Goal: Task Accomplishment & Management: Use online tool/utility

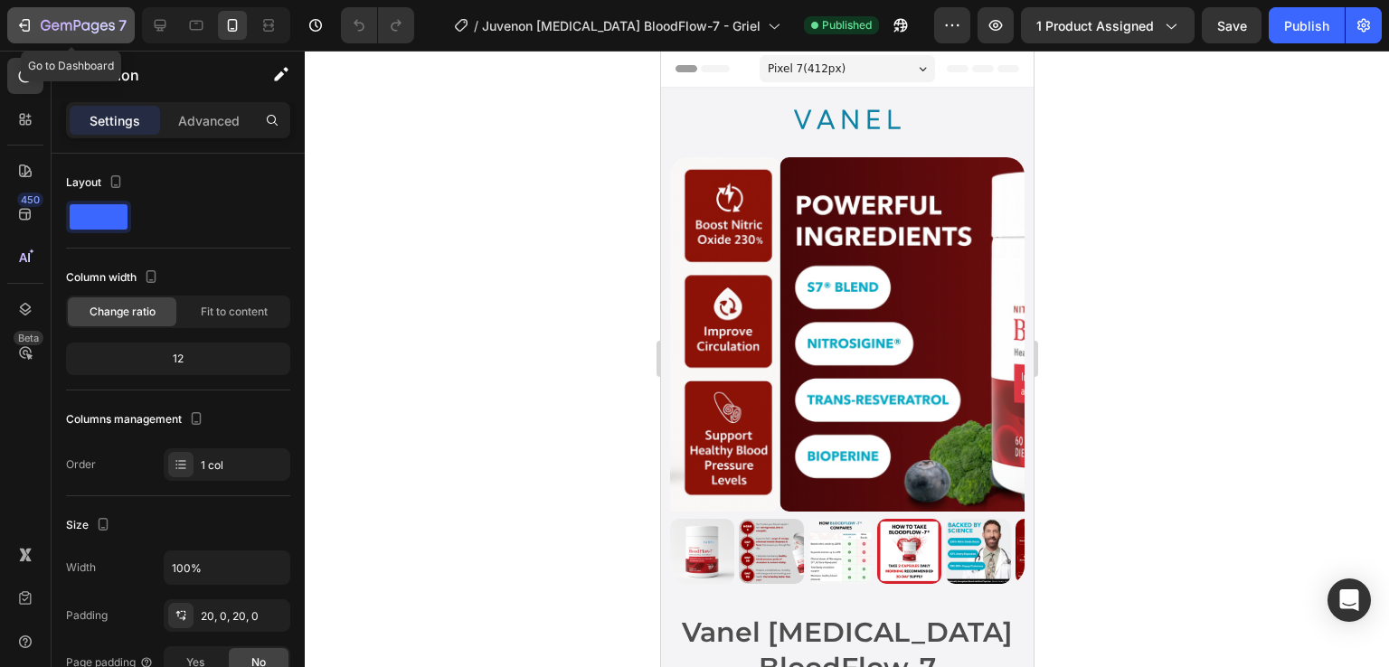
click at [50, 32] on icon "button" at bounding box center [78, 26] width 74 height 15
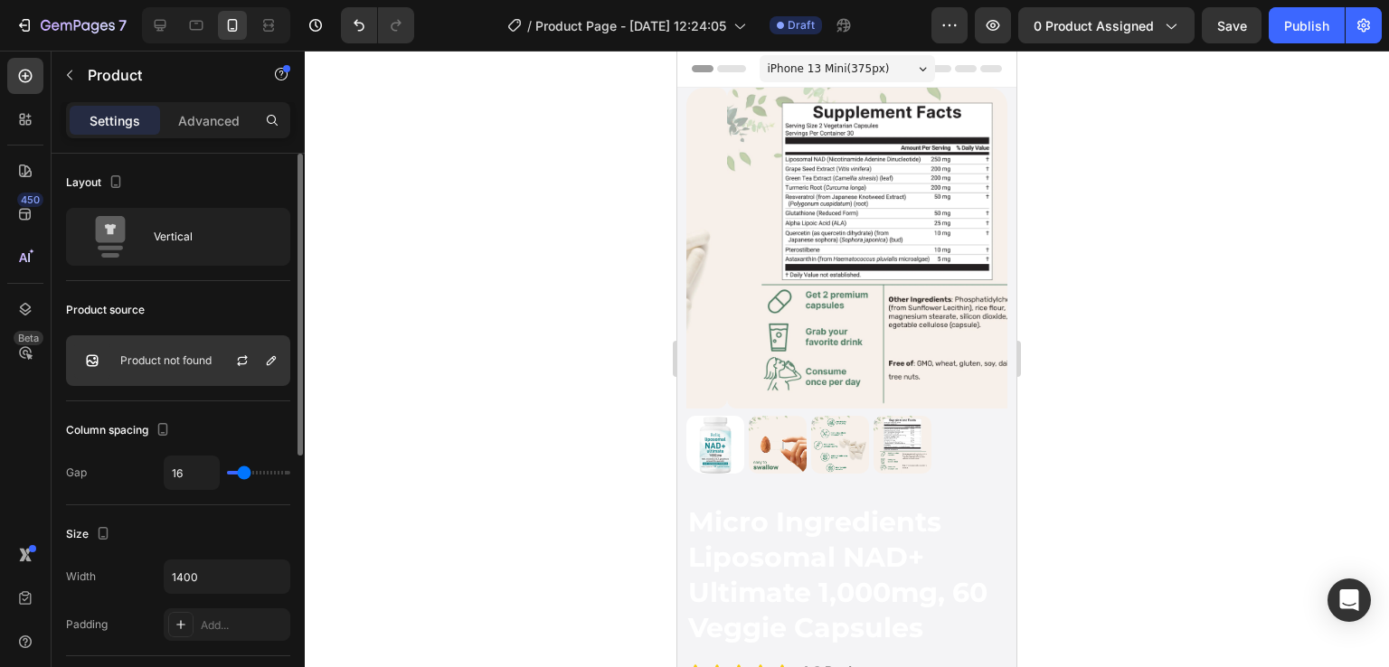
click at [167, 364] on p "Product not found" at bounding box center [165, 360] width 91 height 13
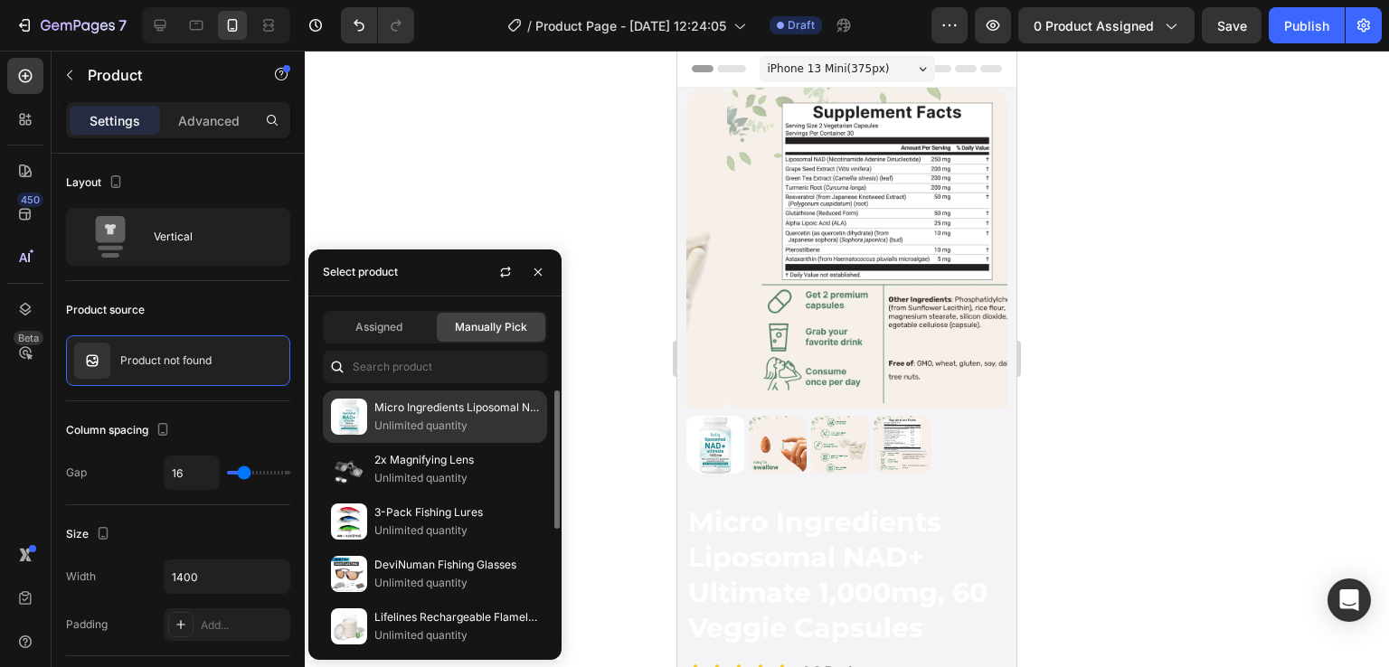
click at [452, 443] on div "Micro Ingredients Liposomal NAD+ Ultimate 1,000mg, 60 Veggie Capsules Unlimited…" at bounding box center [435, 469] width 224 height 52
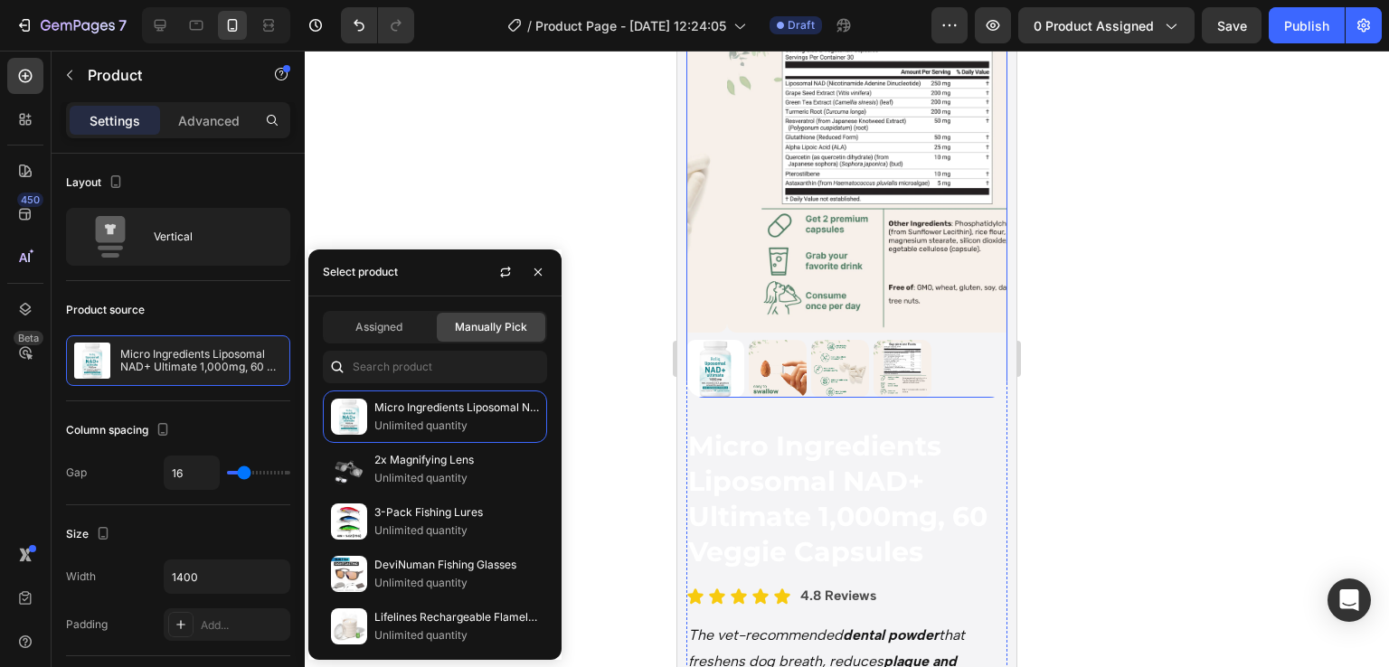
scroll to position [86, 0]
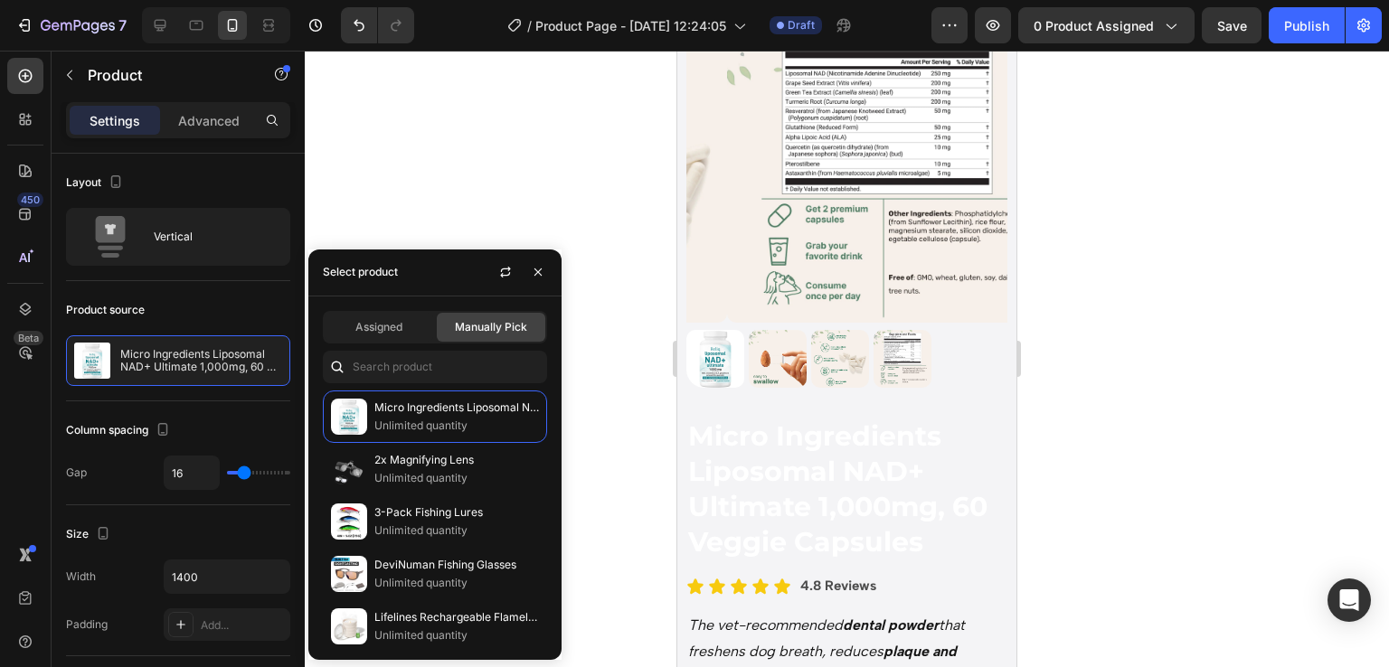
click at [1272, 507] on div at bounding box center [847, 359] width 1084 height 617
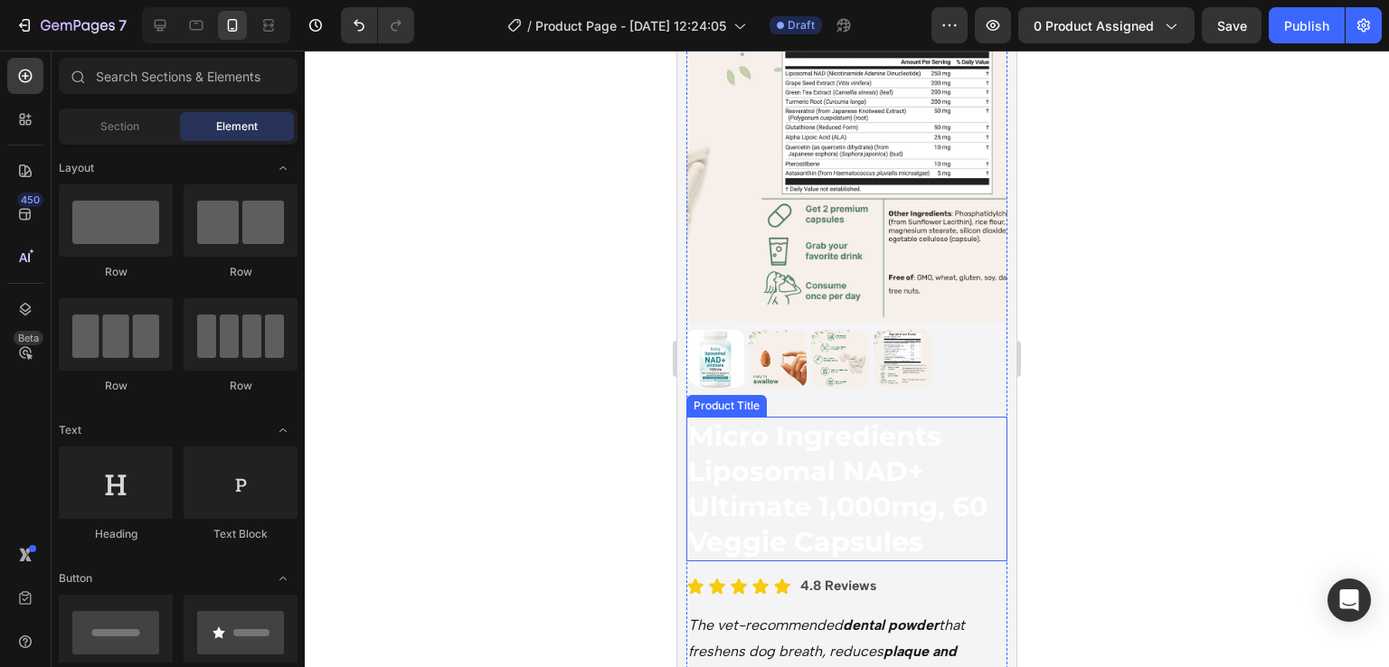
scroll to position [168, 0]
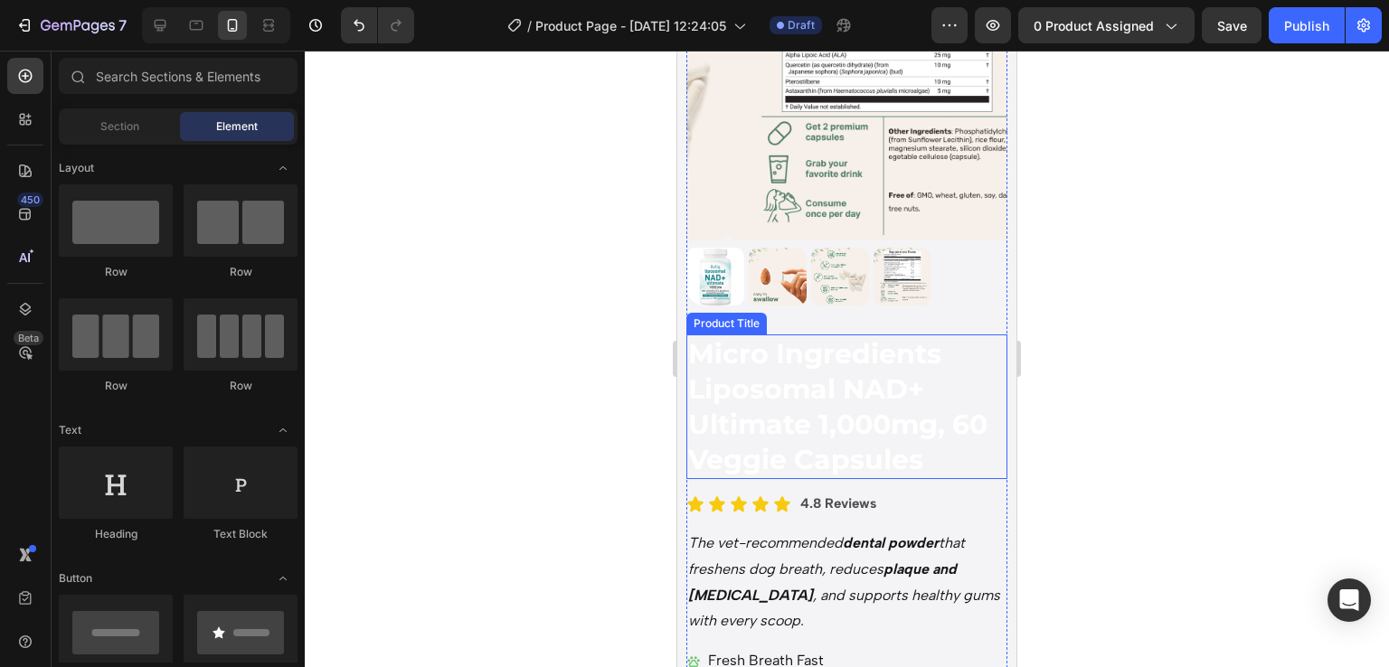
click at [786, 356] on h2 "Micro Ingredients Liposomal NAD+ Ultimate 1,000mg, 60 Veggie Capsules" at bounding box center [846, 407] width 321 height 145
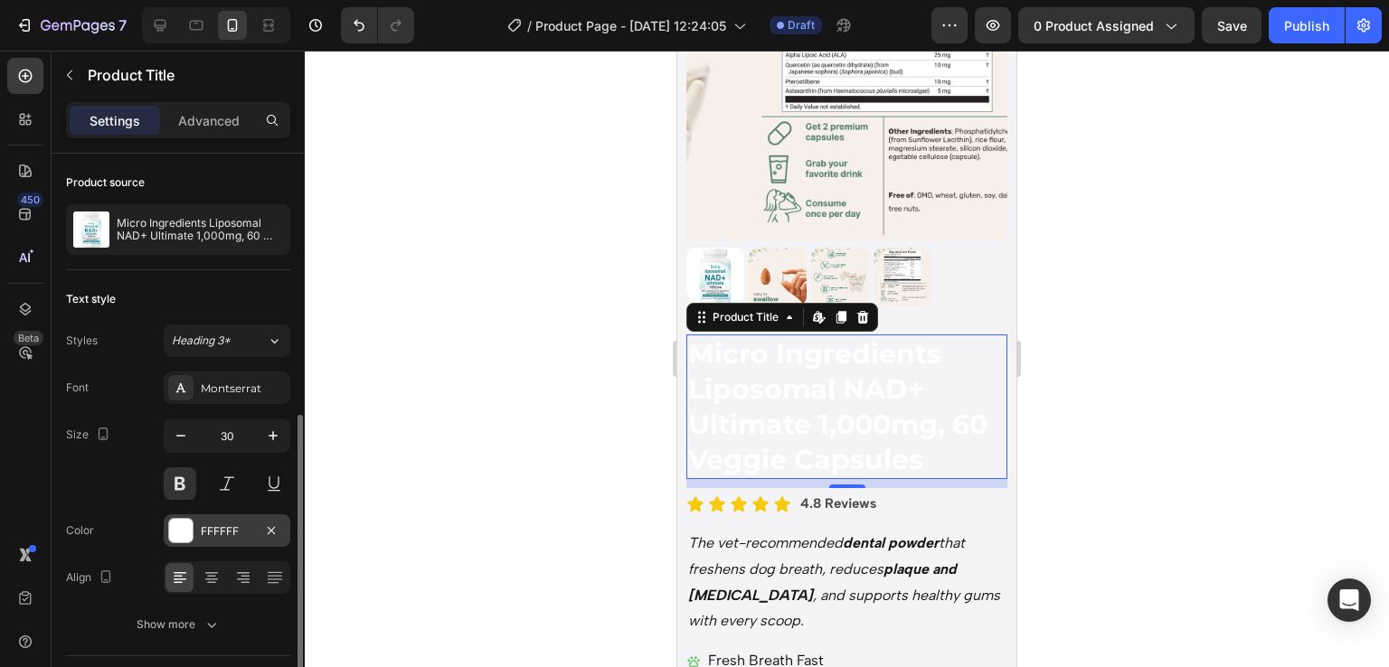
scroll to position [166, 0]
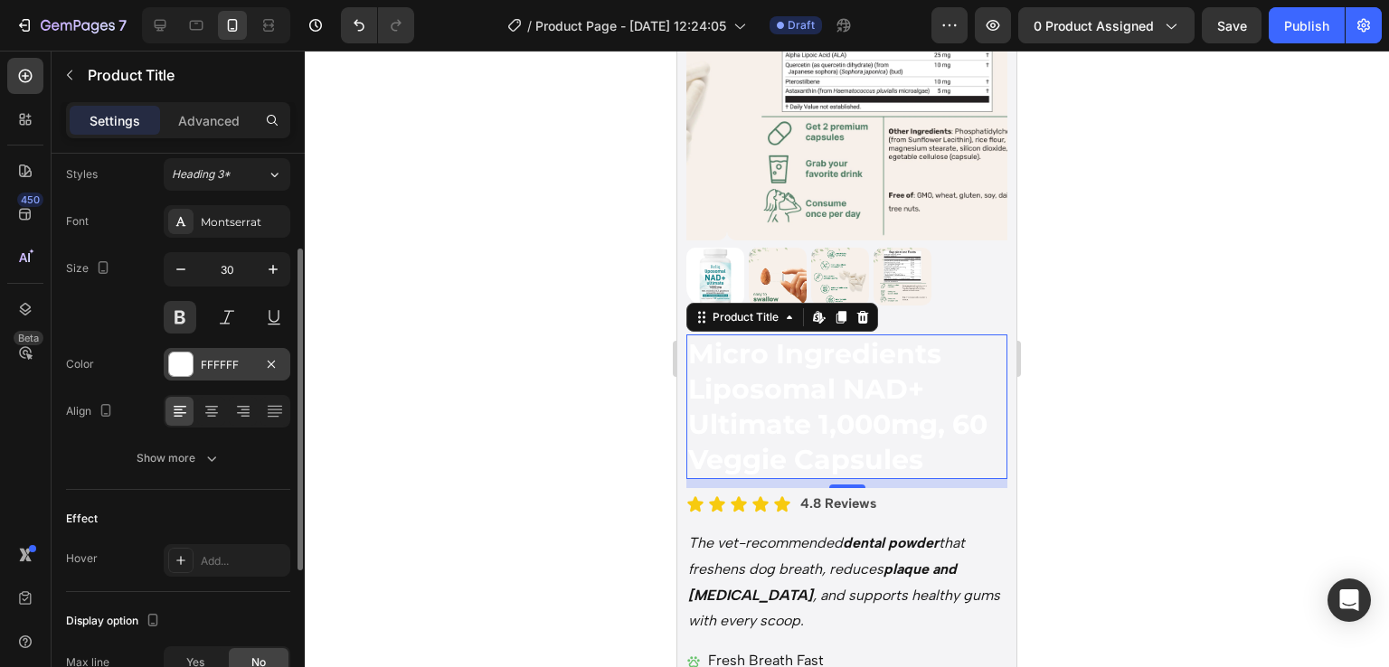
click at [181, 375] on div "FFFFFF" at bounding box center [227, 364] width 127 height 33
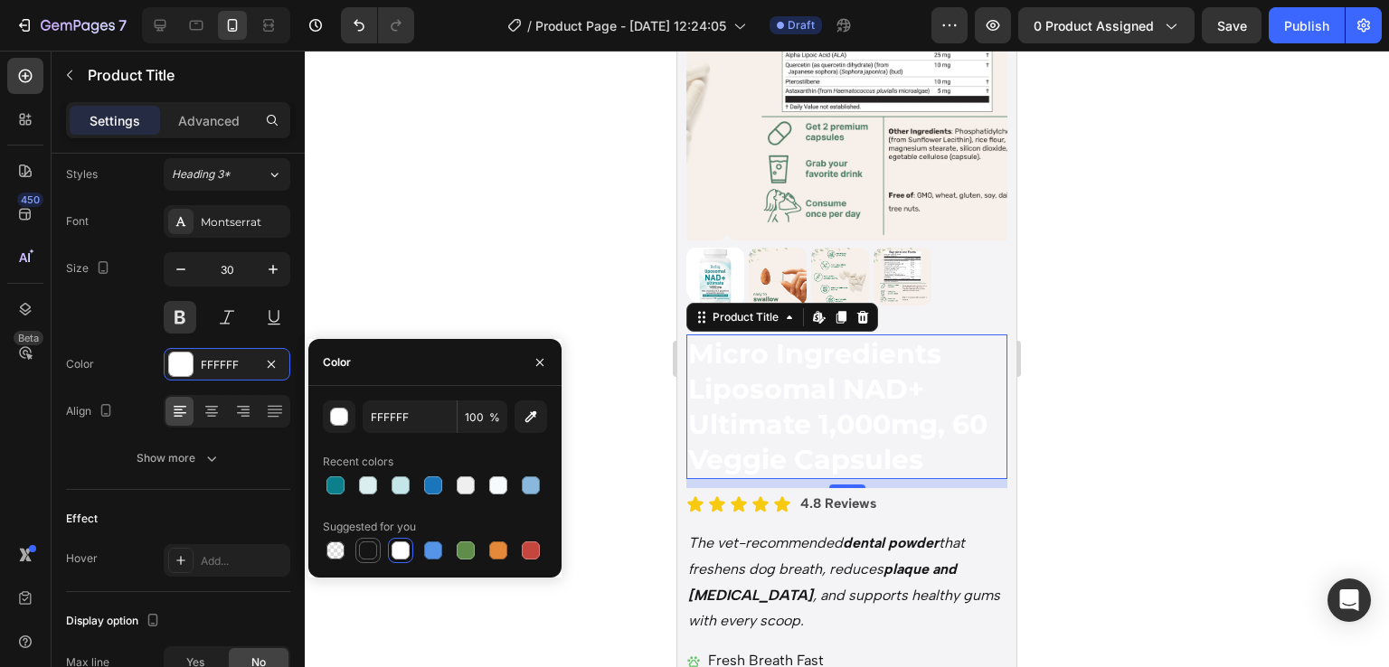
click at [362, 553] on div at bounding box center [368, 551] width 18 height 18
type input "151515"
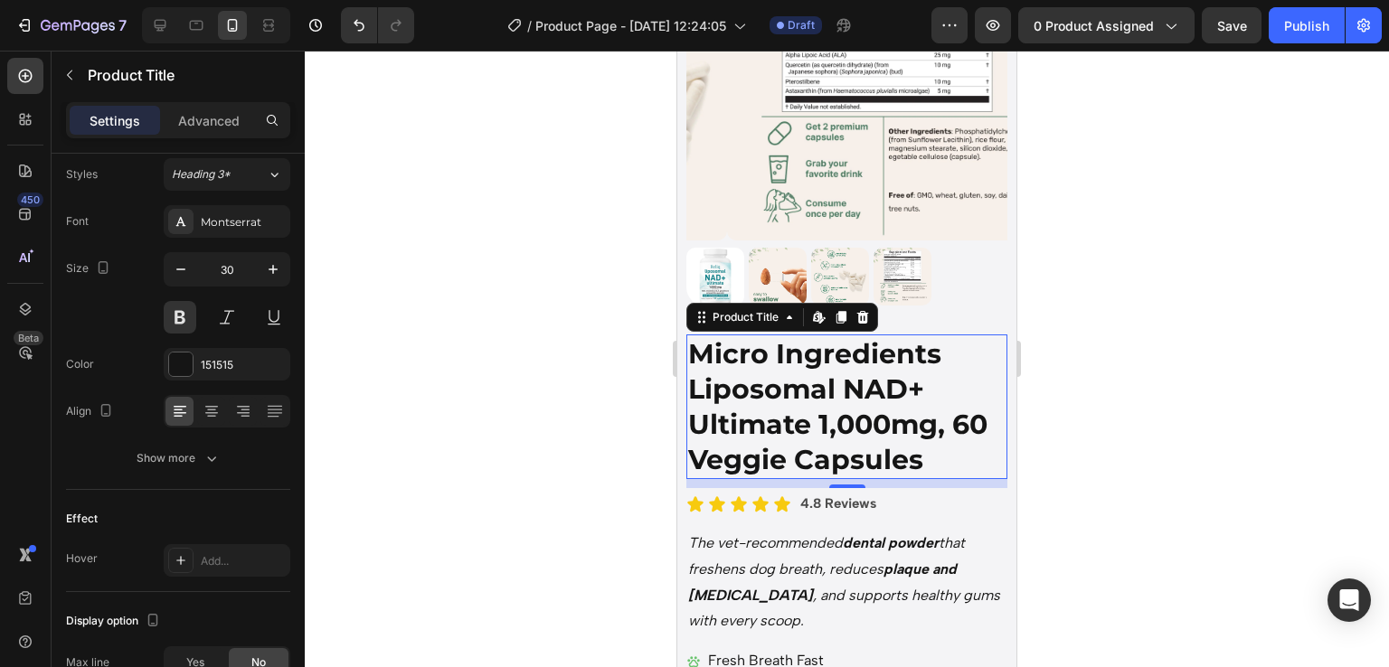
click at [1104, 542] on div at bounding box center [847, 359] width 1084 height 617
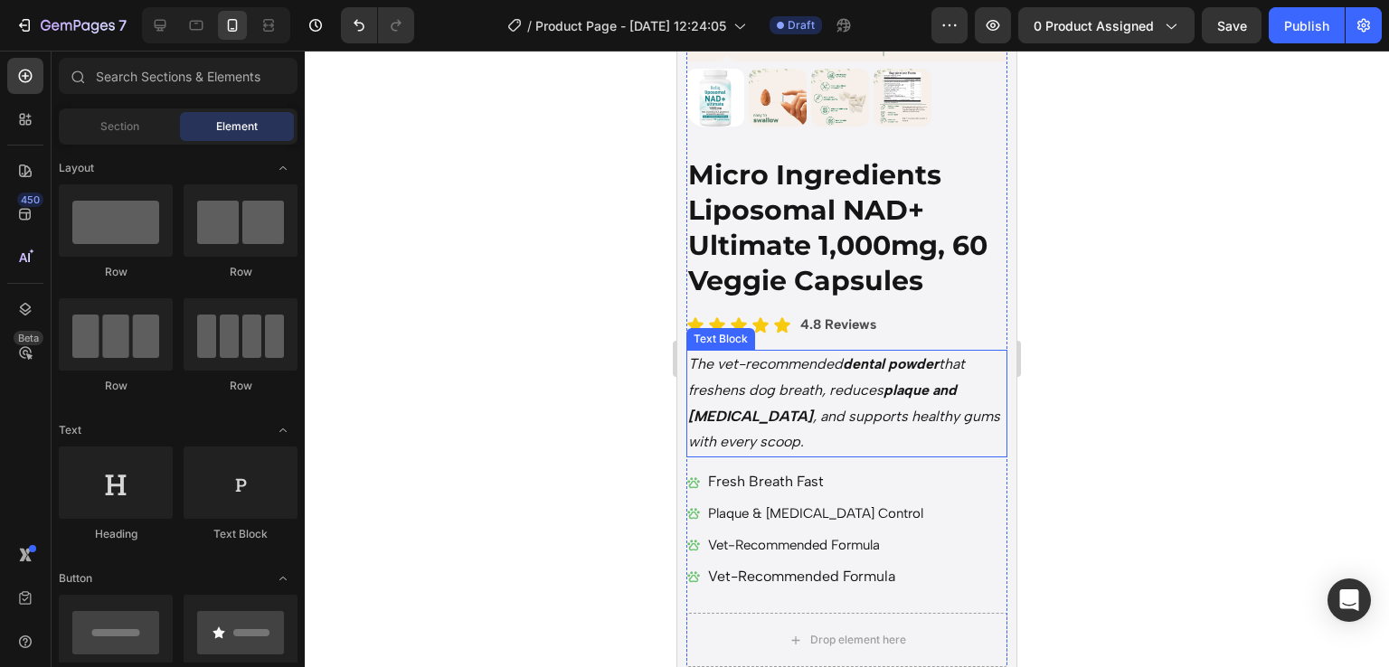
scroll to position [349, 0]
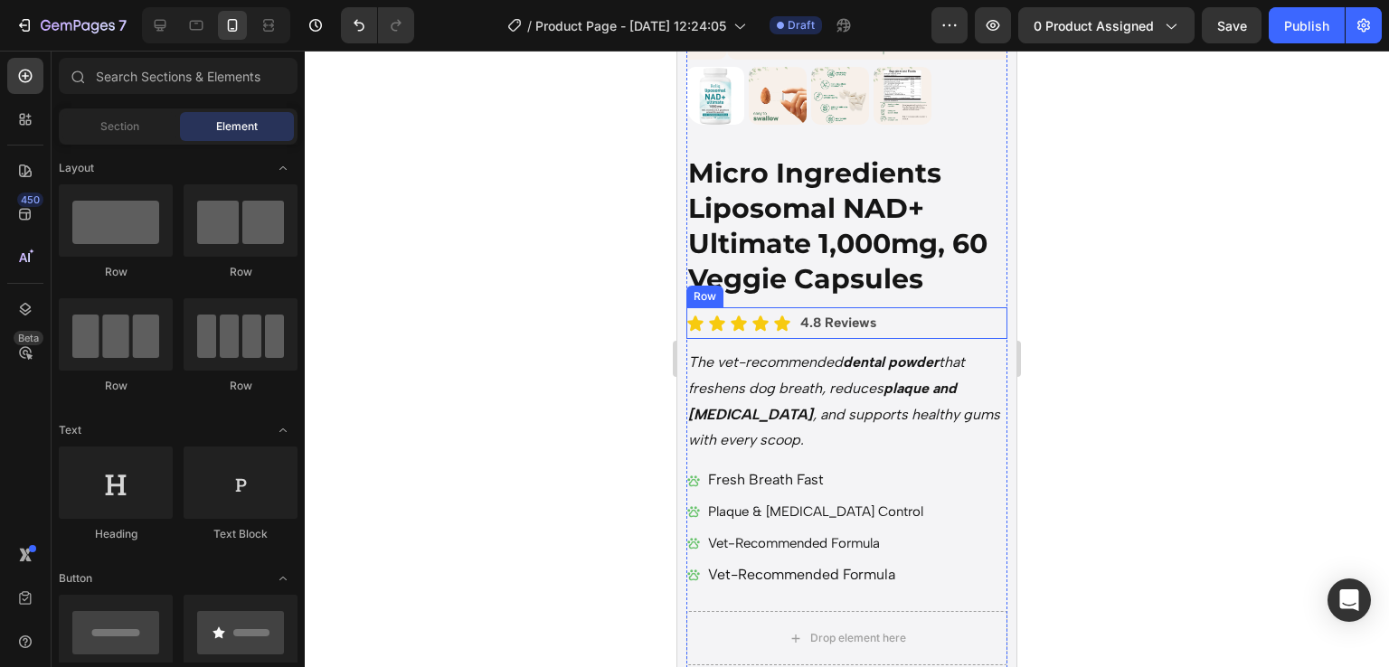
click at [891, 307] on div "Icon Icon Icon Icon Icon Icon List 4.8 Reviews Text Block Row" at bounding box center [846, 323] width 321 height 32
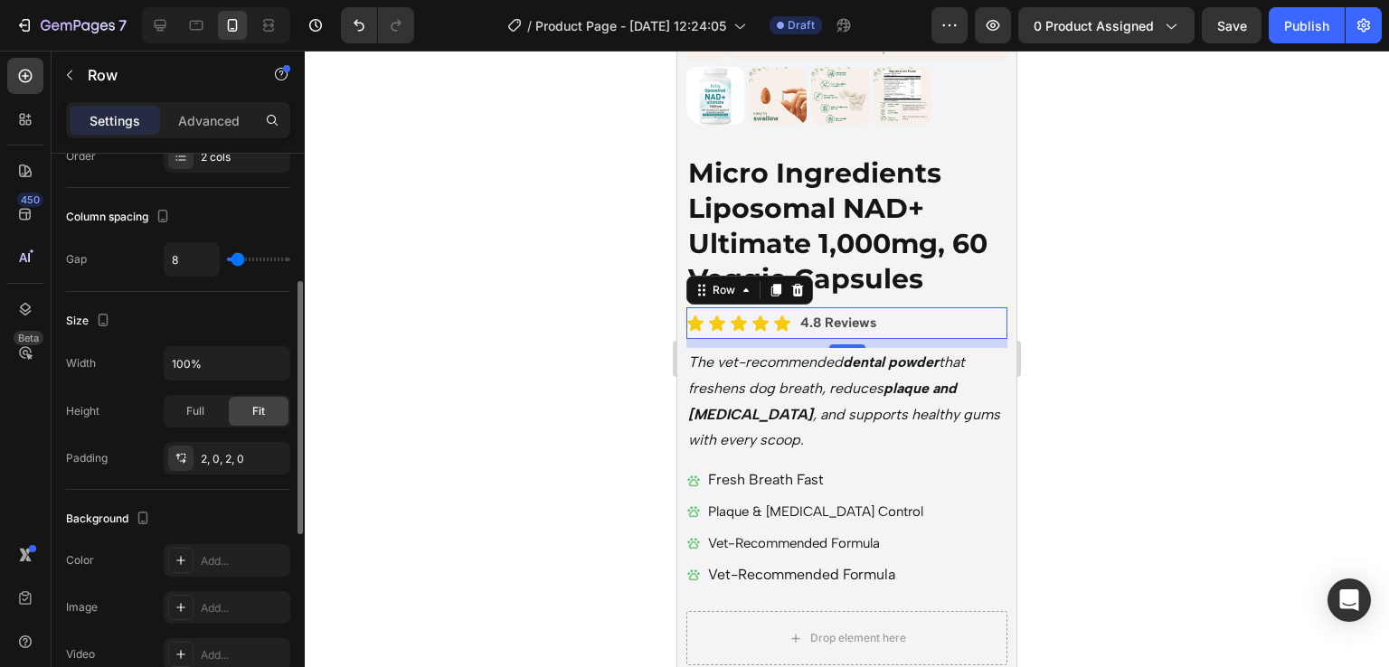
scroll to position [269, 0]
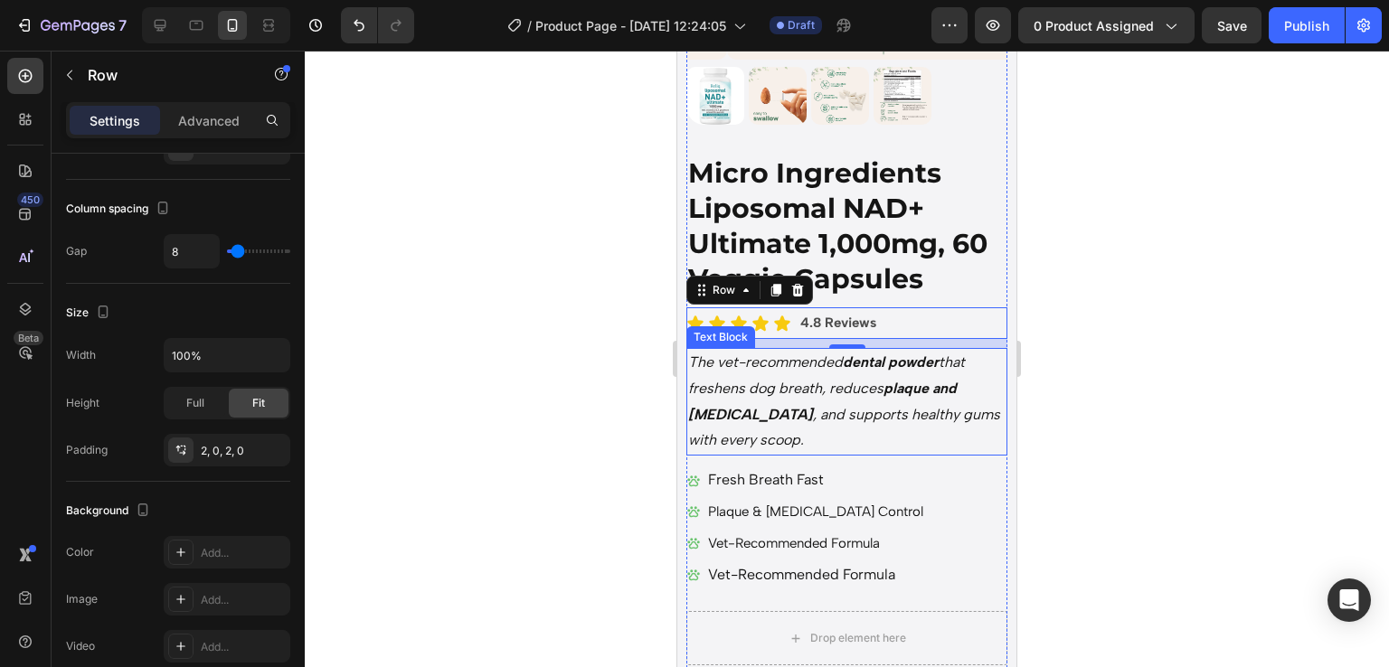
click at [844, 414] on p "The vet-recommended dental powder that freshens dog breath, reduces plaque and …" at bounding box center [846, 402] width 317 height 104
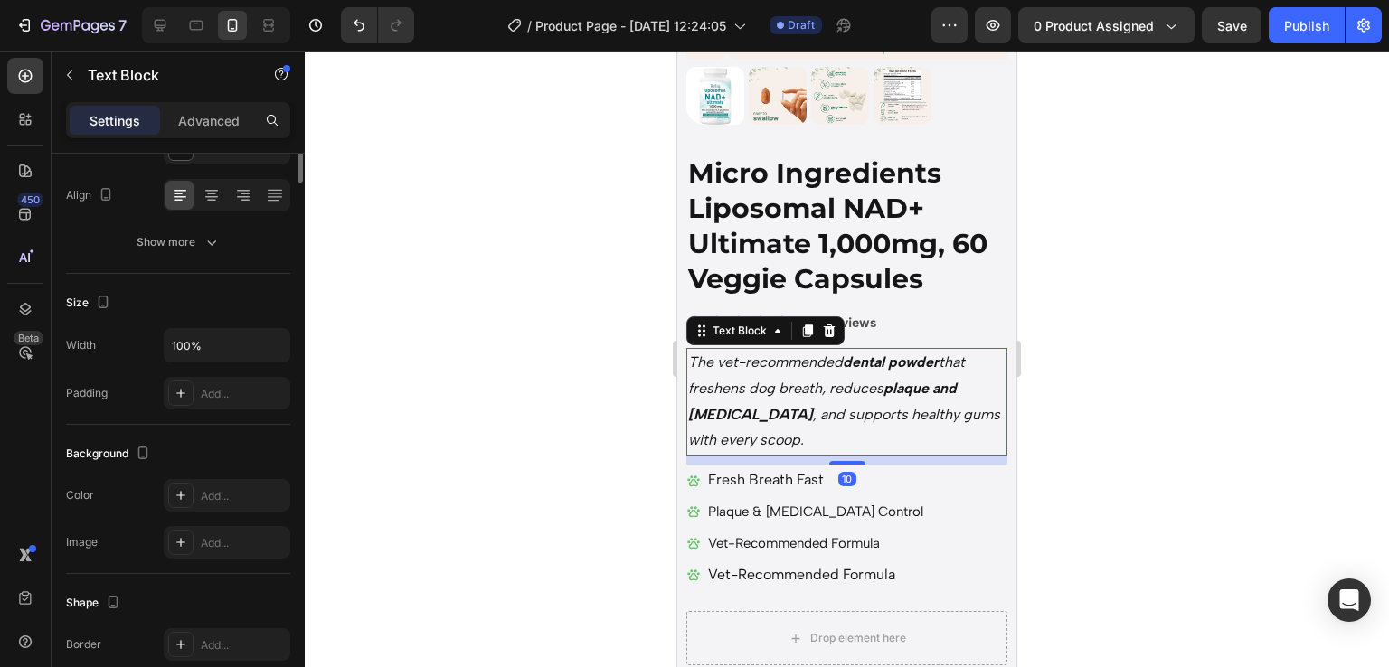
scroll to position [0, 0]
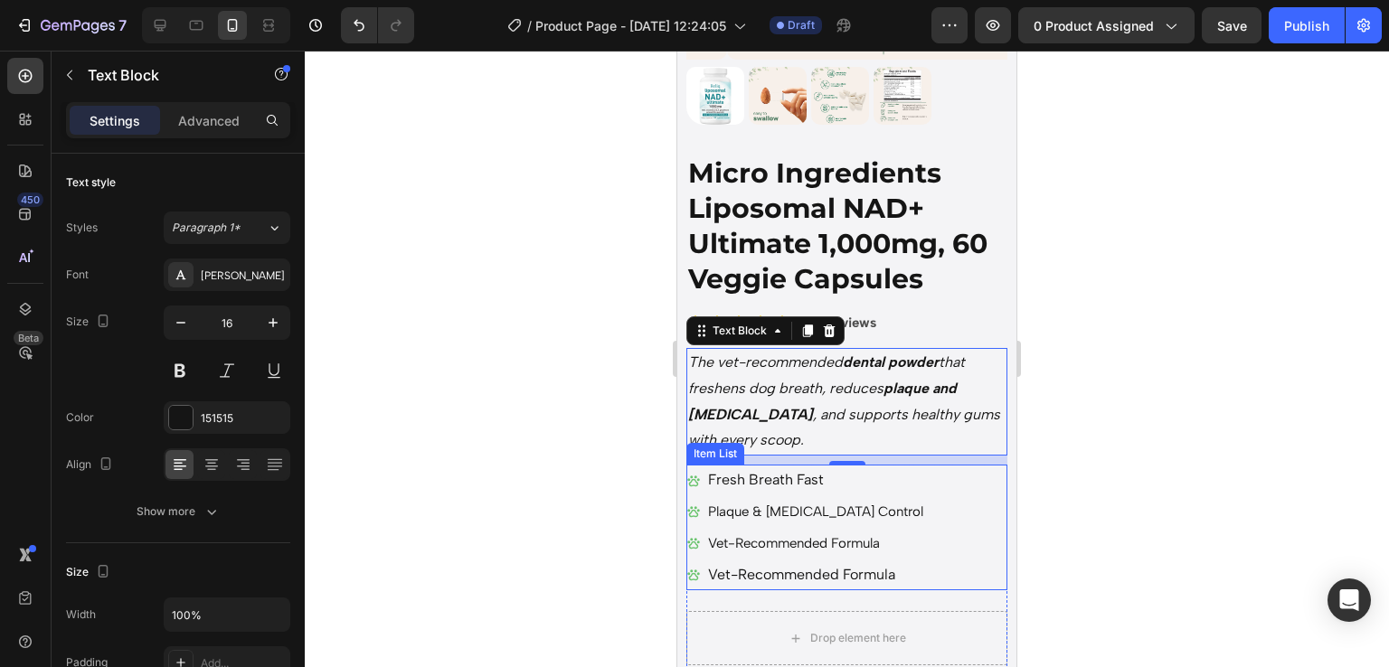
click at [966, 495] on div "Fresh Breath Fast Plaque & [MEDICAL_DATA] Control Vet-Recommended Formula Vet-R…" at bounding box center [846, 528] width 321 height 126
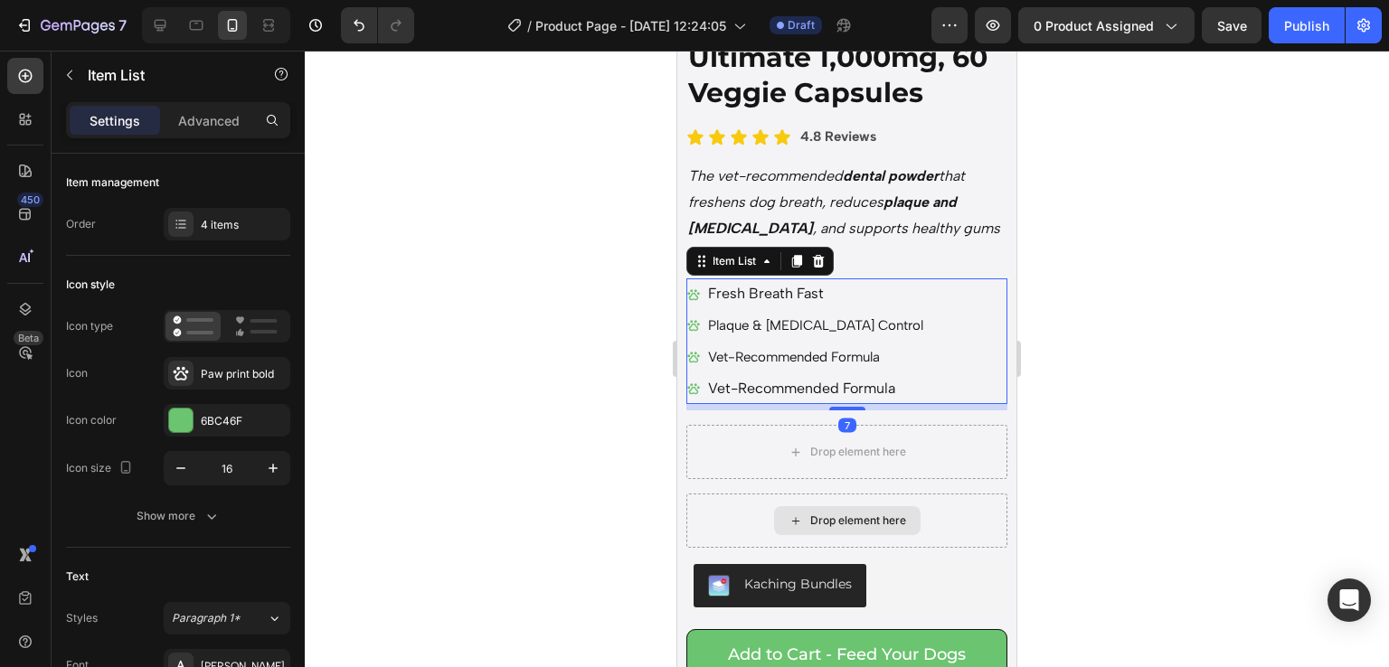
scroll to position [535, 0]
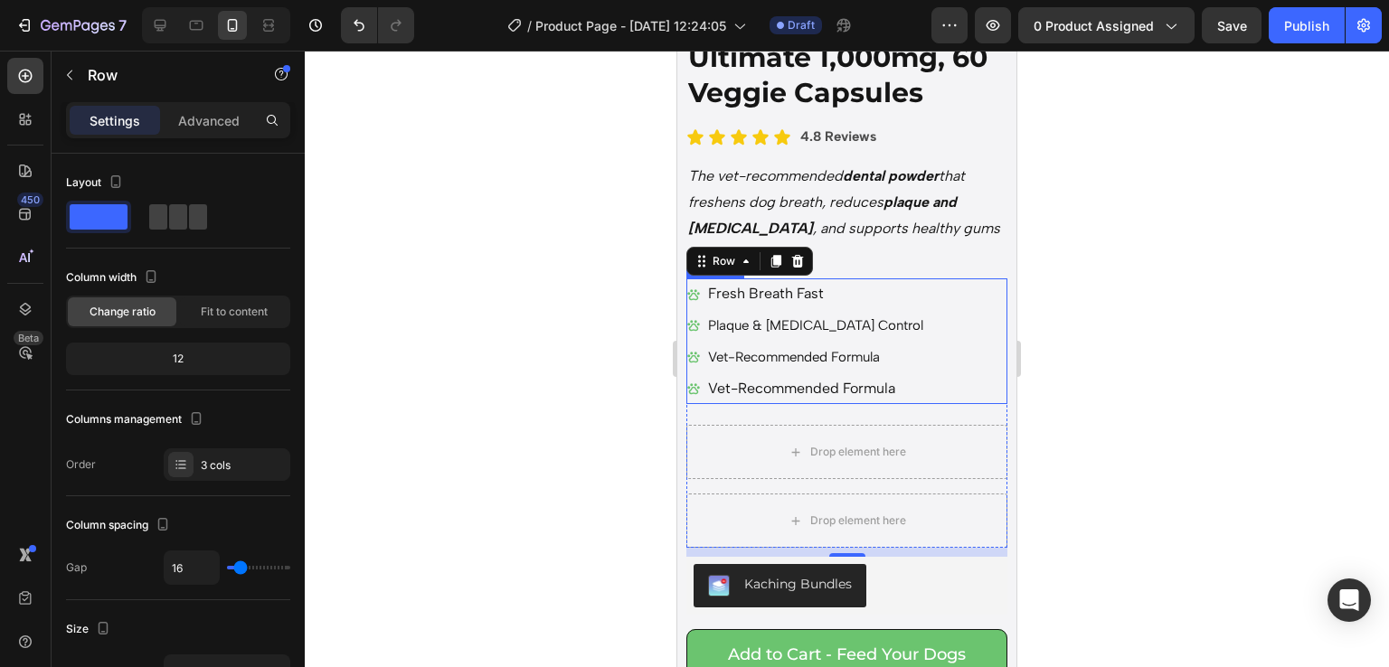
click at [945, 299] on div "Fresh Breath Fast Plaque & [MEDICAL_DATA] Control Vet-Recommended Formula Vet-R…" at bounding box center [846, 341] width 321 height 126
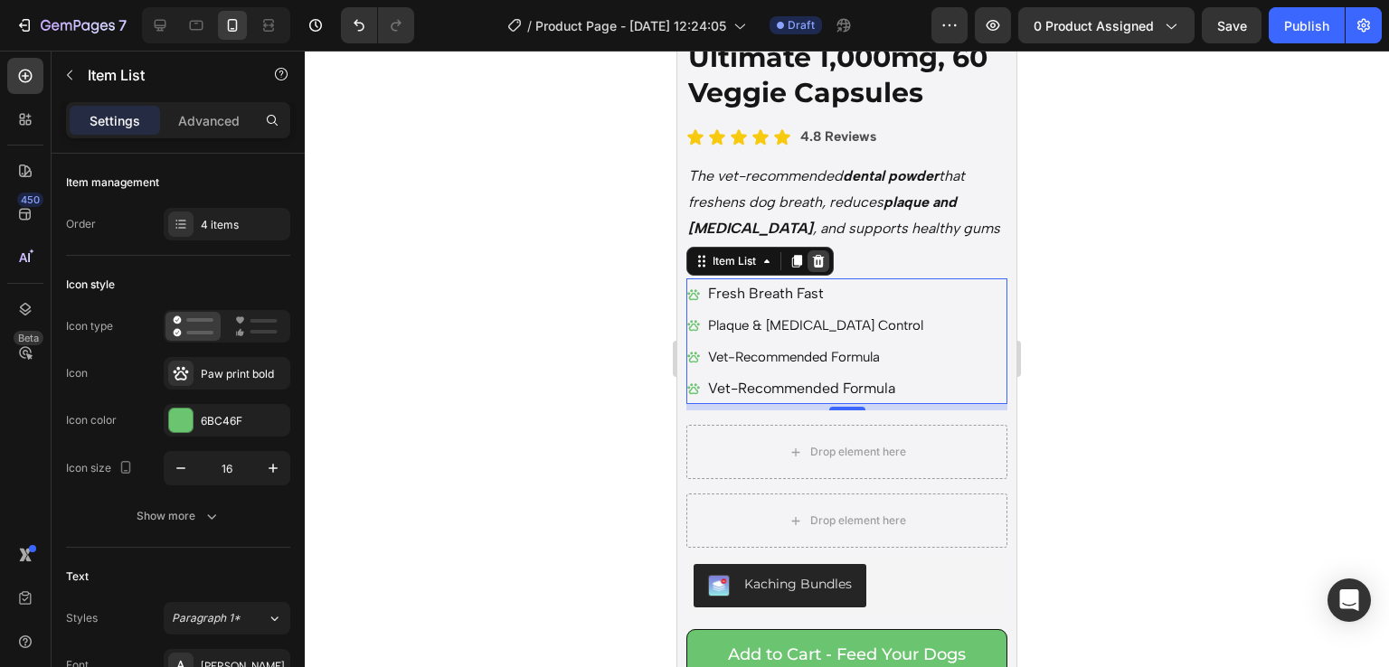
click at [811, 254] on icon at bounding box center [818, 261] width 14 height 14
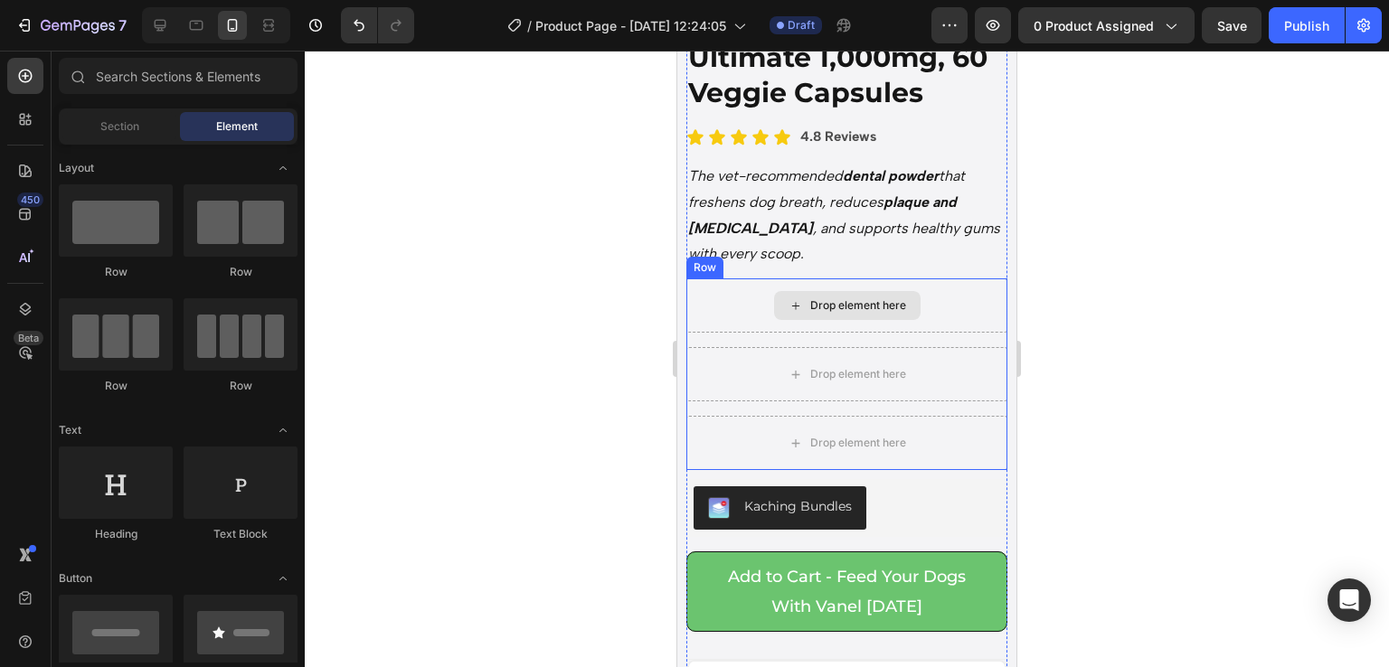
click at [698, 278] on div "Drop element here" at bounding box center [846, 305] width 321 height 54
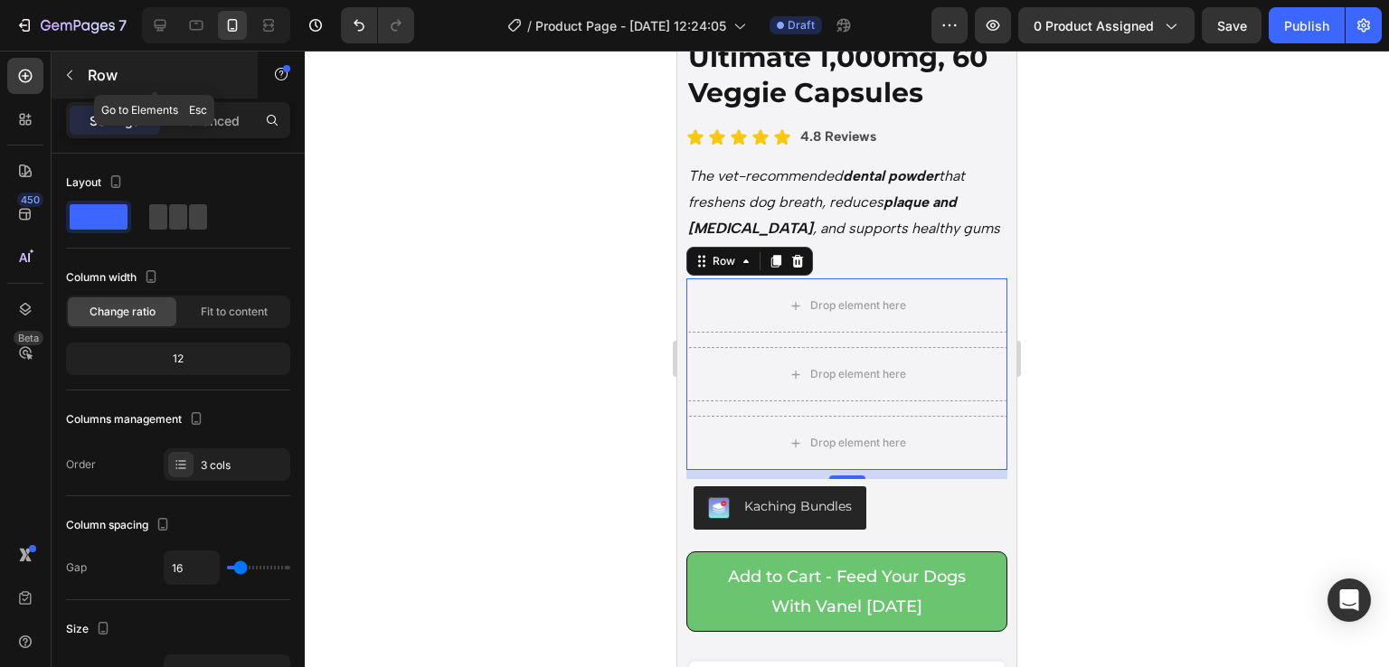
click at [52, 70] on div "Row" at bounding box center [155, 75] width 206 height 47
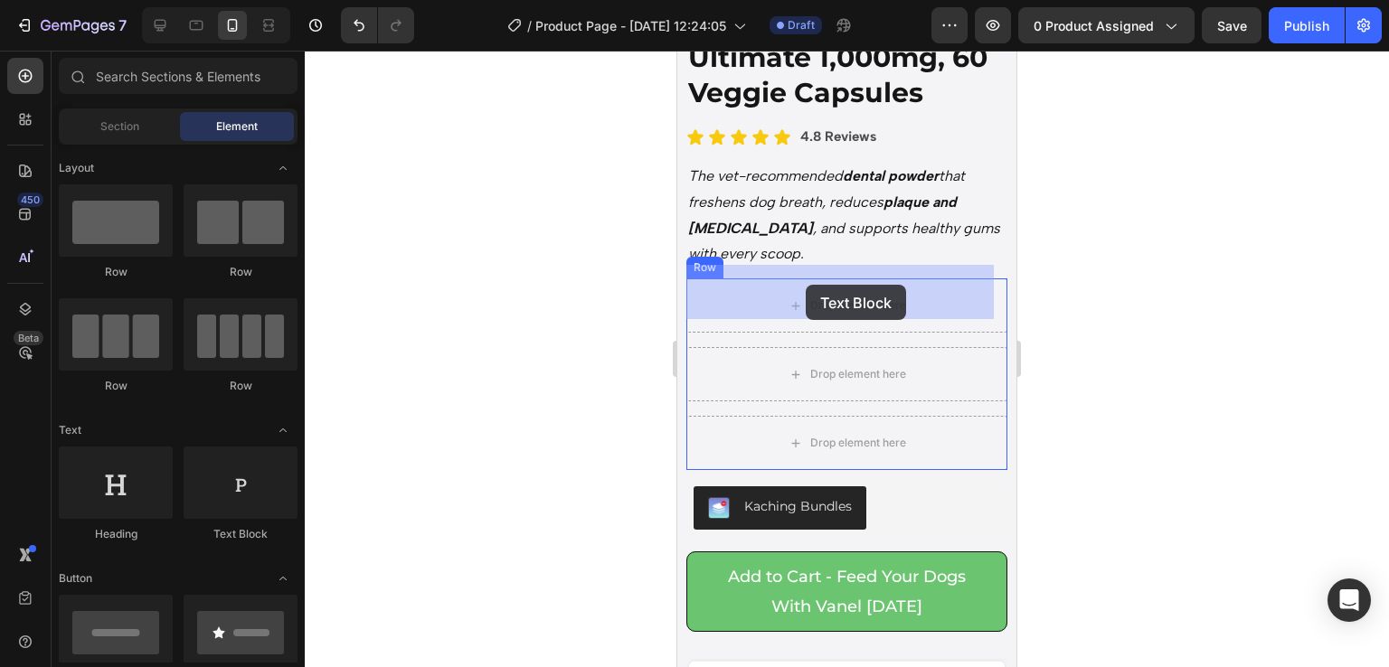
drag, startPoint x: 918, startPoint y: 579, endPoint x: 806, endPoint y: 285, distance: 314.5
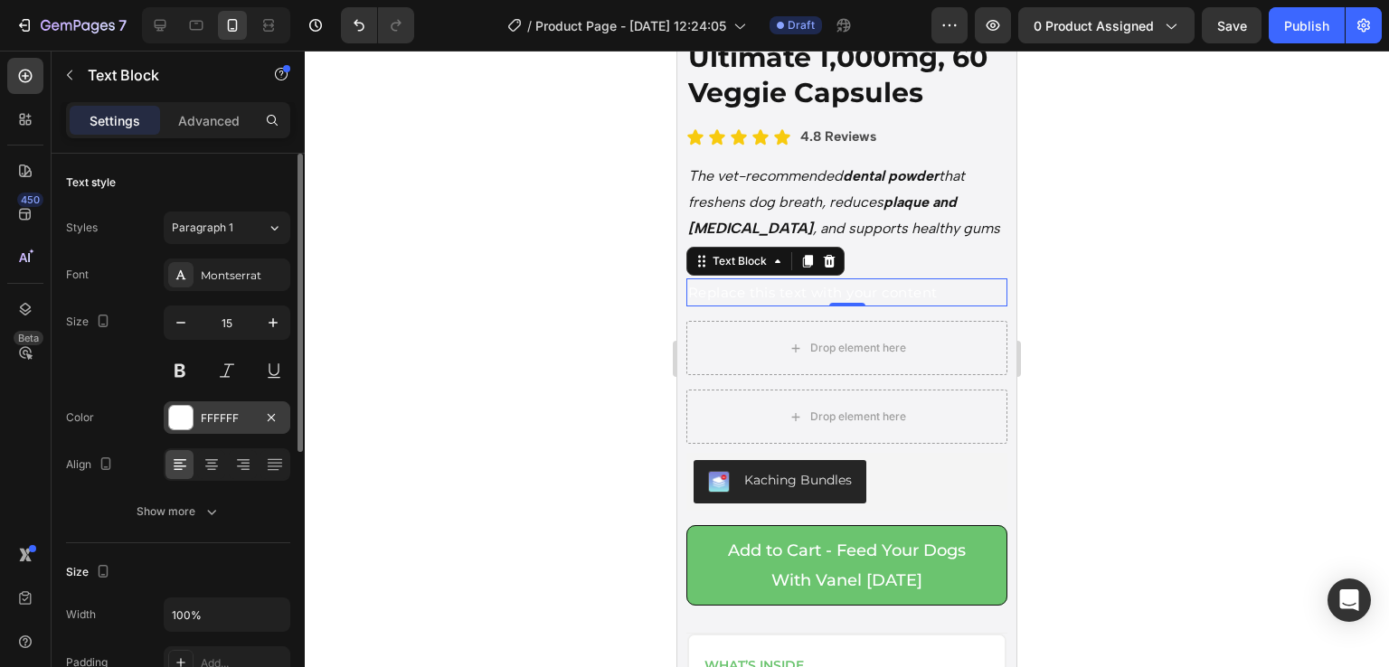
click at [195, 415] on div "FFFFFF" at bounding box center [227, 417] width 127 height 33
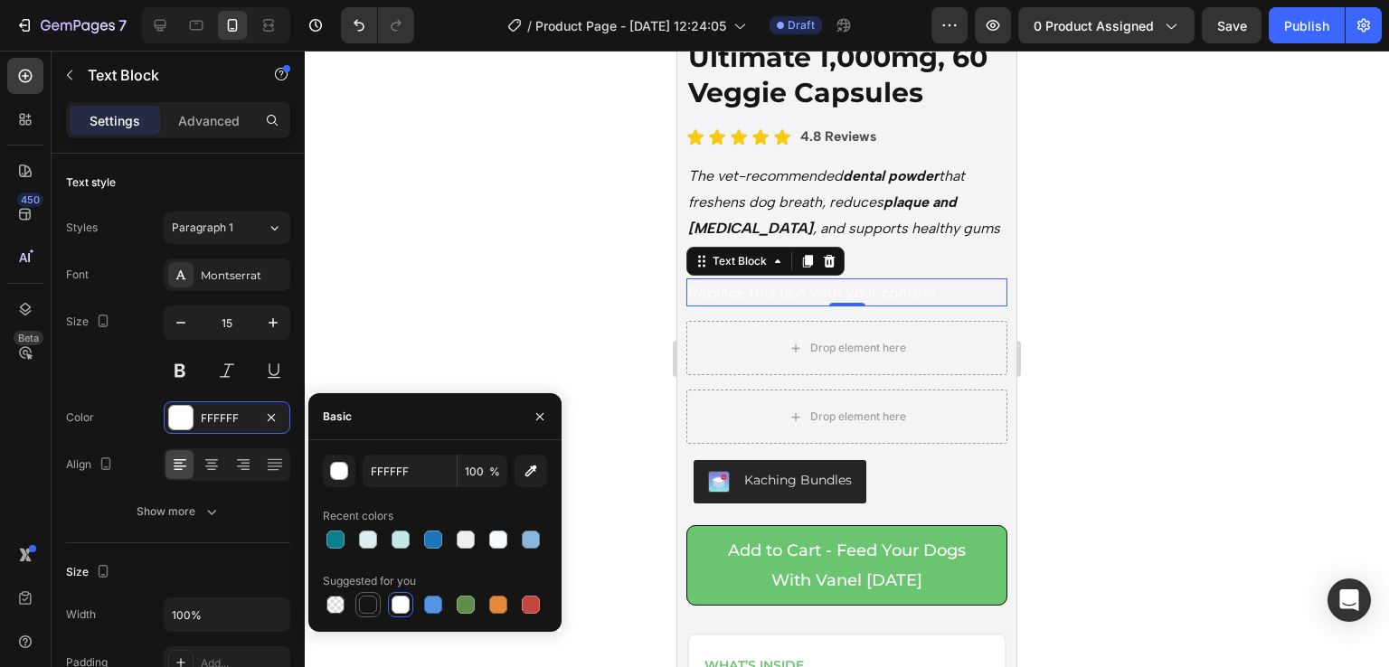
click at [374, 607] on div at bounding box center [368, 605] width 18 height 18
type input "151515"
click at [1107, 489] on div at bounding box center [847, 359] width 1084 height 617
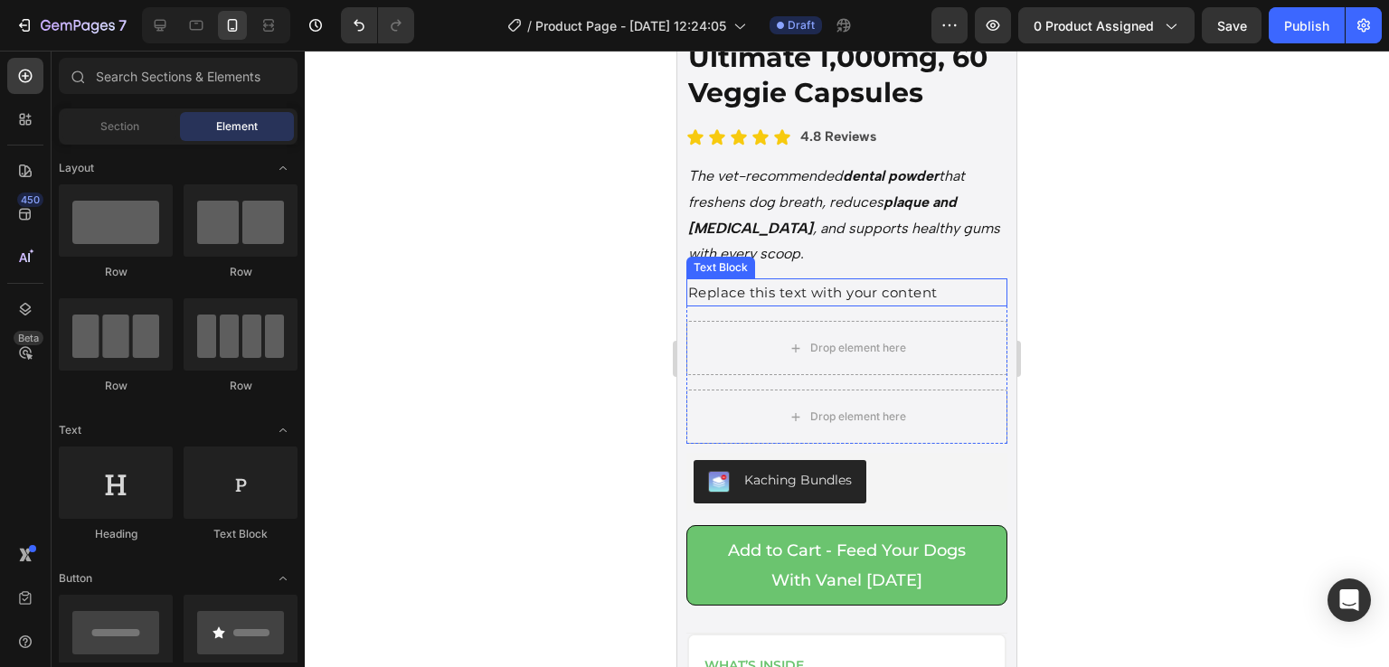
click at [849, 286] on div "Replace this text with your content" at bounding box center [846, 292] width 321 height 28
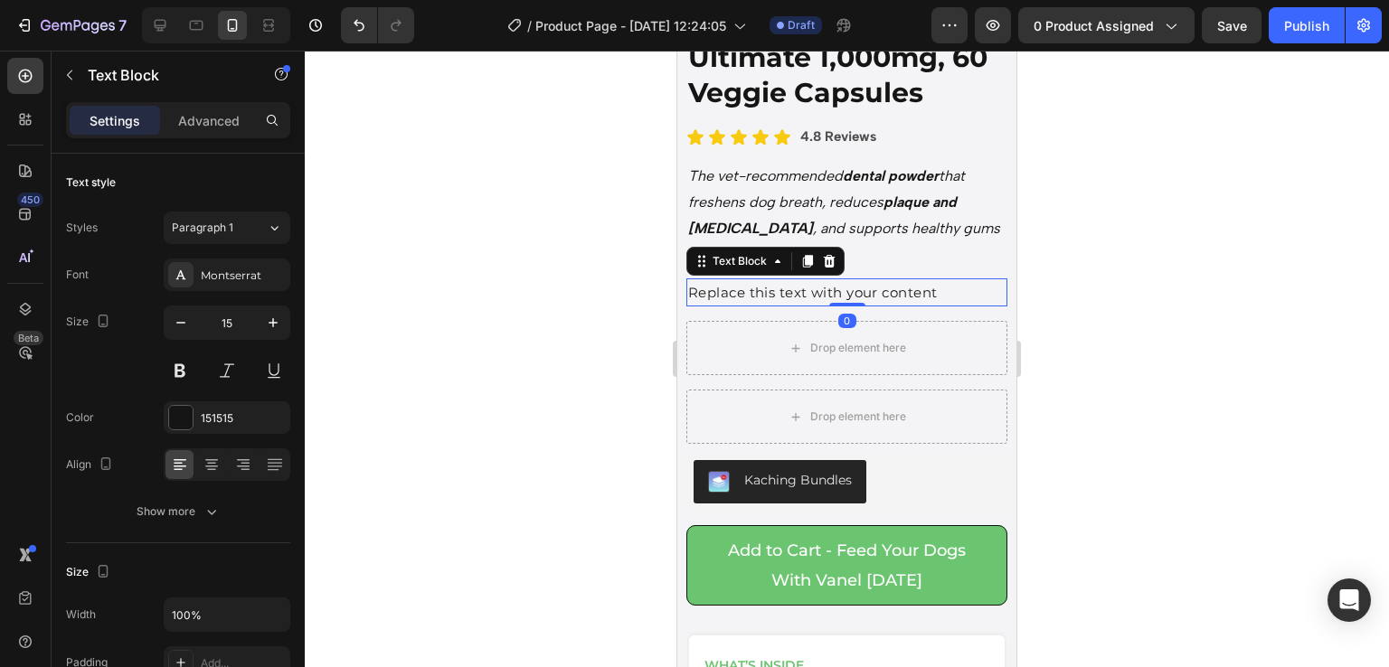
click at [849, 286] on div "Replace this text with your content" at bounding box center [846, 292] width 321 height 28
click at [849, 286] on p "Replace this text with your content" at bounding box center [846, 292] width 317 height 24
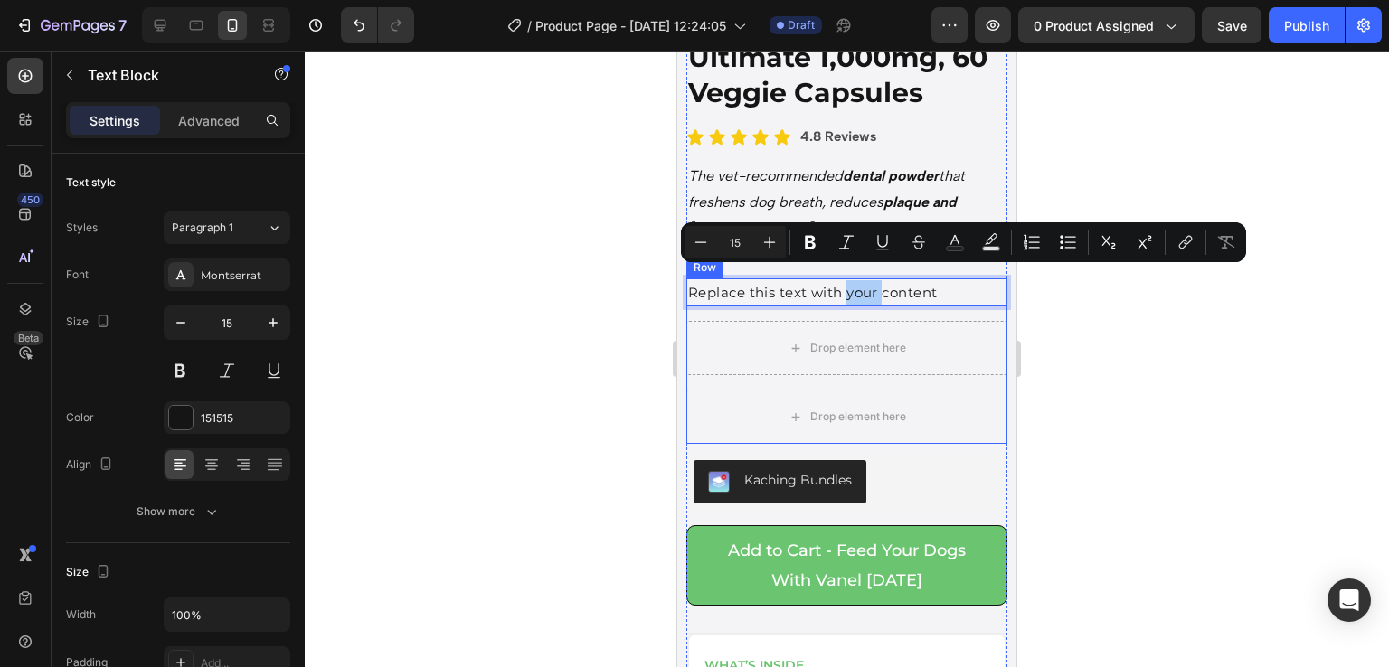
click at [1103, 369] on div at bounding box center [847, 359] width 1084 height 617
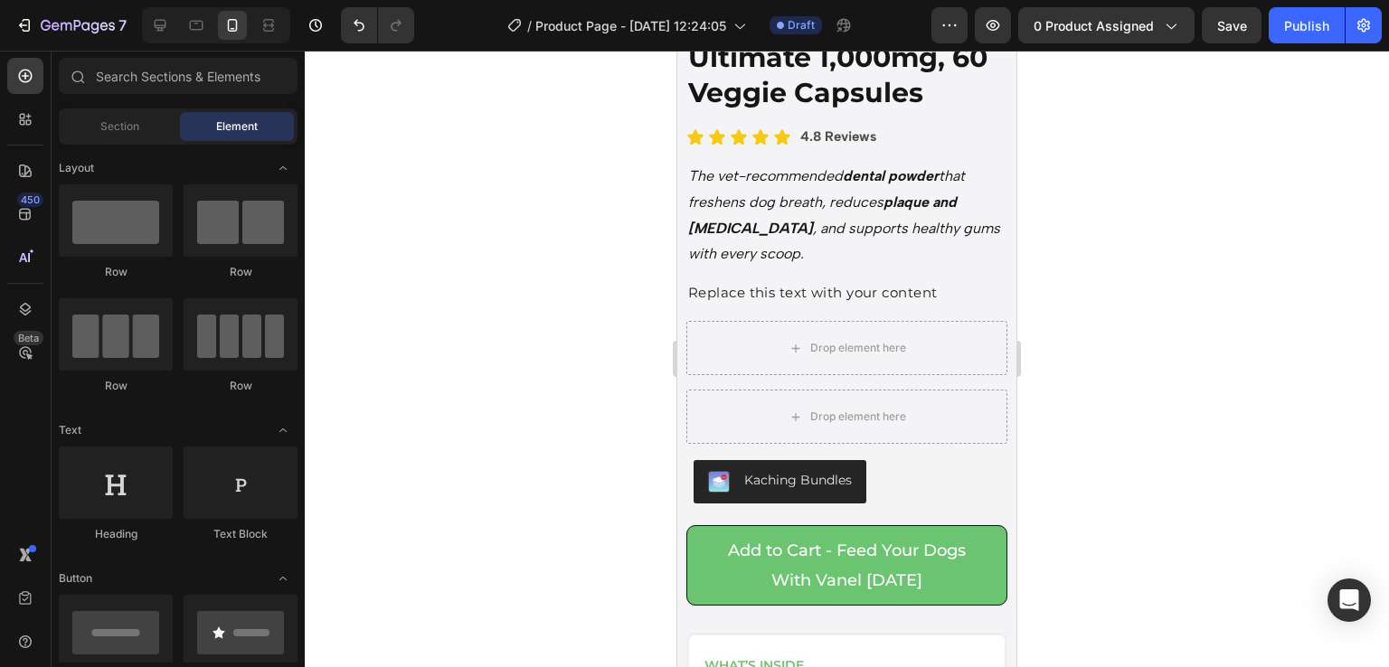
click at [167, 41] on div at bounding box center [216, 25] width 148 height 36
click at [158, 32] on icon at bounding box center [160, 25] width 18 height 18
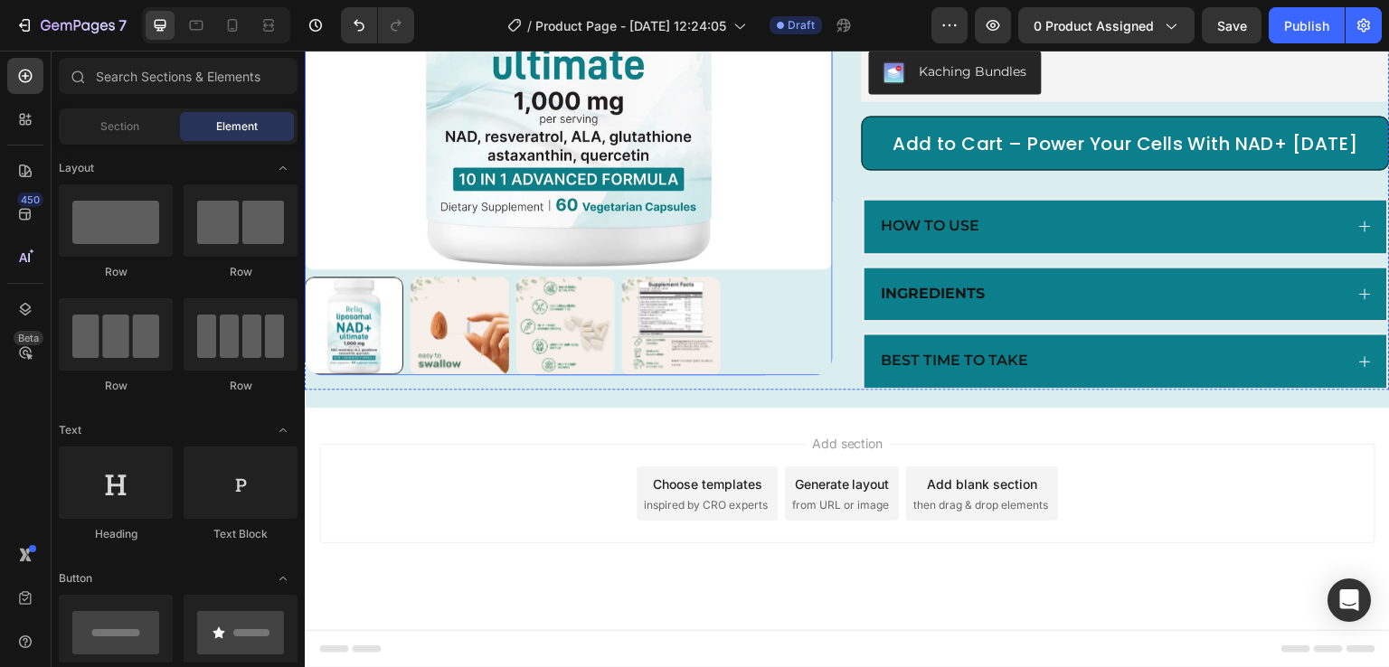
scroll to position [452, 0]
click at [450, 428] on div "Add section Choose templates inspired by CRO experts Generate layout from URL o…" at bounding box center [847, 519] width 1085 height 222
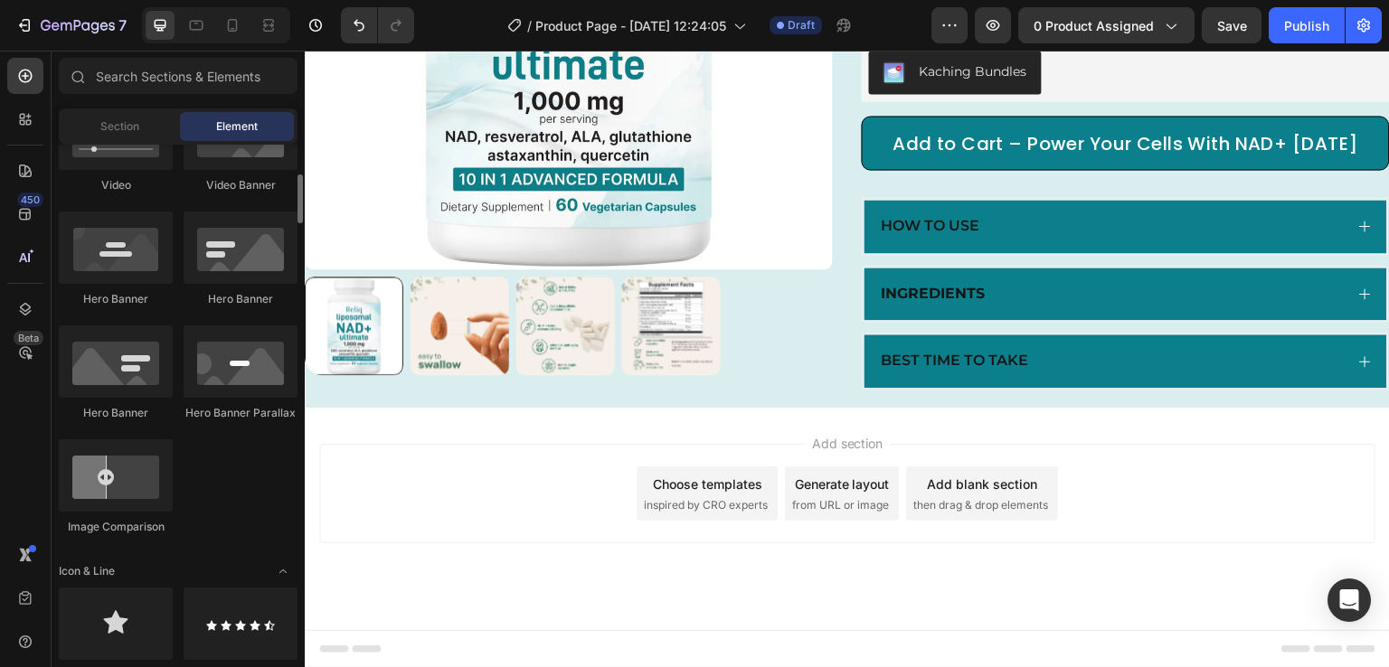
scroll to position [111, 0]
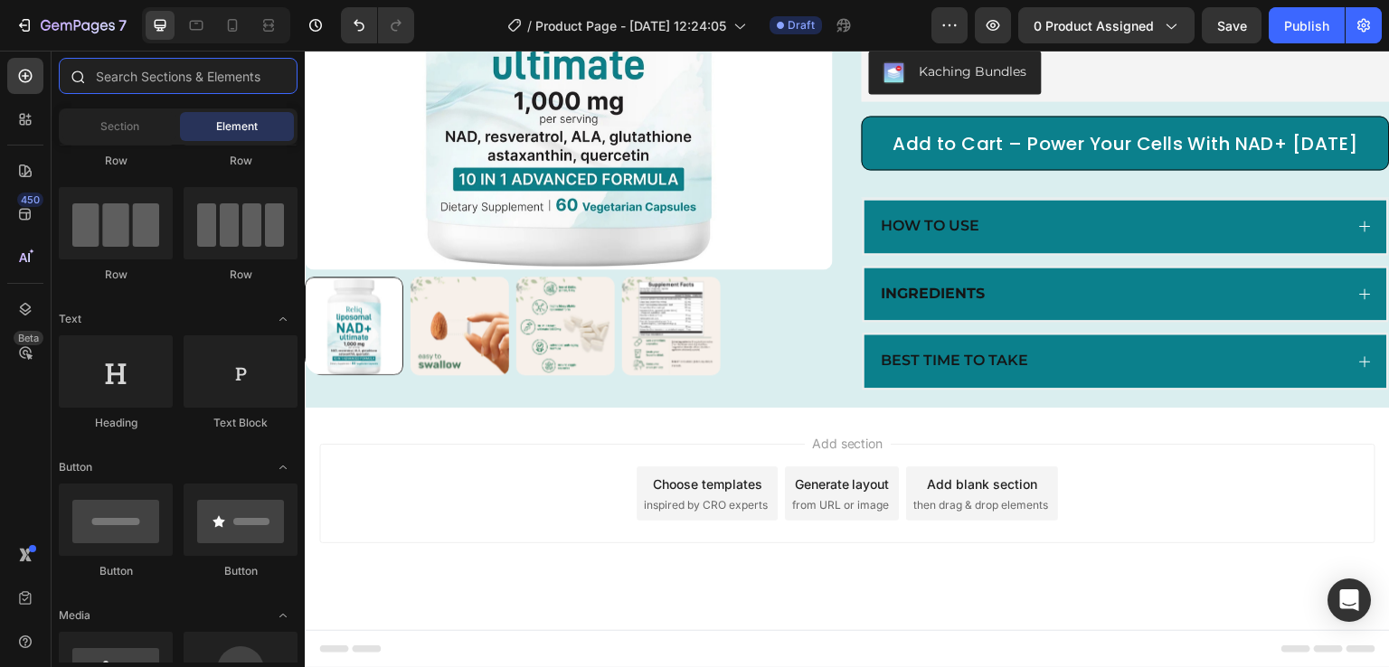
click at [177, 78] on input "text" at bounding box center [178, 76] width 239 height 36
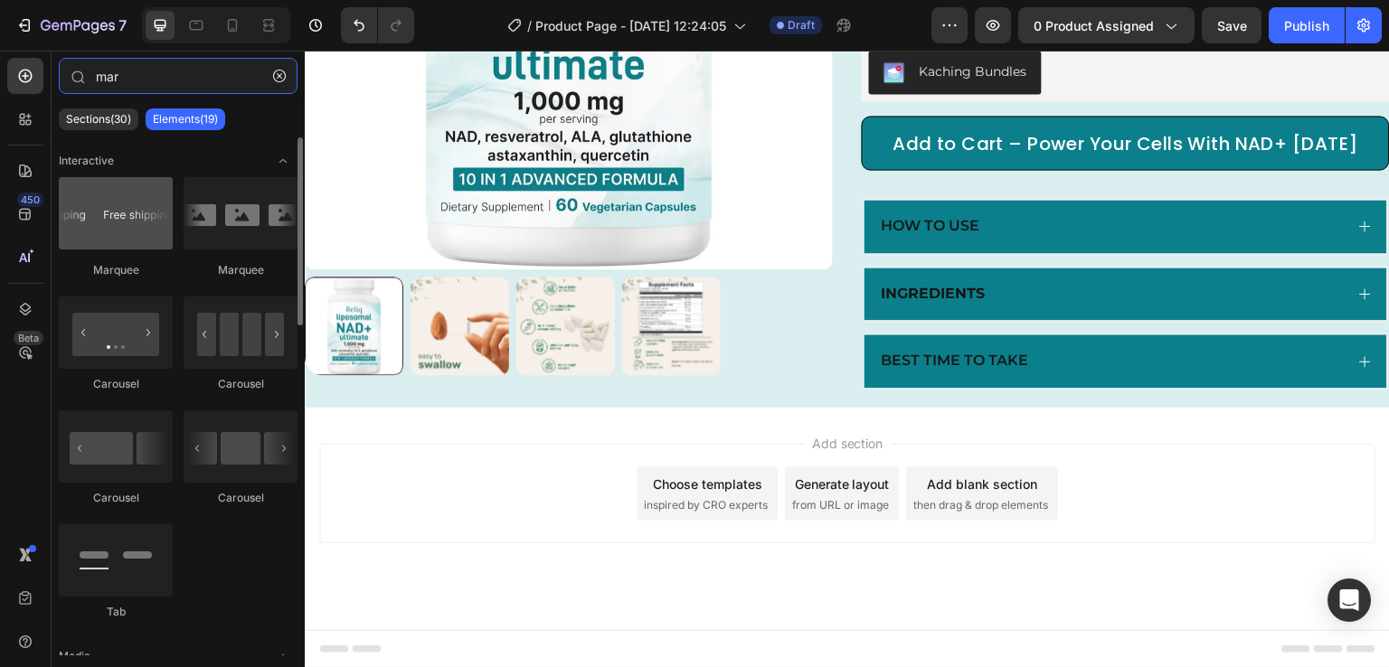
type input "mar"
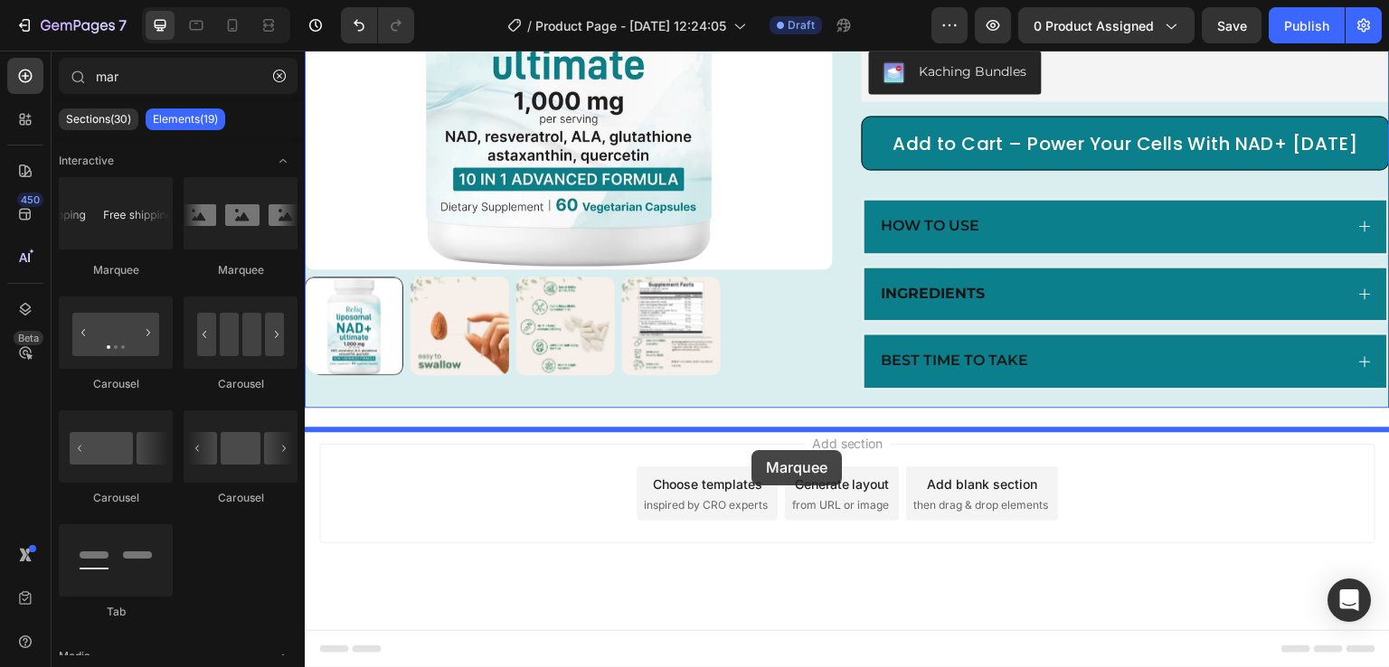
drag, startPoint x: 434, startPoint y: 258, endPoint x: 744, endPoint y: 447, distance: 363.2
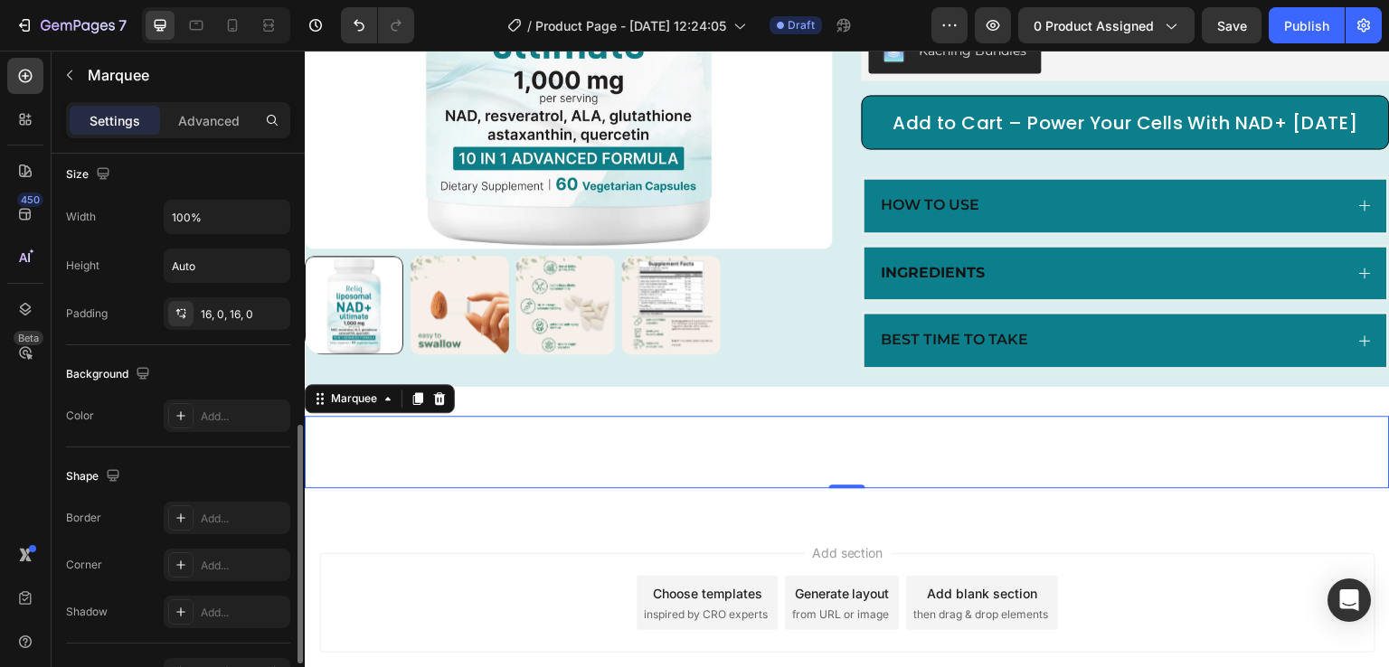
scroll to position [656, 0]
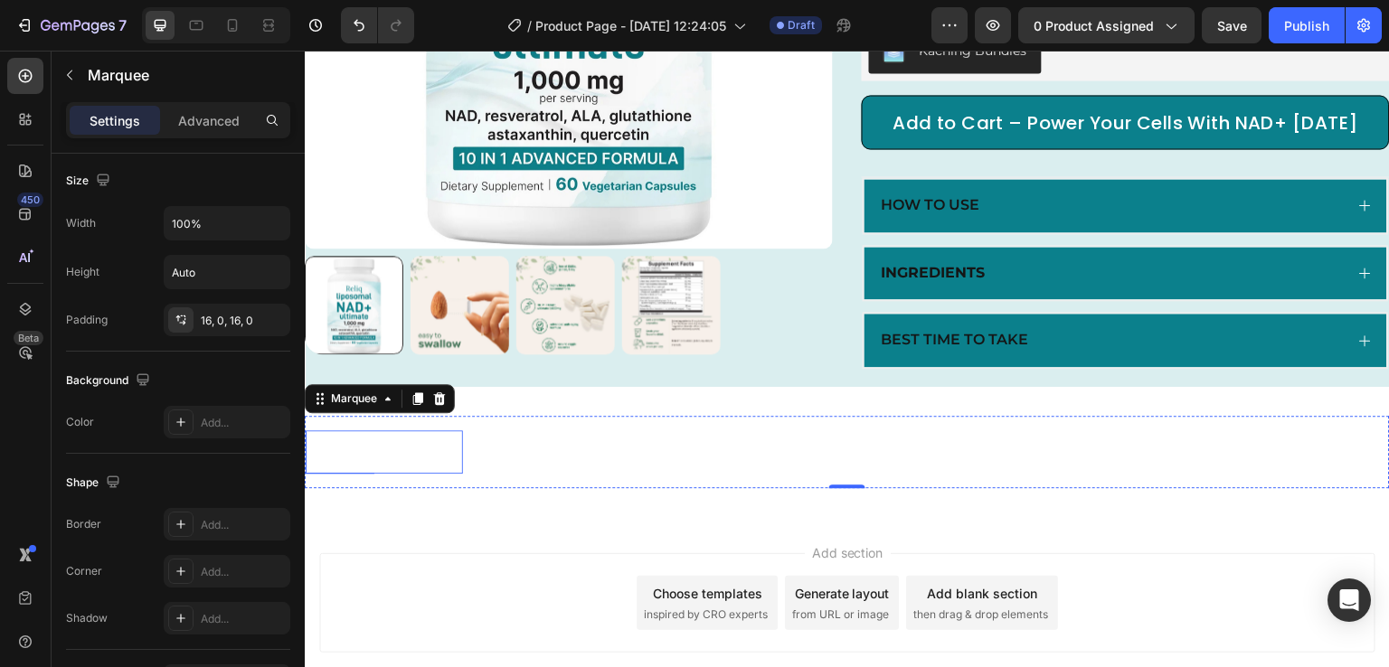
click at [365, 467] on div "FREE SHIPPING" at bounding box center [384, 452] width 157 height 29
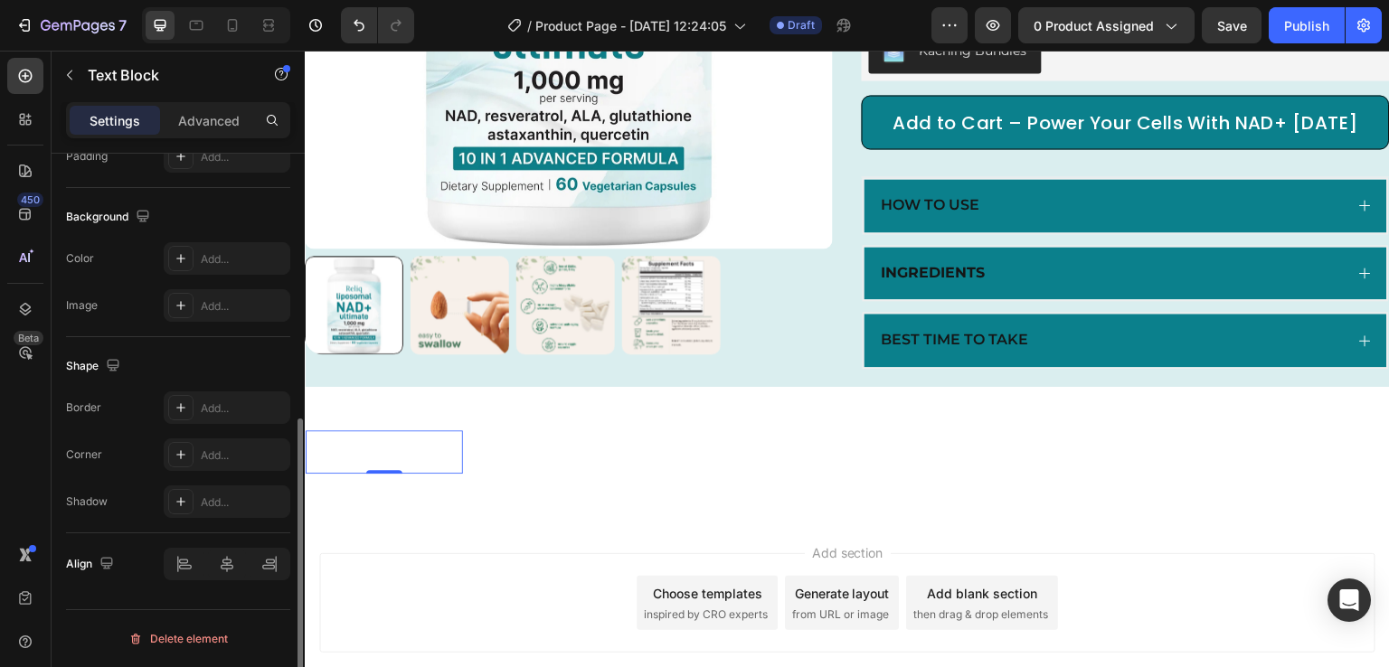
scroll to position [0, 0]
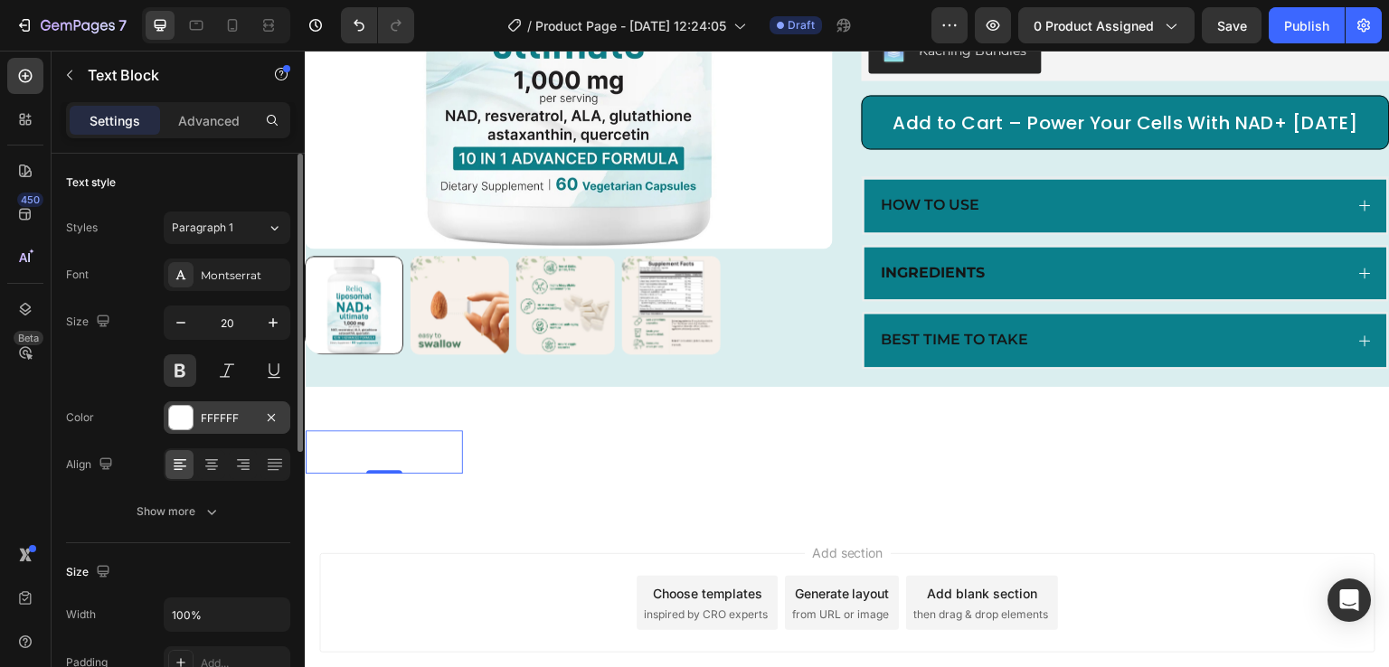
click at [177, 417] on div at bounding box center [181, 418] width 24 height 24
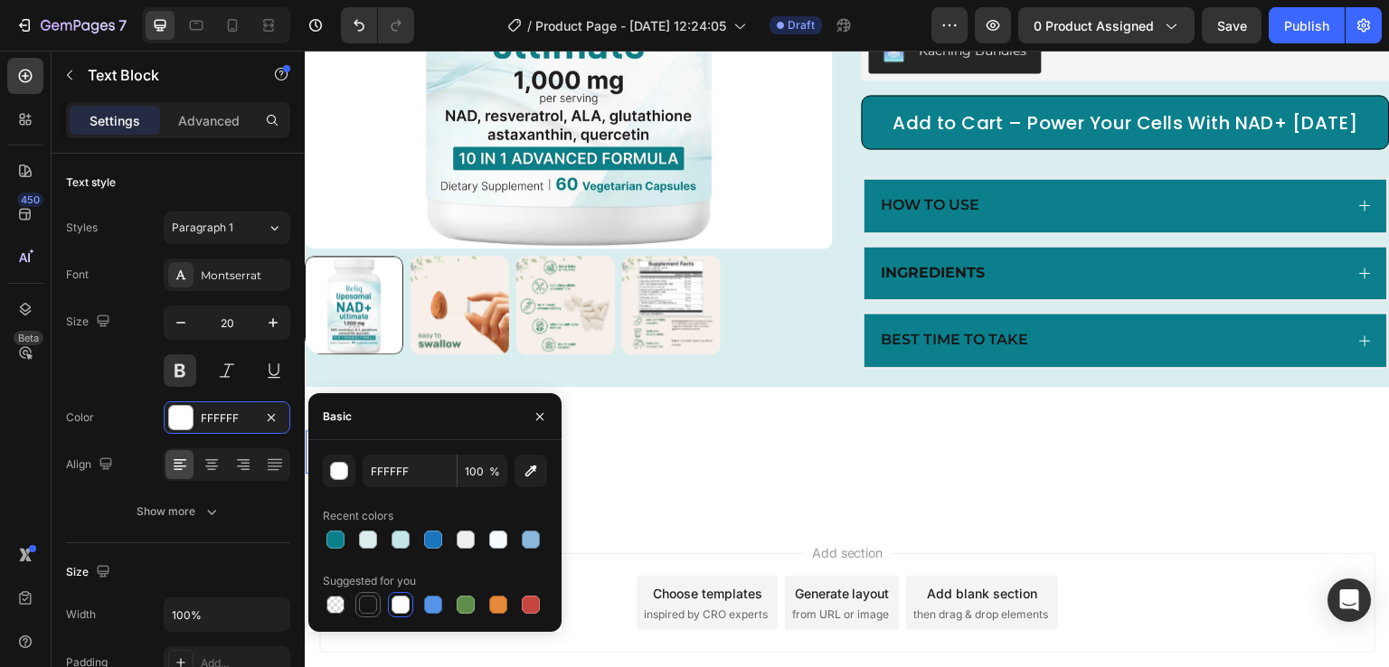
click at [364, 600] on div at bounding box center [368, 605] width 18 height 18
type input "151515"
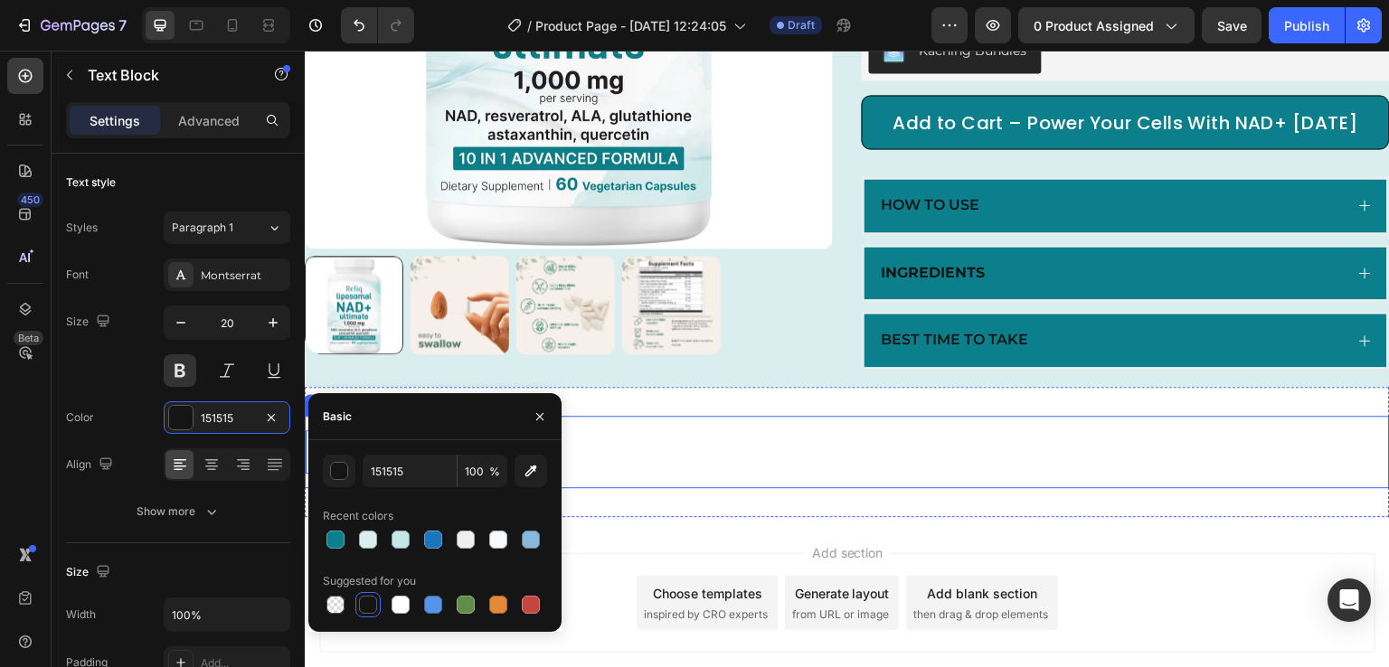
click at [654, 443] on div "FREE SHIPPING Text Block 0 30 DAYS MONEY BACK GUARANTEE Text Block LIMITED TIME…" at bounding box center [847, 452] width 1085 height 72
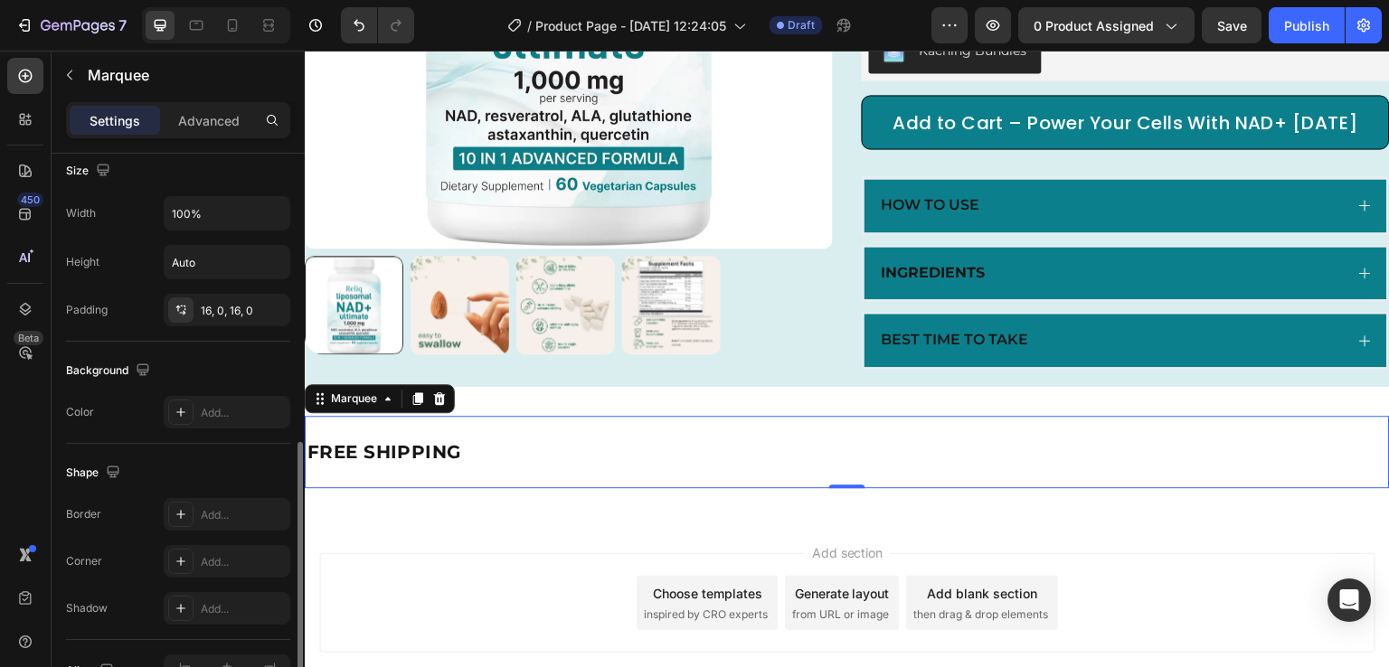
scroll to position [671, 0]
click at [221, 400] on div "Add..." at bounding box center [243, 408] width 85 height 16
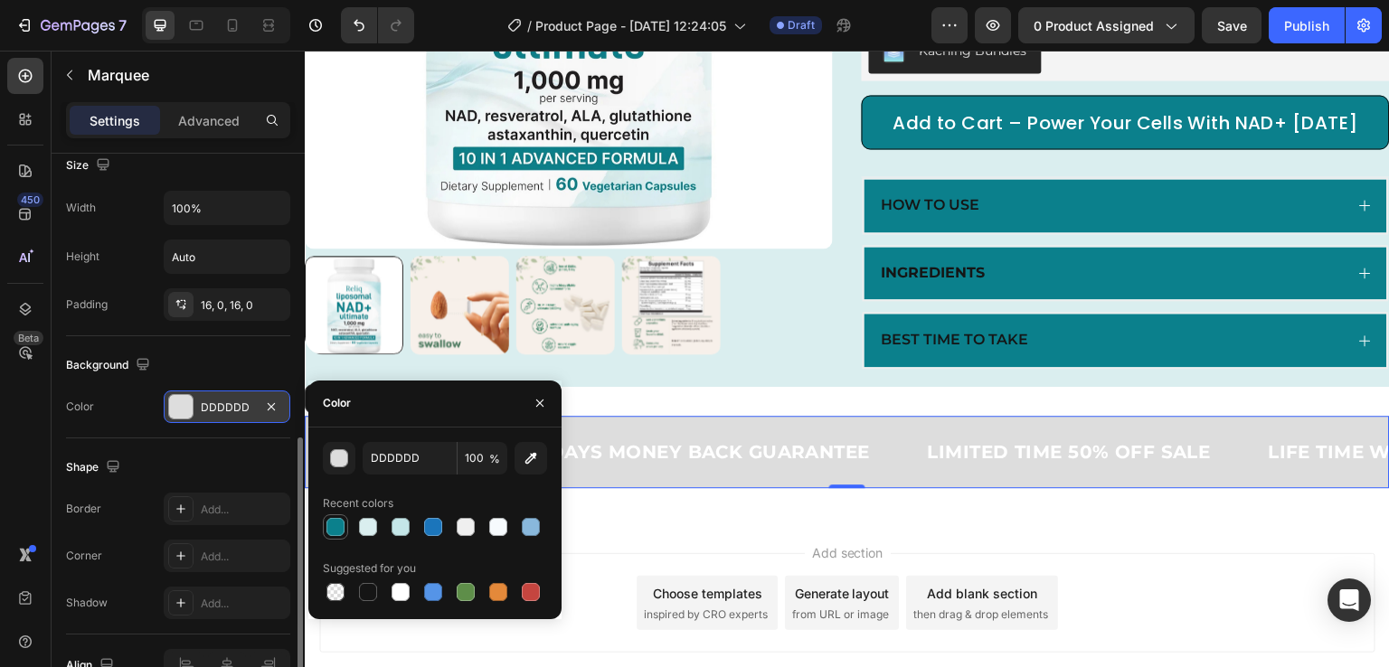
click at [340, 526] on div at bounding box center [335, 527] width 18 height 18
type input "0B808C"
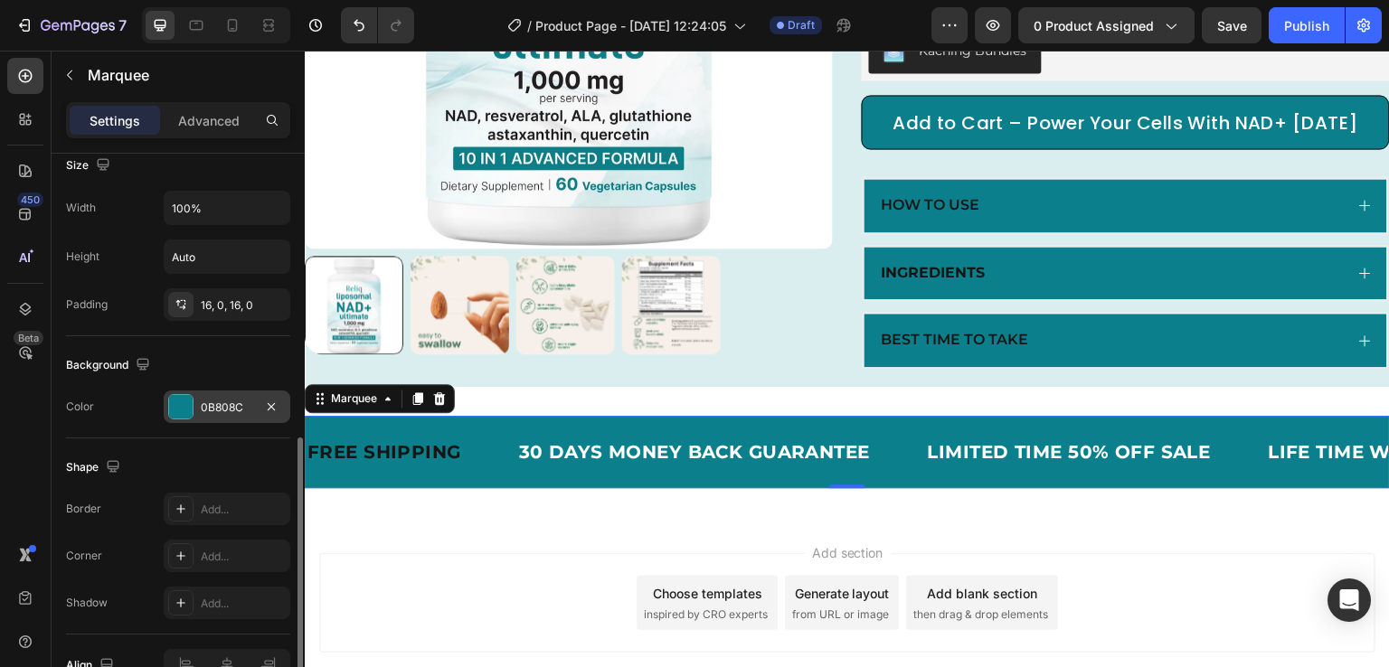
click at [876, 23] on div "/ Product Page - [DATE] 12:24:05 Draft" at bounding box center [680, 25] width 503 height 36
click at [423, 467] on div "FREE SHIPPING" at bounding box center [384, 452] width 157 height 29
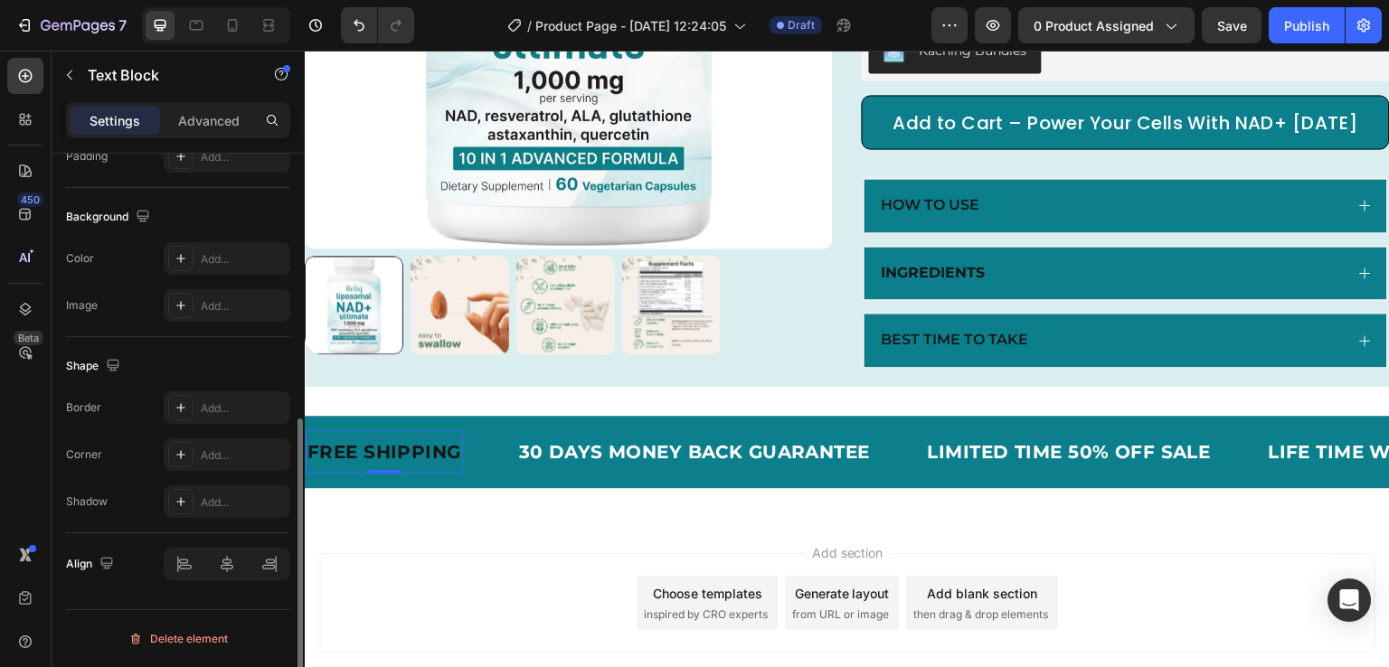
scroll to position [0, 0]
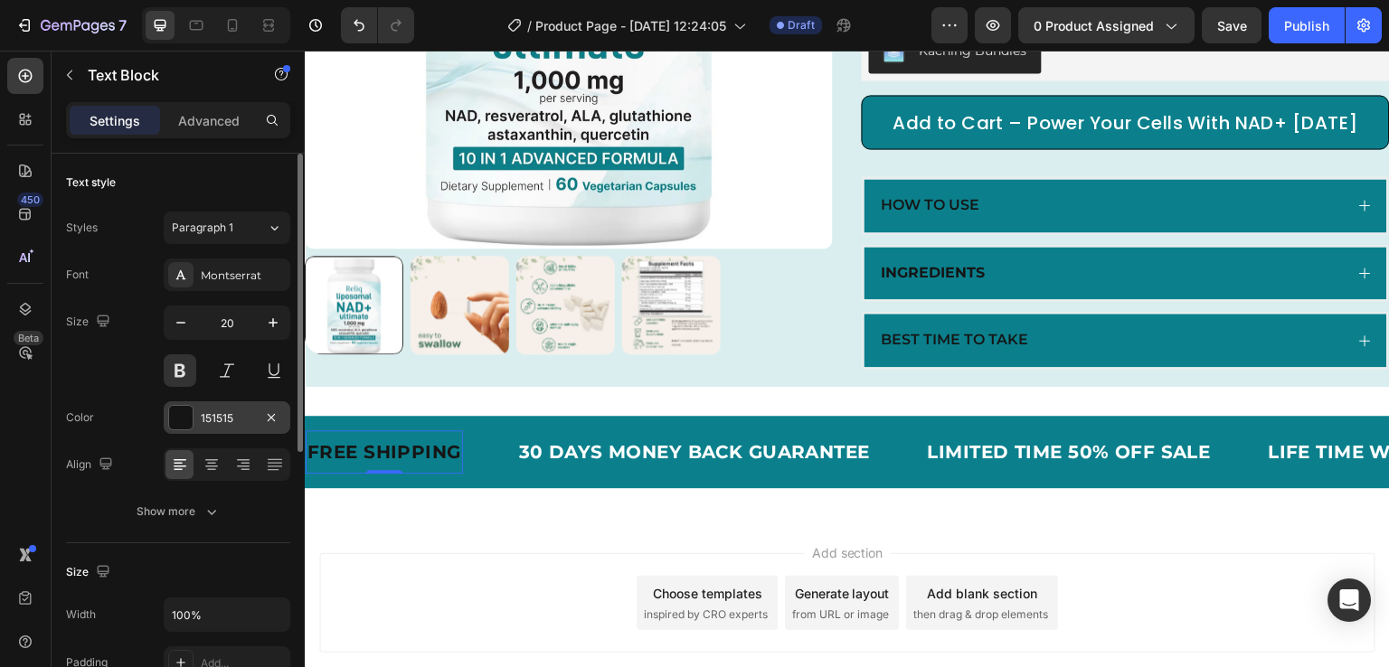
click at [169, 417] on div at bounding box center [181, 418] width 24 height 24
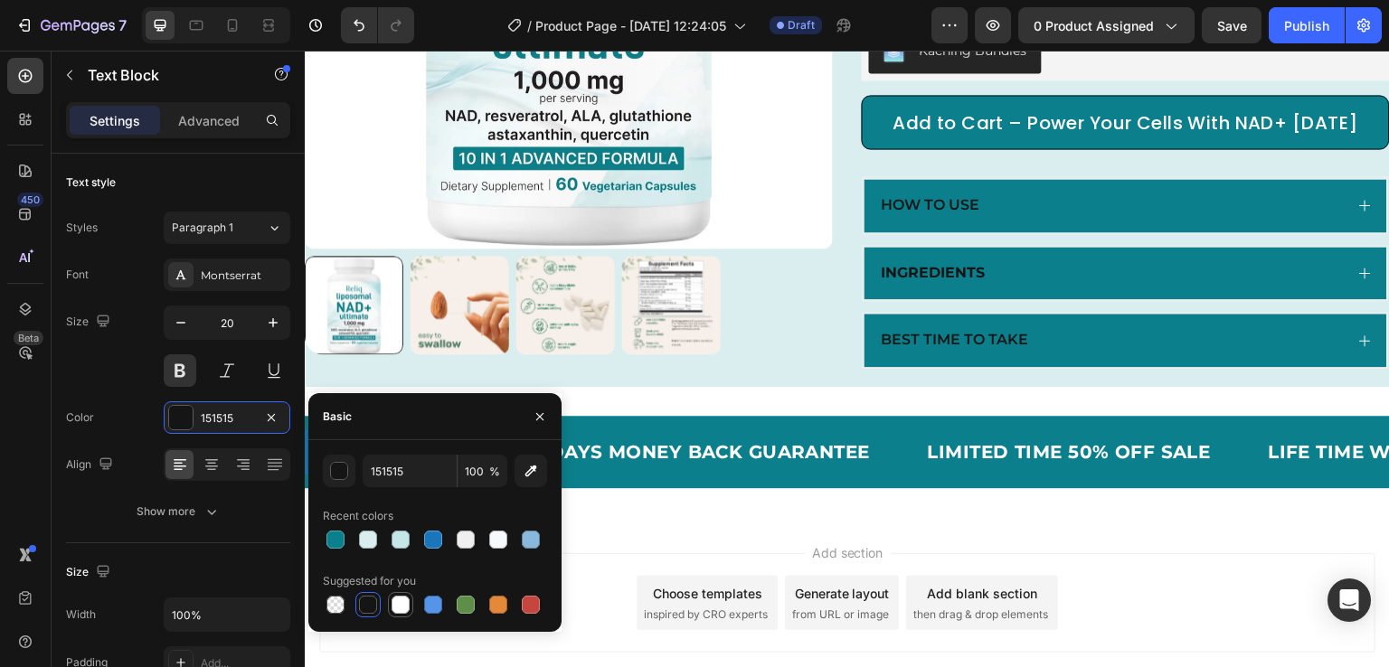
click at [402, 612] on div at bounding box center [401, 605] width 18 height 18
type input "FFFFFF"
click at [105, 428] on div "Color FFFFFF" at bounding box center [178, 417] width 224 height 33
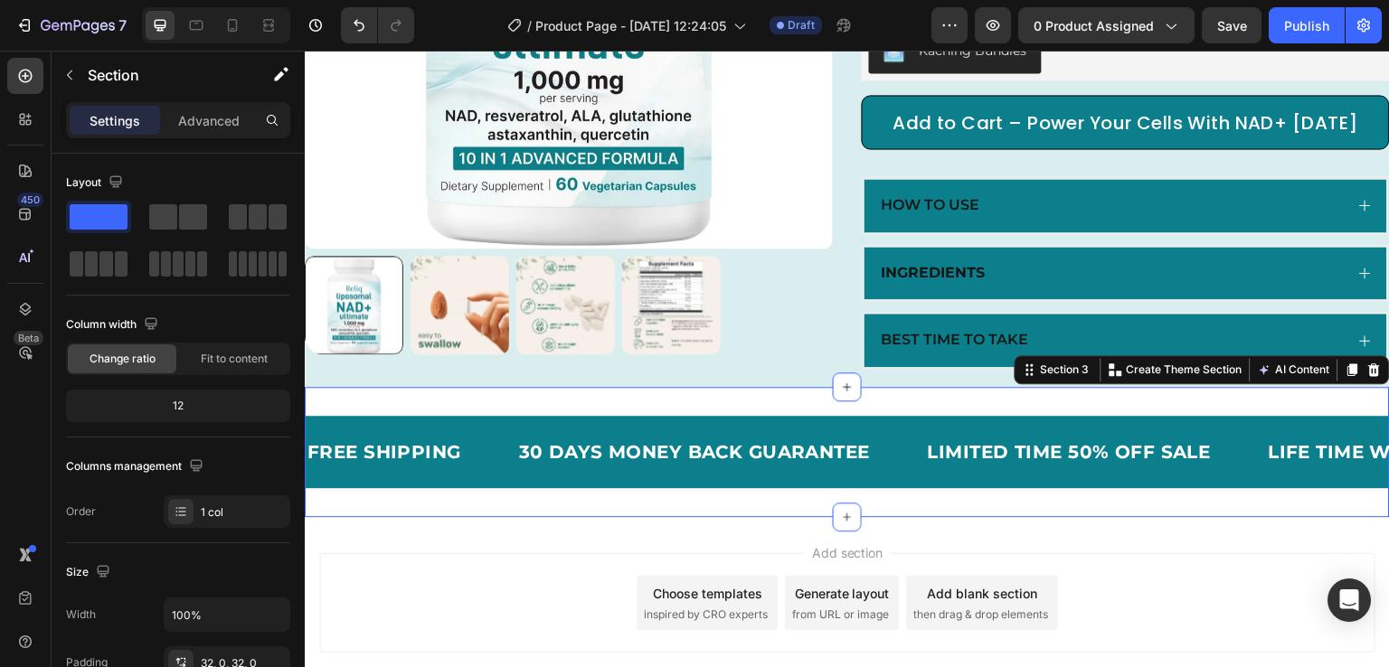
click at [583, 413] on div "FREE SHIPPING Text Block 30 DAYS MONEY BACK GUARANTEE Text Block LIMITED TIME 5…" at bounding box center [847, 452] width 1085 height 130
click at [207, 137] on div "Settings Advanced" at bounding box center [178, 120] width 224 height 36
click at [207, 111] on p "Advanced" at bounding box center [208, 120] width 61 height 19
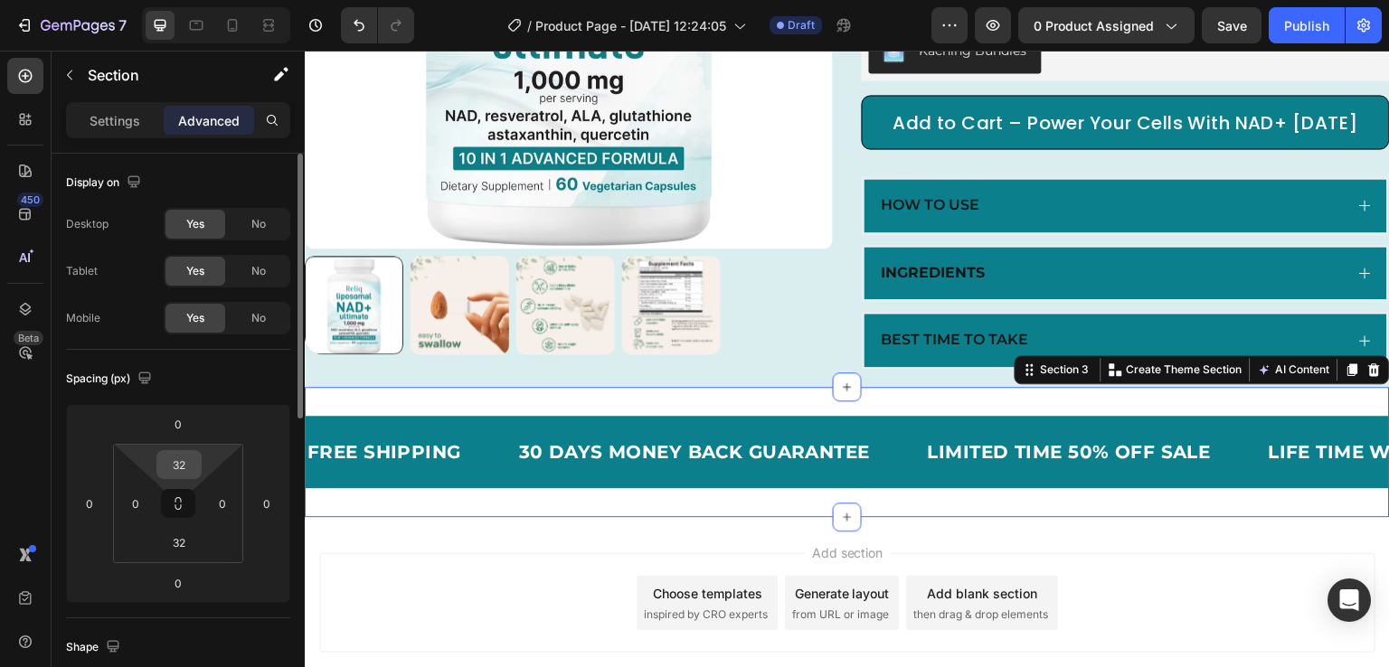
click at [194, 467] on input "32" at bounding box center [179, 464] width 36 height 27
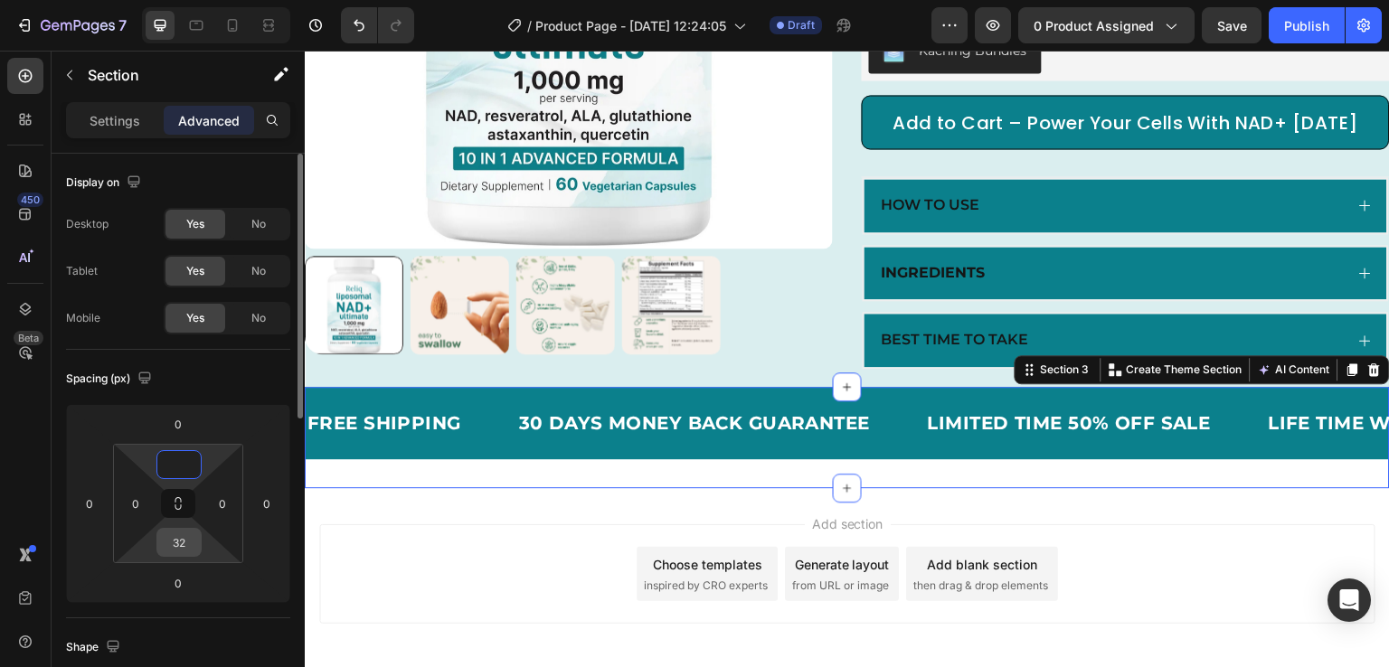
type input "0"
click at [180, 547] on input "32" at bounding box center [179, 542] width 36 height 27
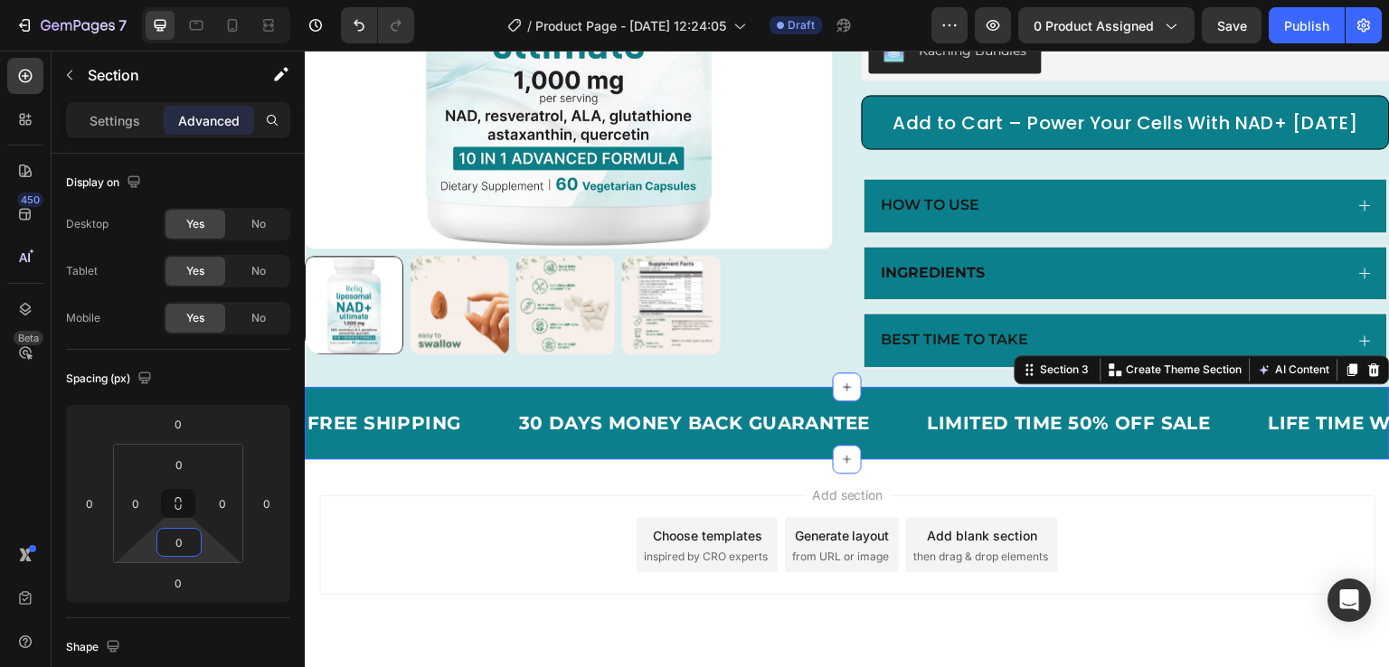
click at [479, 512] on div "Add section Choose templates inspired by CRO experts Generate layout from URL o…" at bounding box center [847, 570] width 1085 height 222
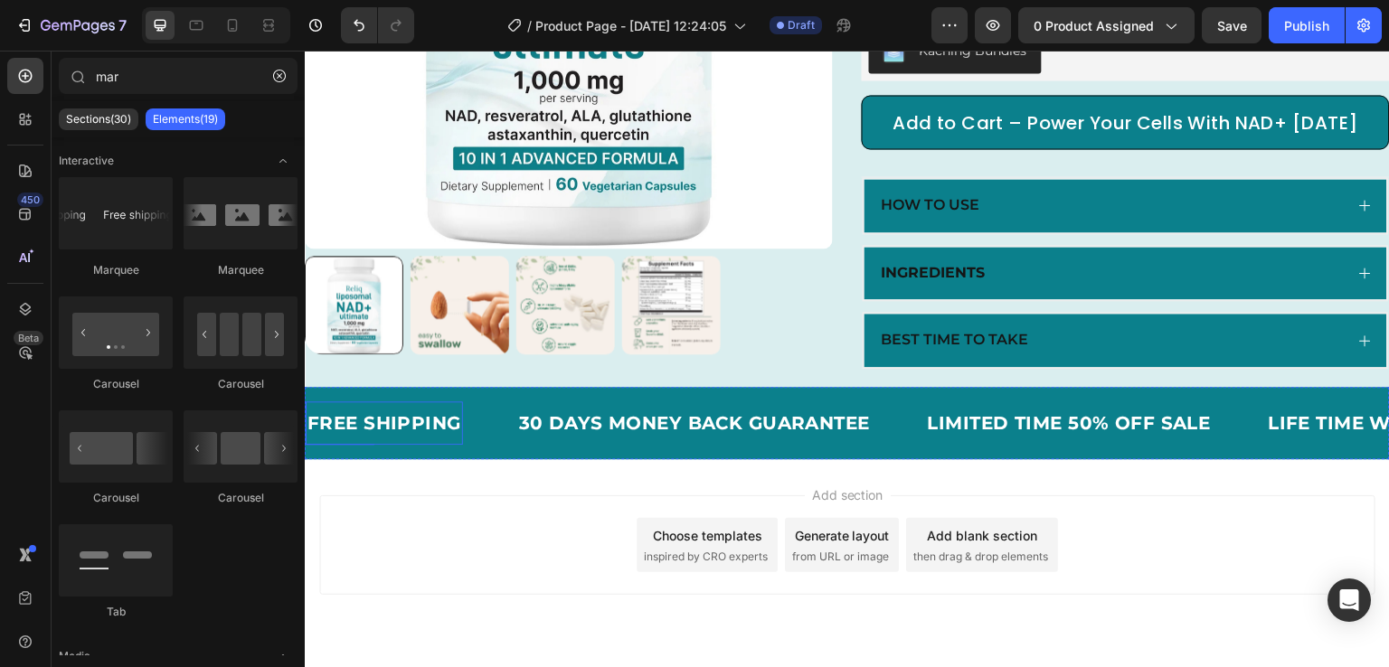
click at [373, 430] on div "FREE SHIPPING" at bounding box center [384, 423] width 157 height 29
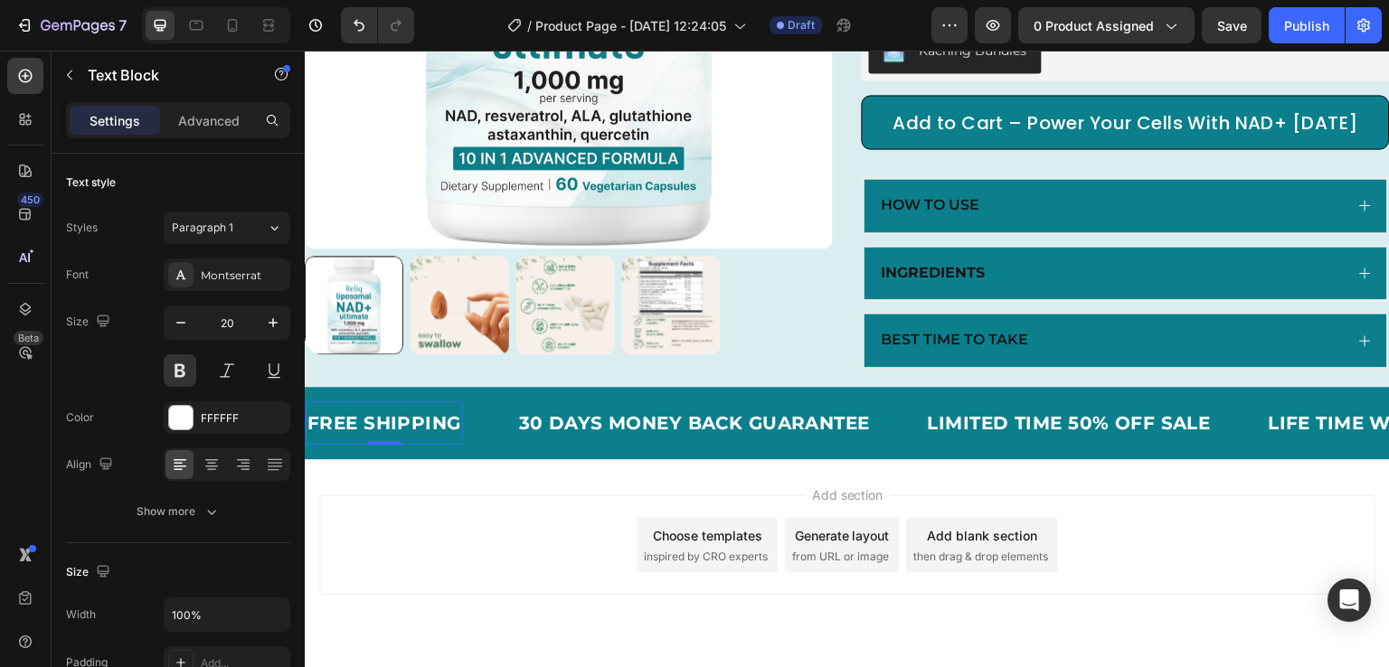
click at [386, 438] on div "FREE SHIPPING" at bounding box center [384, 423] width 157 height 29
click at [386, 436] on p "FREE SHIPPING" at bounding box center [384, 423] width 154 height 25
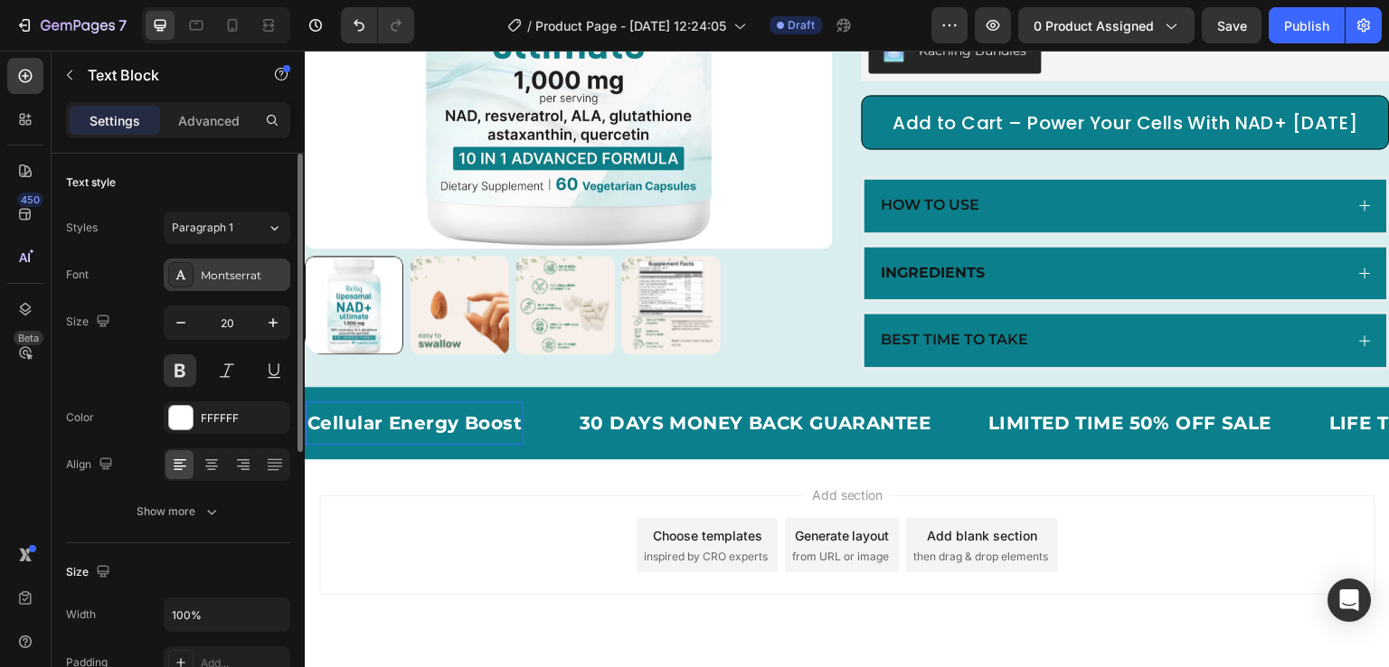
click at [222, 272] on div "Montserrat" at bounding box center [243, 276] width 85 height 16
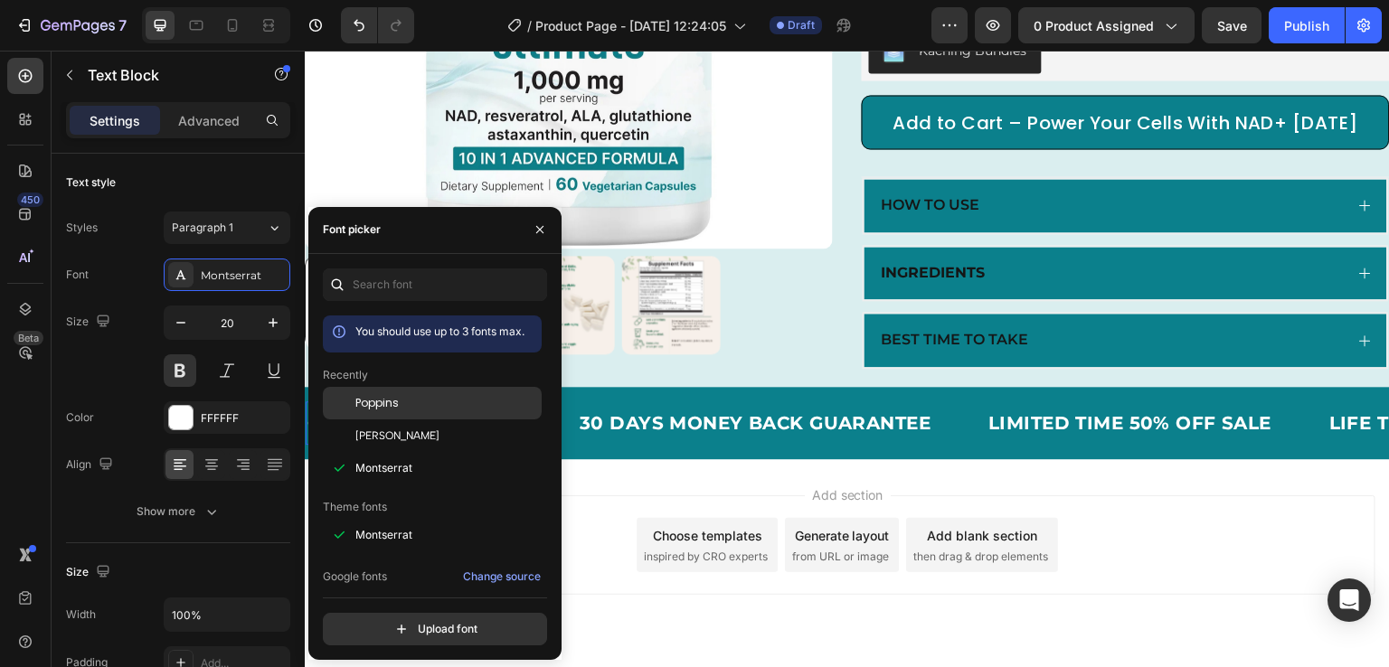
click at [397, 407] on span "Poppins" at bounding box center [376, 403] width 43 height 16
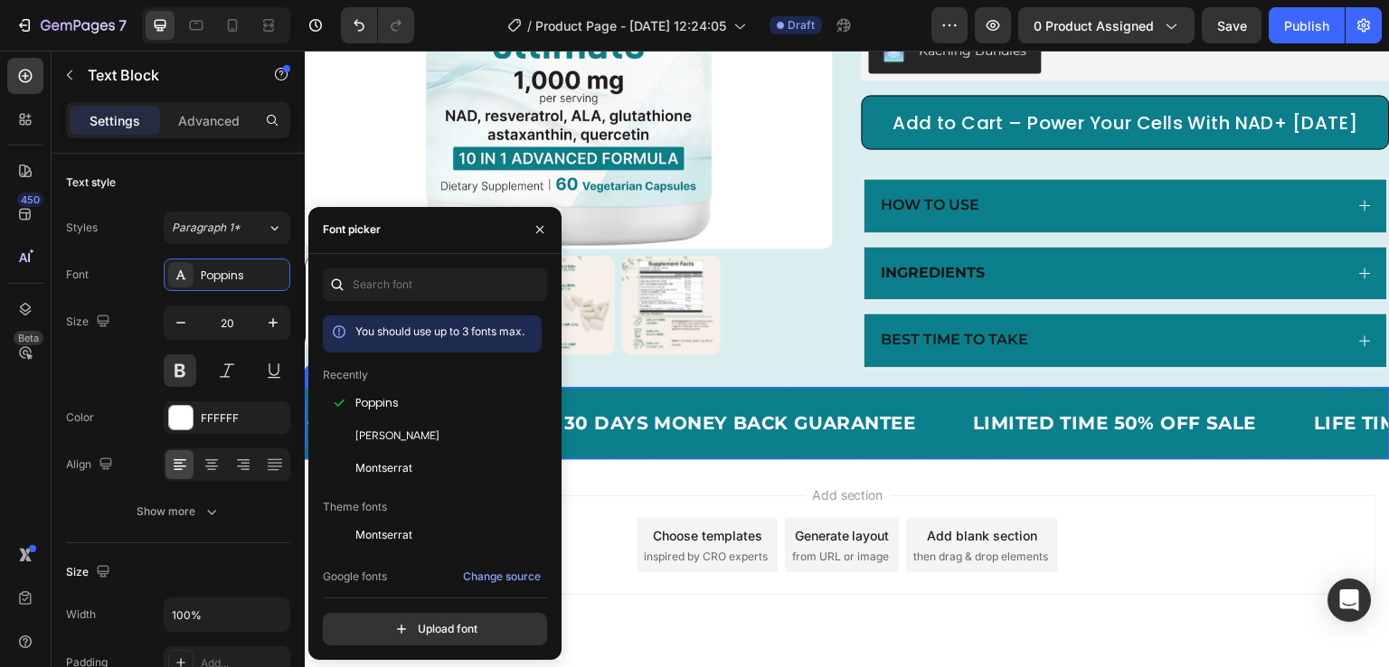
click at [684, 438] on div "30 DAYS MONEY BACK GUARANTEE" at bounding box center [739, 423] width 354 height 29
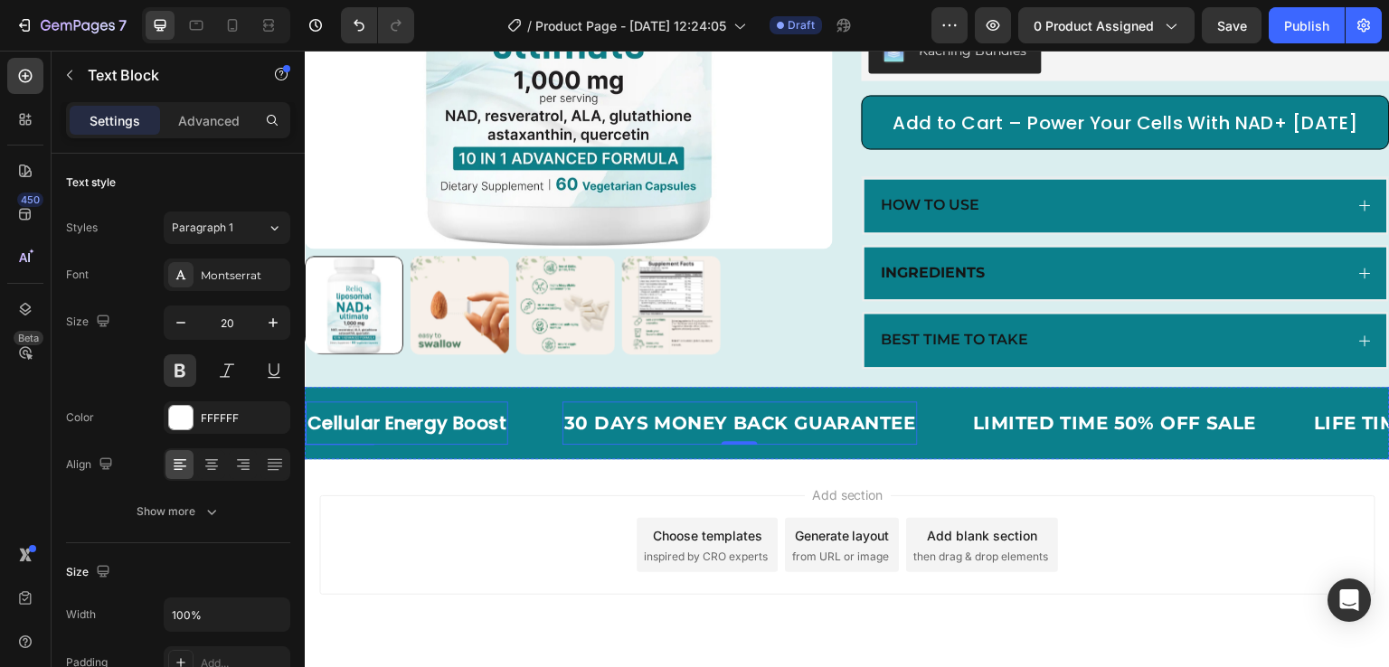
click at [474, 436] on p "Cellular Energy Boost" at bounding box center [406, 423] width 199 height 25
click at [643, 438] on div "30 DAYS MONEY BACK GUARANTEE" at bounding box center [739, 423] width 354 height 29
click at [625, 438] on div "30 DAYS MONEY BACK GUARANTEE" at bounding box center [739, 423] width 354 height 29
click at [387, 436] on p "Cellular Energy Boost" at bounding box center [406, 423] width 199 height 25
click at [373, 433] on p "Cellular Energy Boost" at bounding box center [406, 423] width 199 height 25
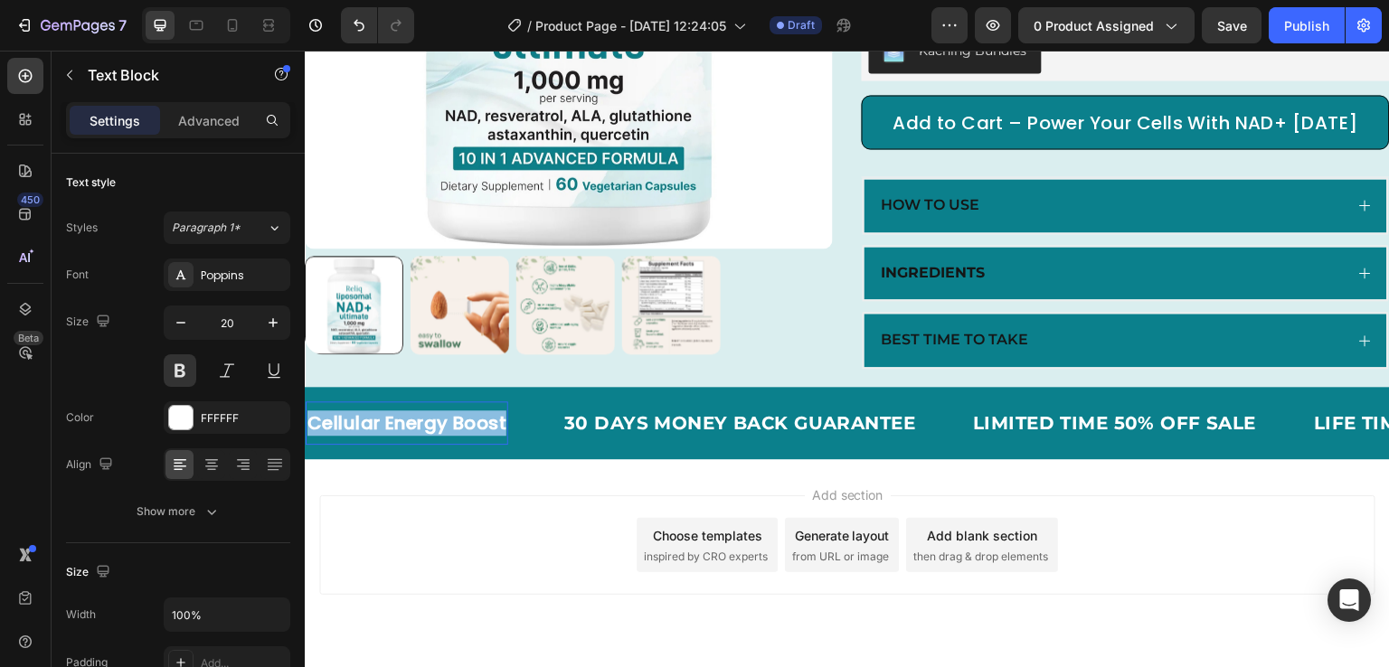
click at [373, 433] on p "Cellular Energy Boost" at bounding box center [406, 423] width 199 height 25
click at [626, 436] on p "30 DAYS MONEY BACK GUARANTEE" at bounding box center [739, 423] width 351 height 25
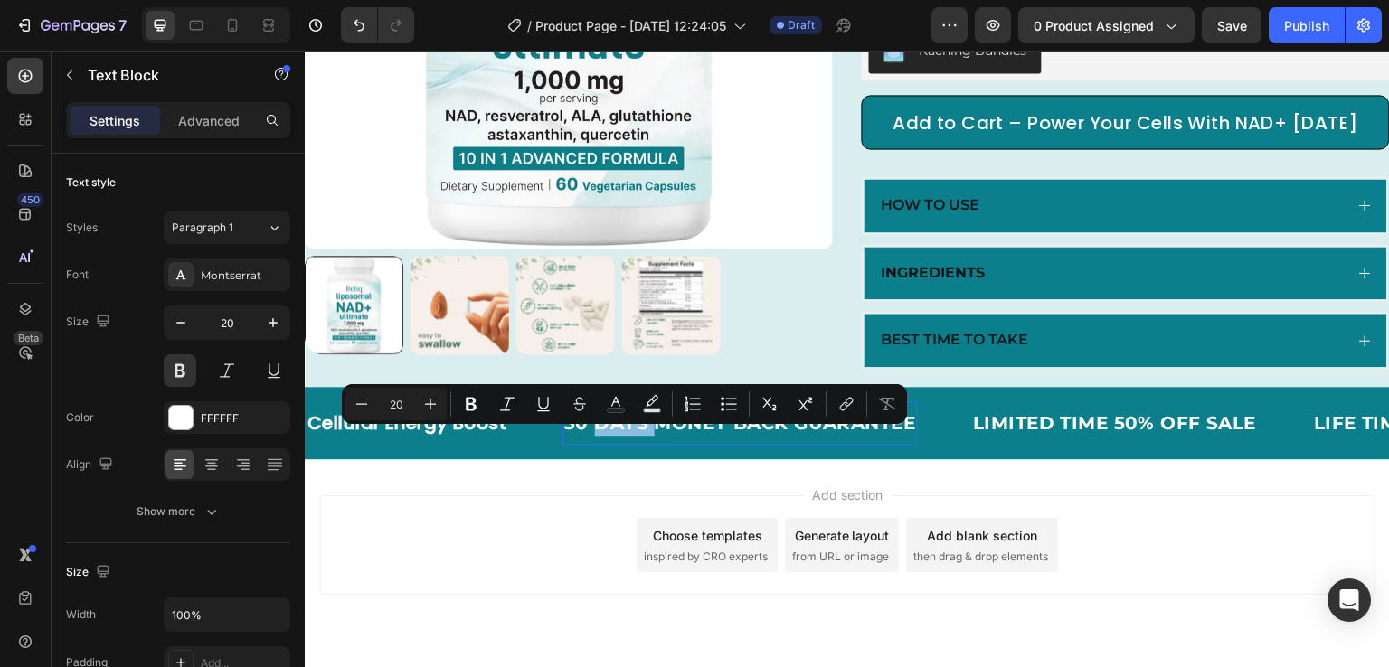
click at [626, 436] on p "30 DAYS MONEY BACK GUARANTEE" at bounding box center [739, 423] width 351 height 25
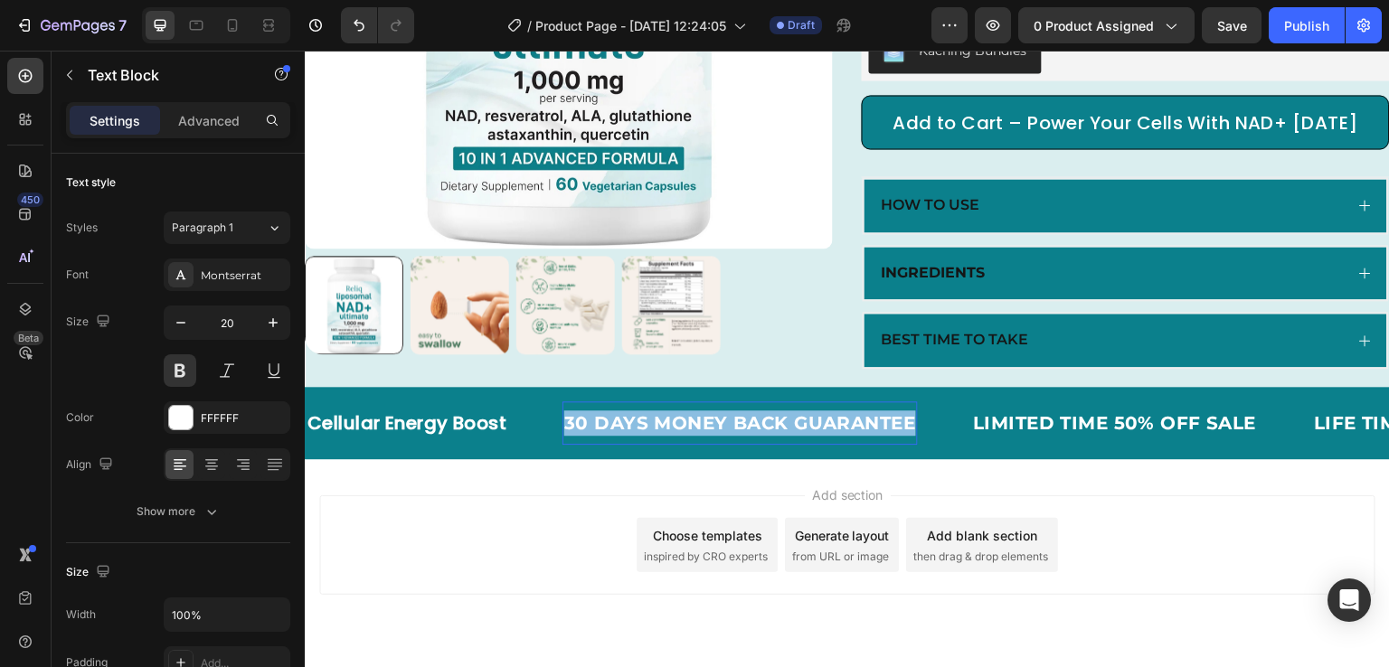
click at [626, 436] on p "30 DAYS MONEY BACK GUARANTEE" at bounding box center [739, 423] width 351 height 25
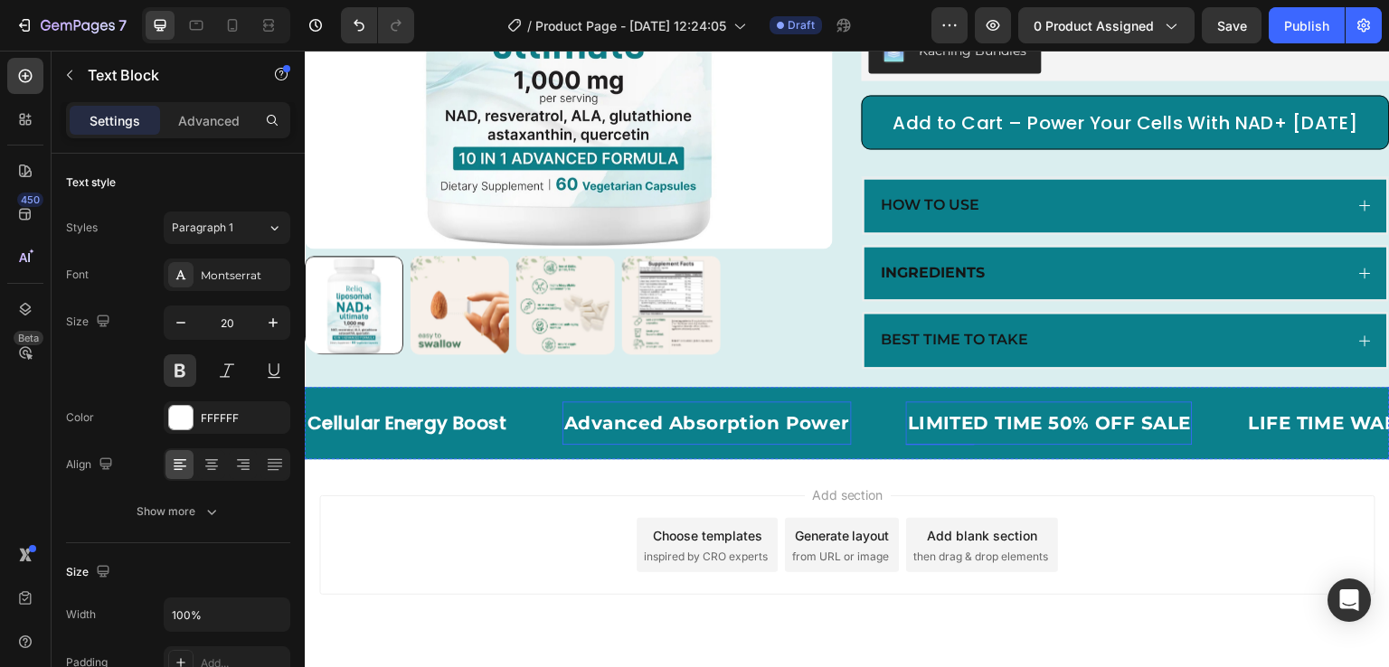
click at [965, 433] on div "LIMITED TIME 50% OFF SALE" at bounding box center [1049, 423] width 287 height 29
click at [995, 438] on div "LIMITED TIME 50% OFF SALE" at bounding box center [1049, 423] width 287 height 29
click at [995, 436] on p "LIMITED TIME 50% OFF SALE" at bounding box center [1049, 423] width 283 height 25
click at [1213, 436] on div "LIFE TIME WARRANTY" at bounding box center [1322, 423] width 221 height 29
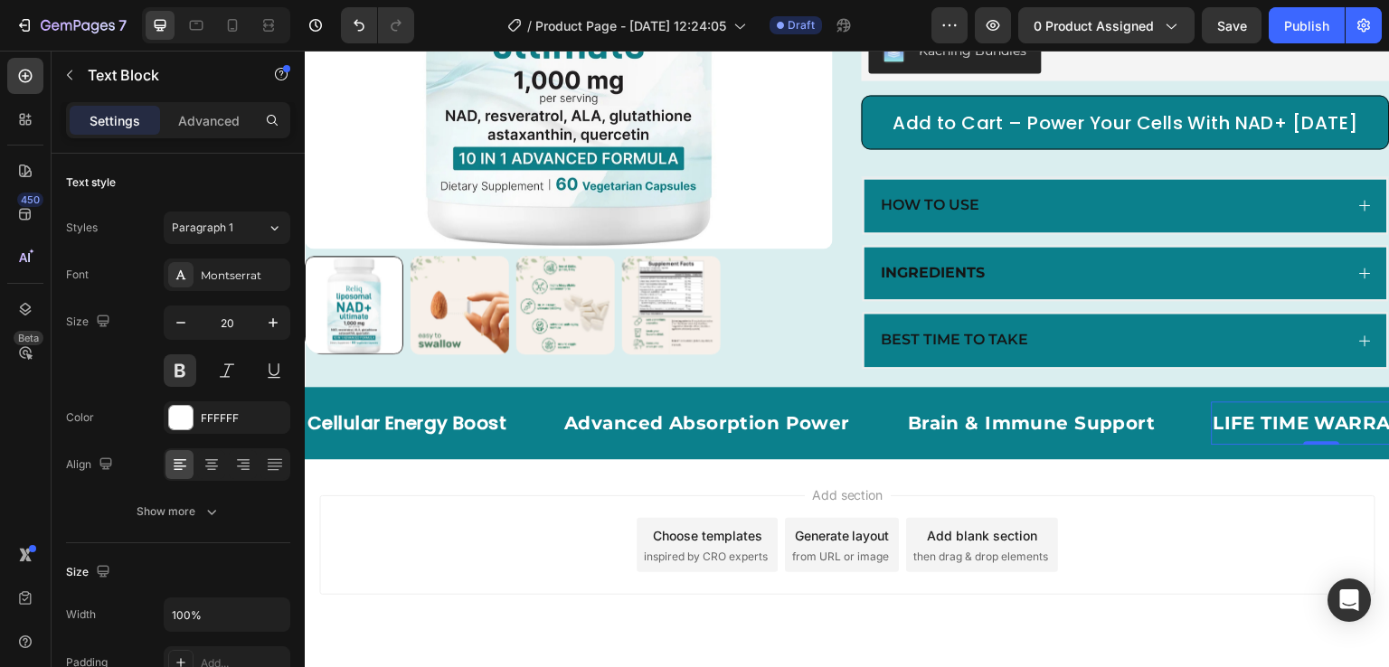
click at [1233, 434] on div "LIFE TIME WARRANTY" at bounding box center [1322, 423] width 221 height 29
click at [1233, 434] on p "LIFE TIME WARRANTY" at bounding box center [1321, 423] width 217 height 25
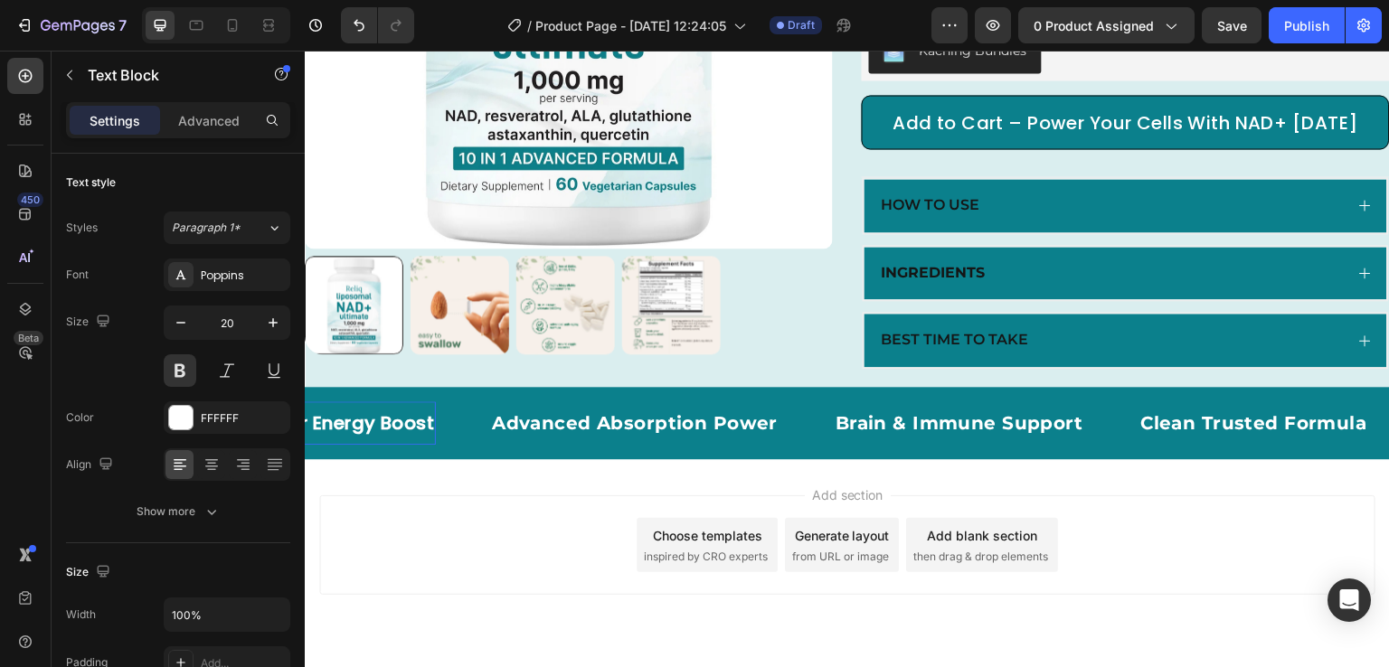
click at [395, 436] on p "Cellular Energy Boost" at bounding box center [334, 423] width 199 height 25
click at [252, 272] on div "Poppins" at bounding box center [243, 276] width 85 height 16
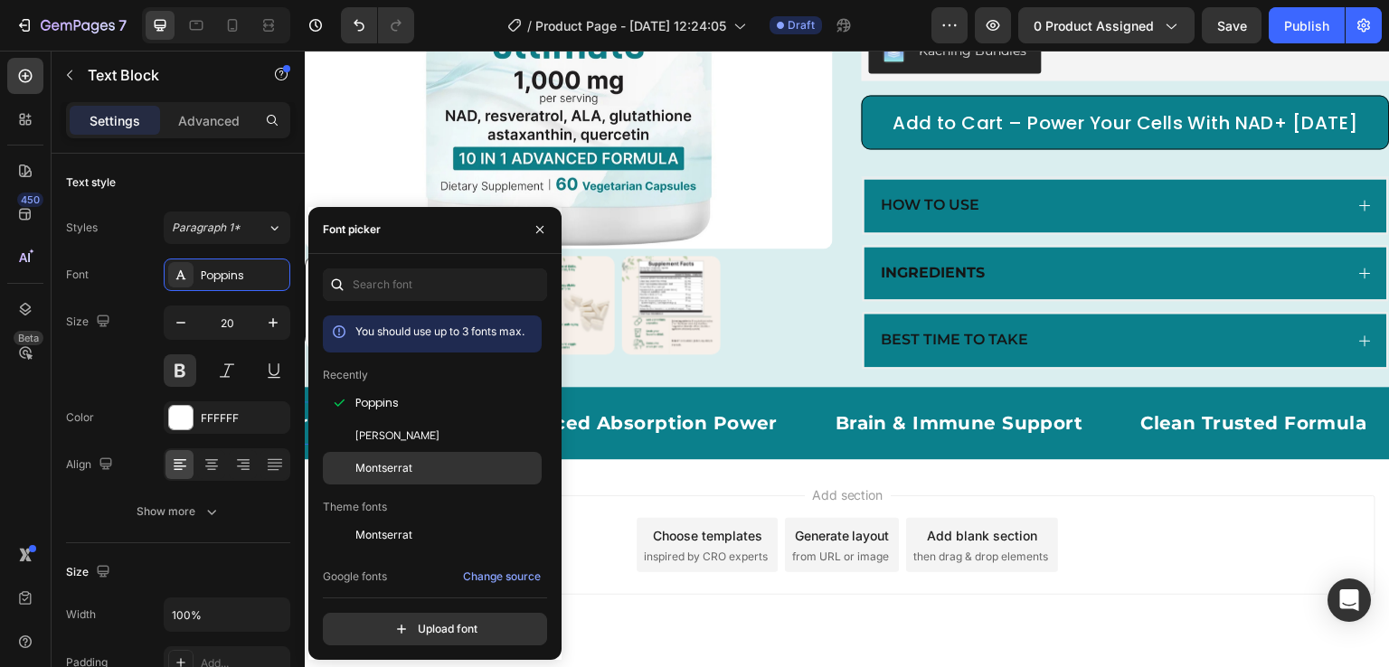
click at [400, 461] on span "Montserrat" at bounding box center [383, 468] width 57 height 16
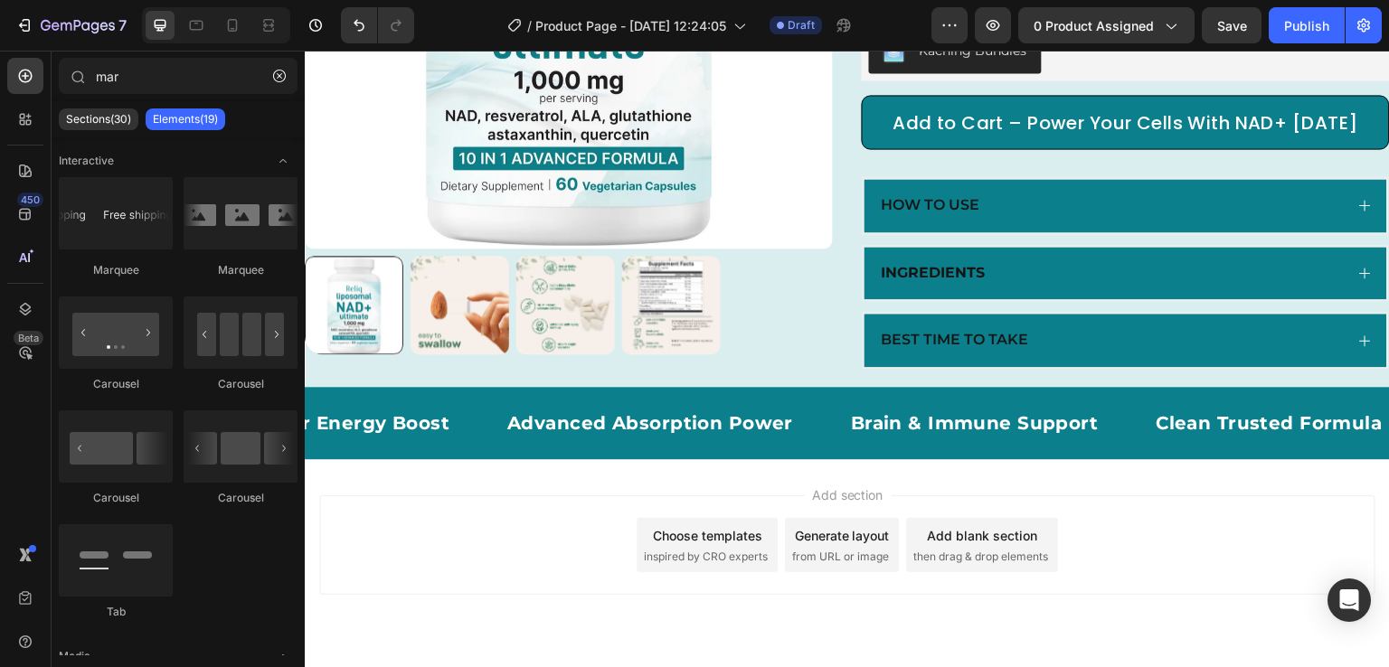
click at [674, 514] on div "Add section Choose templates inspired by CRO experts Generate layout from URL o…" at bounding box center [847, 570] width 1085 height 222
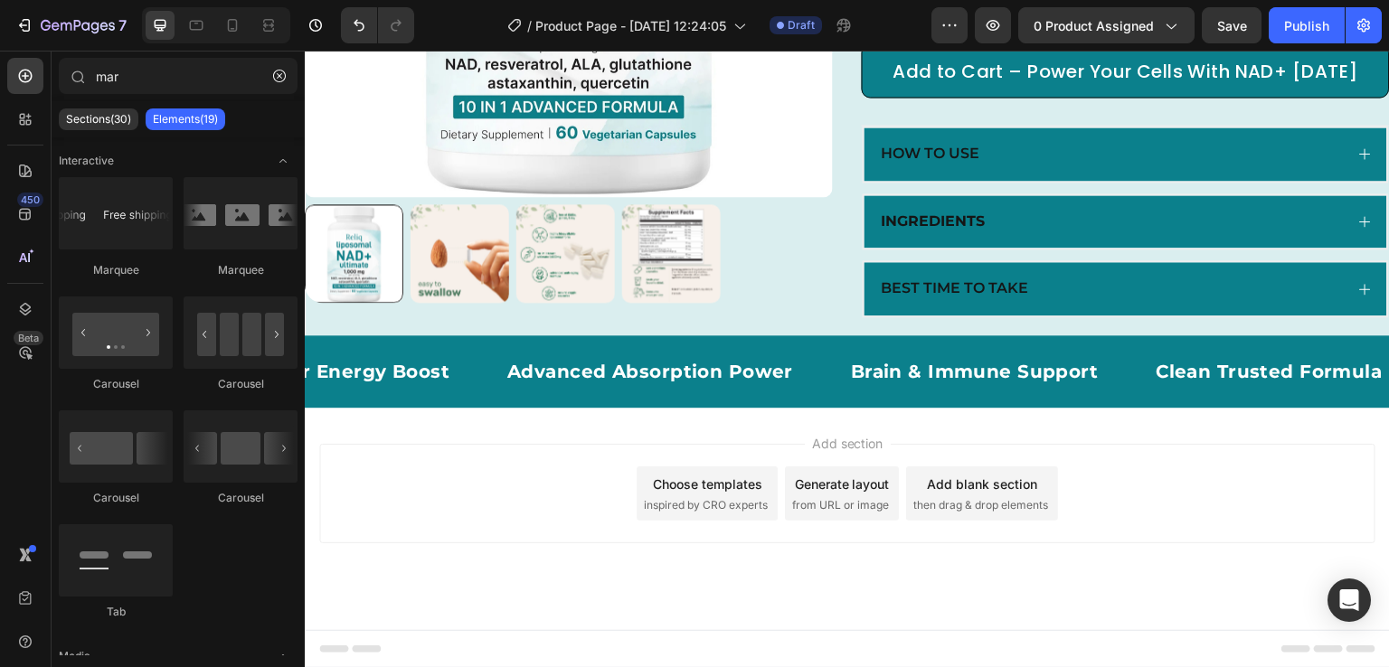
scroll to position [524, 0]
click at [231, 31] on icon at bounding box center [233, 25] width 10 height 13
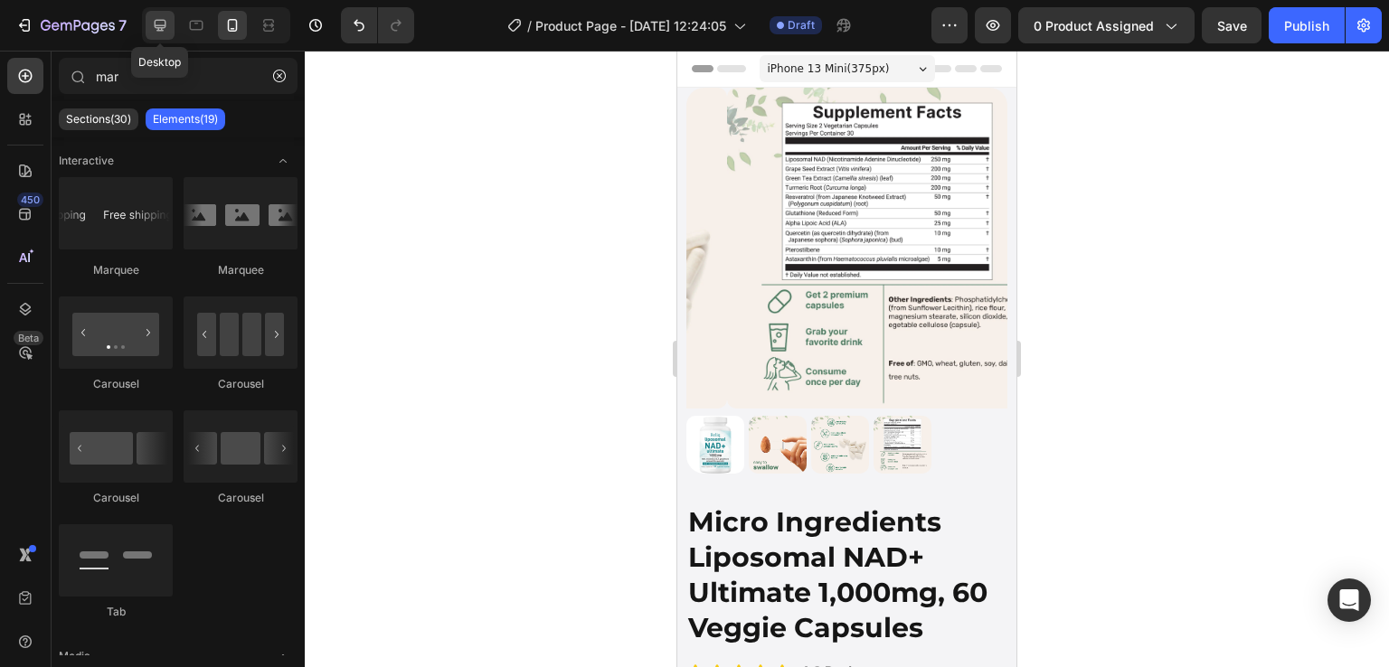
click at [162, 27] on icon at bounding box center [161, 26] width 12 height 12
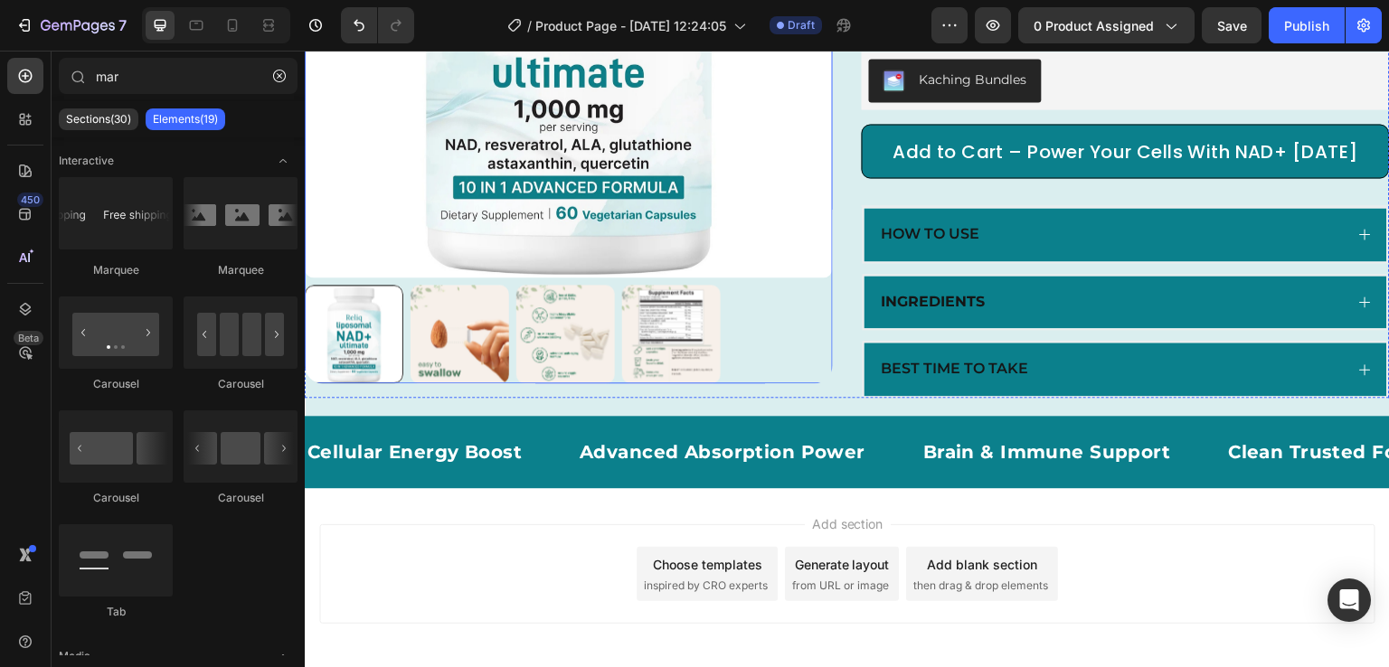
scroll to position [430, 0]
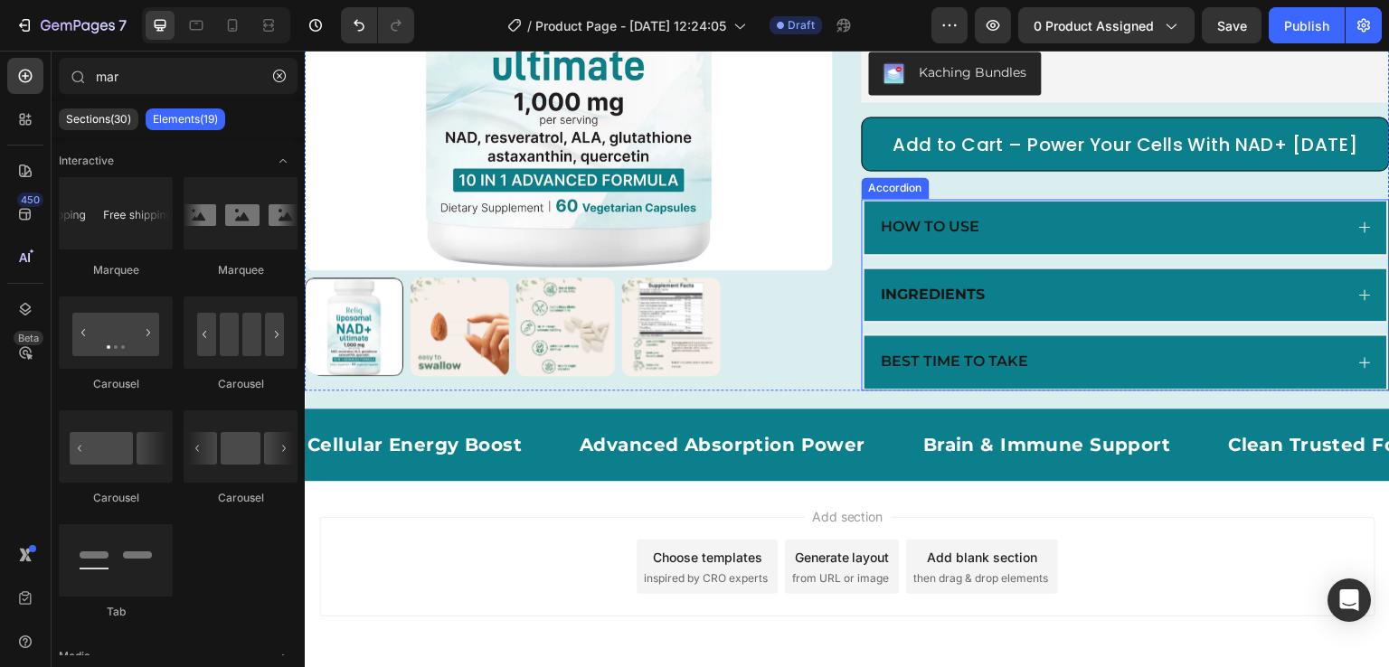
click at [949, 237] on p "How to Use" at bounding box center [931, 227] width 99 height 19
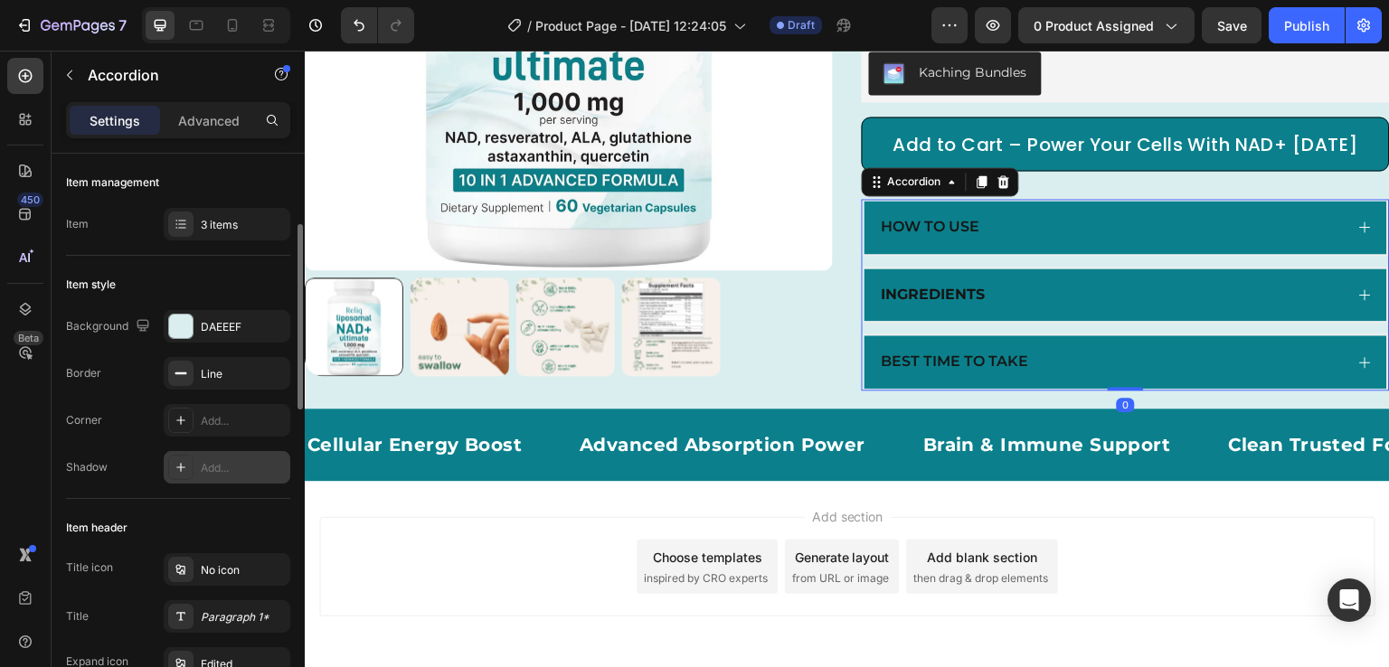
scroll to position [257, 0]
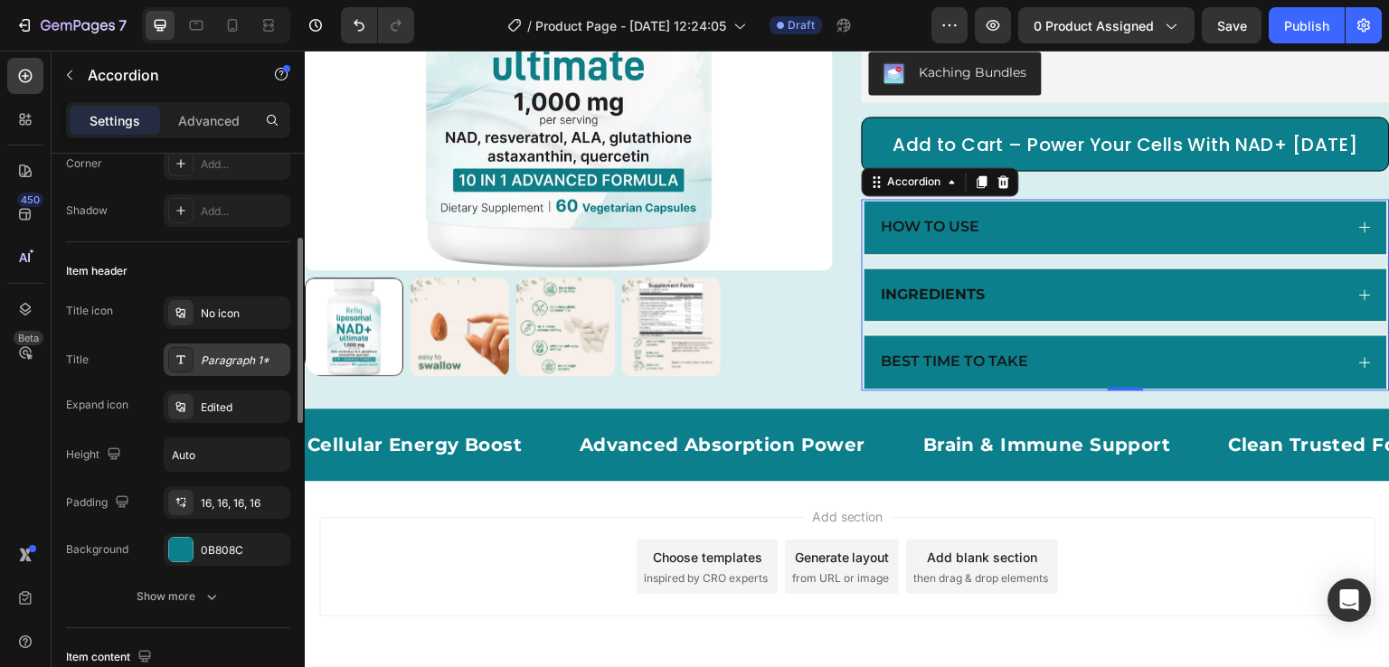
click at [225, 347] on div "Paragraph 1*" at bounding box center [227, 360] width 127 height 33
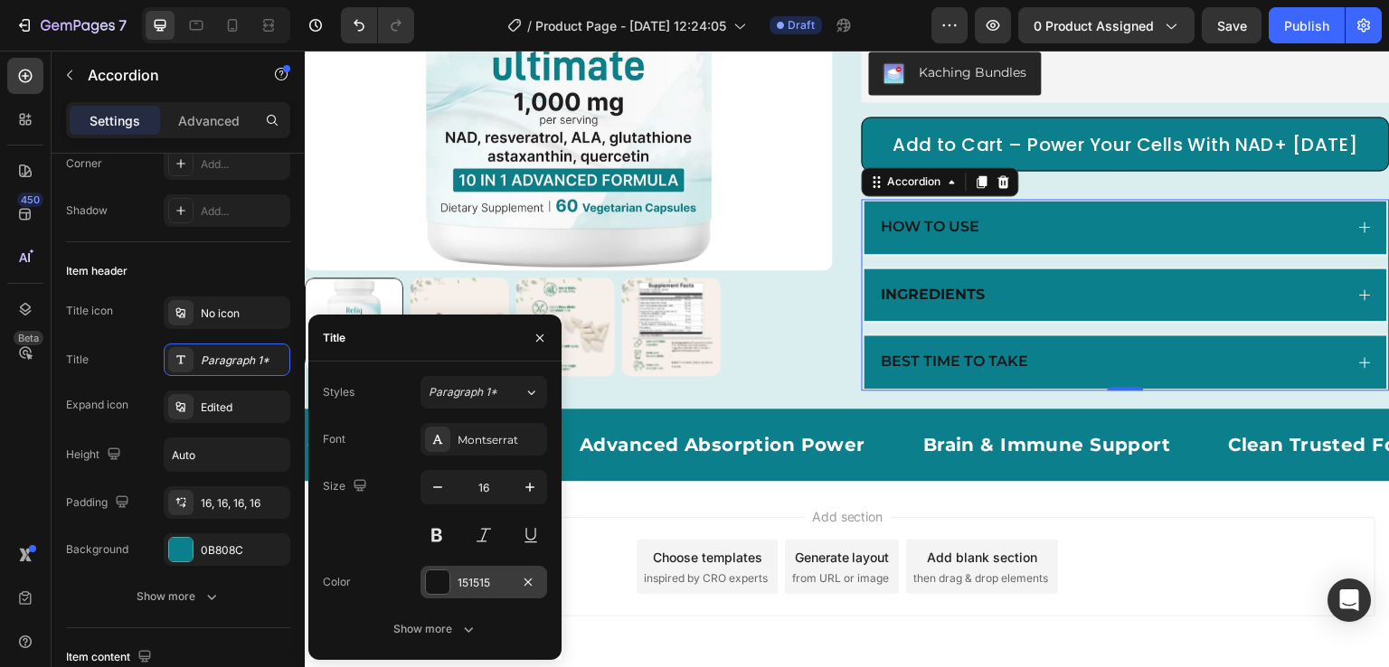
click at [440, 588] on div at bounding box center [438, 583] width 24 height 24
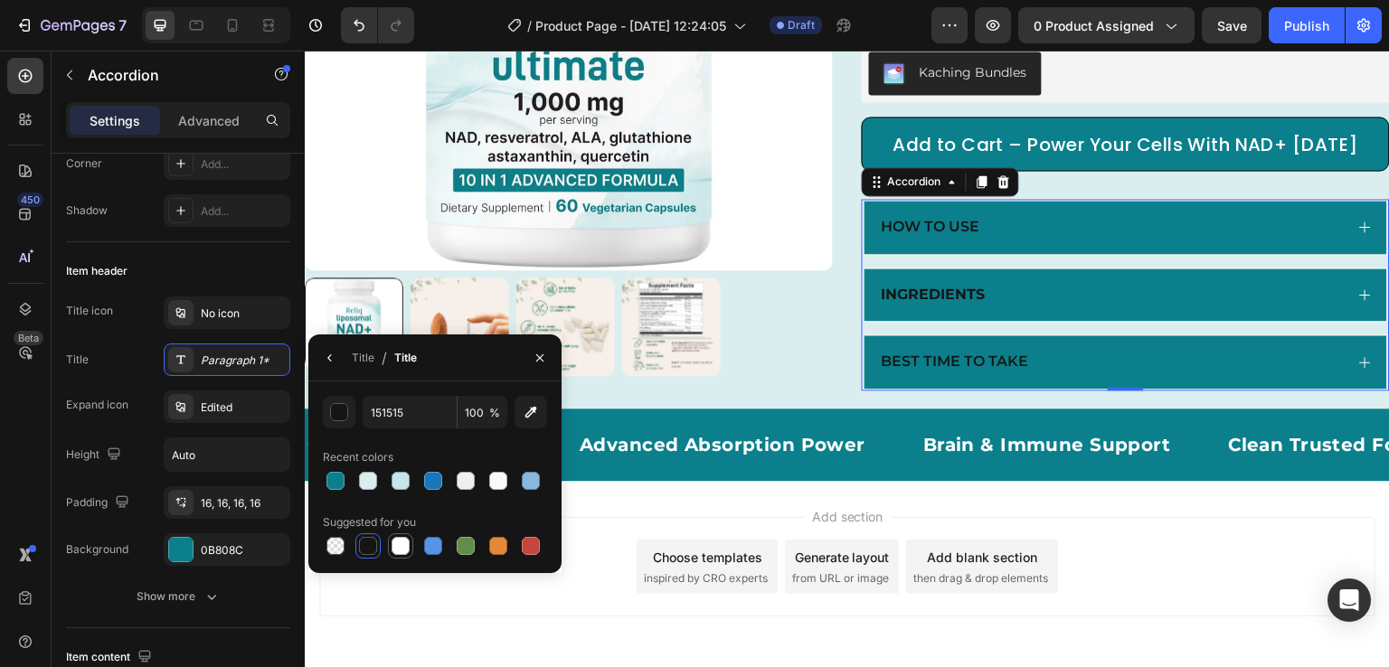
click at [391, 551] on div at bounding box center [401, 546] width 22 height 22
type input "FFFFFF"
click at [1085, 530] on div "Add section Choose templates inspired by CRO experts Generate layout from URL o…" at bounding box center [847, 592] width 1085 height 222
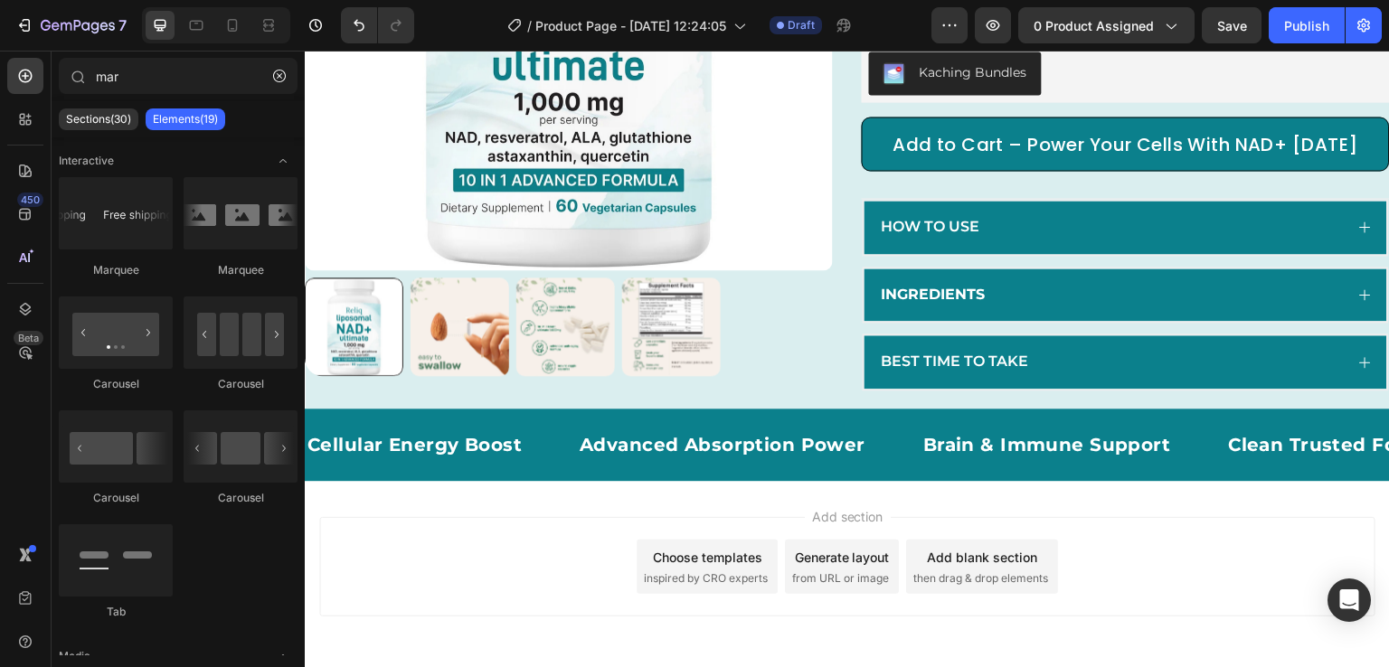
scroll to position [524, 0]
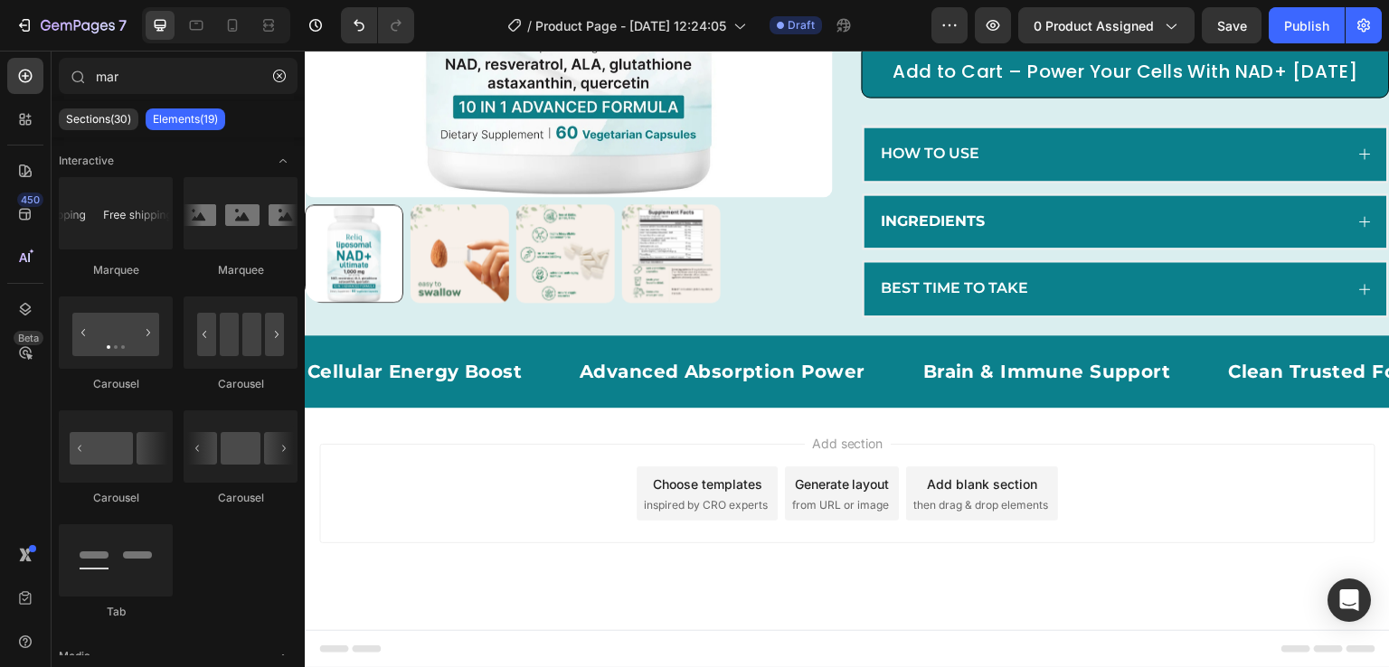
click at [529, 432] on div "Add section Choose templates inspired by CRO experts Generate layout from URL o…" at bounding box center [847, 519] width 1085 height 222
click at [264, 11] on div at bounding box center [268, 25] width 29 height 29
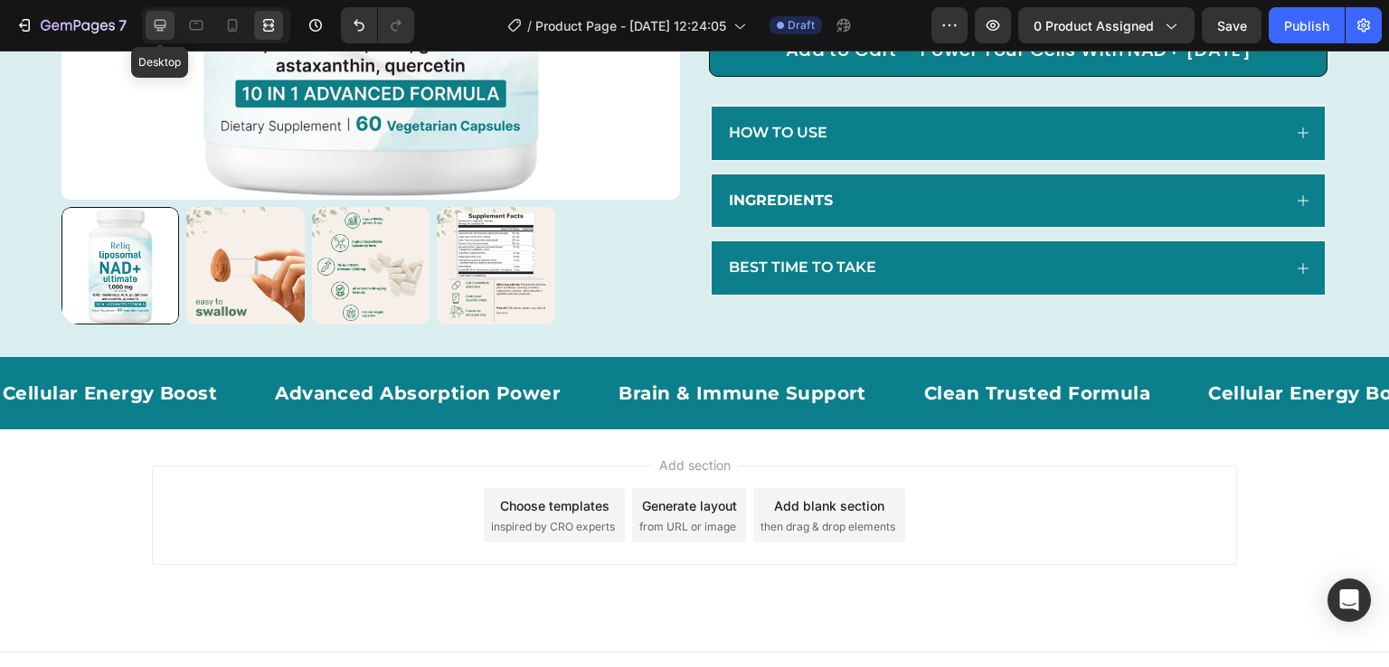
click at [165, 26] on icon at bounding box center [161, 26] width 12 height 12
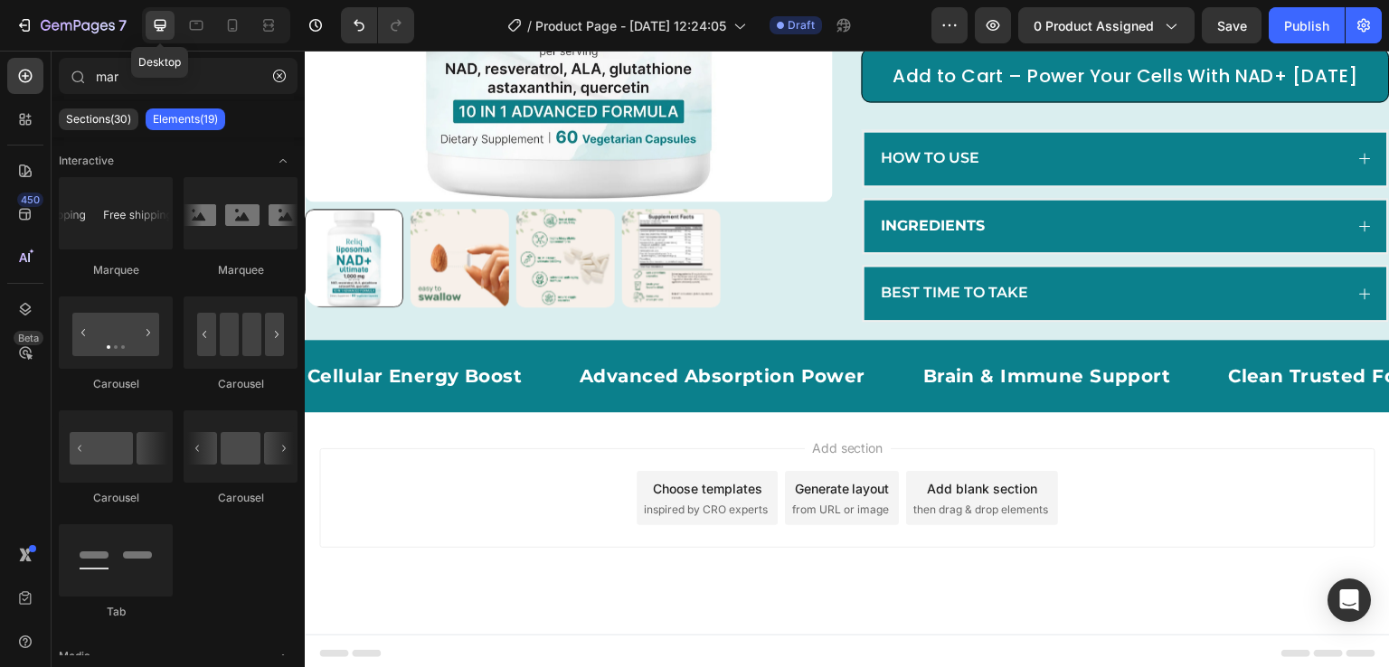
scroll to position [524, 0]
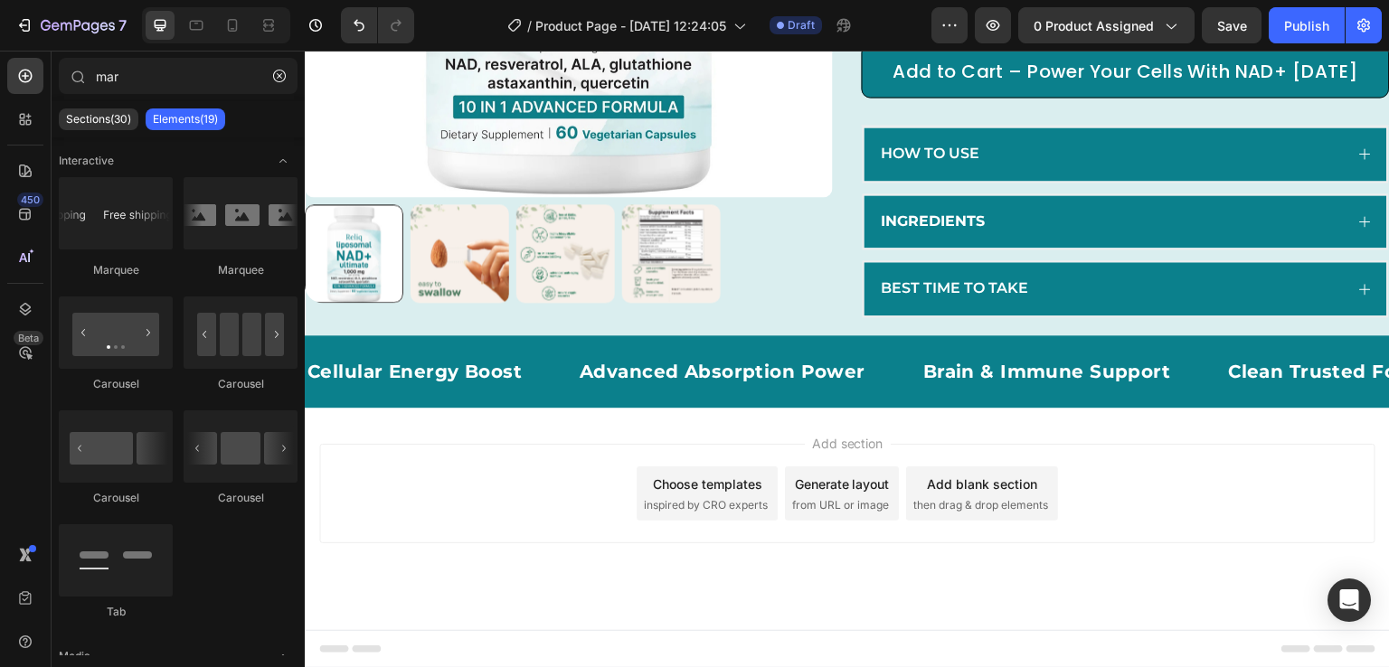
click at [507, 425] on div "Add section Choose templates inspired by CRO experts Generate layout from URL o…" at bounding box center [847, 519] width 1085 height 222
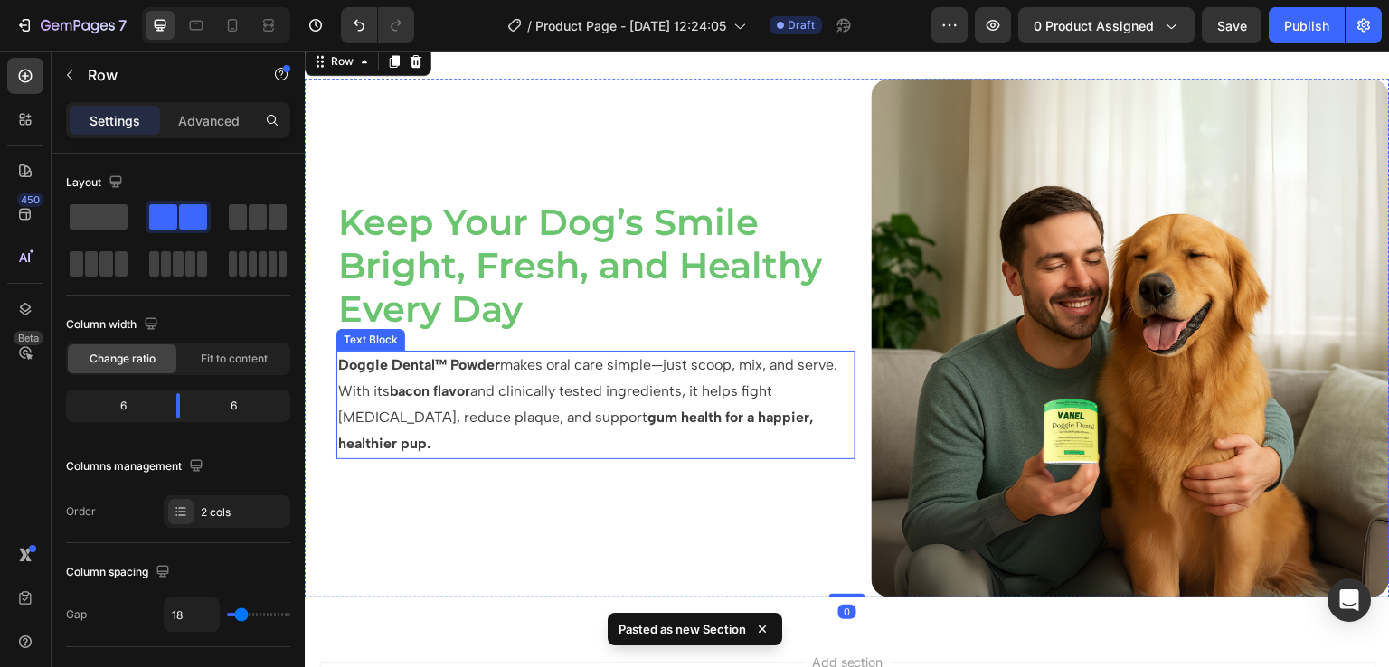
scroll to position [593, 0]
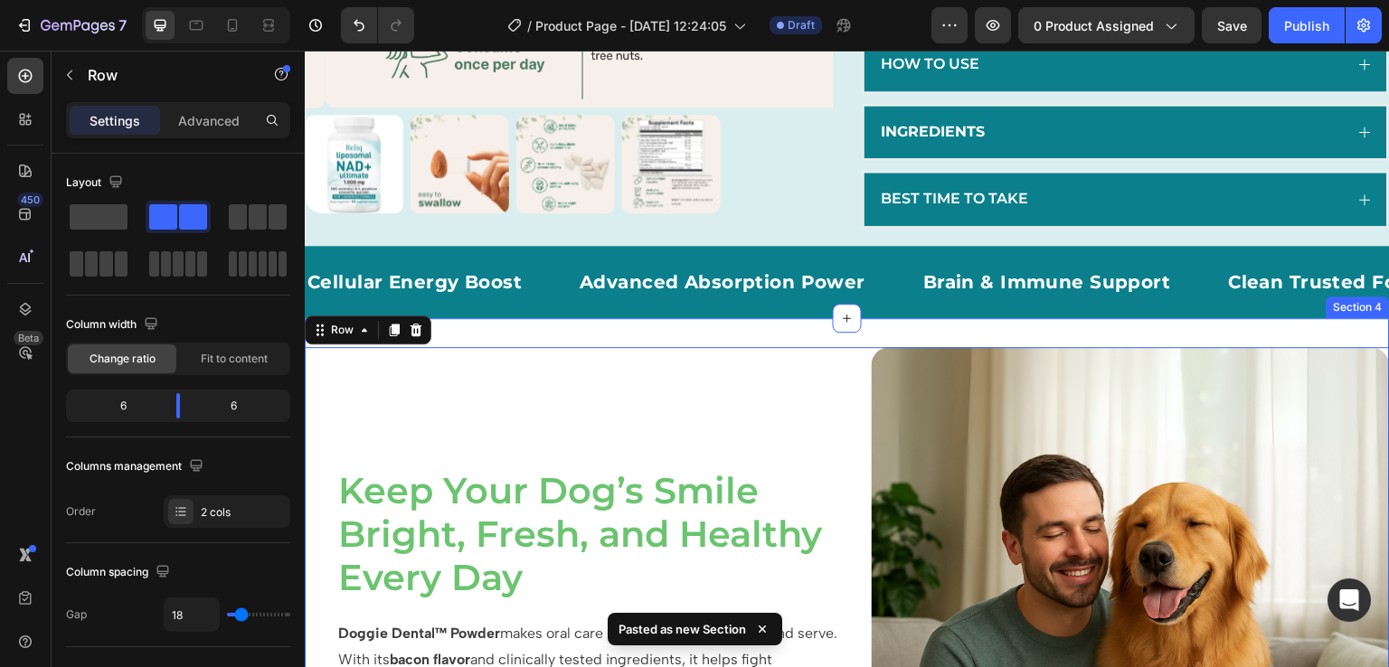
click at [677, 349] on div "Image Keep Your Dog’s Smile Bright, Fresh, and Healthy Every Day Heading Doggie…" at bounding box center [847, 606] width 1085 height 577
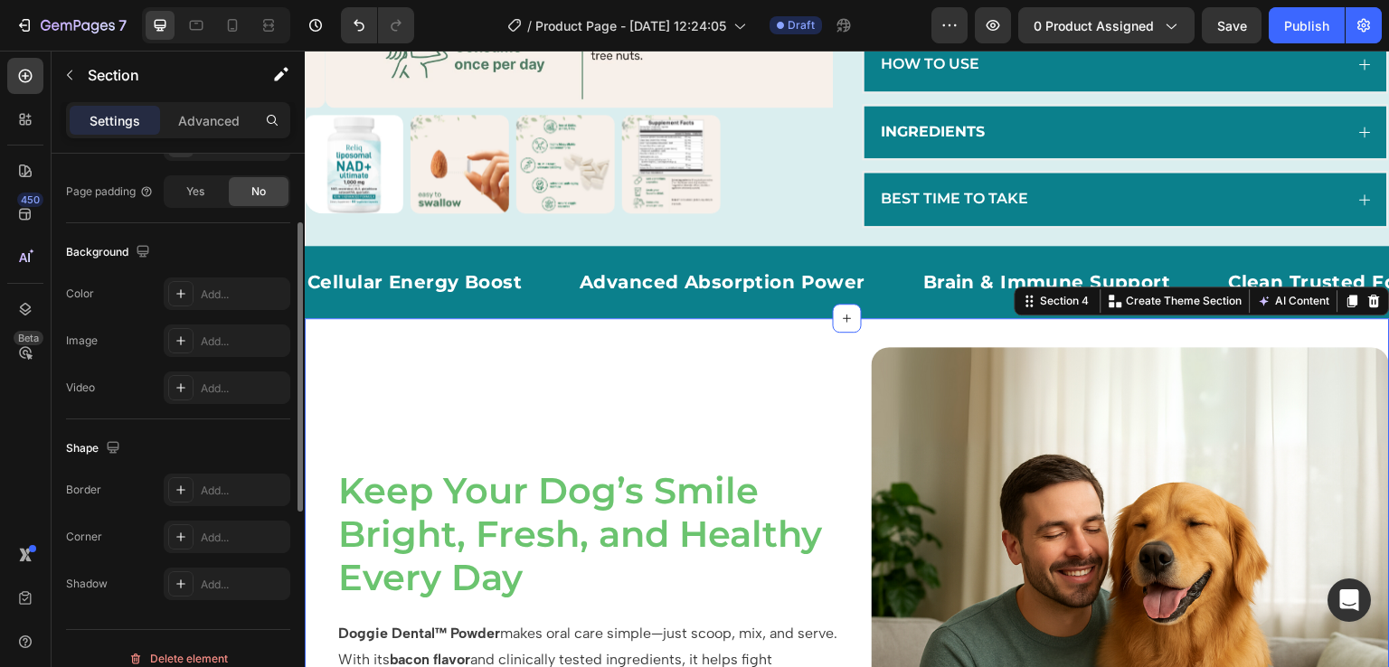
scroll to position [536, 0]
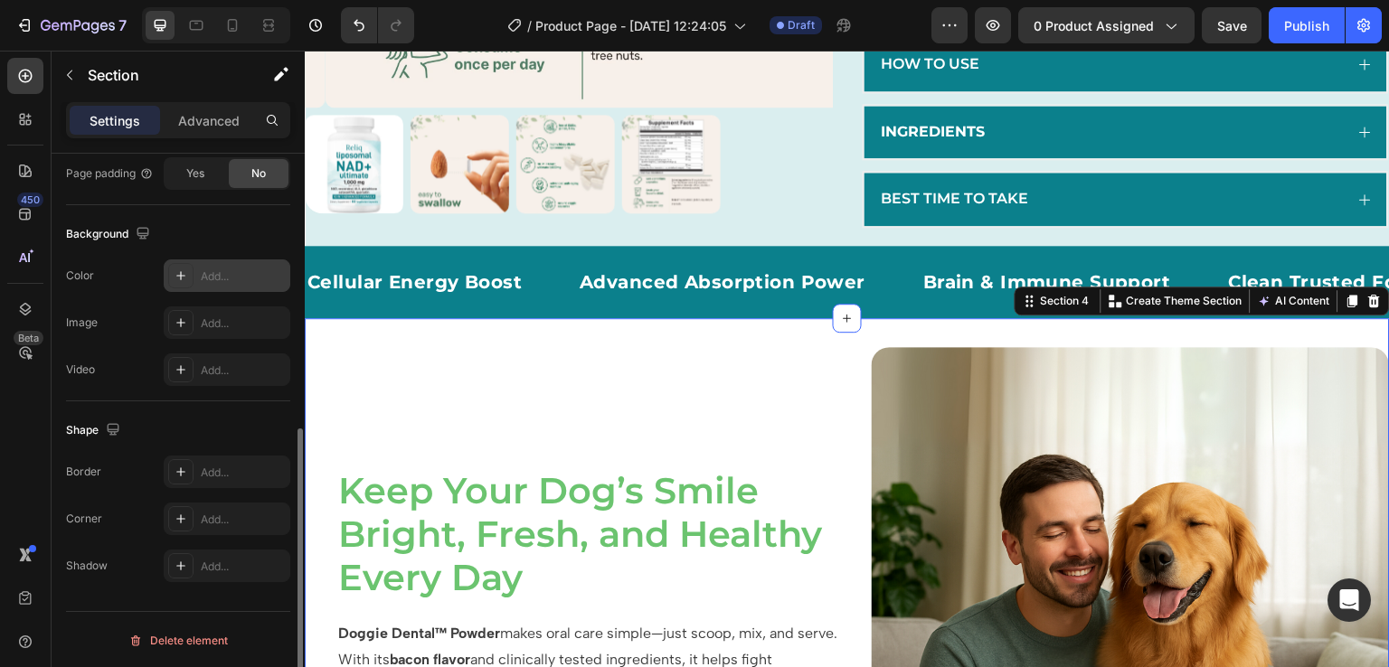
click at [206, 284] on div "Add..." at bounding box center [227, 276] width 127 height 33
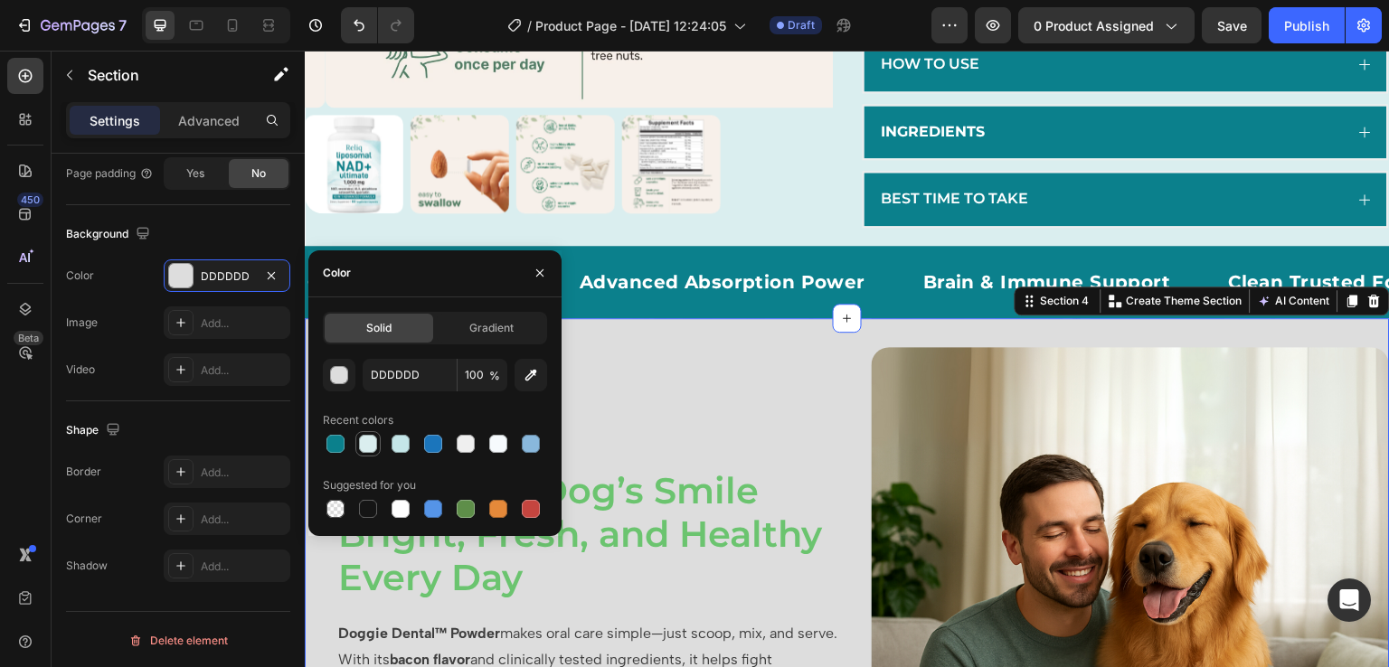
click at [371, 448] on div at bounding box center [368, 444] width 18 height 18
type input "DAEEEF"
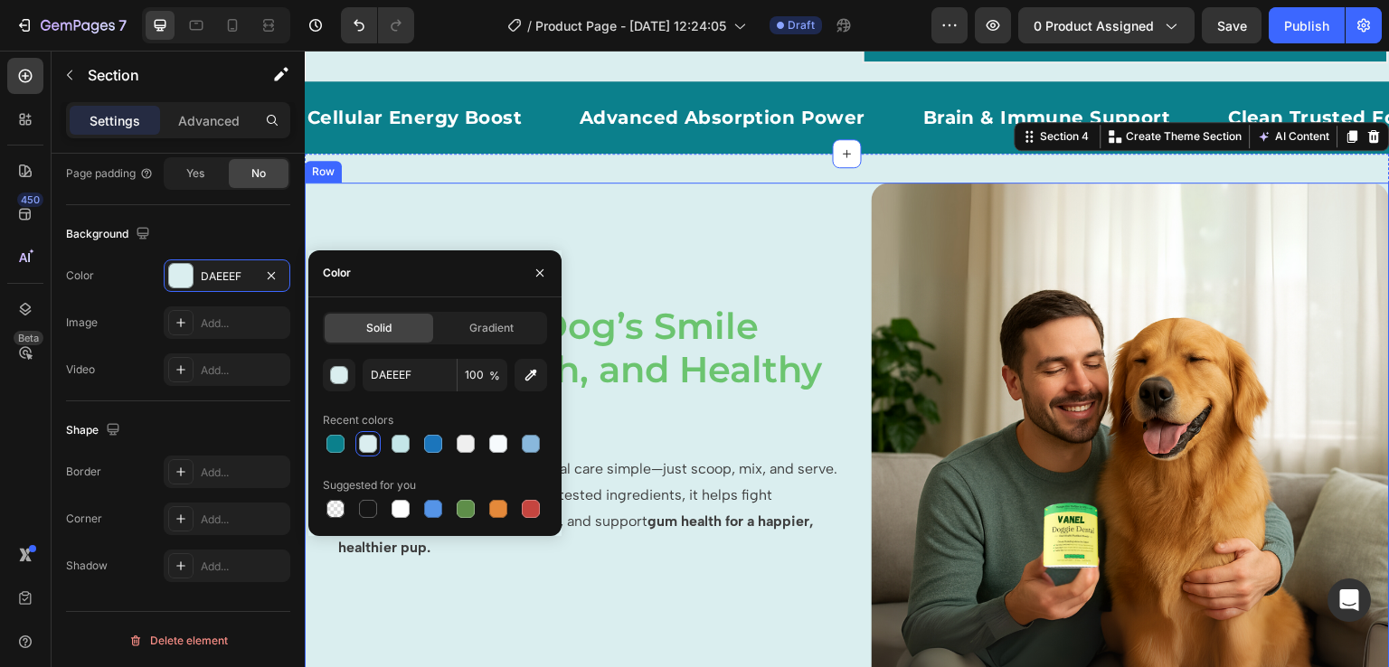
scroll to position [760, 0]
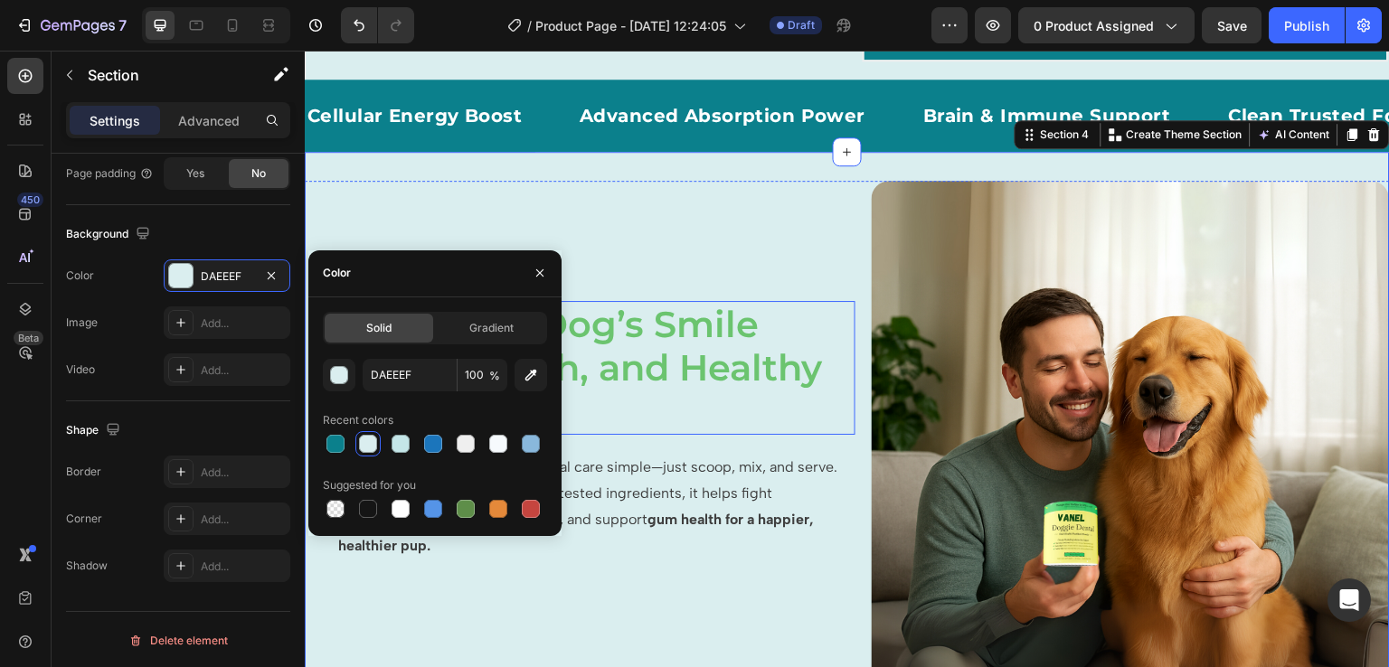
click at [660, 388] on span "Keep Your Dog’s Smile Bright, Fresh, and Healthy Every Day" at bounding box center [580, 367] width 484 height 131
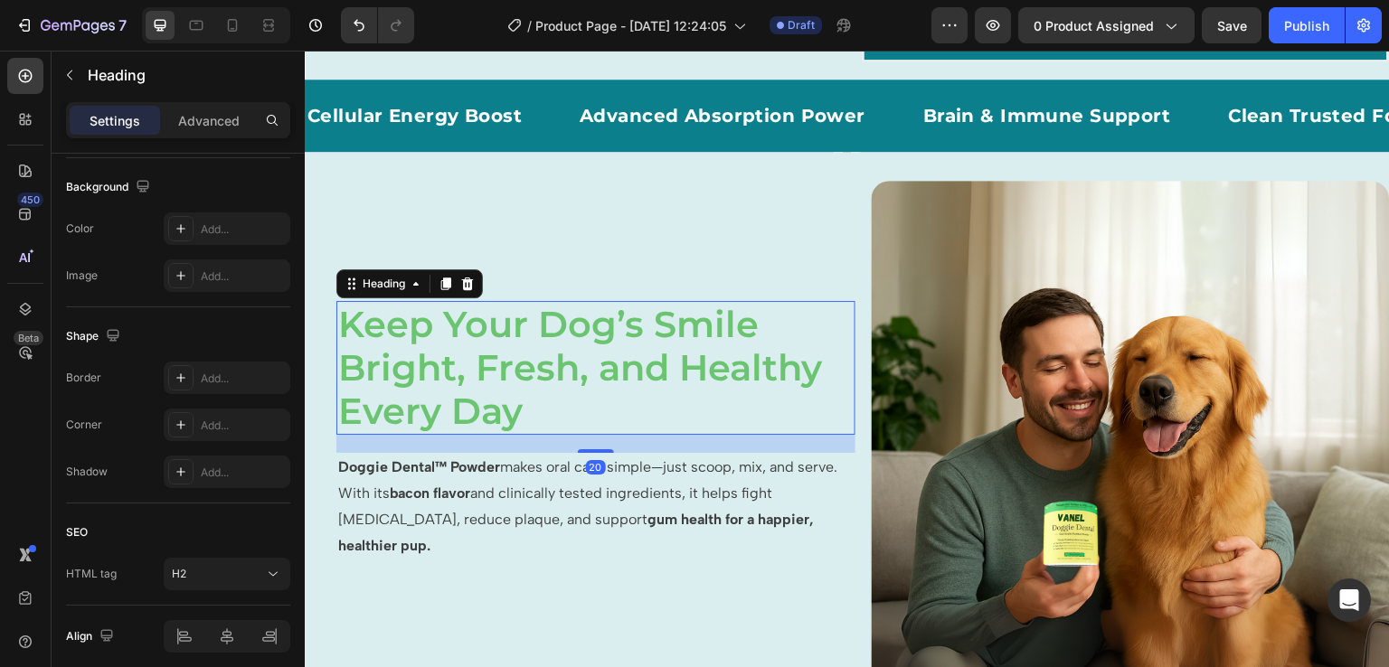
scroll to position [0, 0]
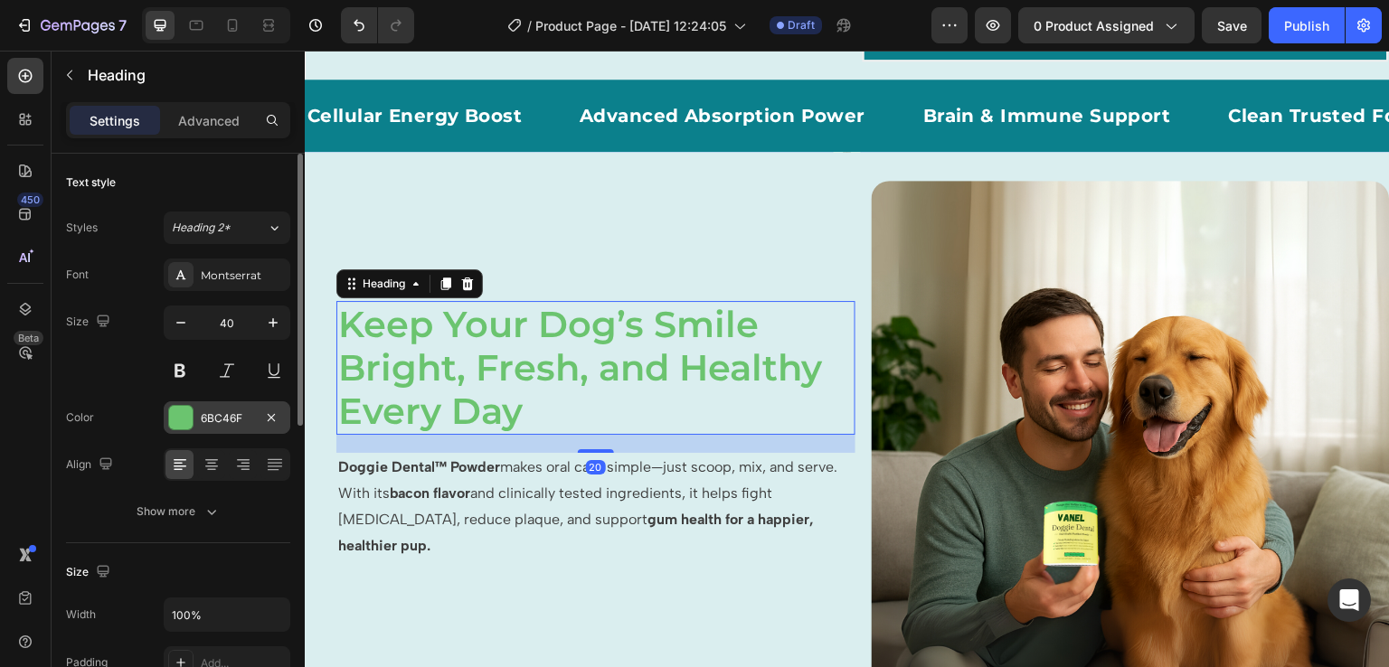
click at [192, 411] on div at bounding box center [181, 418] width 24 height 24
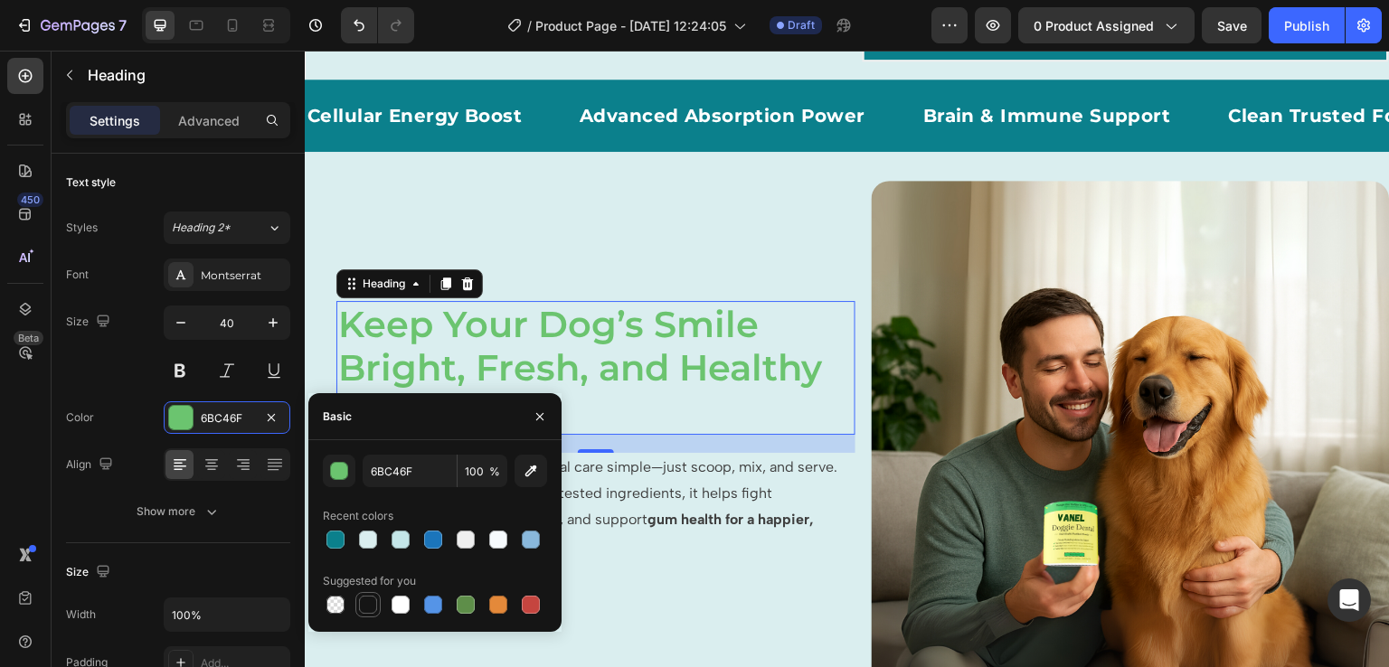
click at [366, 600] on div at bounding box center [368, 605] width 18 height 18
type input "151515"
click at [666, 428] on h2 "Keep Your Dog’s Smile Bright, Fresh, and Healthy Every Day" at bounding box center [595, 368] width 519 height 134
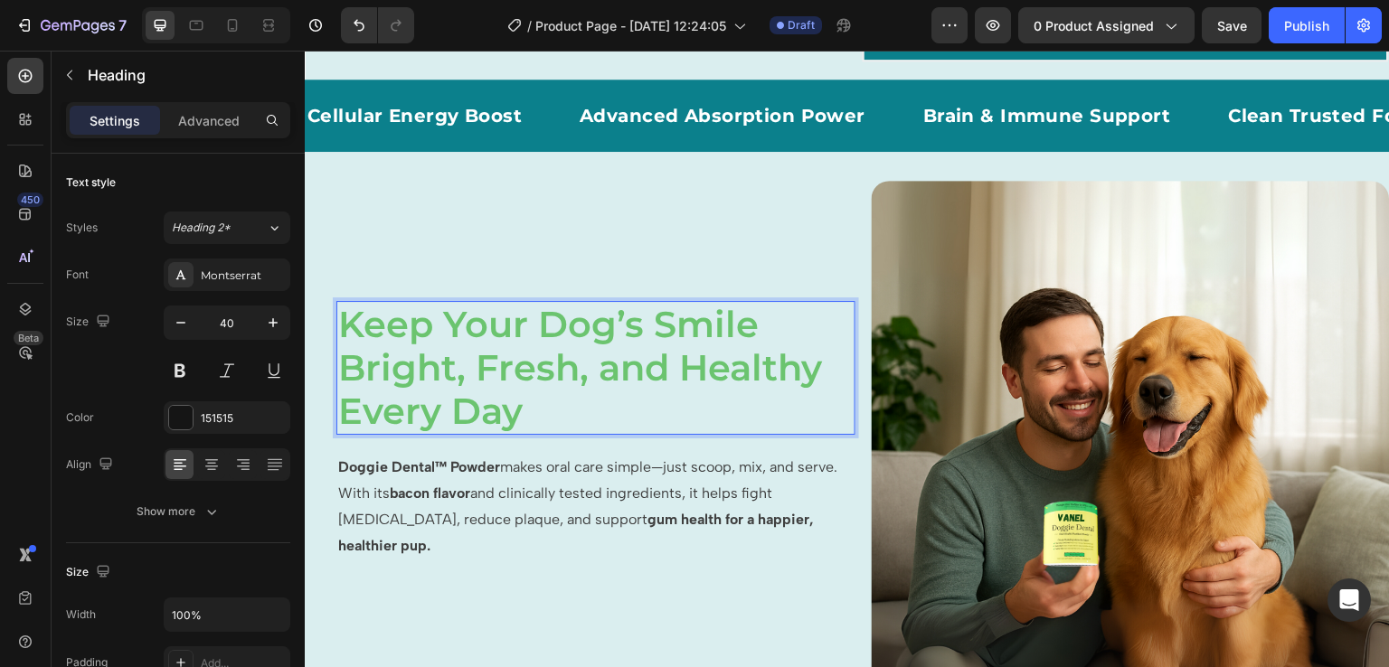
click at [666, 428] on p "Keep Your Dog’s Smile Bright, Fresh, and Healthy Every Day" at bounding box center [595, 368] width 515 height 130
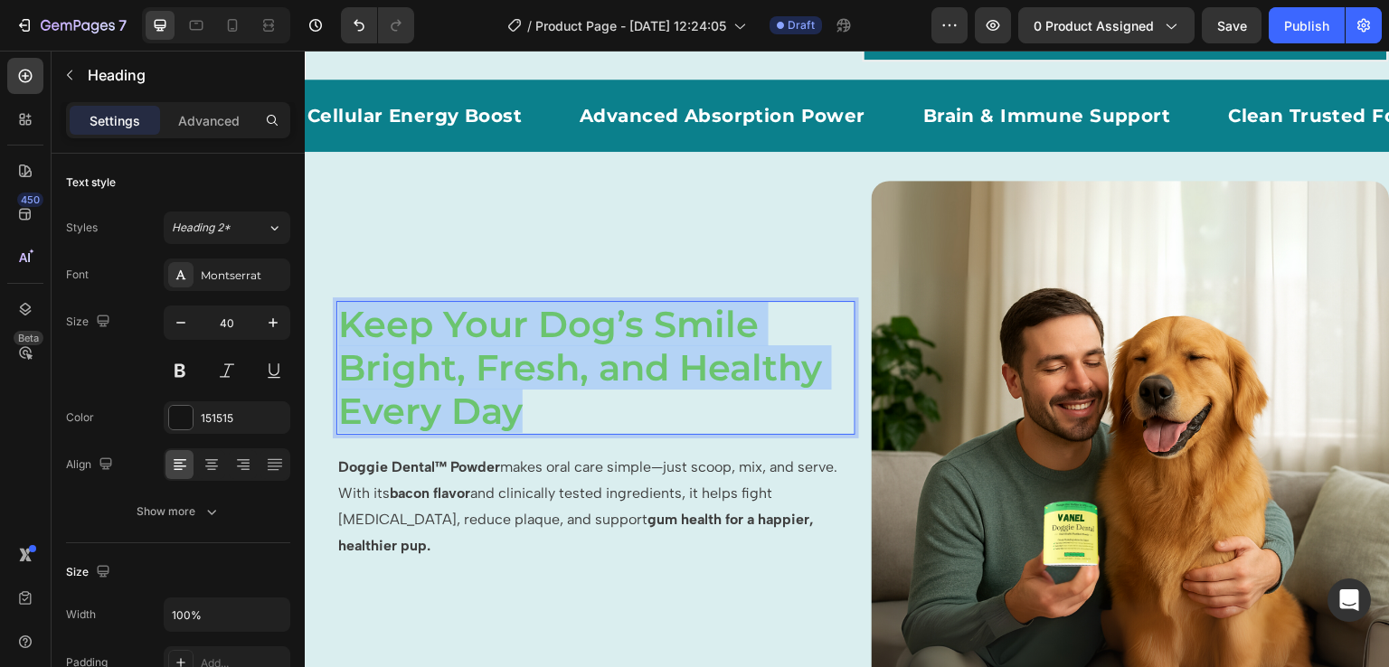
click at [666, 428] on p "Keep Your Dog’s Smile Bright, Fresh, and Healthy Every Day" at bounding box center [595, 368] width 515 height 130
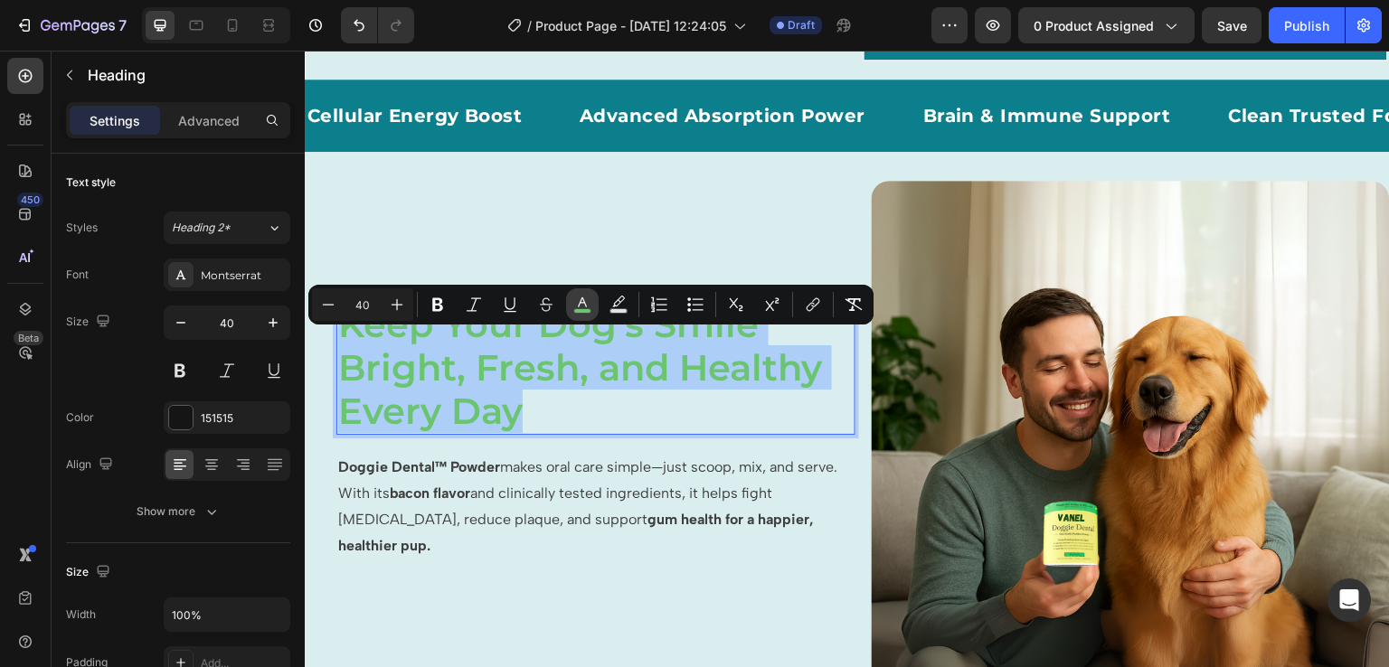
click at [585, 298] on icon "Editor contextual toolbar" at bounding box center [582, 305] width 18 height 18
type input "6BC46F"
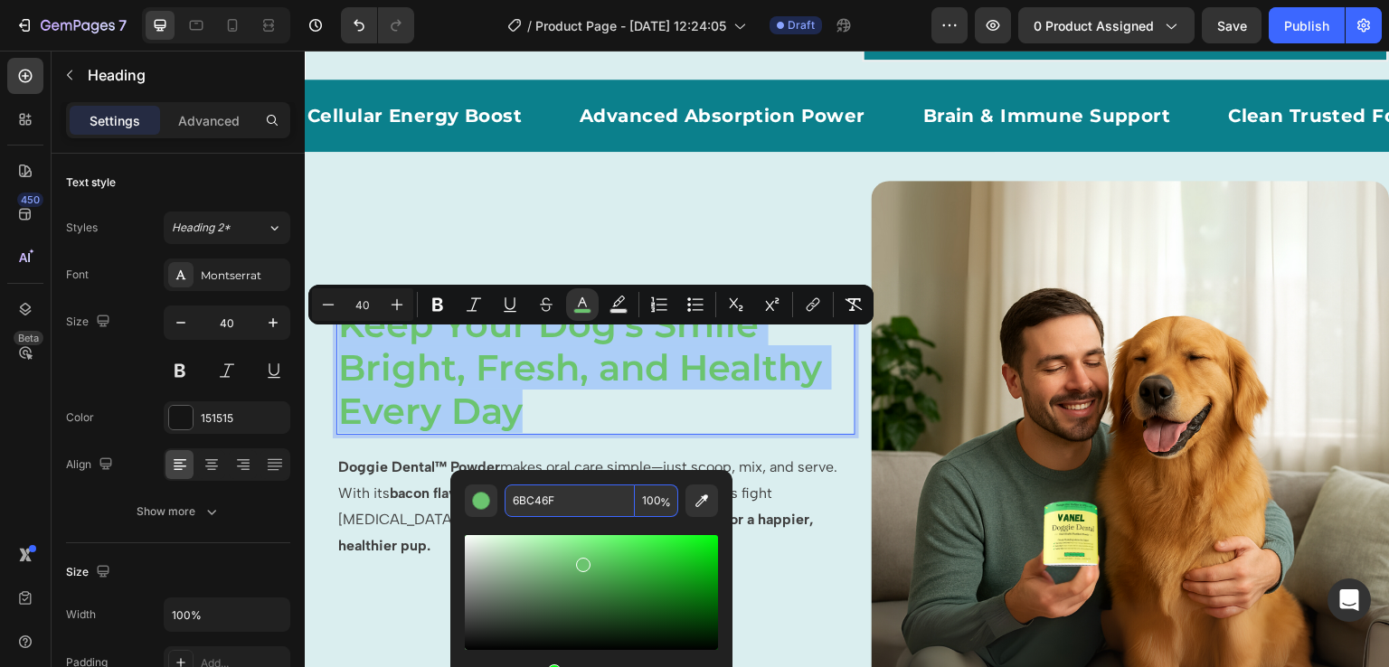
click at [564, 505] on input "6BC46F" at bounding box center [570, 501] width 130 height 33
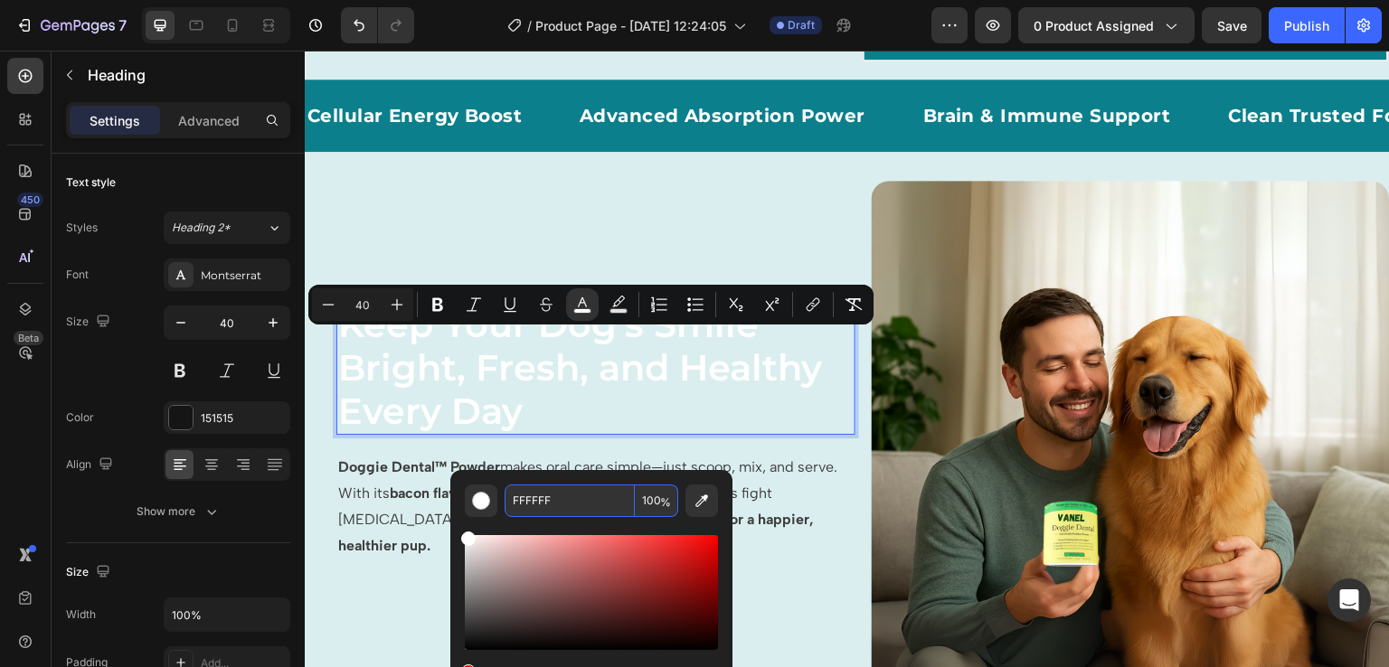
click at [561, 489] on input "FFFFFF" at bounding box center [570, 501] width 130 height 33
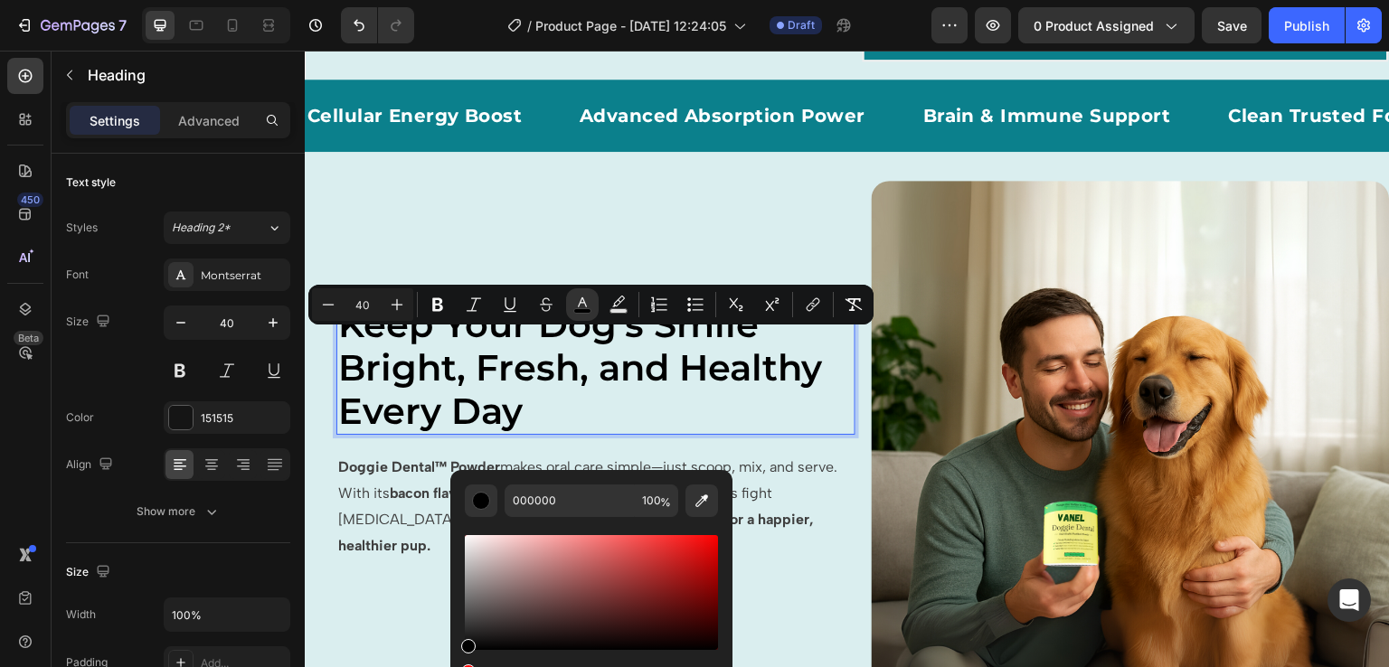
click at [641, 532] on div "Editor contextual toolbar" at bounding box center [591, 616] width 253 height 169
click at [669, 540] on div "Editor contextual toolbar" at bounding box center [591, 592] width 253 height 115
type input "F23030"
click at [672, 521] on div "Editor contextual toolbar" at bounding box center [591, 609] width 253 height 184
click at [776, 538] on p "Doggie Dental™ Powder makes oral care simple—just scoop, mix, and serve. With i…" at bounding box center [595, 507] width 515 height 104
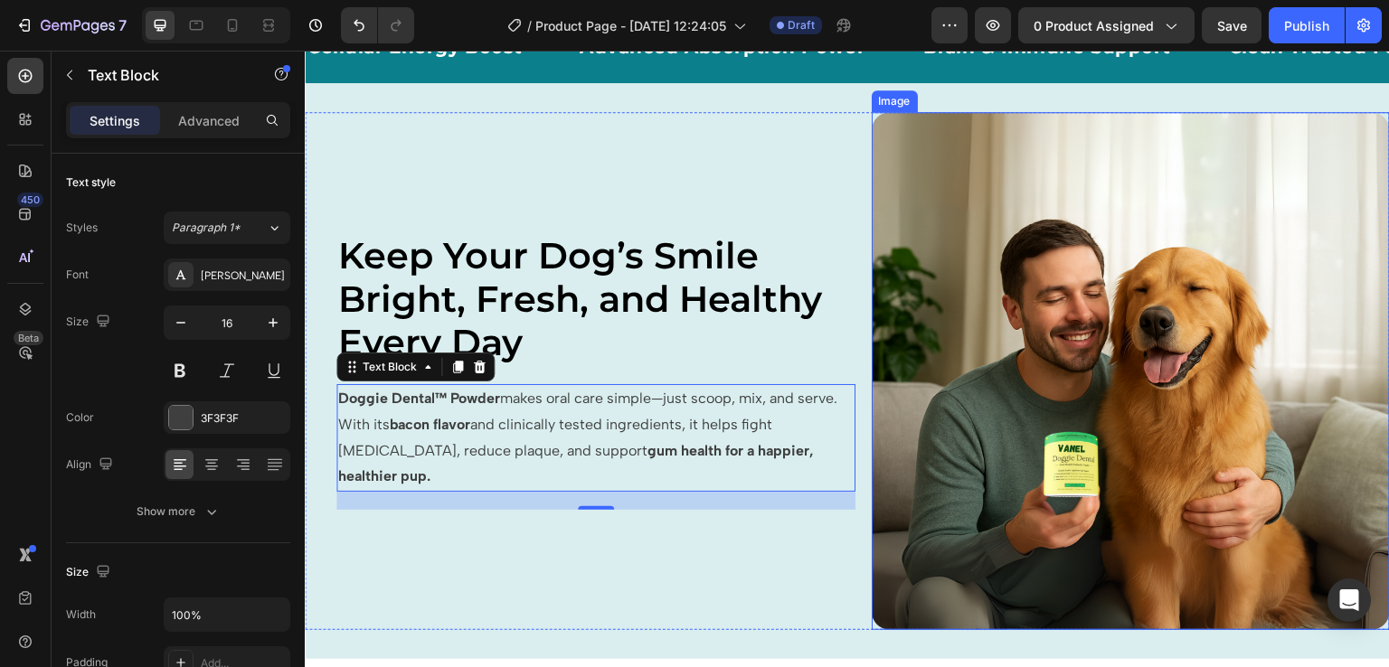
scroll to position [854, 0]
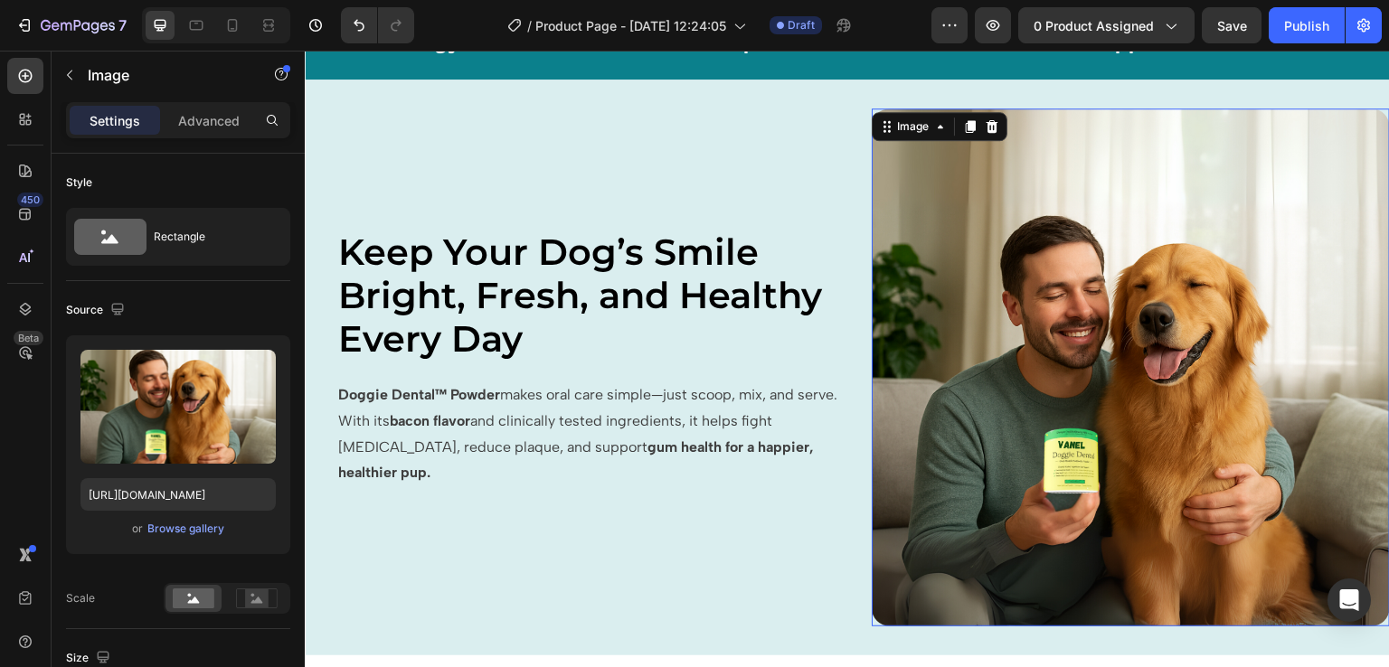
click at [1070, 494] on img at bounding box center [1131, 368] width 519 height 519
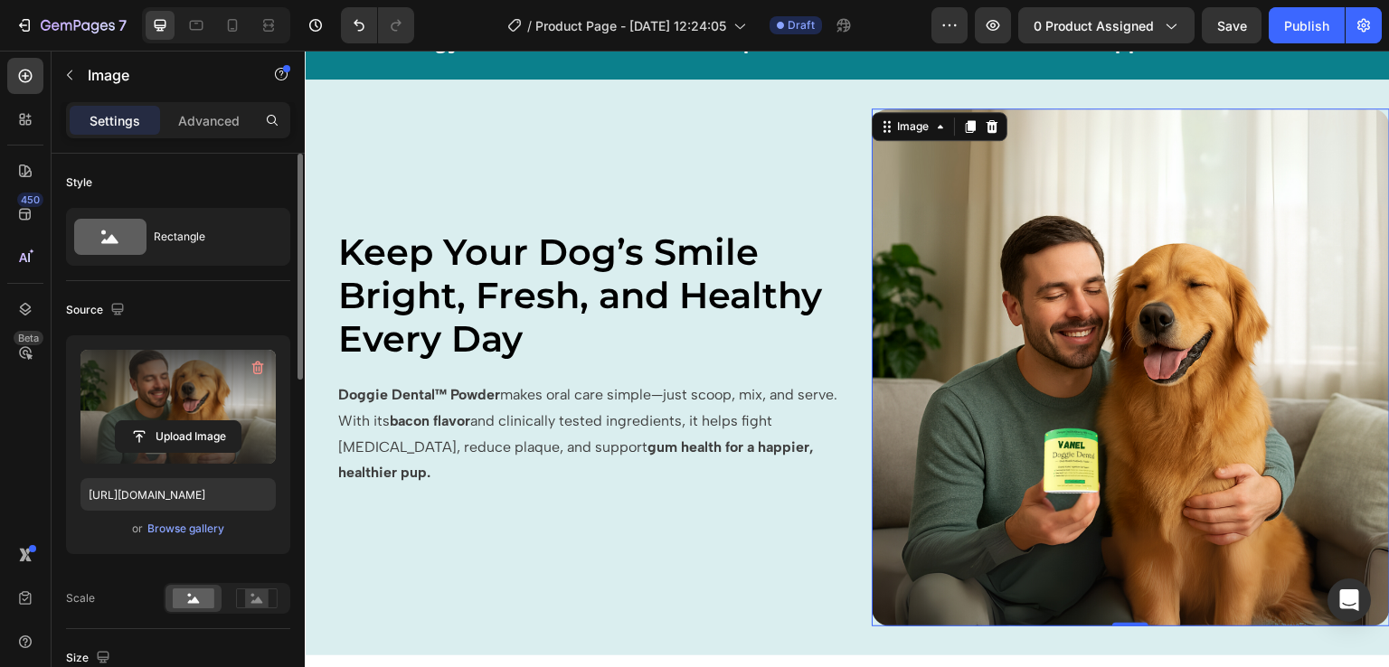
click at [157, 400] on label at bounding box center [177, 407] width 195 height 114
click at [157, 421] on input "file" at bounding box center [178, 436] width 125 height 31
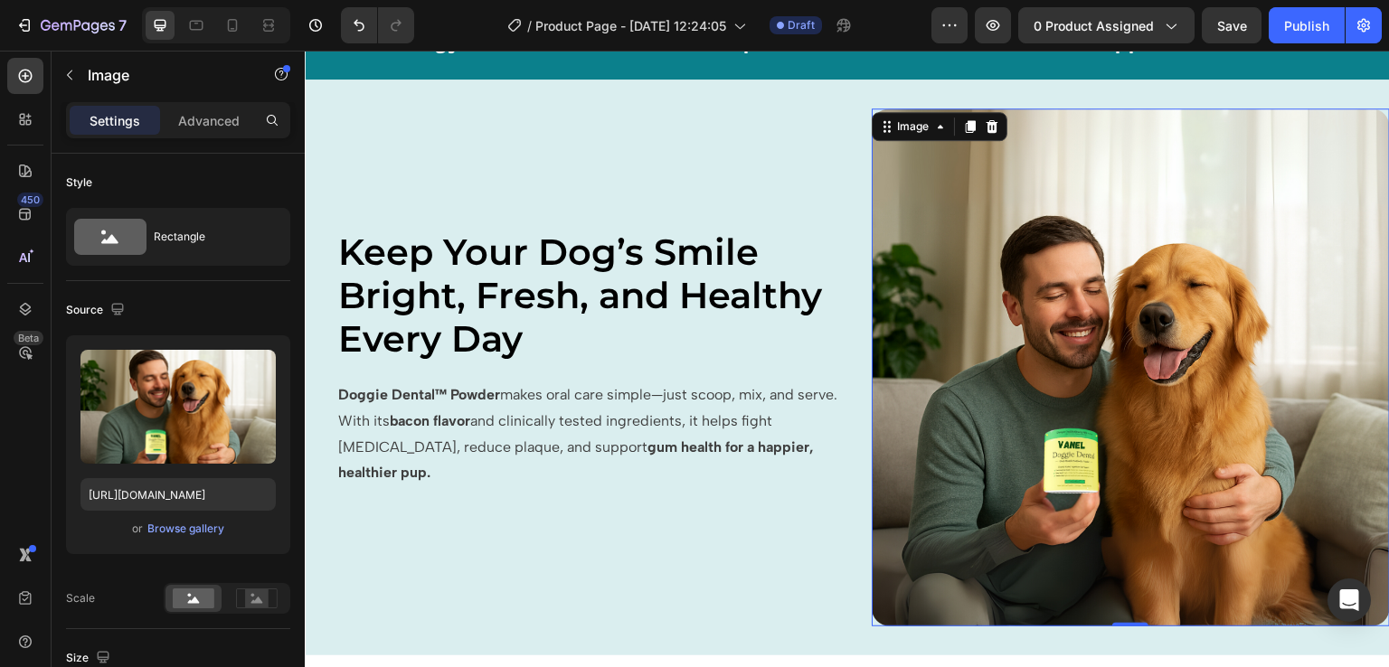
click at [1056, 361] on img at bounding box center [1131, 368] width 519 height 519
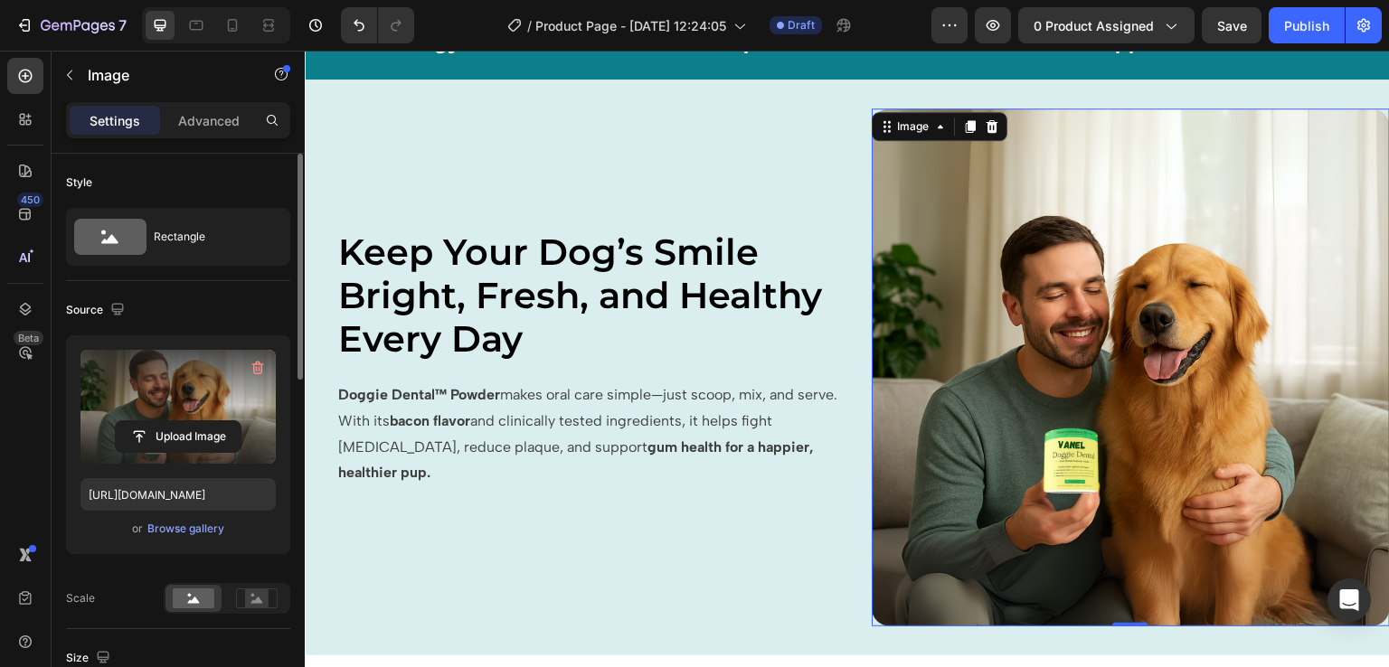
click at [206, 401] on label at bounding box center [177, 407] width 195 height 114
click at [206, 421] on input "file" at bounding box center [178, 436] width 125 height 31
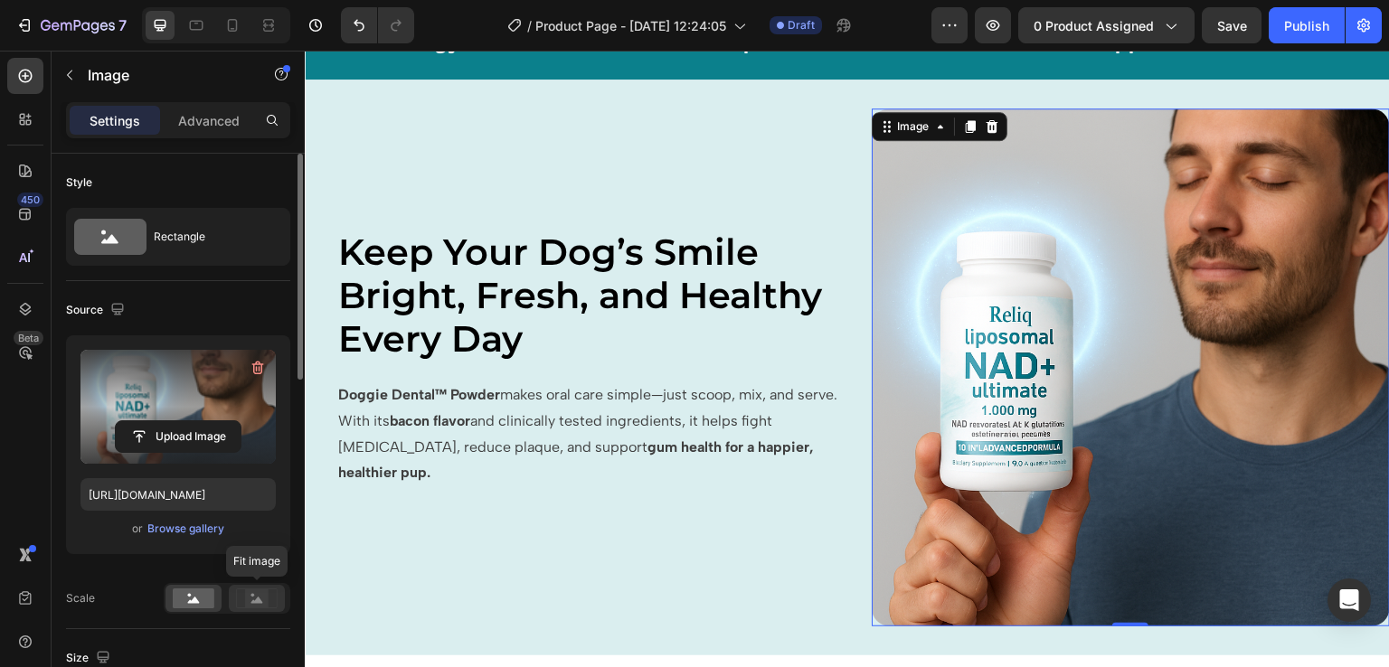
click at [259, 590] on rect at bounding box center [257, 599] width 24 height 18
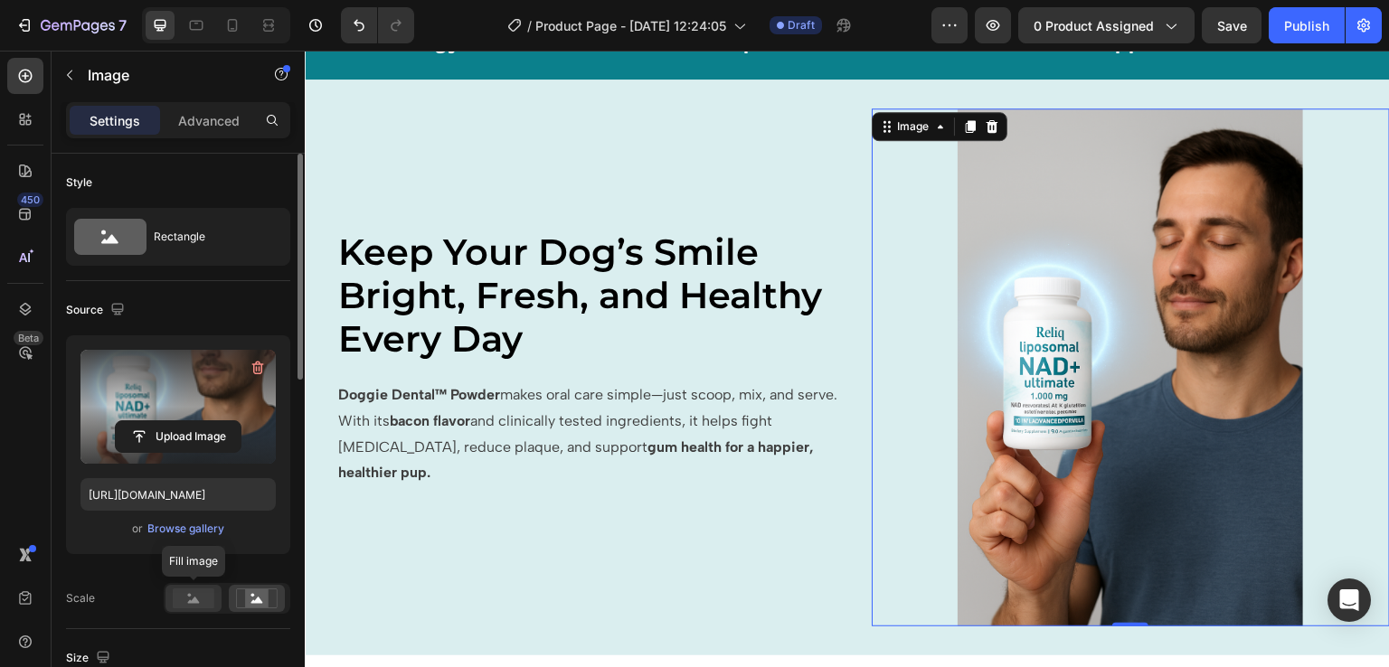
click at [181, 602] on rect at bounding box center [194, 599] width 42 height 20
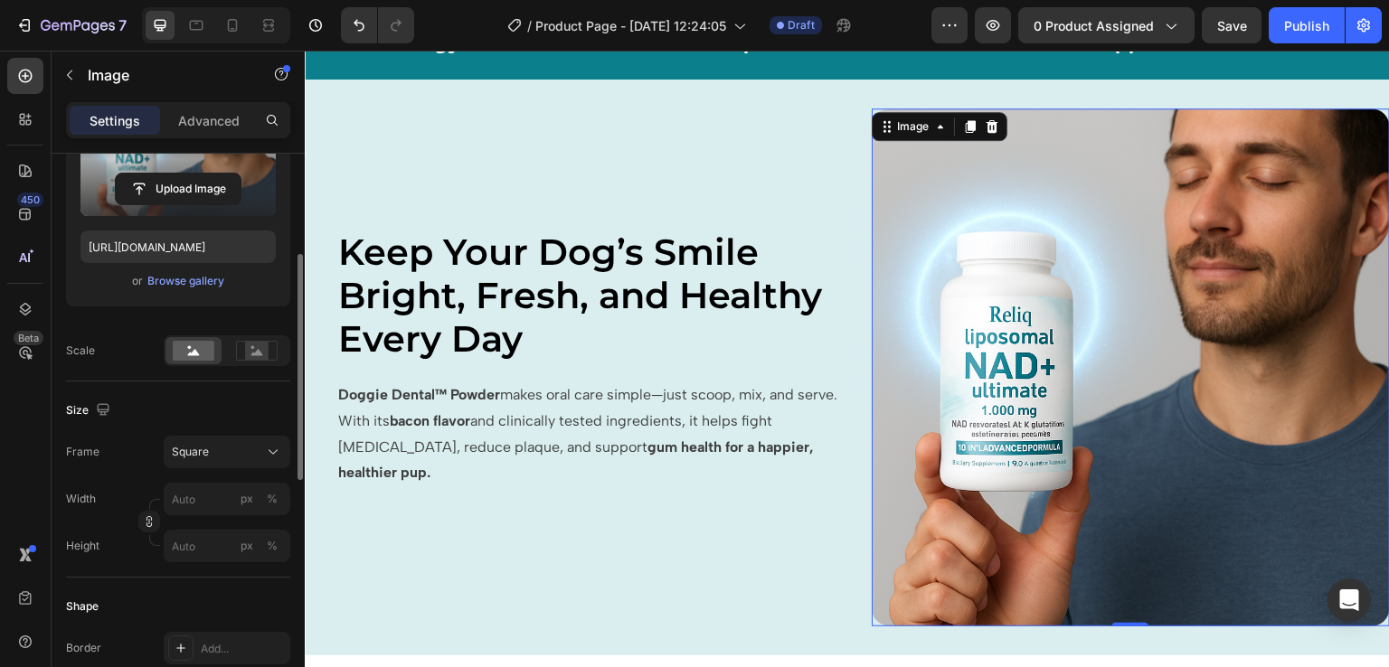
scroll to position [249, 0]
click at [217, 449] on div "Square" at bounding box center [216, 451] width 89 height 16
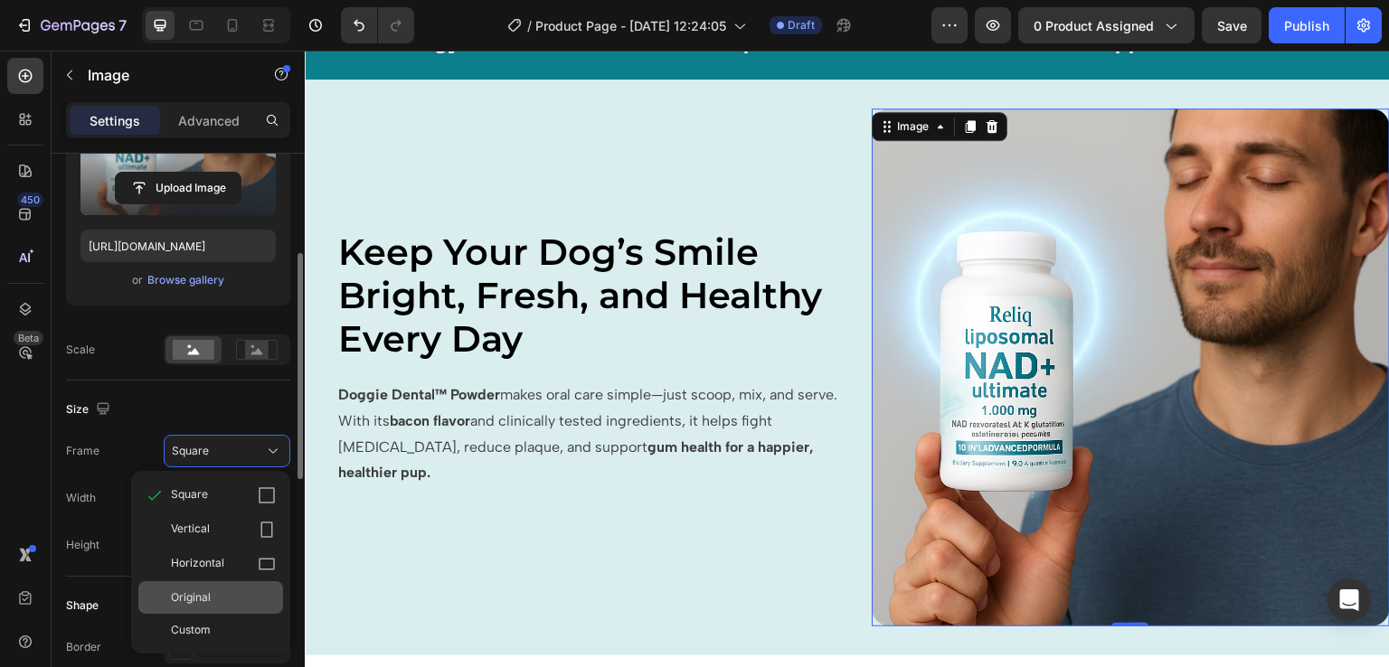
click at [239, 602] on div "Original" at bounding box center [223, 598] width 105 height 16
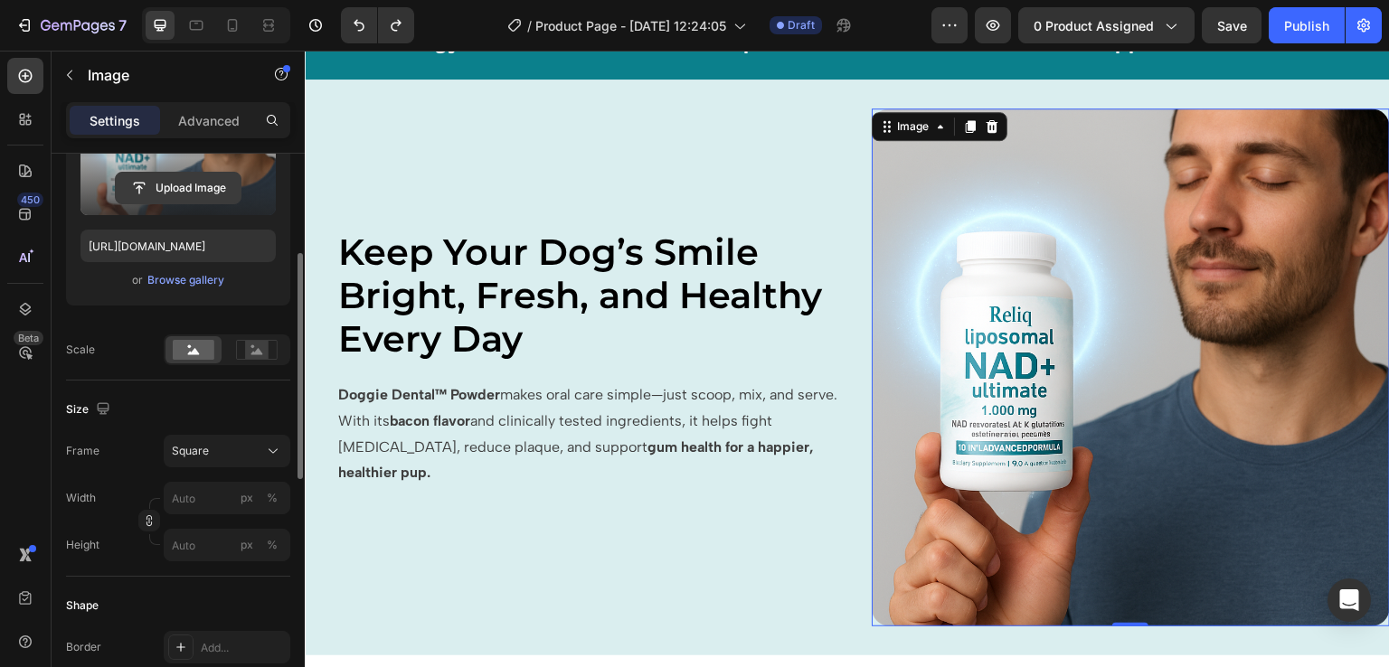
click at [163, 185] on input "file" at bounding box center [178, 188] width 125 height 31
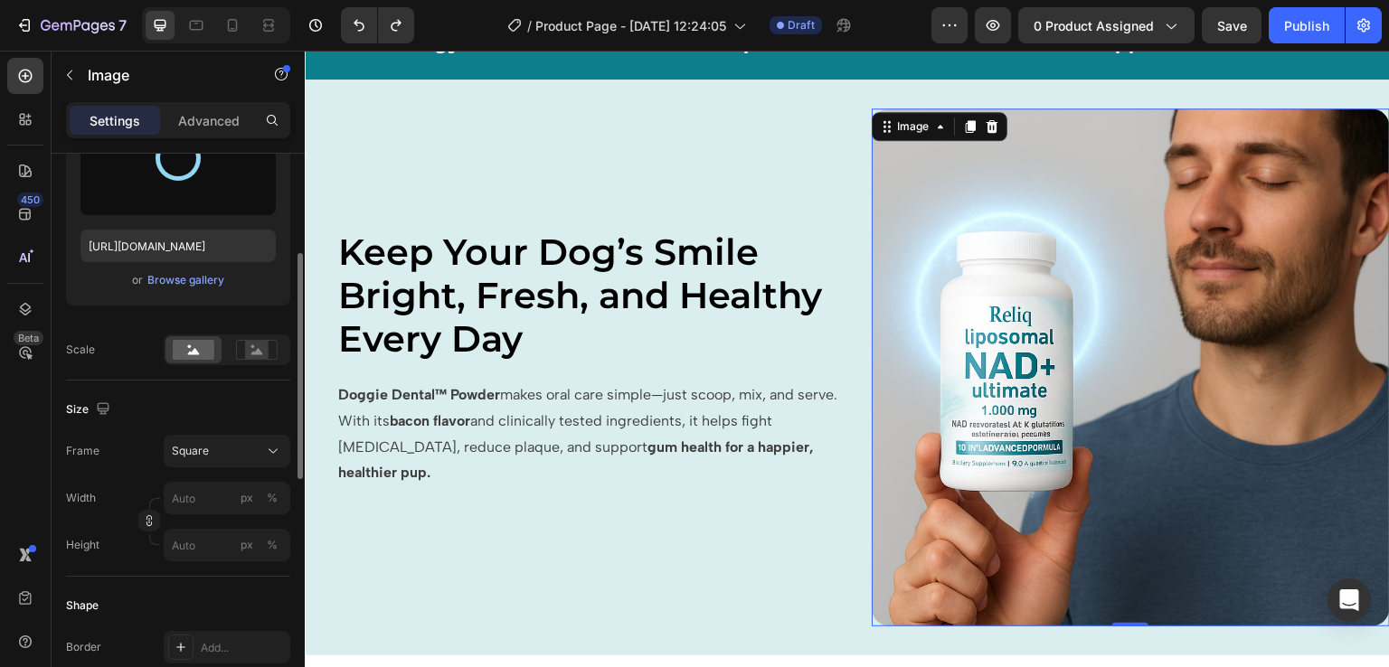
type input "[URL][DOMAIN_NAME]"
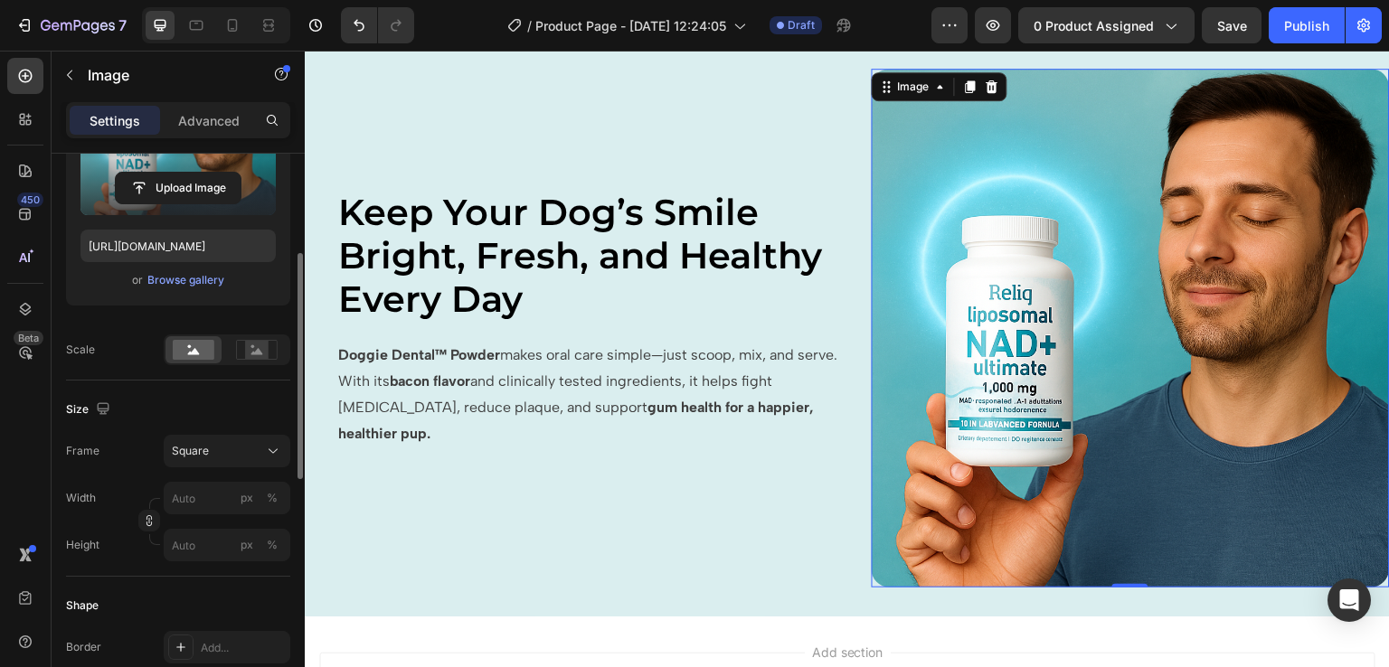
scroll to position [757, 0]
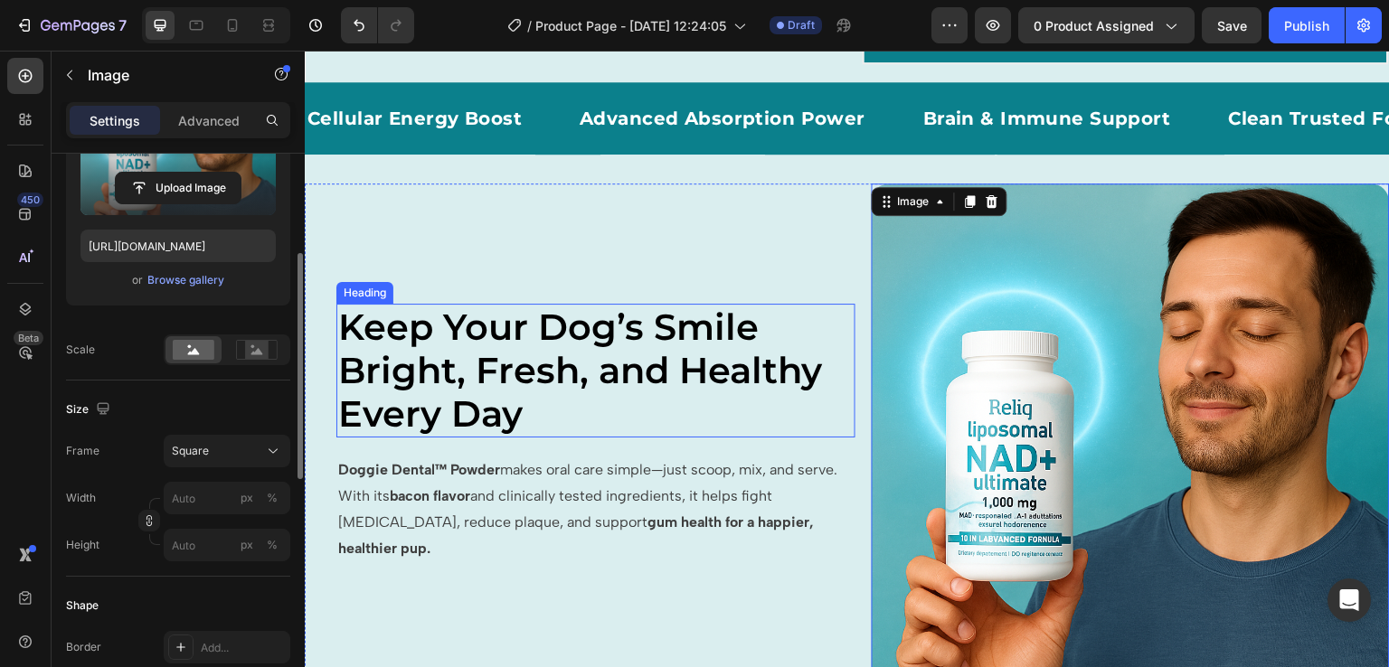
click at [566, 403] on span "Keep Your Dog’s Smile Bright, Fresh, and Healthy Every Day" at bounding box center [580, 370] width 484 height 131
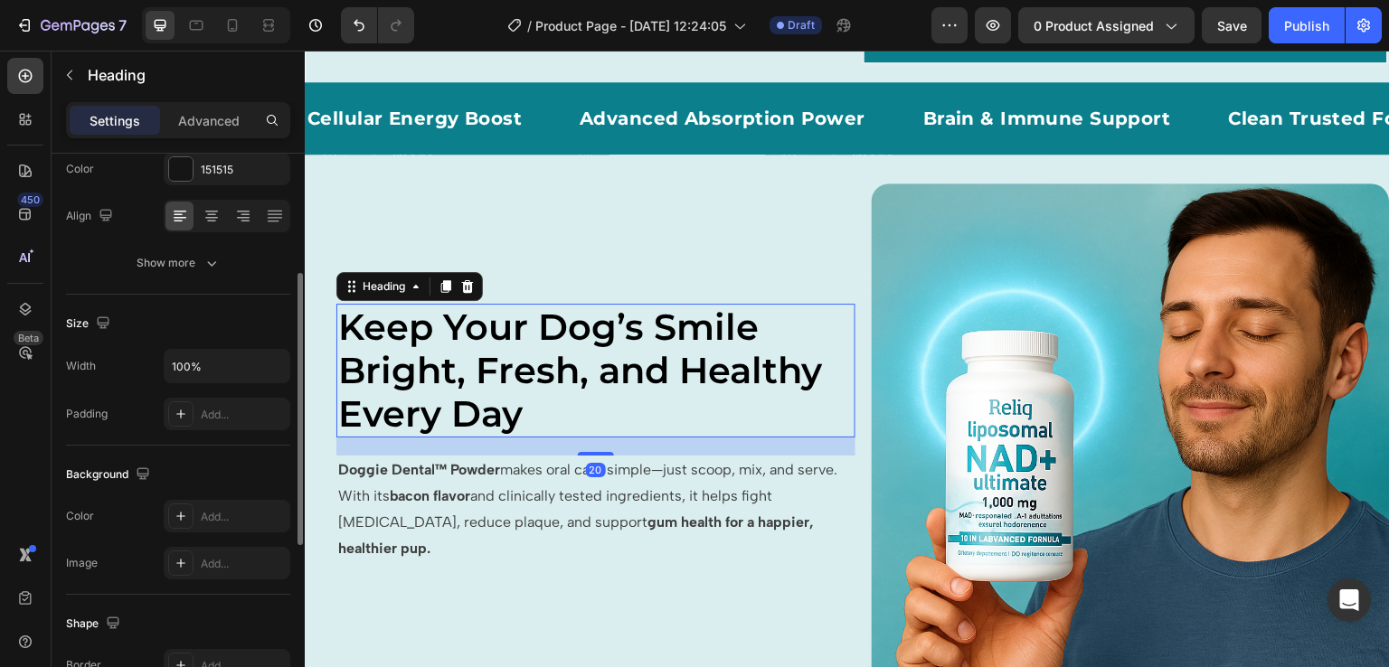
scroll to position [0, 0]
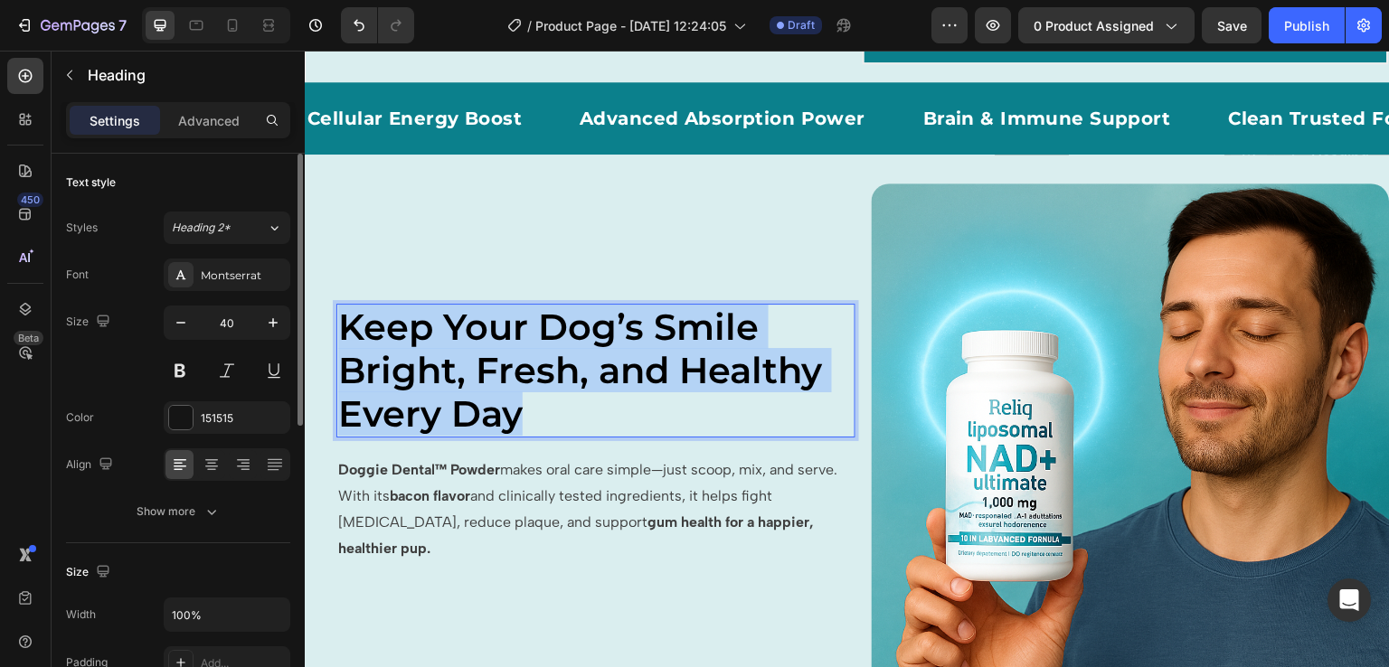
click at [566, 403] on span "Keep Your Dog’s Smile Bright, Fresh, and Healthy Every Day" at bounding box center [580, 370] width 484 height 131
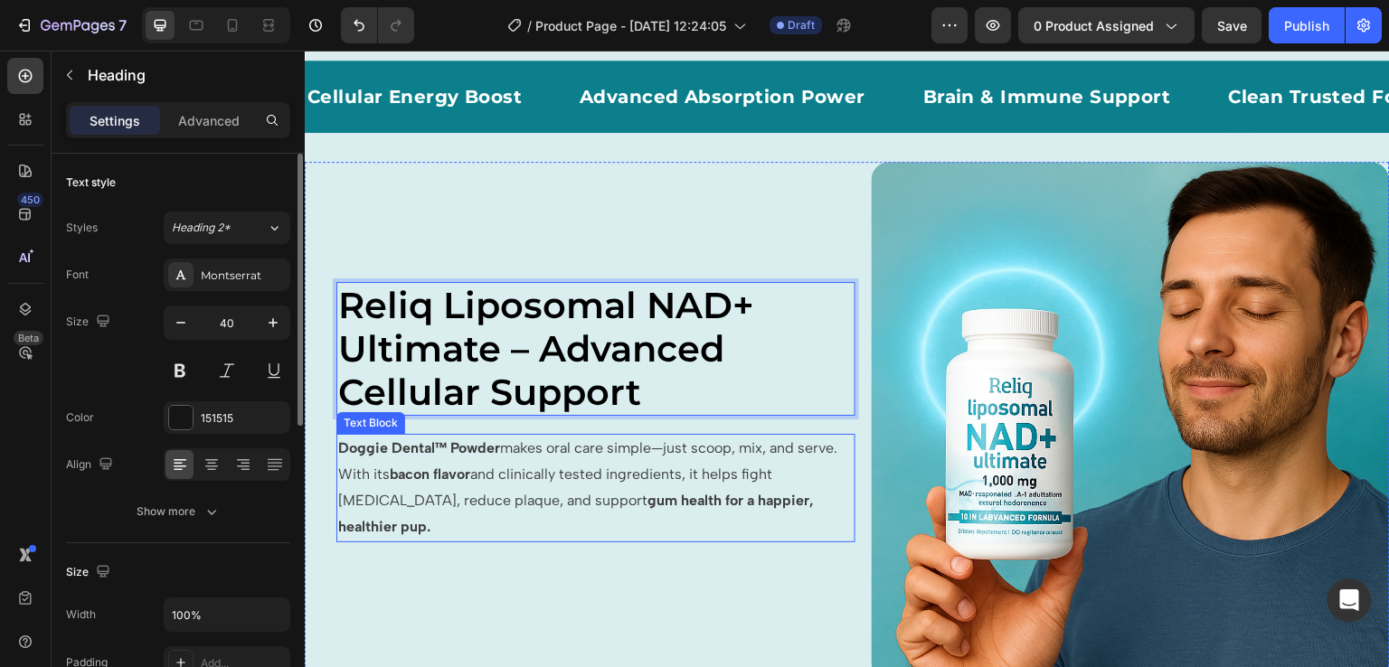
click at [586, 481] on p "Doggie Dental™ Powder makes oral care simple—just scoop, mix, and serve. With i…" at bounding box center [595, 488] width 515 height 104
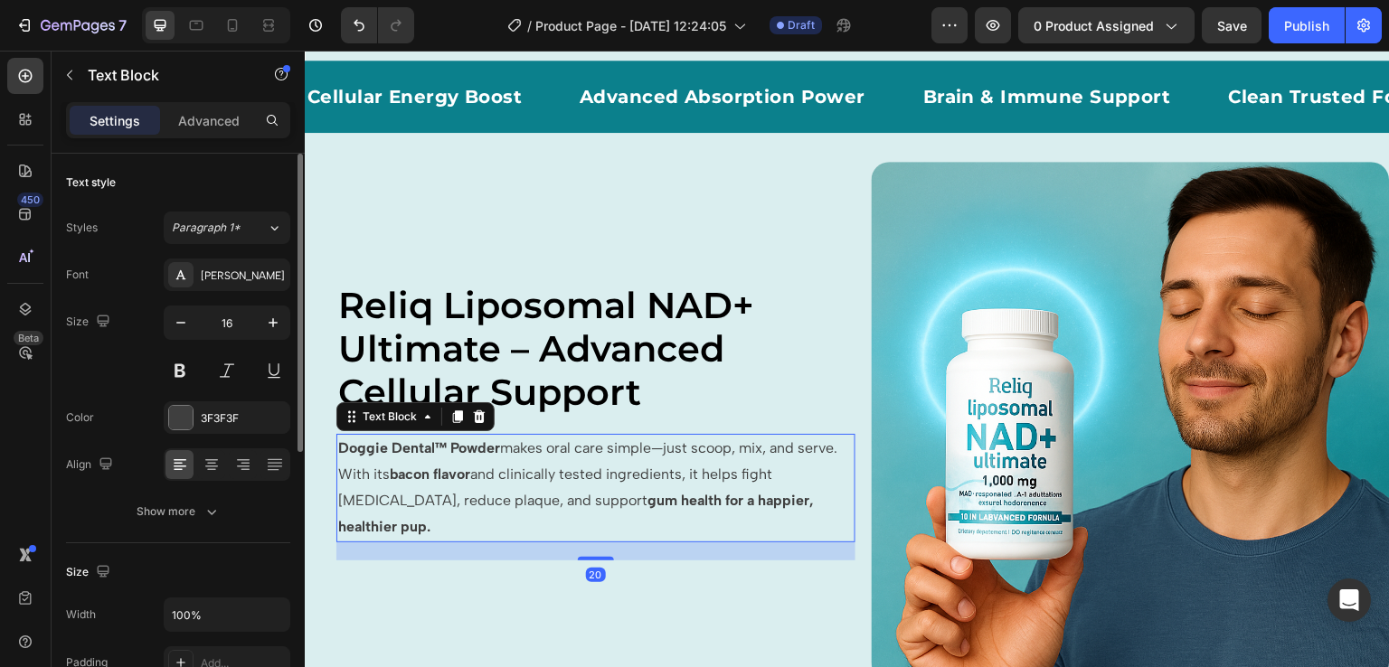
click at [586, 481] on p "Doggie Dental™ Powder makes oral care simple—just scoop, mix, and serve. With i…" at bounding box center [595, 488] width 515 height 104
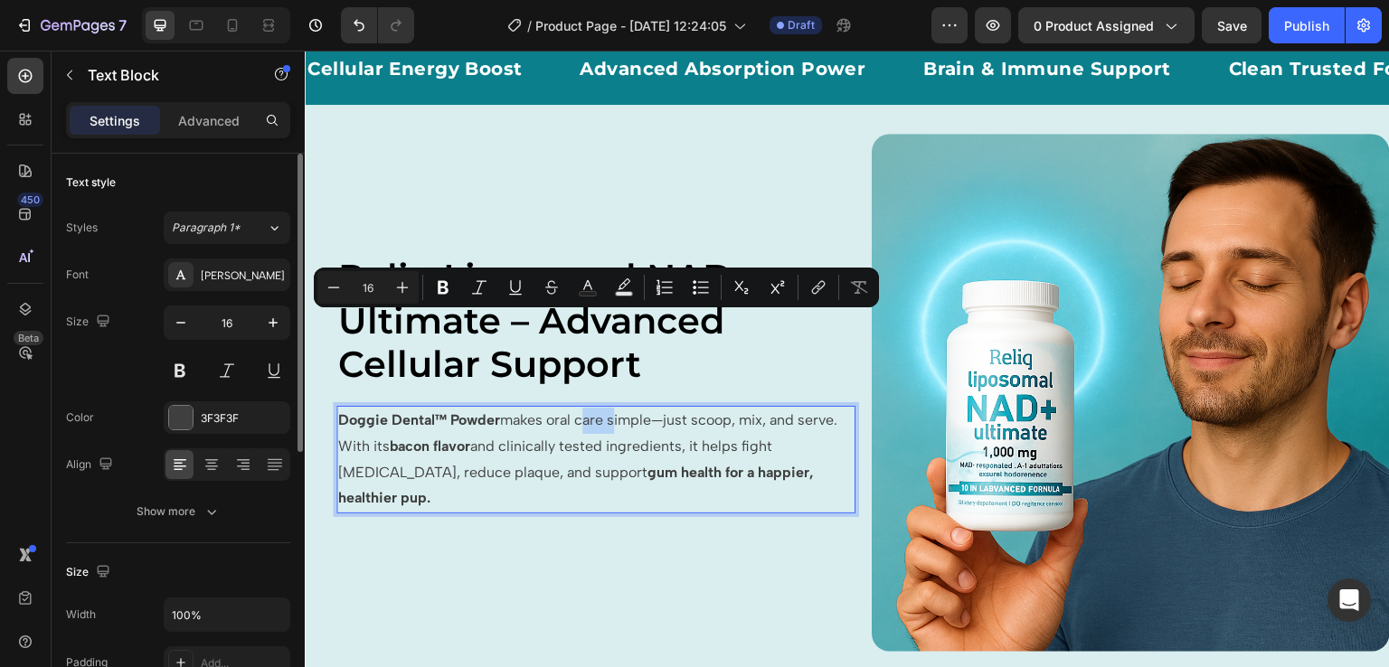
scroll to position [825, 0]
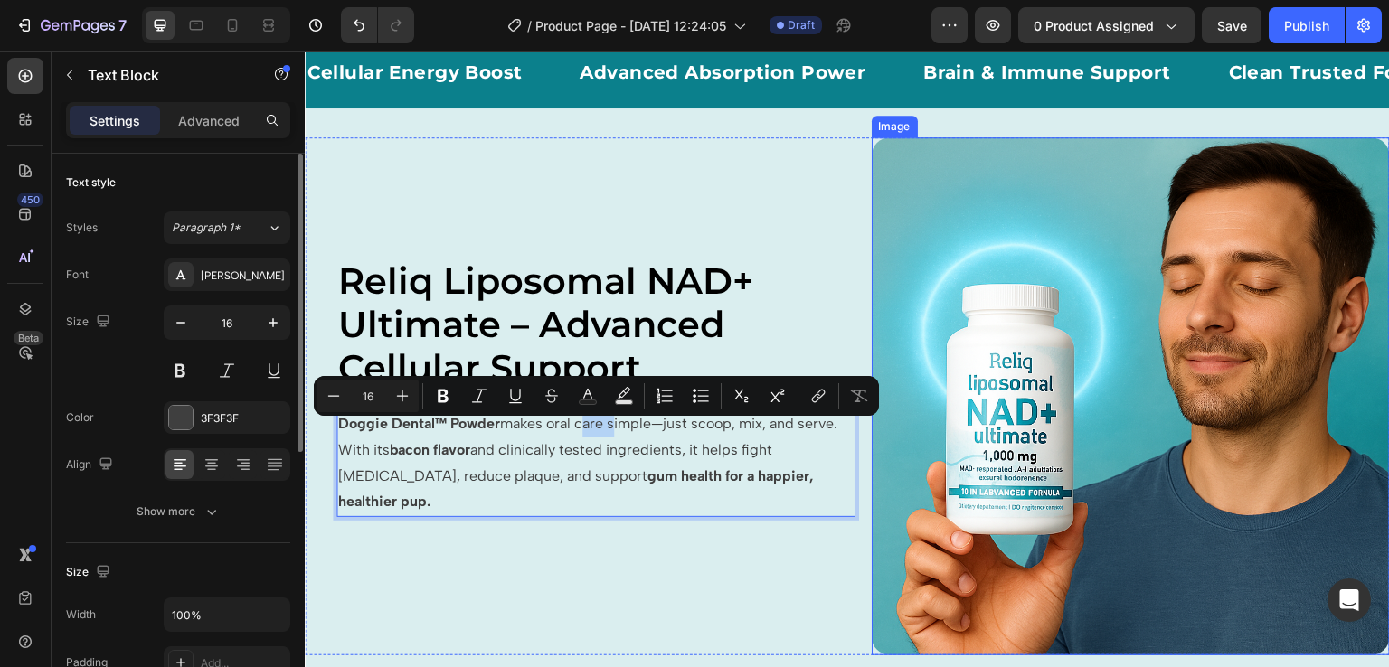
click at [916, 247] on img at bounding box center [1131, 396] width 519 height 519
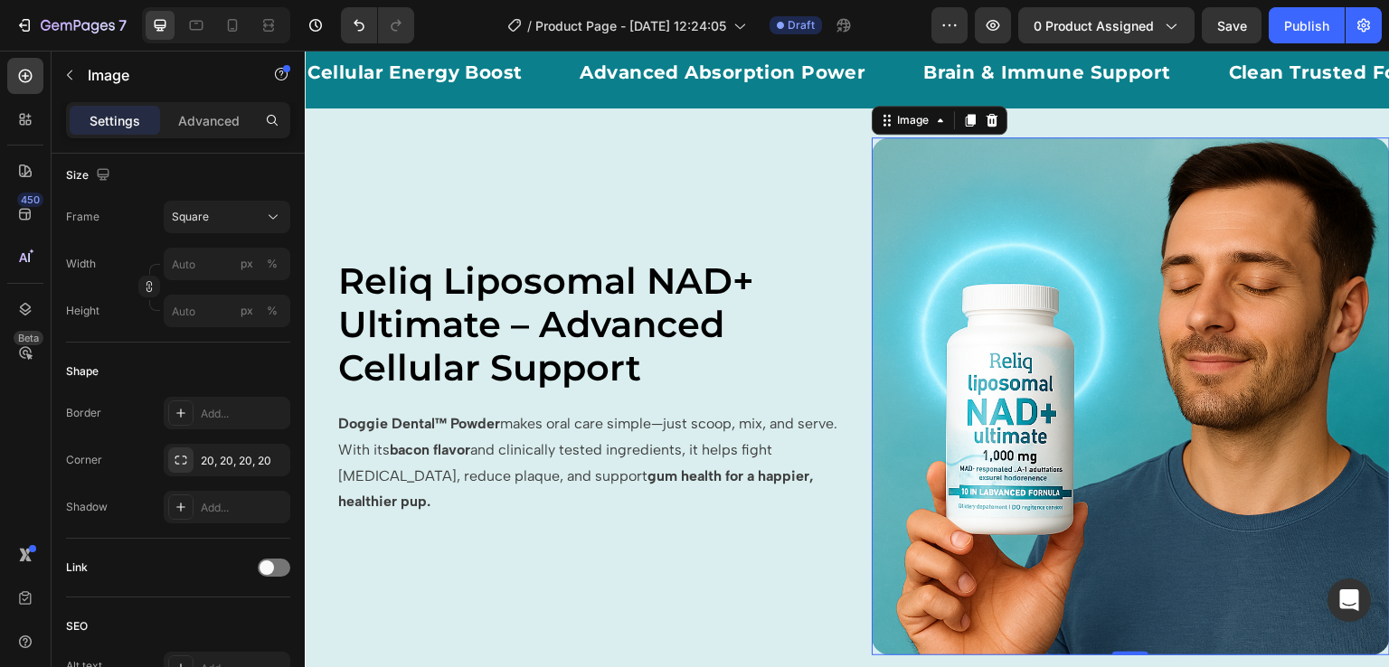
scroll to position [0, 0]
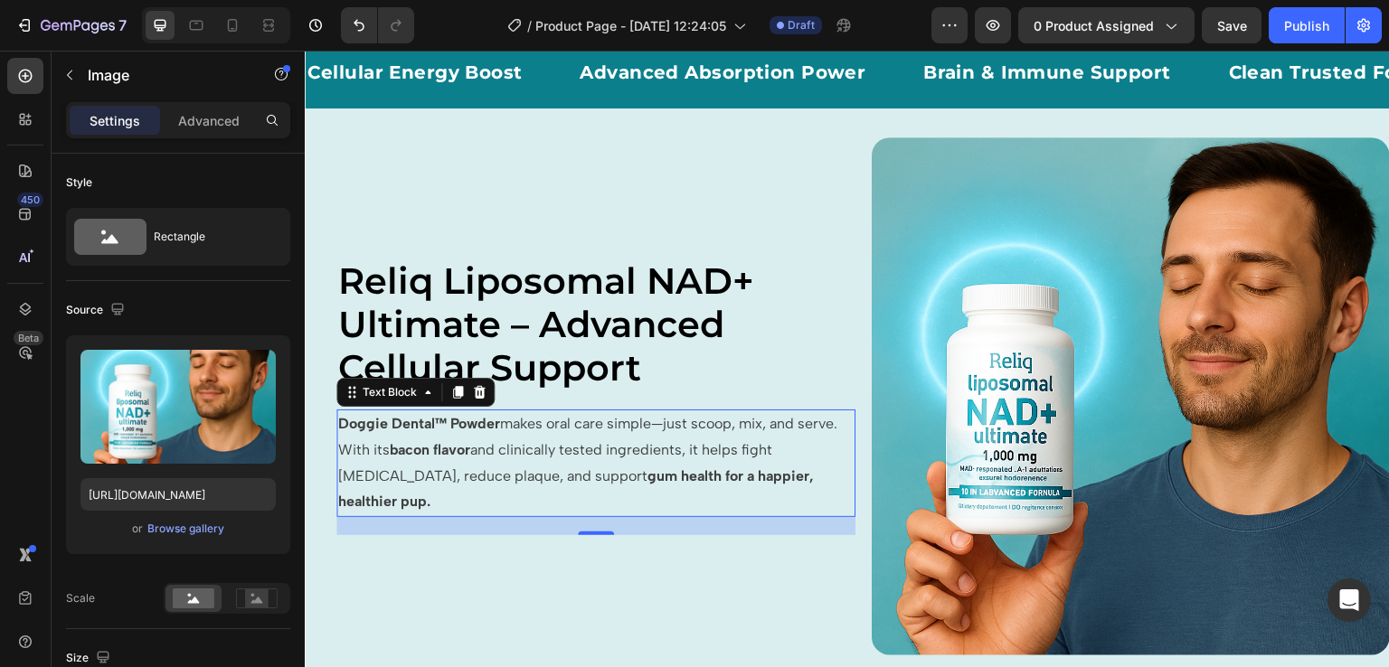
click at [543, 479] on p "Doggie Dental™ Powder makes oral care simple—just scoop, mix, and serve. With i…" at bounding box center [595, 463] width 515 height 104
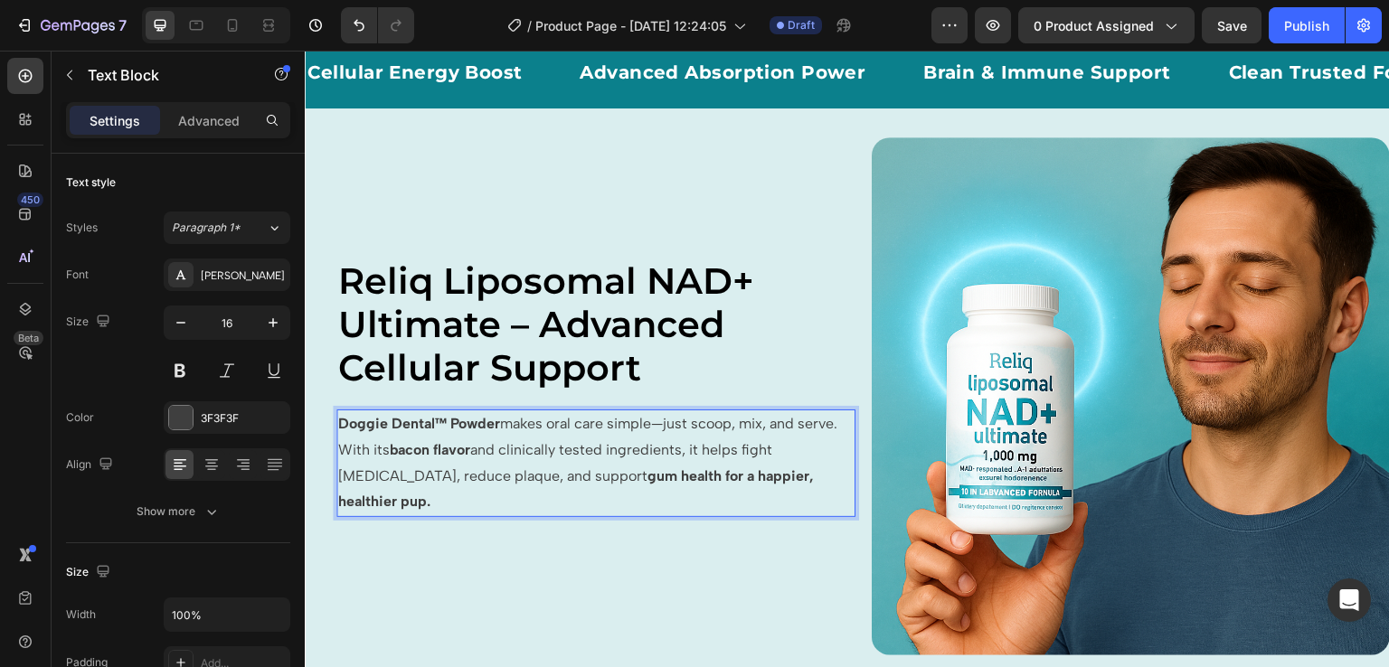
click at [537, 450] on p "Doggie Dental™ Powder makes oral care simple—just scoop, mix, and serve. With i…" at bounding box center [595, 463] width 515 height 104
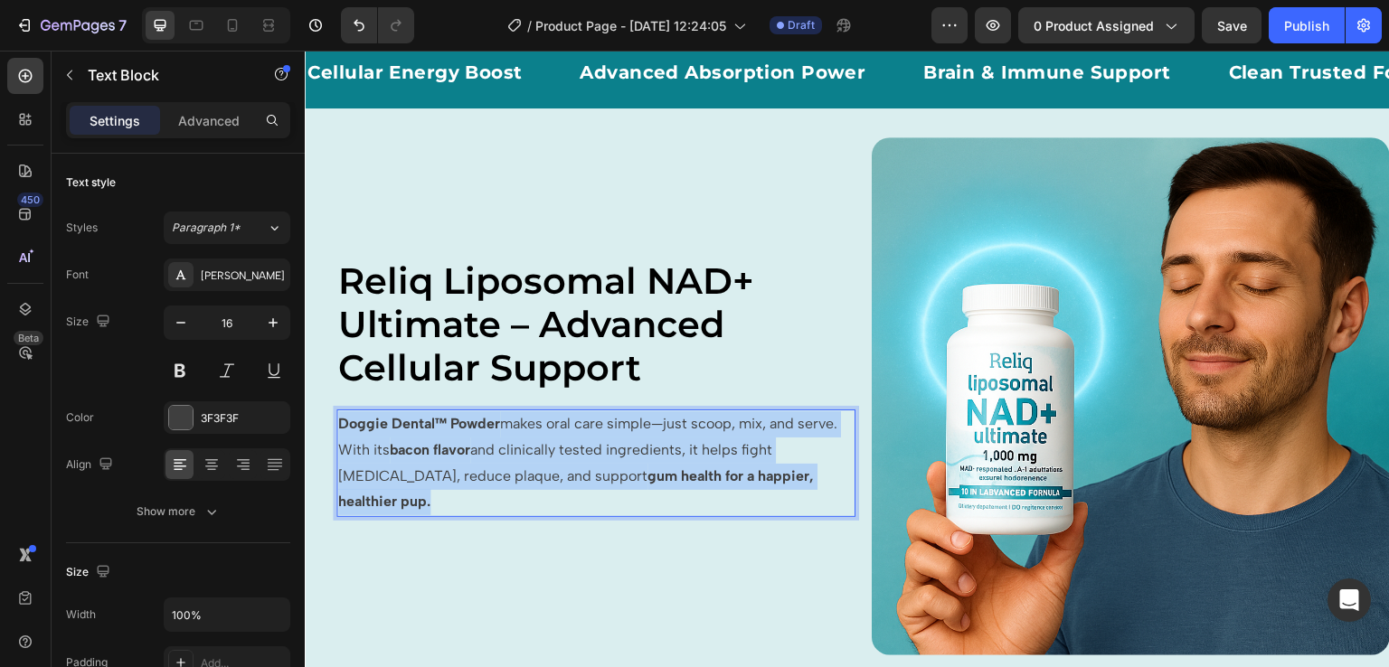
click at [537, 450] on p "Doggie Dental™ Powder makes oral care simple—just scoop, mix, and serve. With i…" at bounding box center [595, 463] width 515 height 104
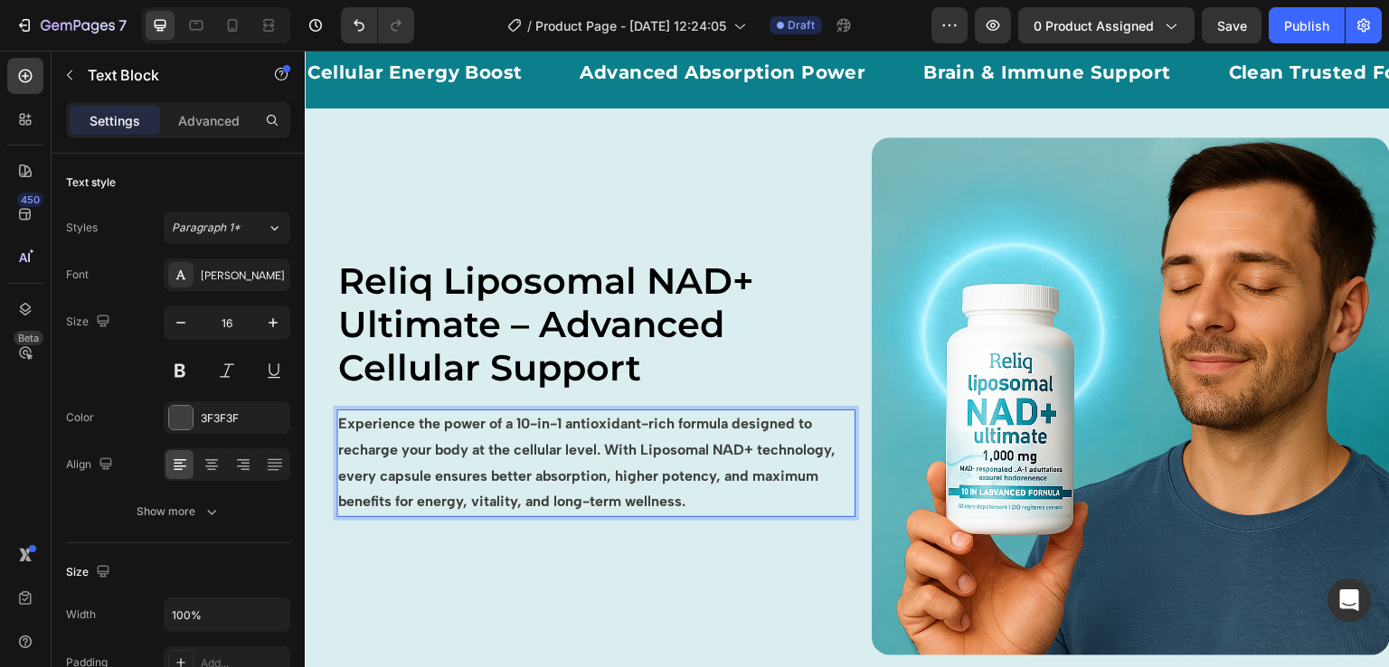
scroll to position [812, 0]
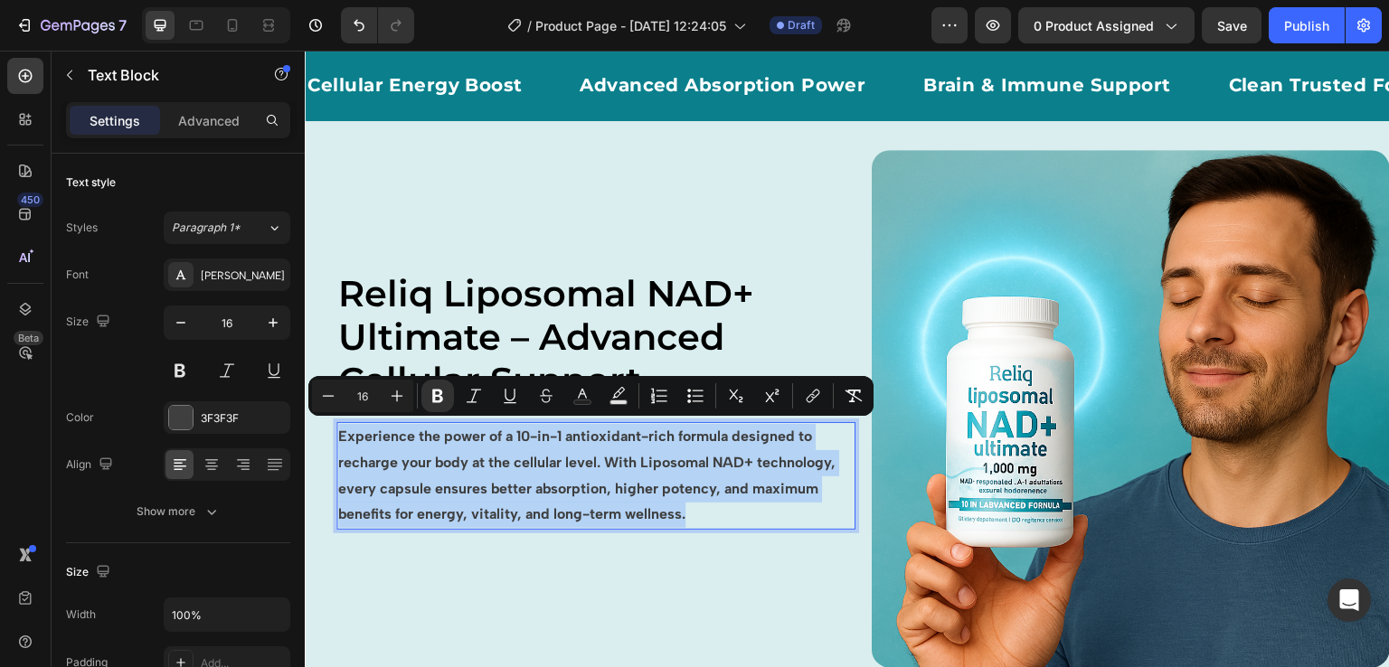
drag, startPoint x: 696, startPoint y: 515, endPoint x: 336, endPoint y: 434, distance: 369.0
click at [336, 434] on div "Experience the power of a 10-in-1 antioxidant-rich formula designed to recharge…" at bounding box center [595, 476] width 519 height 108
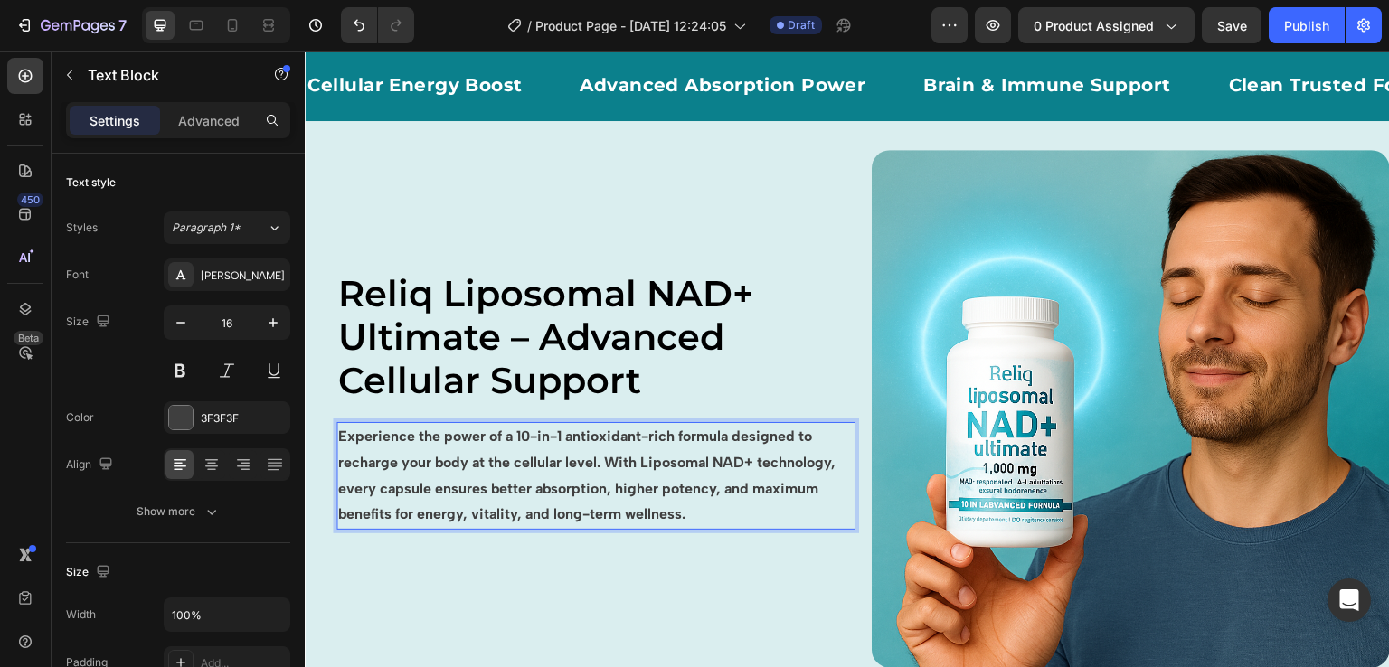
click at [522, 456] on strong "Experience the power of a 10-in-1 antioxidant-rich formula designed to recharge…" at bounding box center [586, 475] width 497 height 95
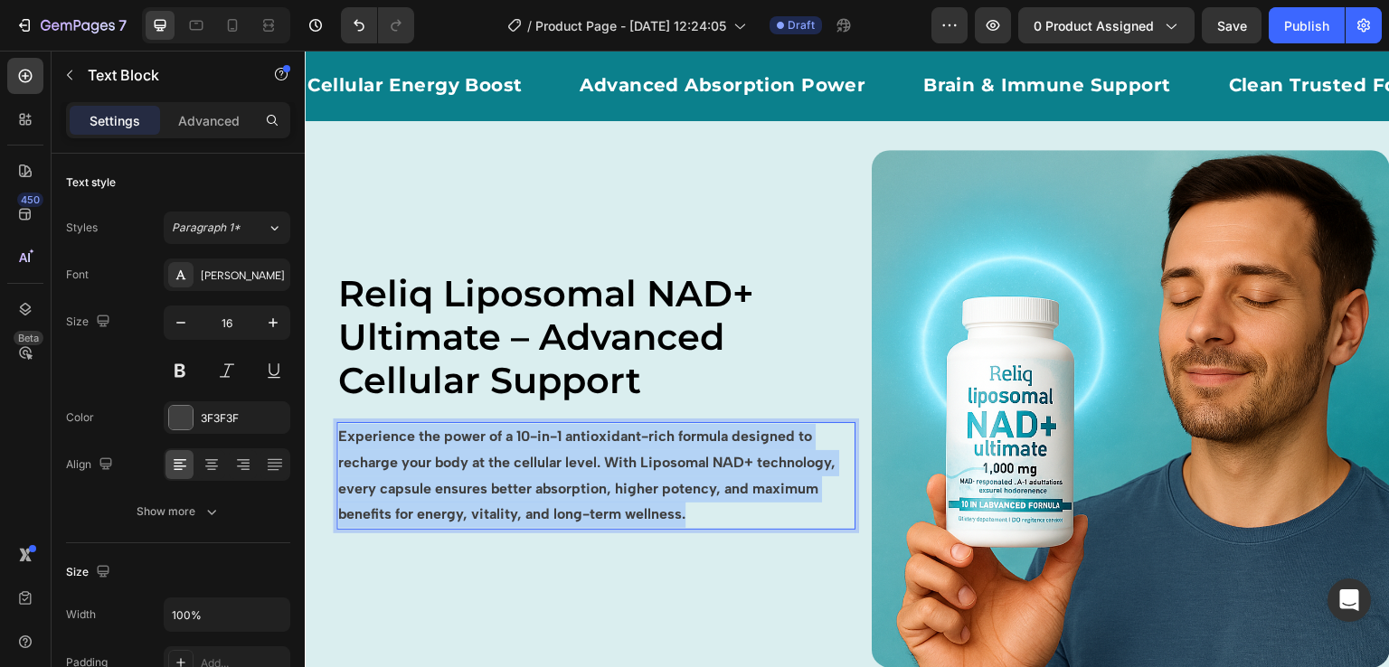
click at [522, 456] on strong "Experience the power of a 10-in-1 antioxidant-rich formula designed to recharge…" at bounding box center [586, 475] width 497 height 95
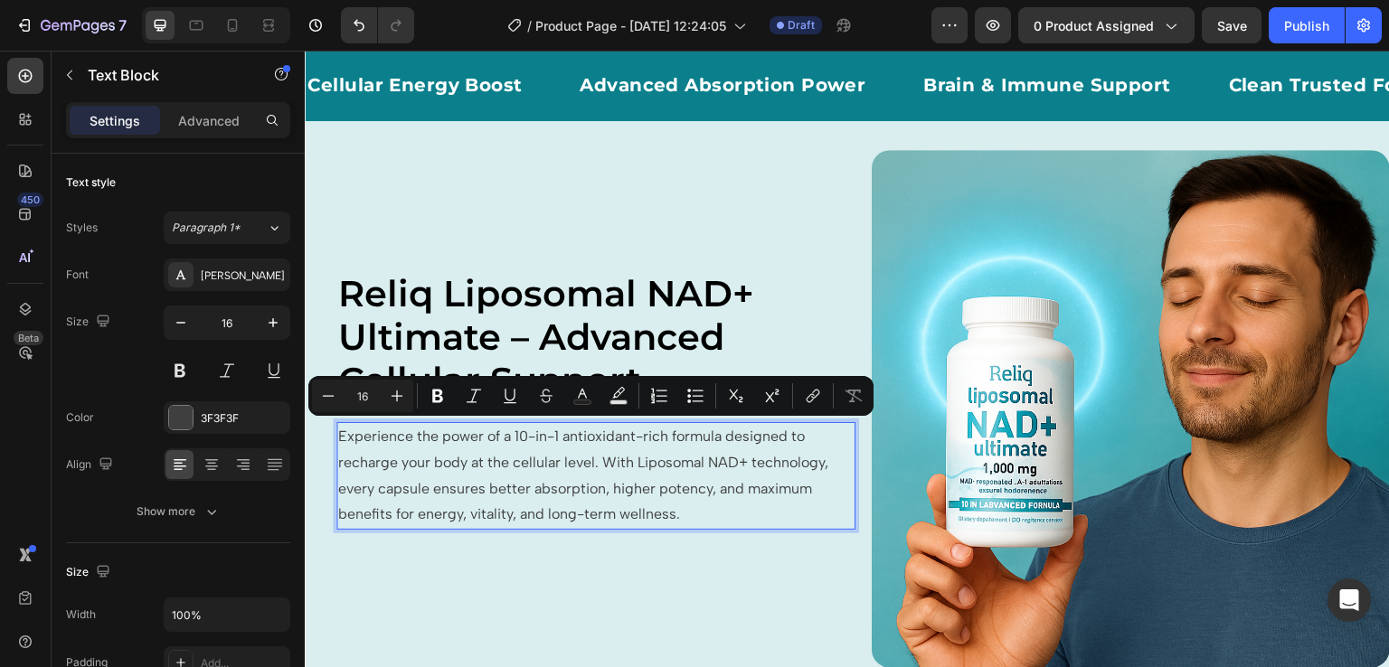
click at [701, 489] on p "Experience the power of a 10-in-1 antioxidant-rich formula designed to recharge…" at bounding box center [595, 476] width 515 height 104
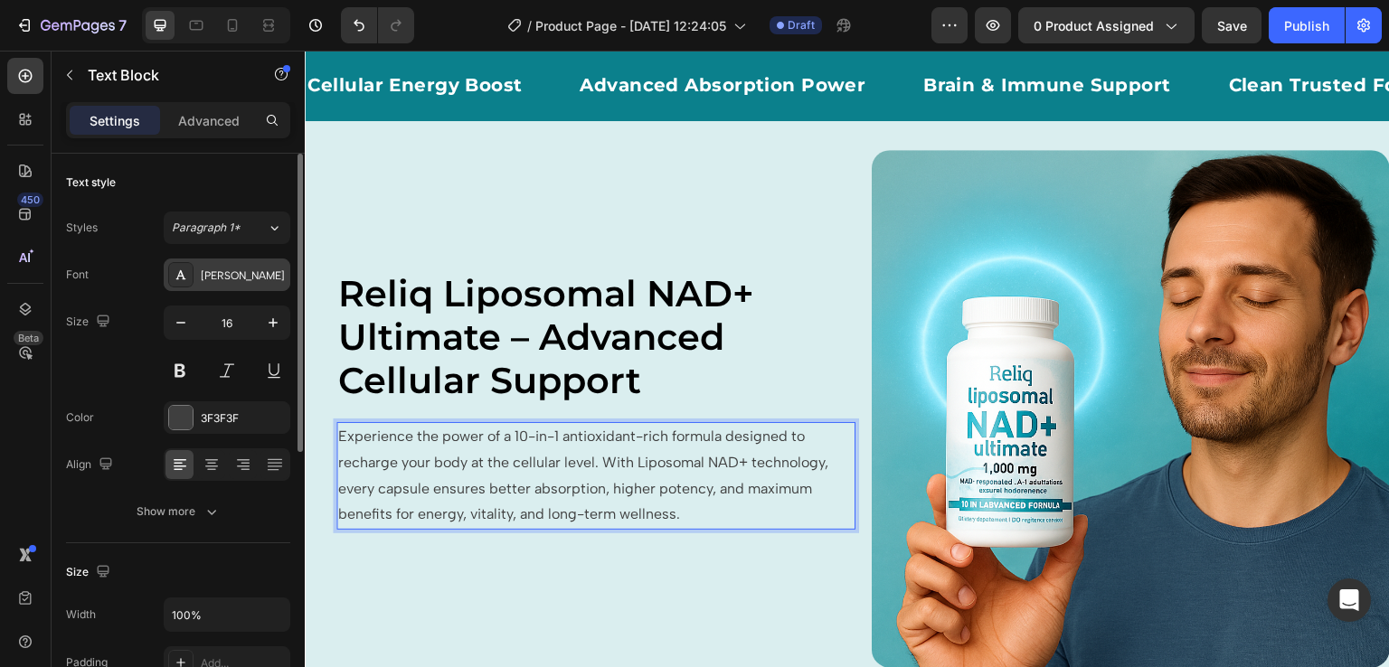
click at [235, 282] on div "[PERSON_NAME]" at bounding box center [243, 276] width 85 height 16
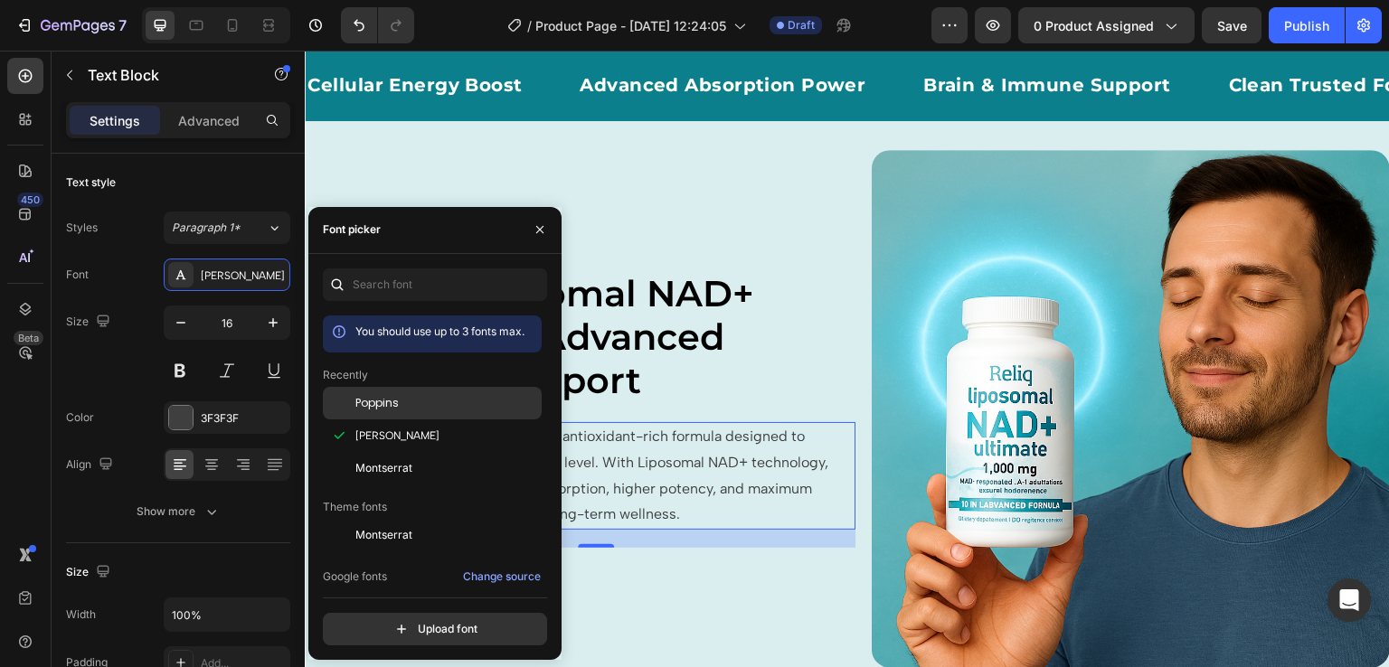
click at [382, 397] on span "Poppins" at bounding box center [376, 403] width 43 height 16
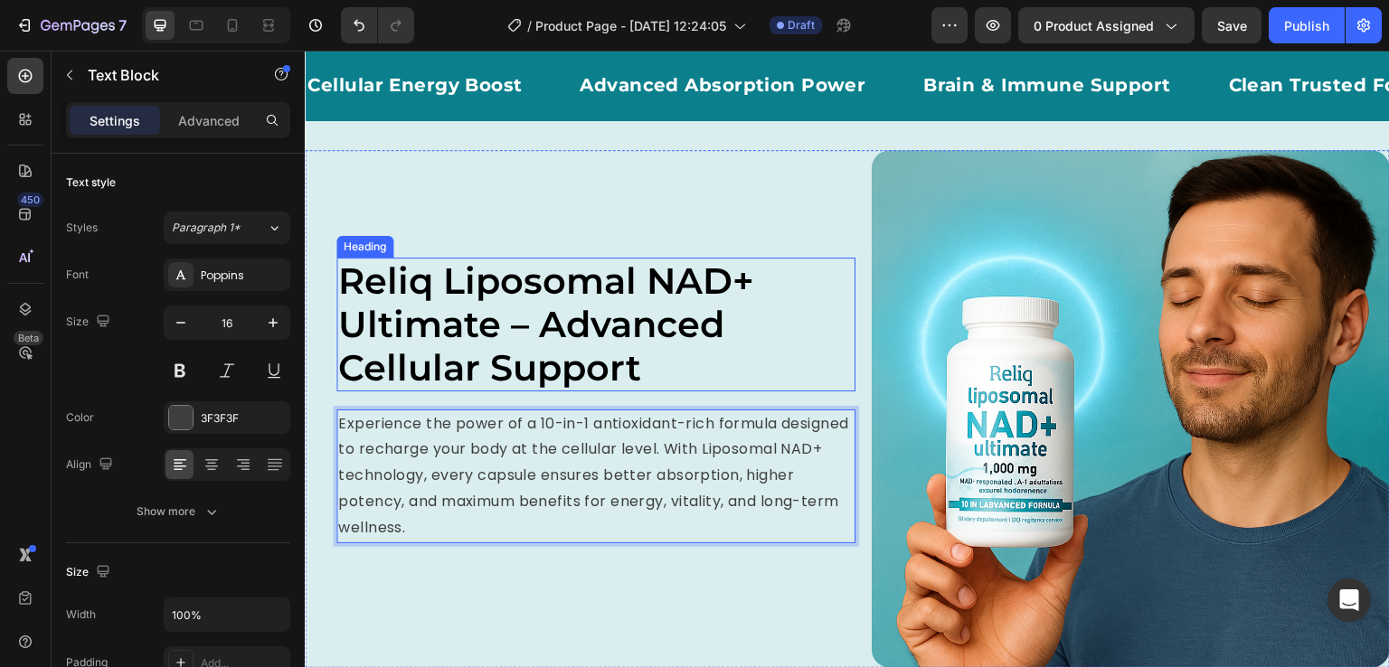
click at [679, 307] on span "Reliq Liposomal NAD+ Ultimate – Advanced Cellular Support" at bounding box center [546, 324] width 416 height 131
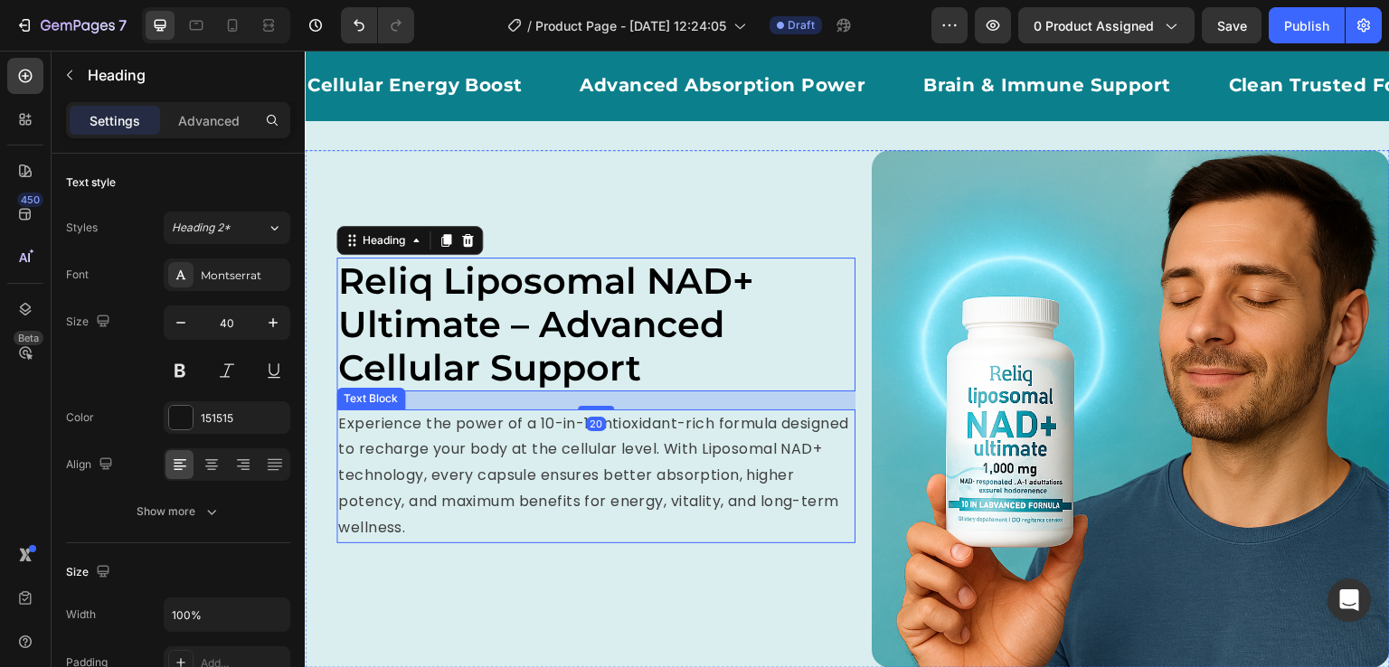
click at [558, 513] on p "Experience the power of a 10-in-1 antioxidant-rich formula designed to recharge…" at bounding box center [595, 476] width 515 height 130
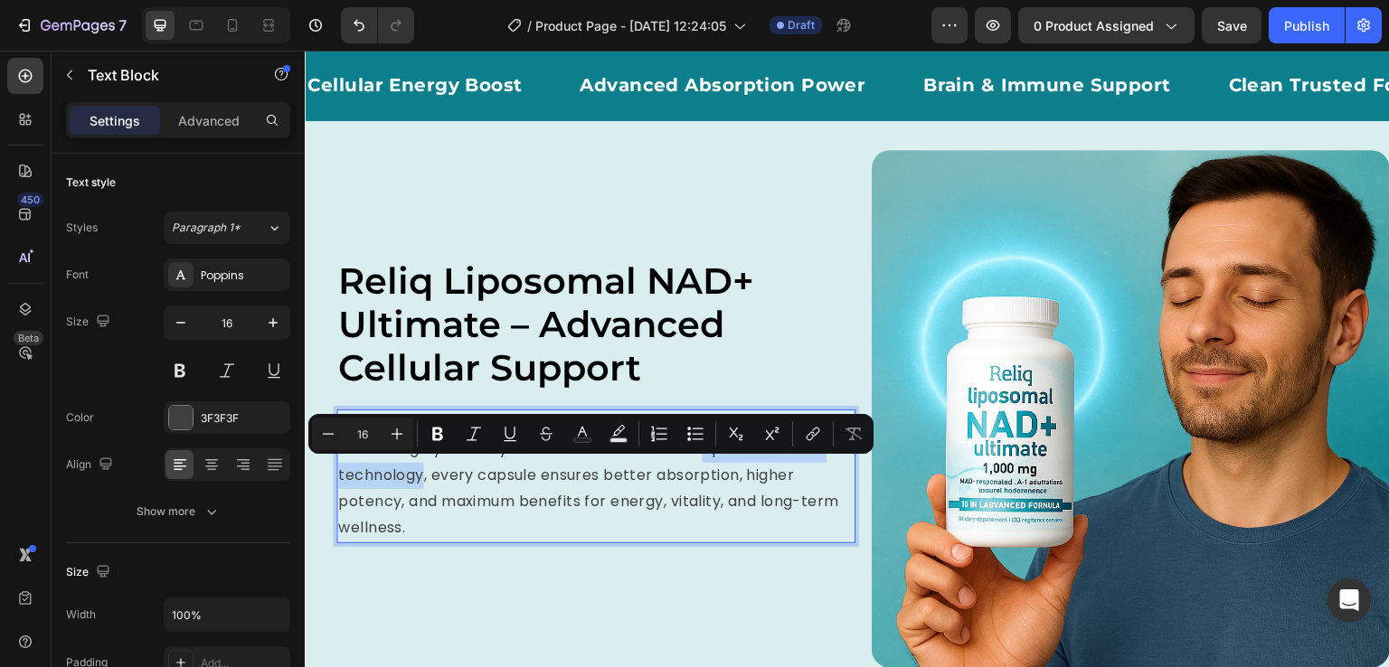
drag, startPoint x: 551, startPoint y: 475, endPoint x: 339, endPoint y: 470, distance: 211.6
click at [549, 495] on p "Experience the power of a 10-in-1 antioxidant-rich formula designed to recharge…" at bounding box center [595, 476] width 515 height 130
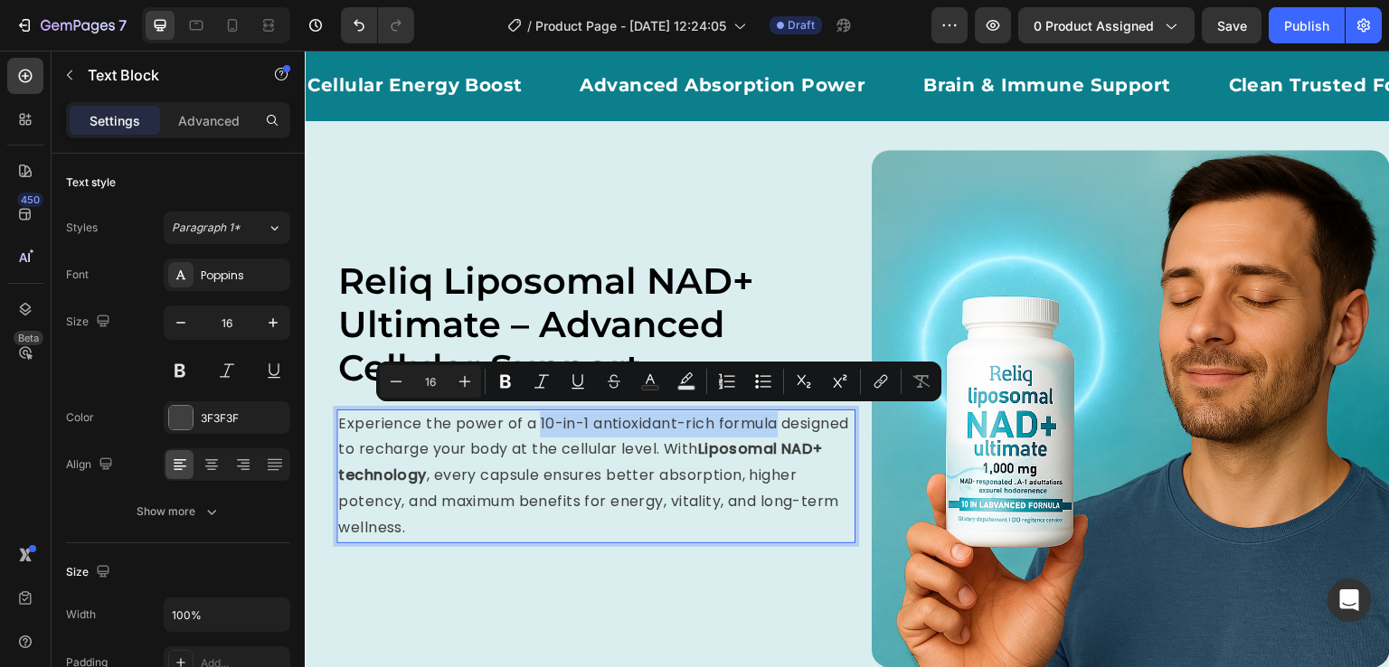
drag, startPoint x: 538, startPoint y: 420, endPoint x: 780, endPoint y: 425, distance: 242.4
click at [780, 425] on p "Experience the power of a 10-in-1 antioxidant-rich formula designed to recharge…" at bounding box center [595, 476] width 515 height 130
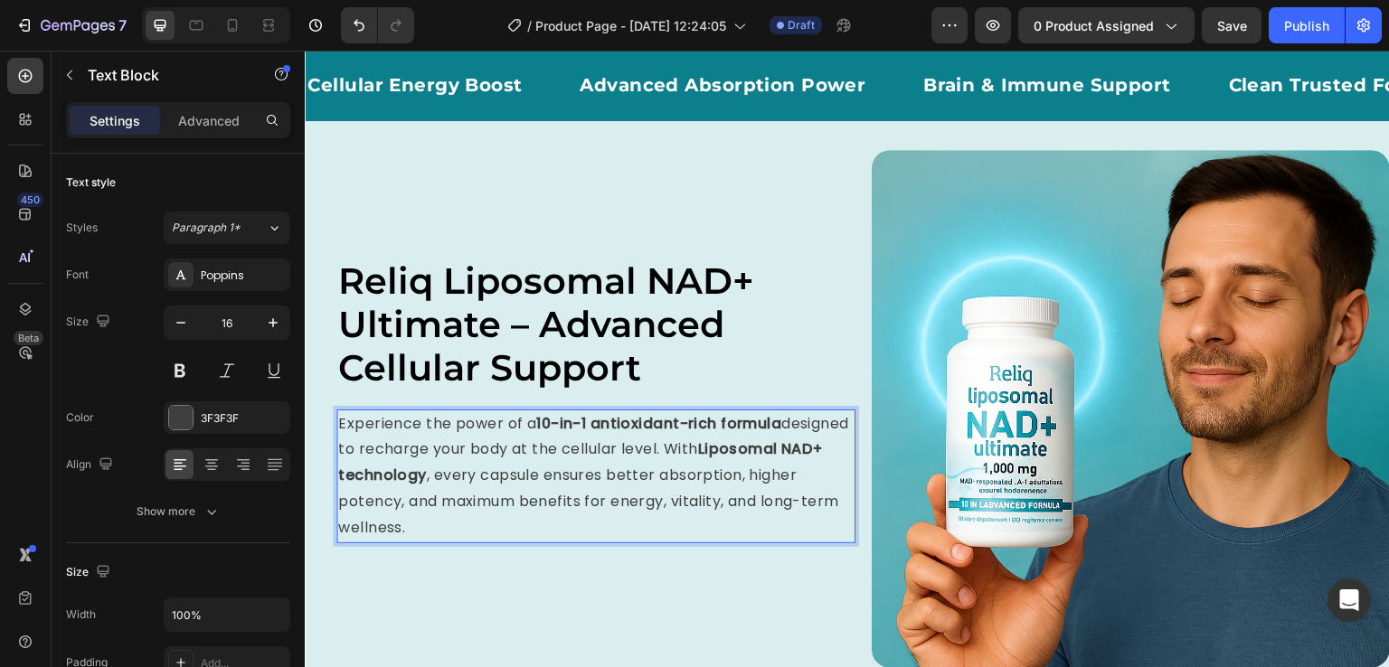
click at [727, 477] on p "Experience the power of a 10-in-1 antioxidant-rich formula designed to recharge…" at bounding box center [595, 476] width 515 height 130
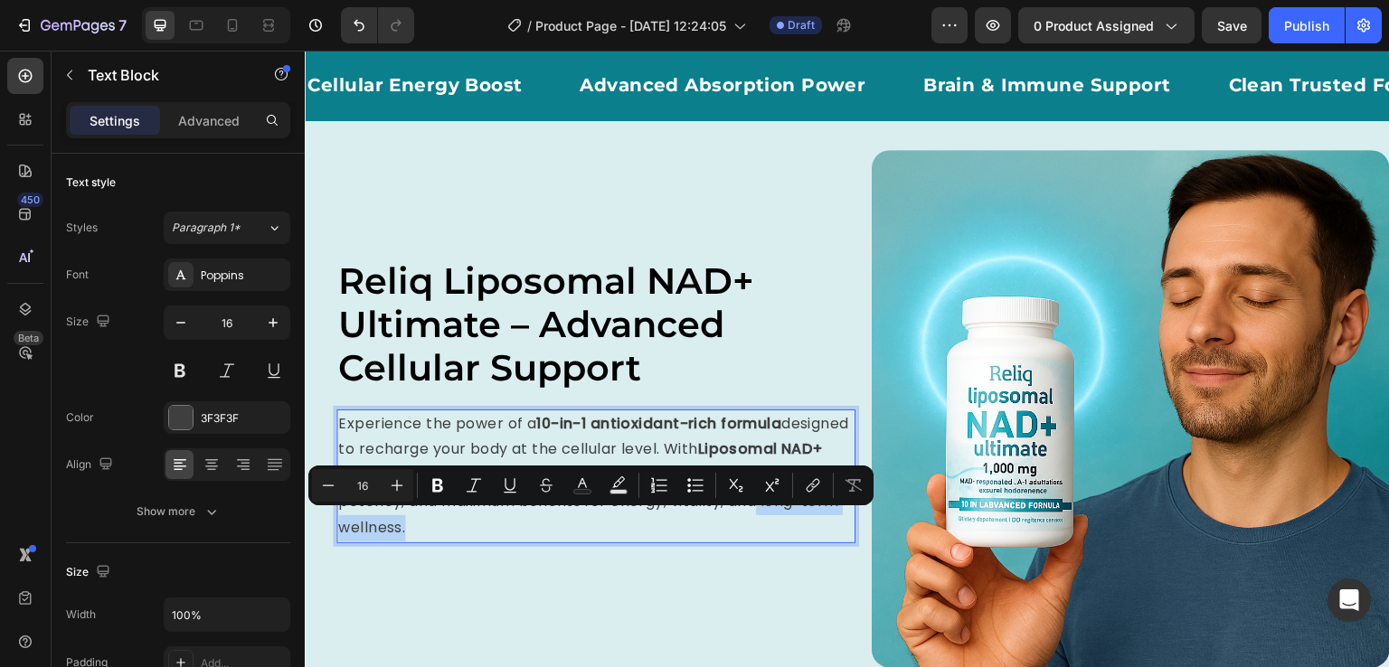
drag, startPoint x: 601, startPoint y: 526, endPoint x: 426, endPoint y: 521, distance: 175.5
click at [426, 521] on p "Experience the power of a 10-in-1 antioxidant-rich formula designed to recharge…" at bounding box center [595, 476] width 515 height 130
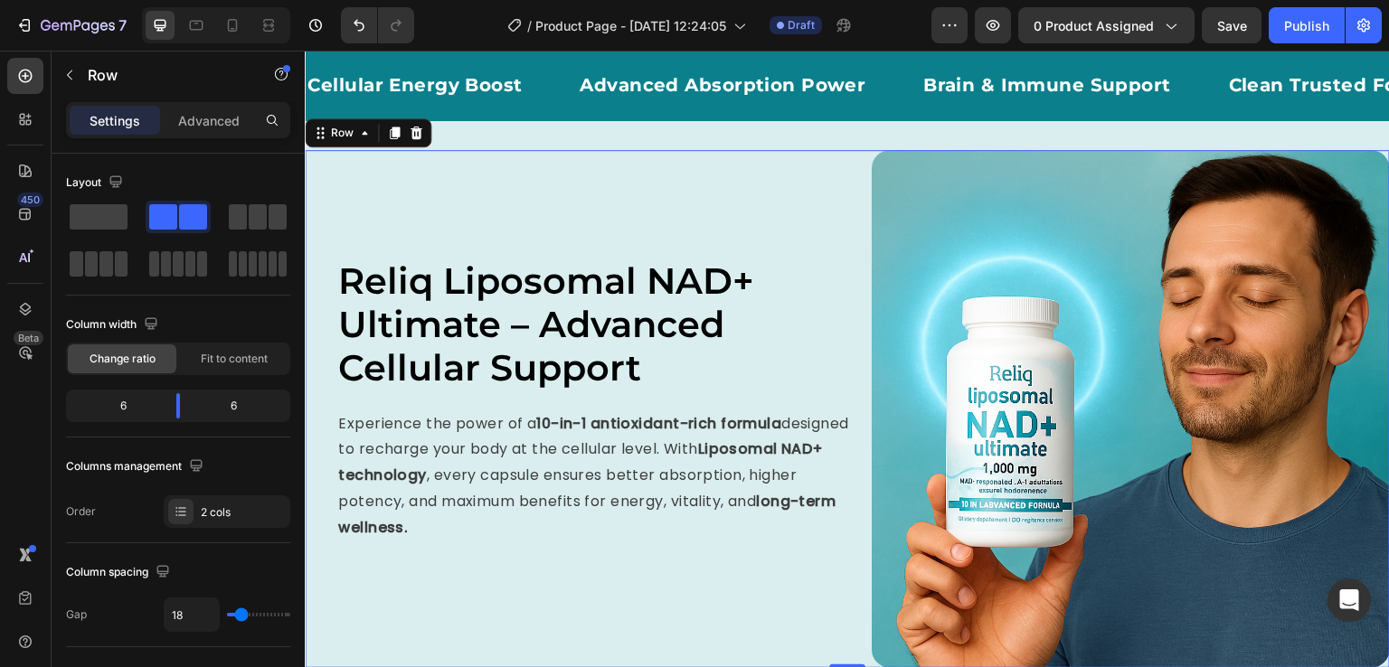
click at [707, 546] on div "⁠⁠⁠⁠⁠⁠⁠ Reliq Liposomal NAD+ Ultimate – Advanced Cellular Support Heading Exper…" at bounding box center [595, 409] width 519 height 519
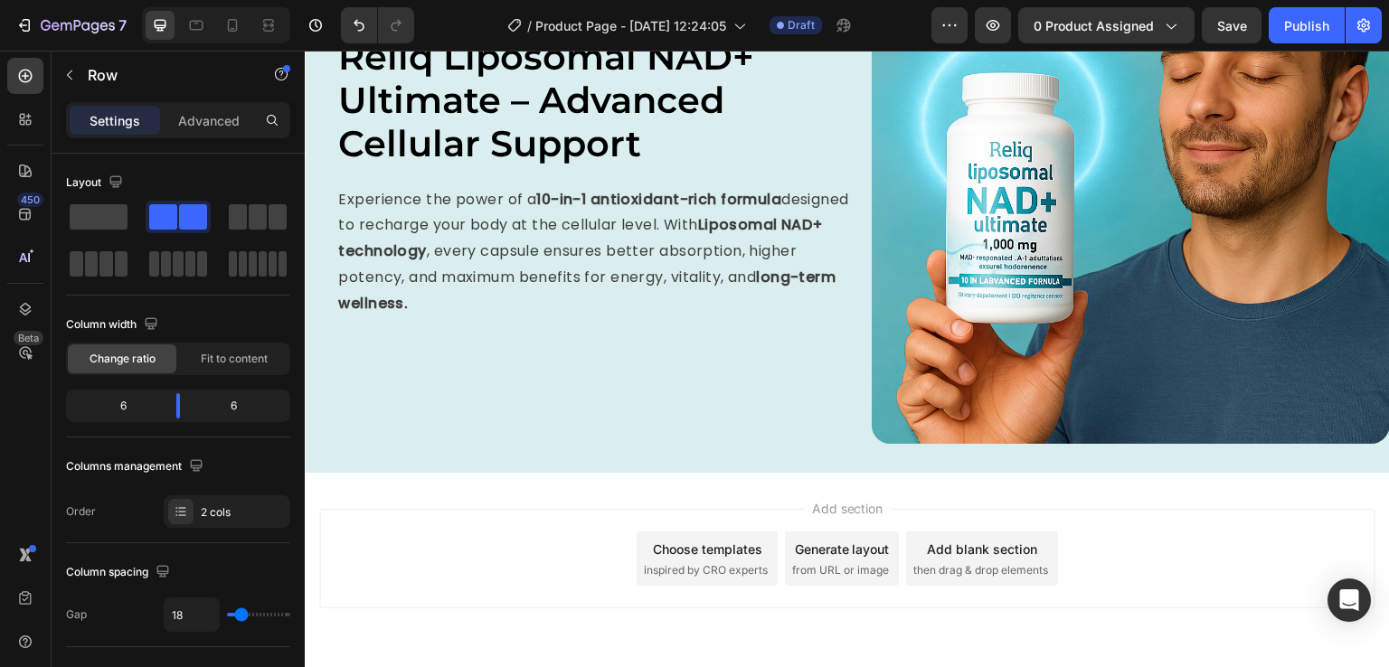
scroll to position [1038, 0]
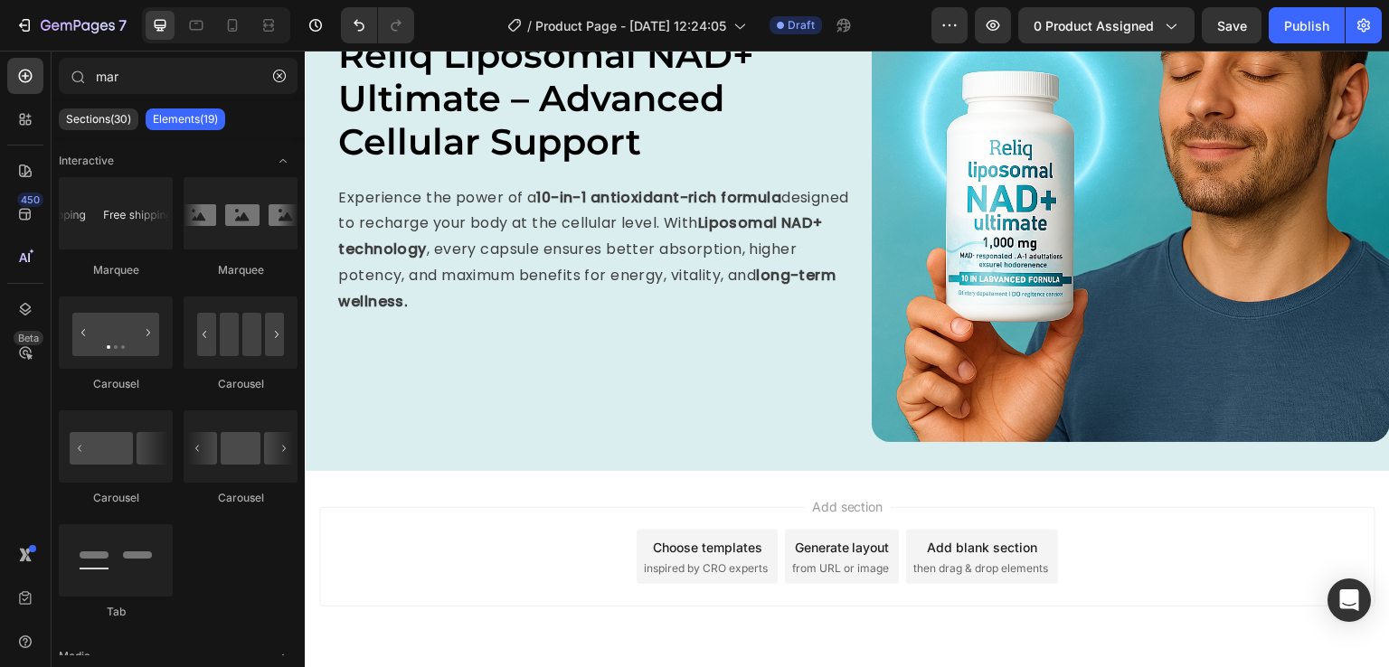
click at [677, 475] on div "Add section Choose templates inspired by CRO experts Generate layout from URL o…" at bounding box center [847, 582] width 1085 height 222
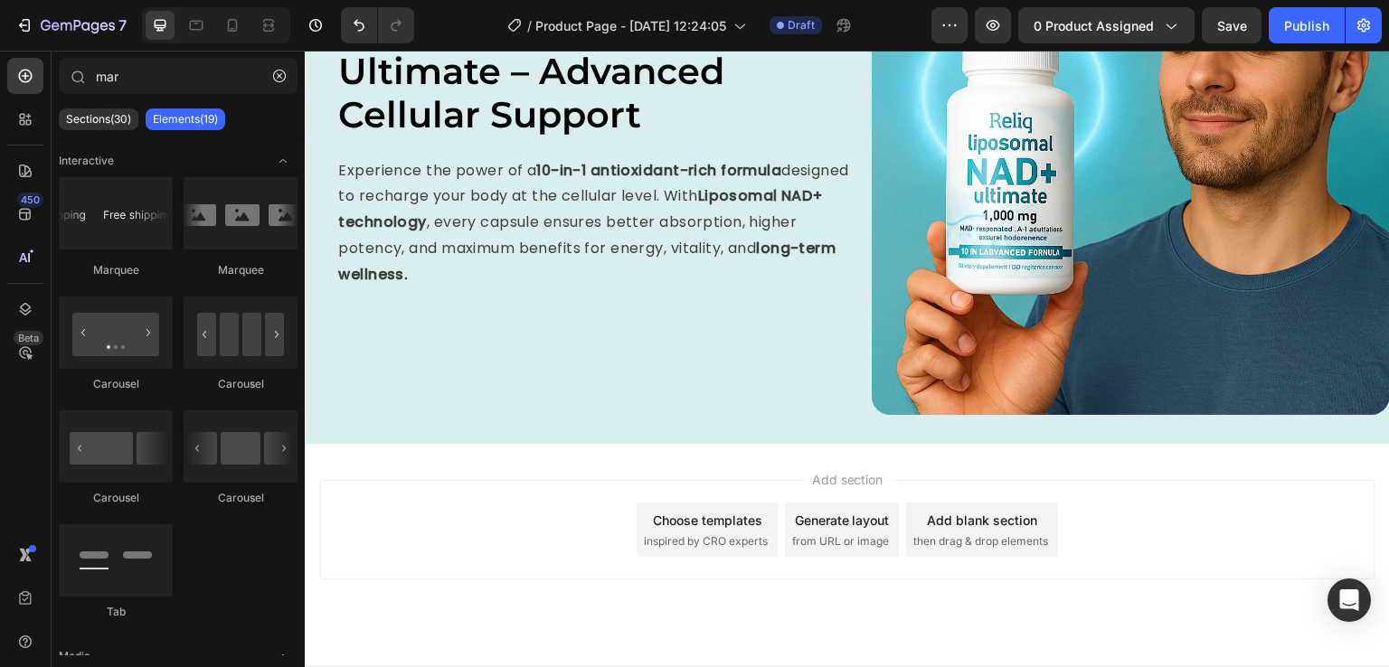
scroll to position [1066, 0]
click at [738, 389] on div "Reliq Liposomal NAD+ Ultimate – Advanced Cellular Support Heading Experience th…" at bounding box center [595, 155] width 519 height 519
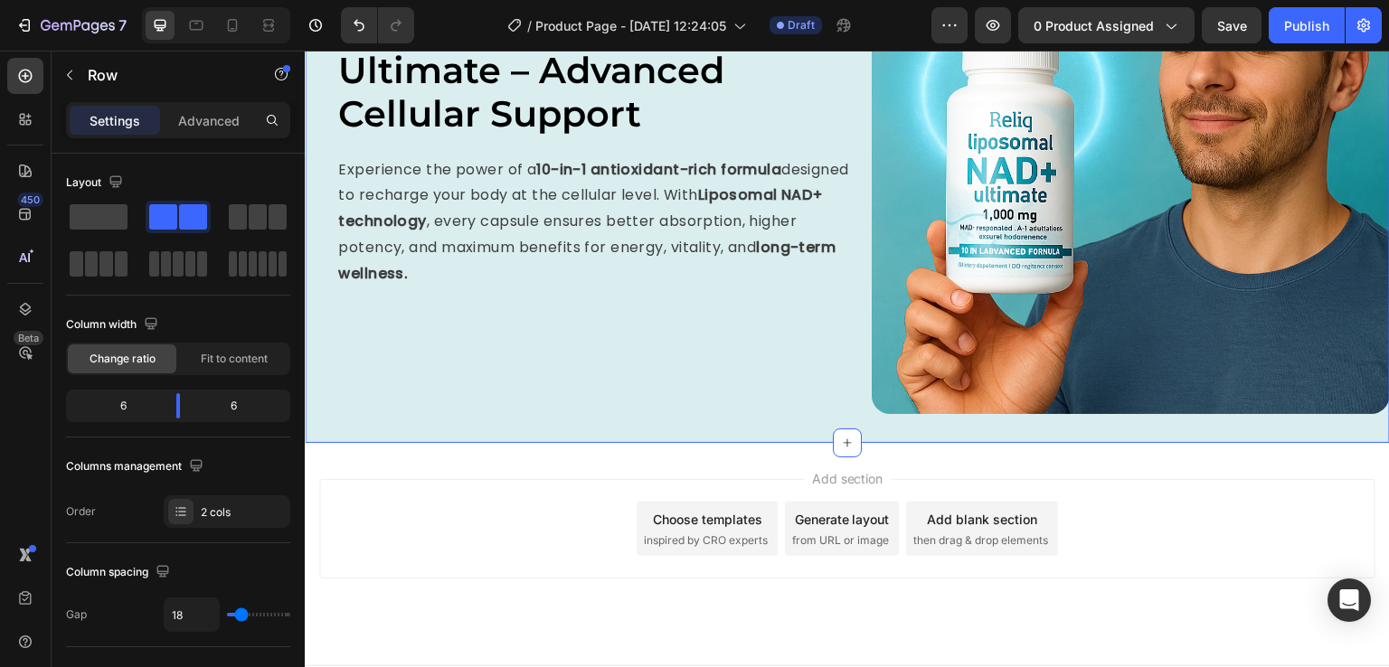
click at [750, 430] on div "Image Reliq Liposomal NAD+ Ultimate – Advanced Cellular Support Heading Experie…" at bounding box center [847, 155] width 1085 height 577
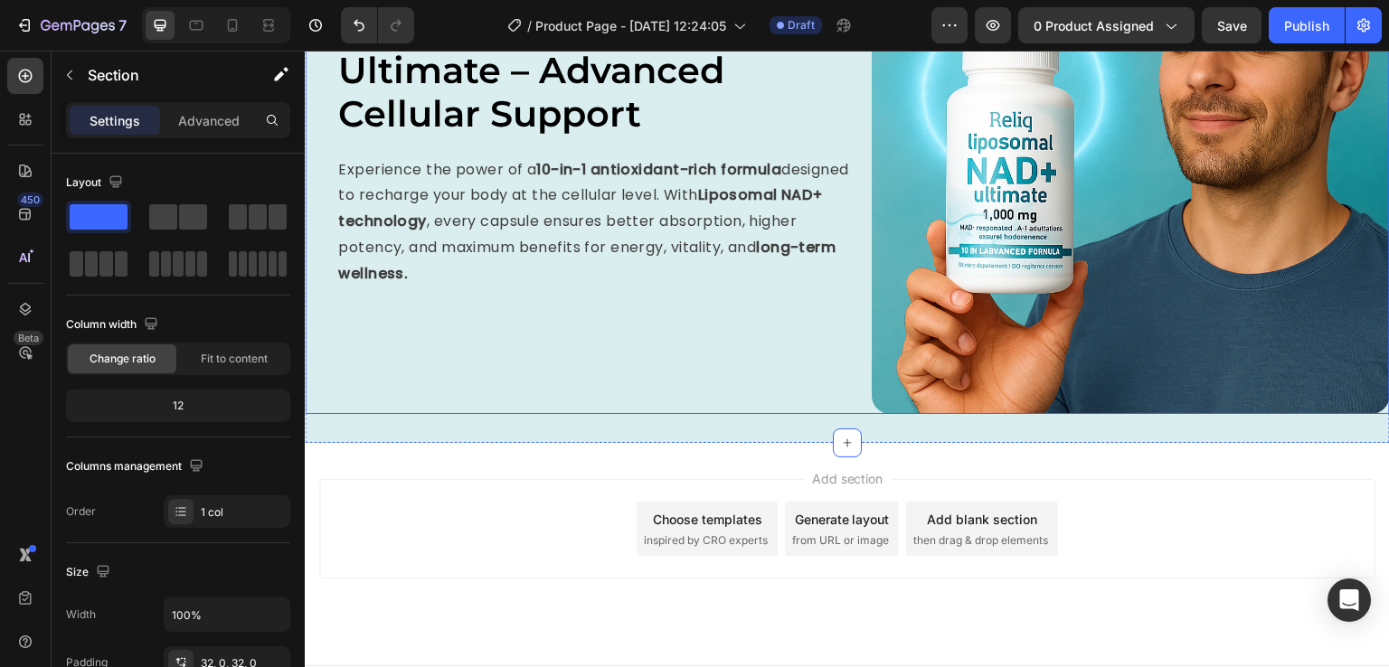
click at [567, 377] on div "Reliq Liposomal NAD+ Ultimate – Advanced Cellular Support Heading Experience th…" at bounding box center [595, 155] width 519 height 519
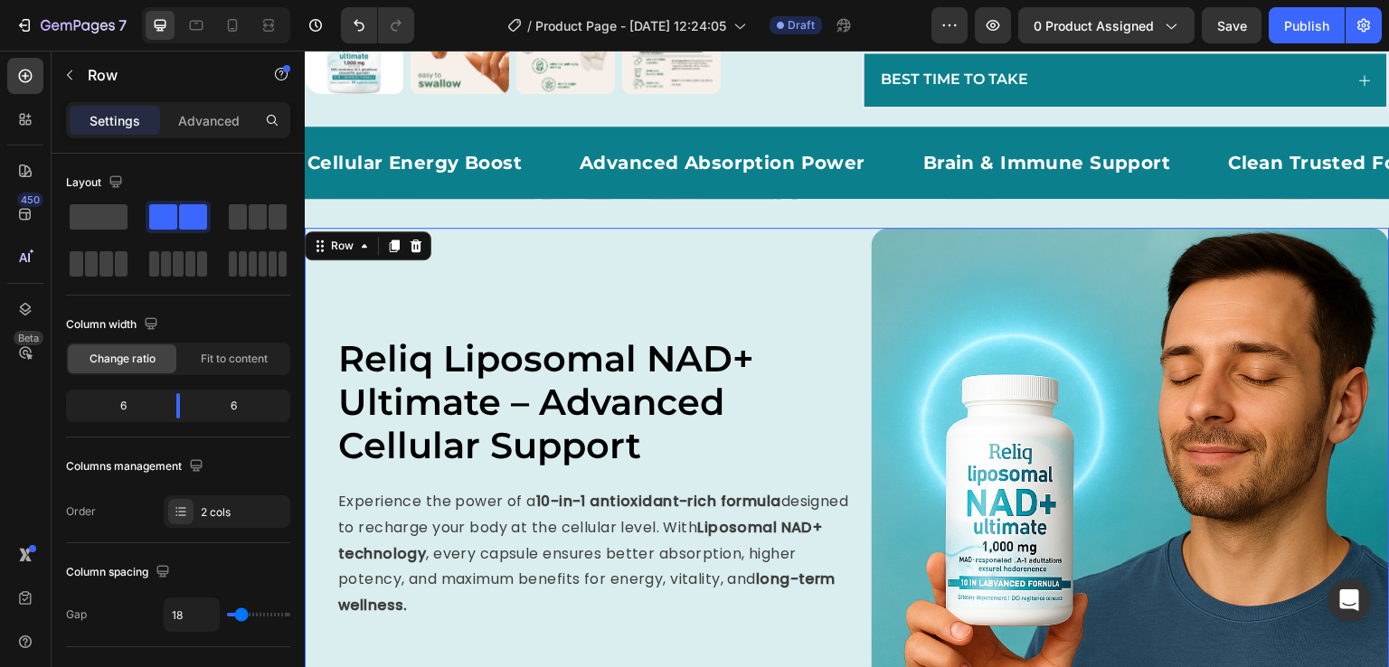
scroll to position [712, 0]
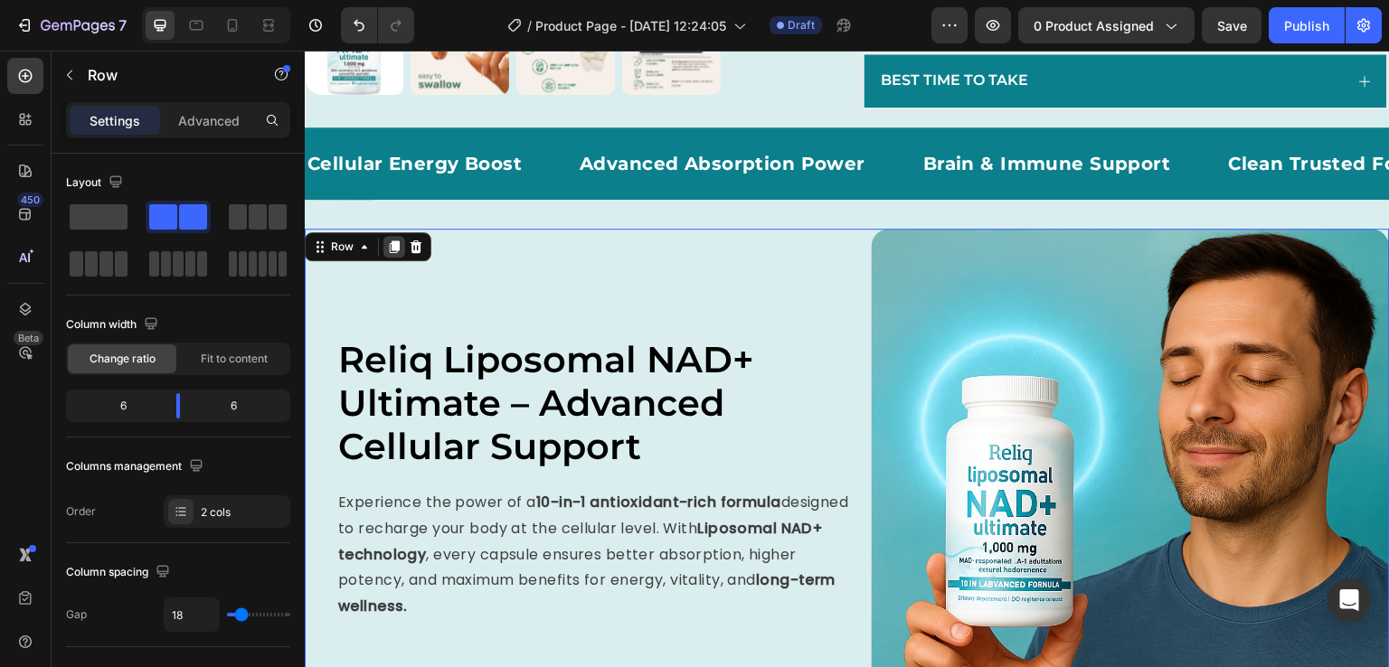
click at [387, 254] on icon at bounding box center [394, 247] width 14 height 14
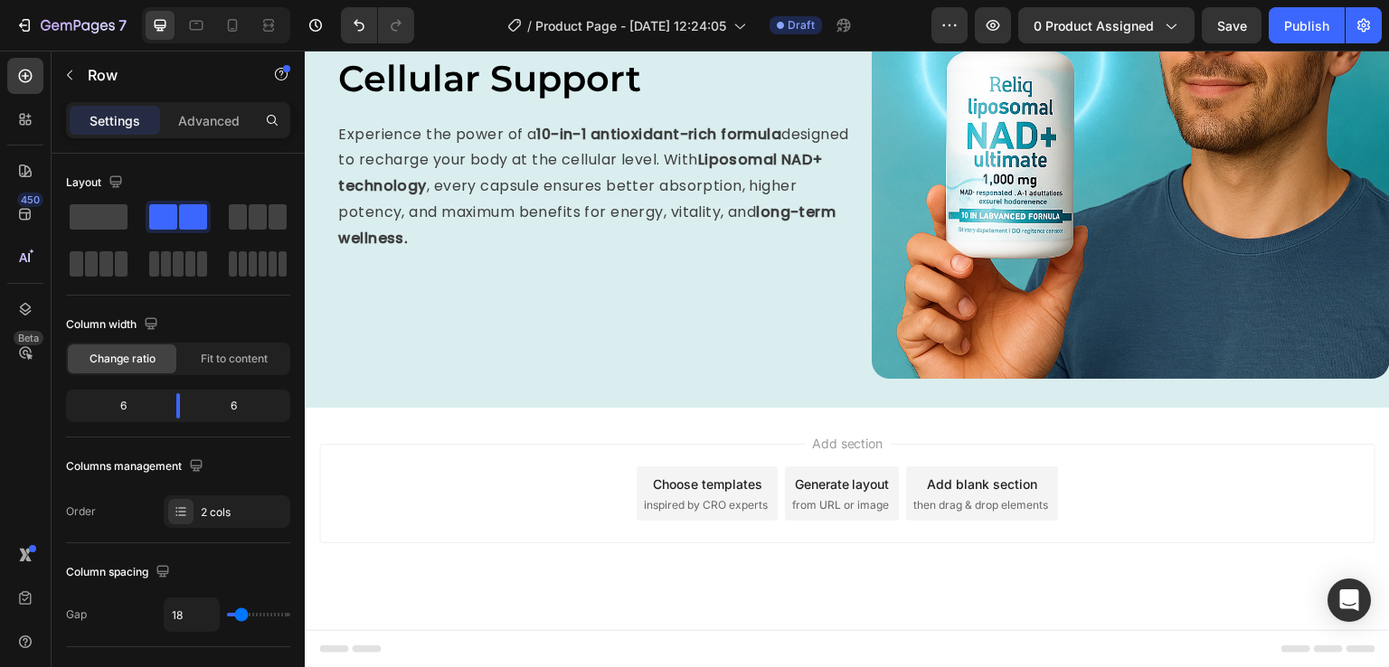
scroll to position [1094, 0]
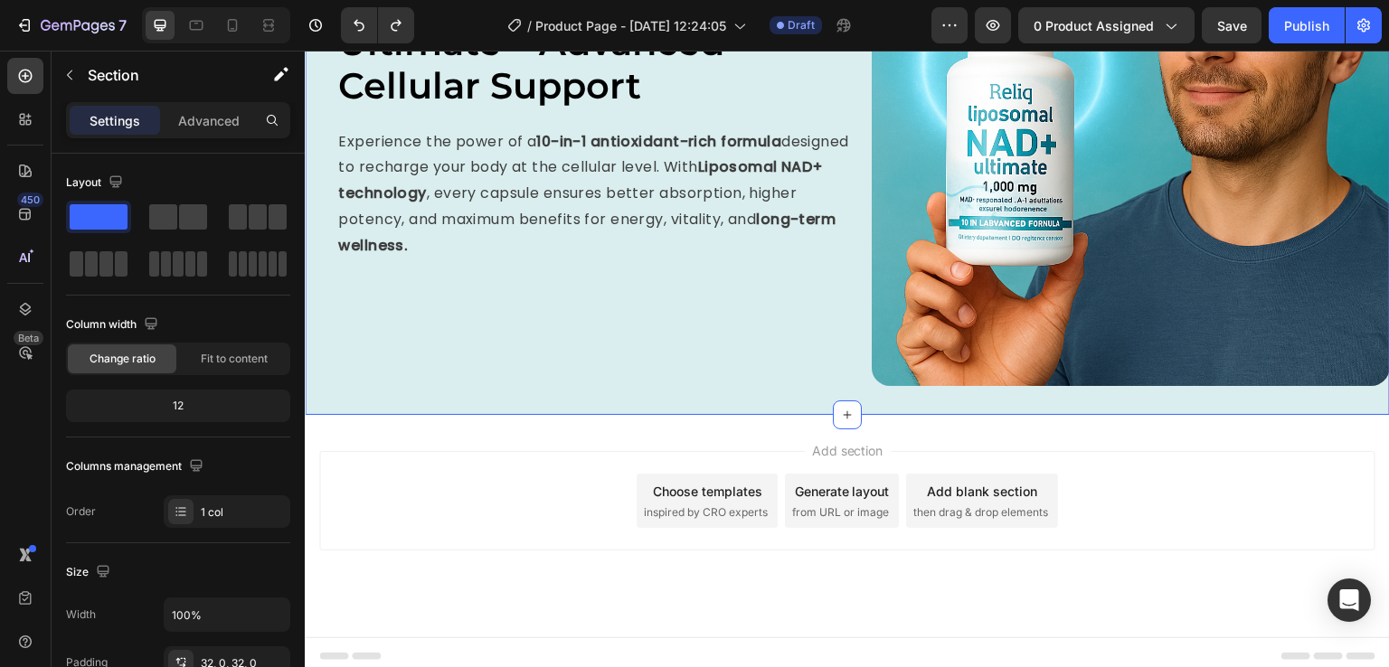
click at [469, 394] on div "Image Reliq Liposomal NAD+ Ultimate – Advanced Cellular Support Heading Experie…" at bounding box center [847, 127] width 1085 height 577
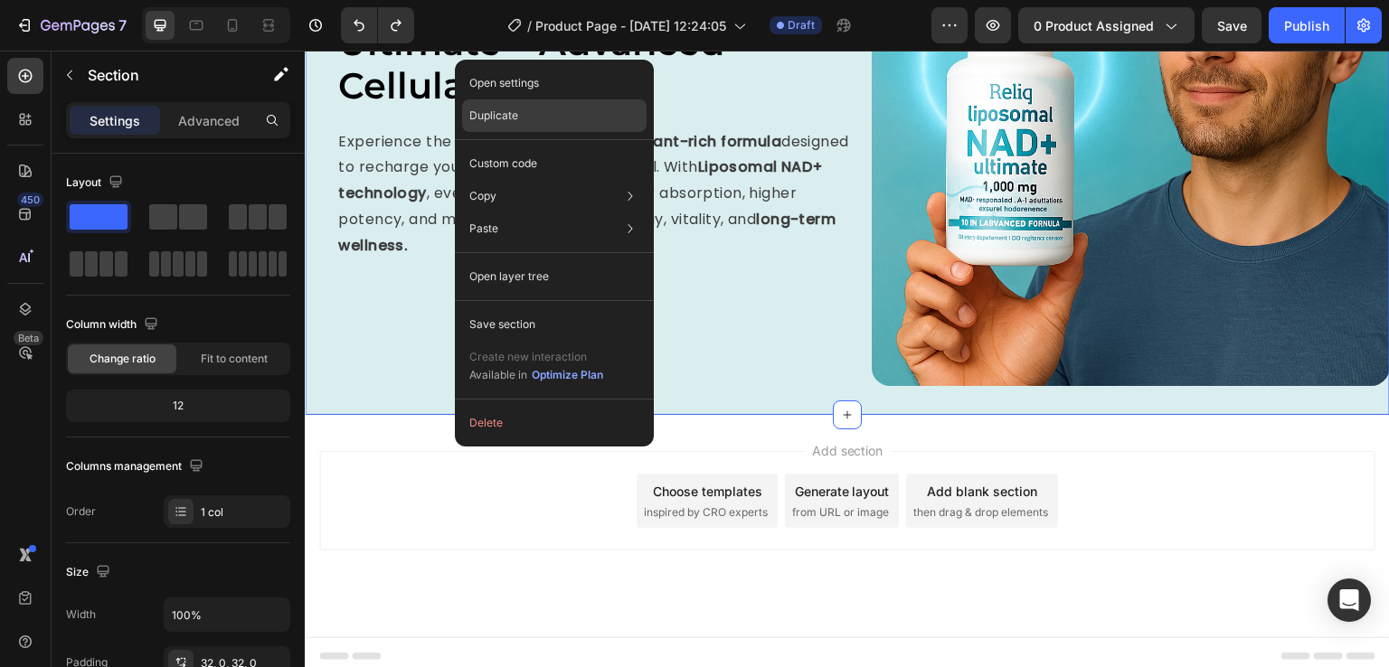
click at [532, 147] on div "Duplicate" at bounding box center [554, 163] width 184 height 33
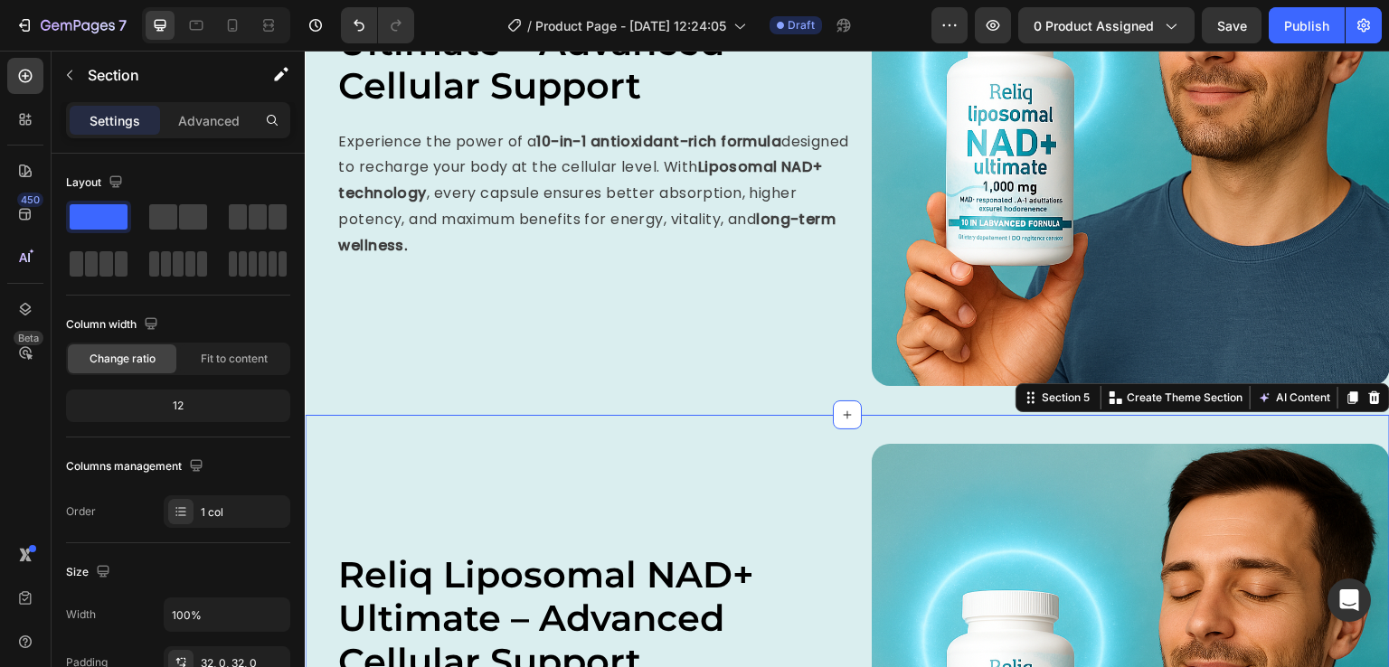
scroll to position [1366, 0]
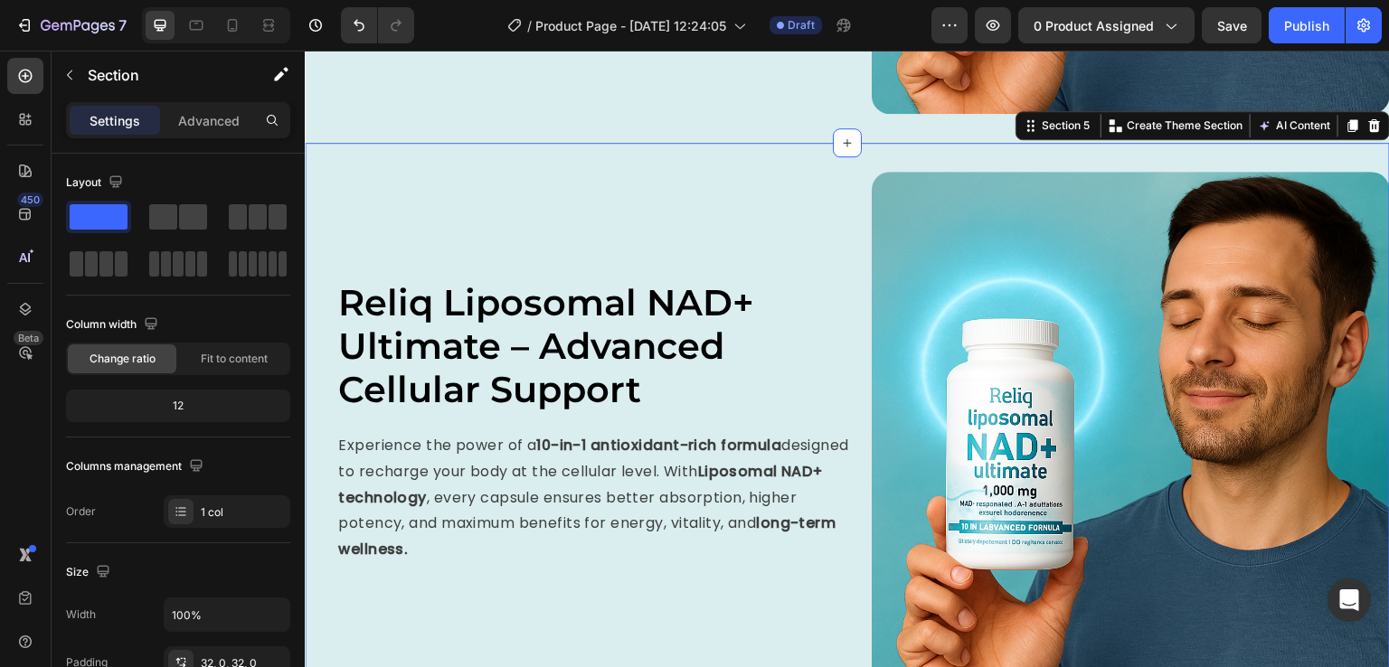
click at [510, 148] on div "Image Reliq Liposomal NAD+ Ultimate – Advanced Cellular Support Heading Experie…" at bounding box center [847, 431] width 1085 height 577
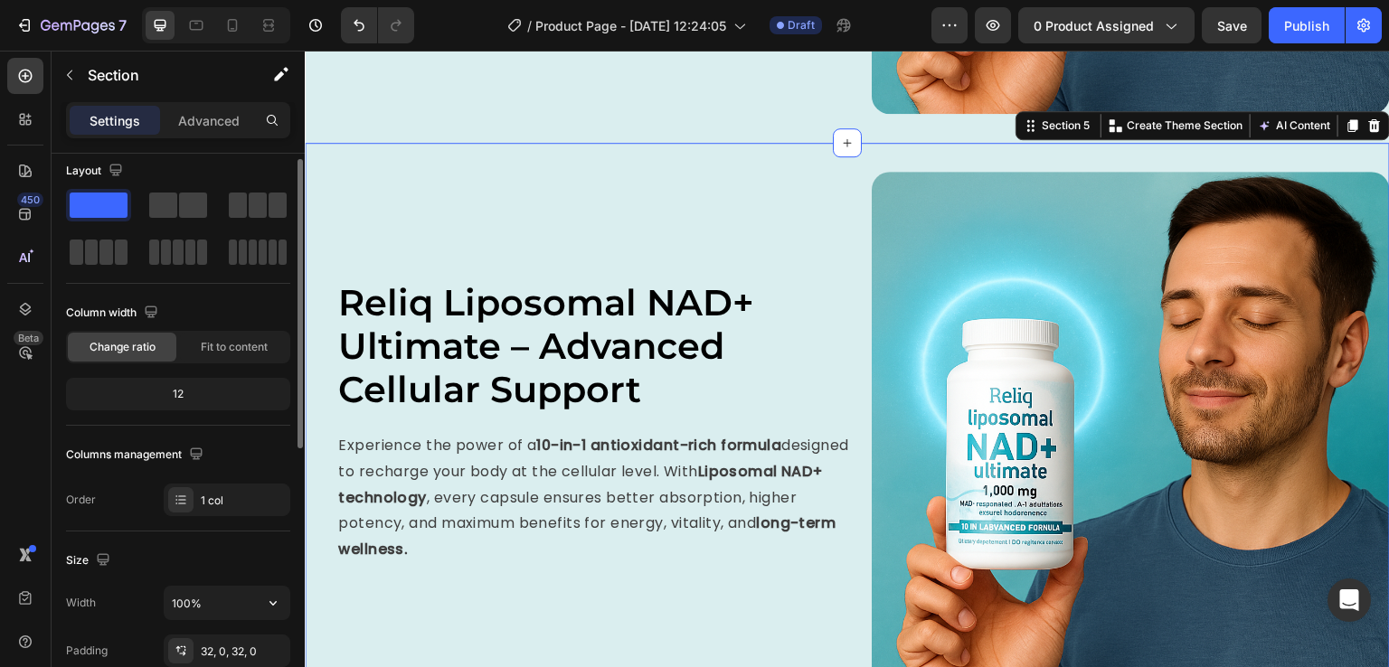
scroll to position [0, 0]
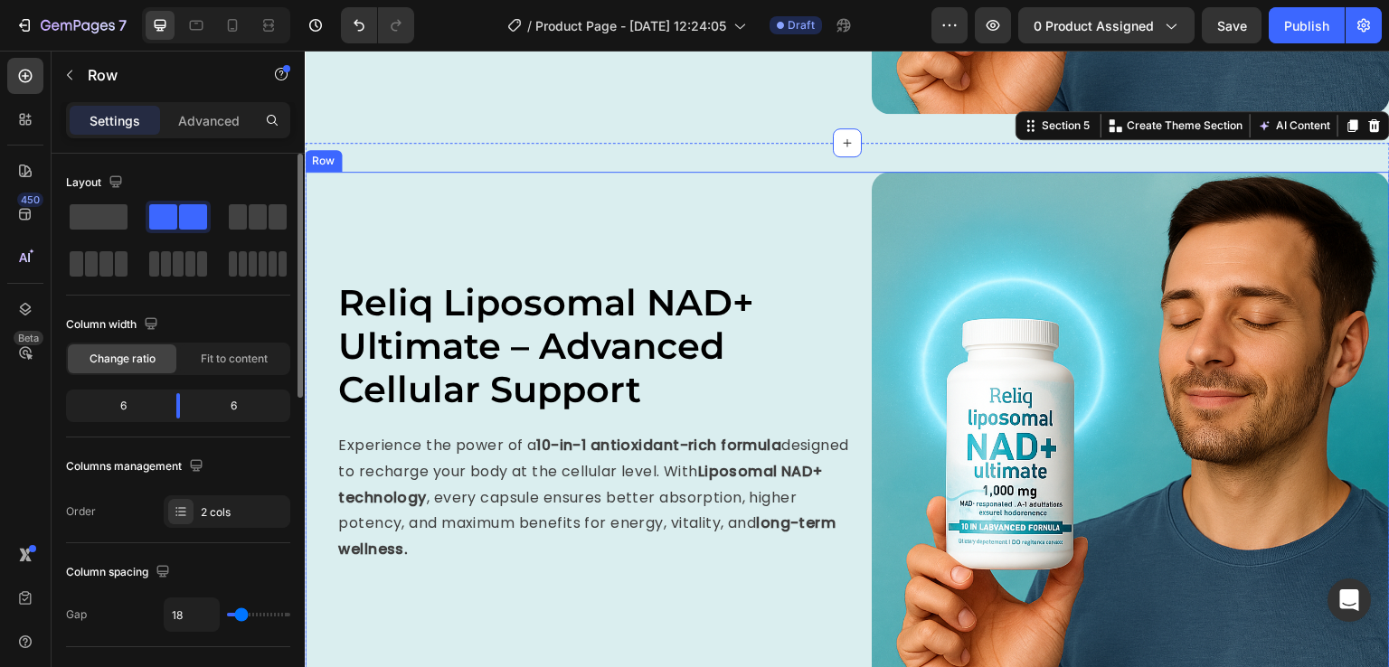
click at [532, 227] on div "Reliq Liposomal NAD+ Ultimate – Advanced Cellular Support Heading Experience th…" at bounding box center [595, 431] width 519 height 519
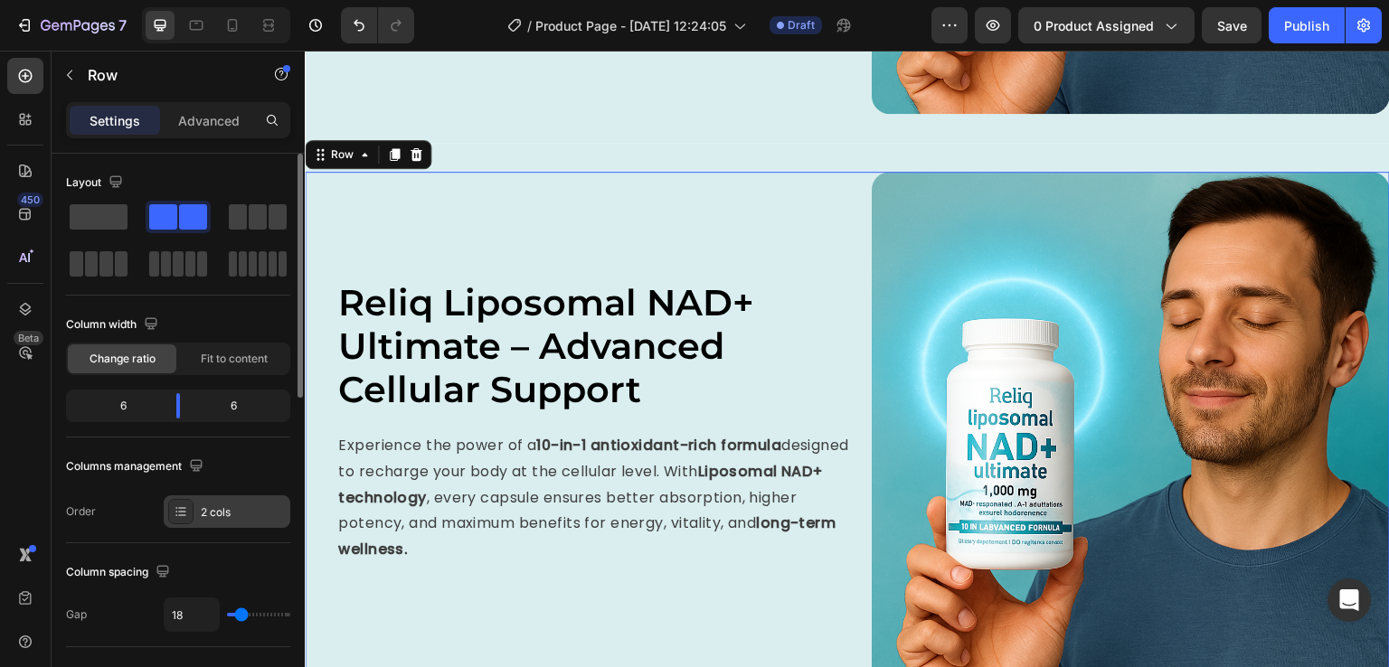
click at [216, 516] on div "2 cols" at bounding box center [243, 513] width 85 height 16
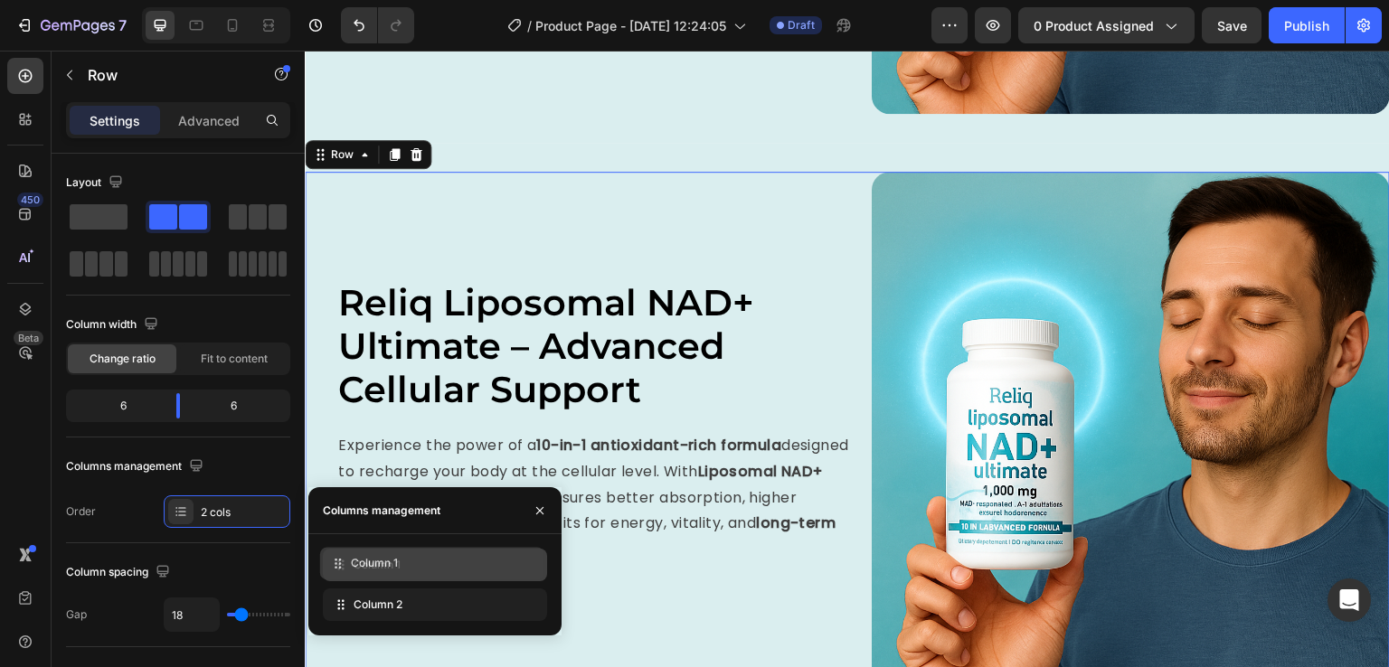
drag, startPoint x: 339, startPoint y: 603, endPoint x: 336, endPoint y: 561, distance: 41.7
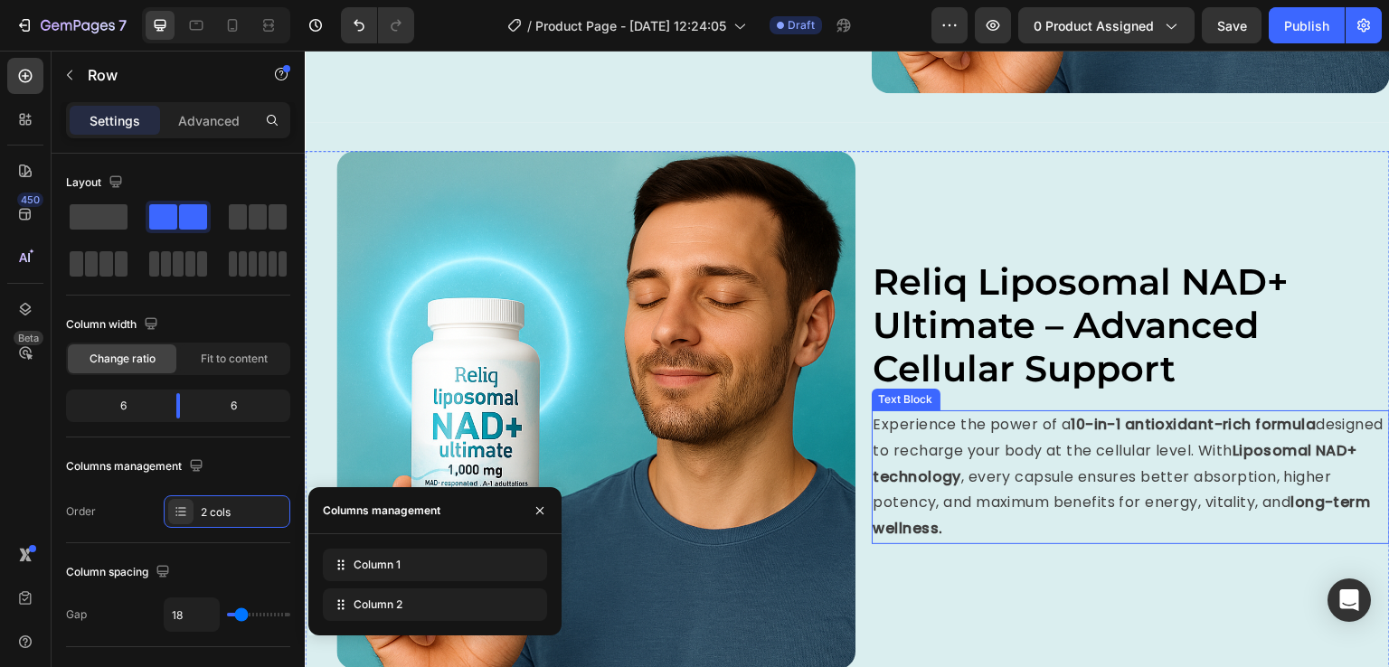
scroll to position [1388, 0]
click at [1000, 341] on span "Reliq Liposomal NAD+ Ultimate – Advanced Cellular Support" at bounding box center [1081, 324] width 416 height 131
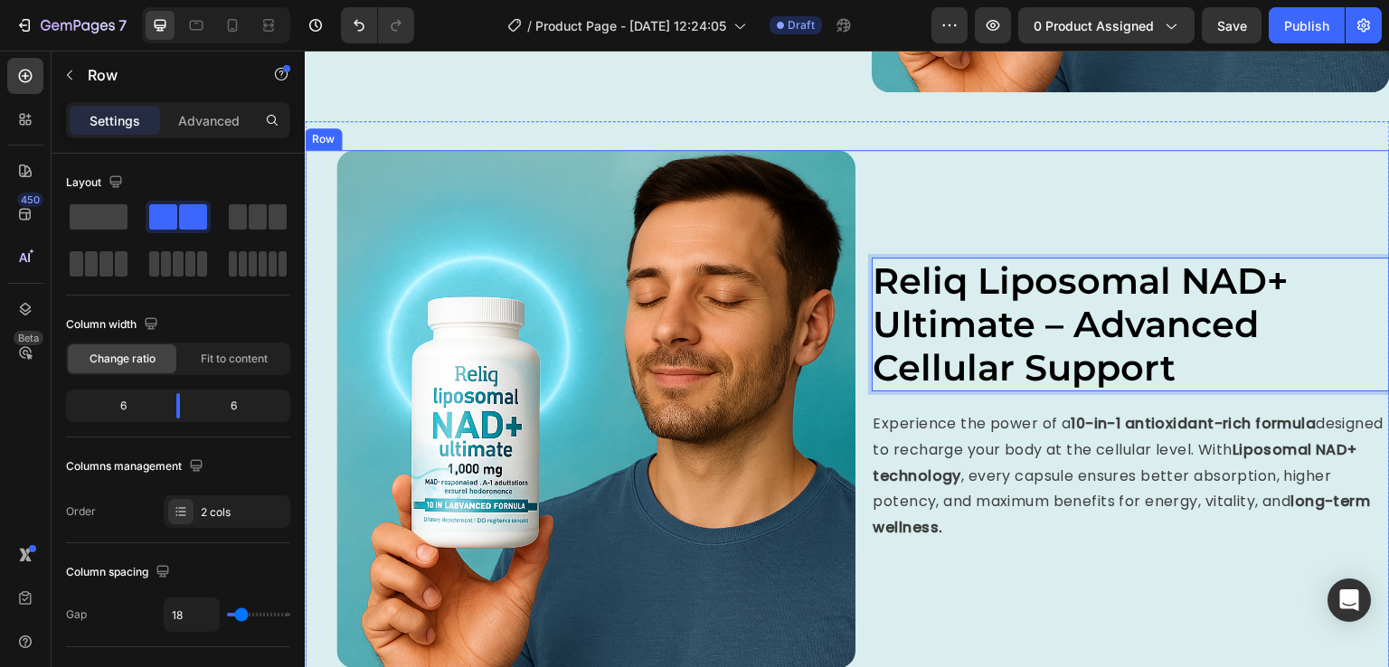
click at [960, 533] on div "Reliq Liposomal NAD+ Ultimate – Advanced Cellular Support Heading 20 Experience…" at bounding box center [1131, 409] width 519 height 519
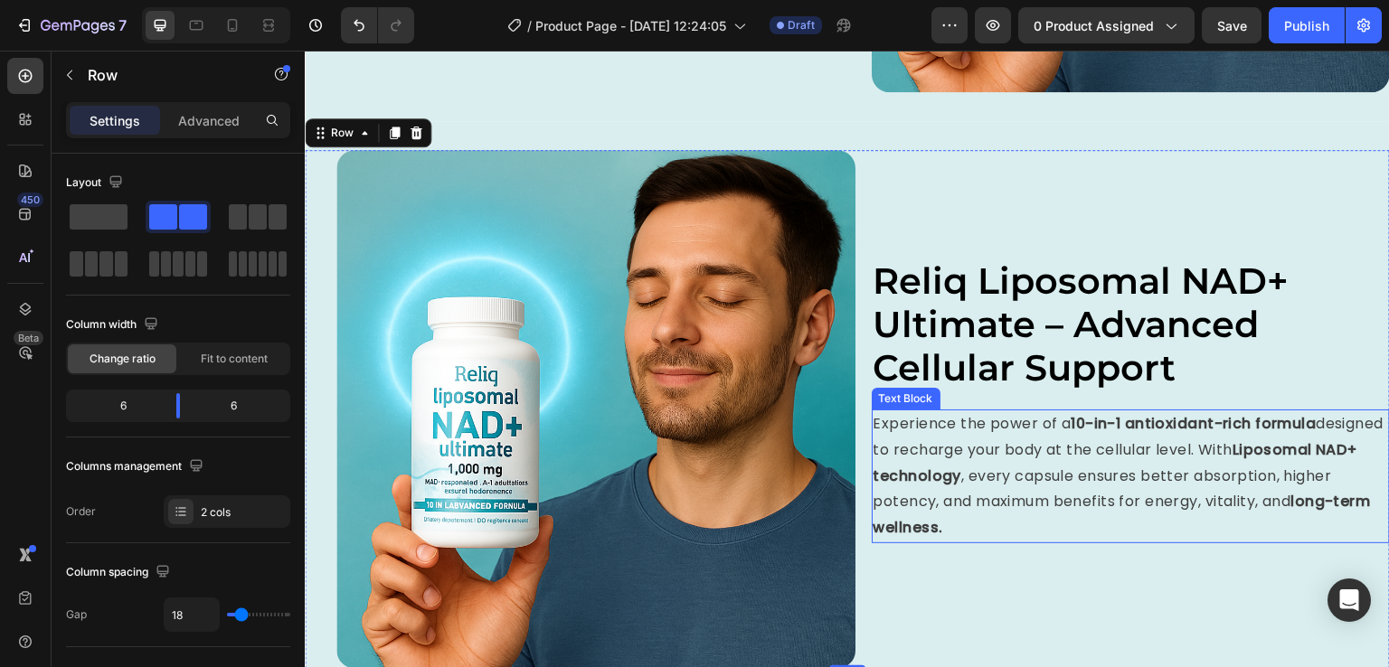
click at [959, 496] on p "Experience the power of a 10-in-1 antioxidant-rich formula designed to recharge…" at bounding box center [1130, 476] width 515 height 130
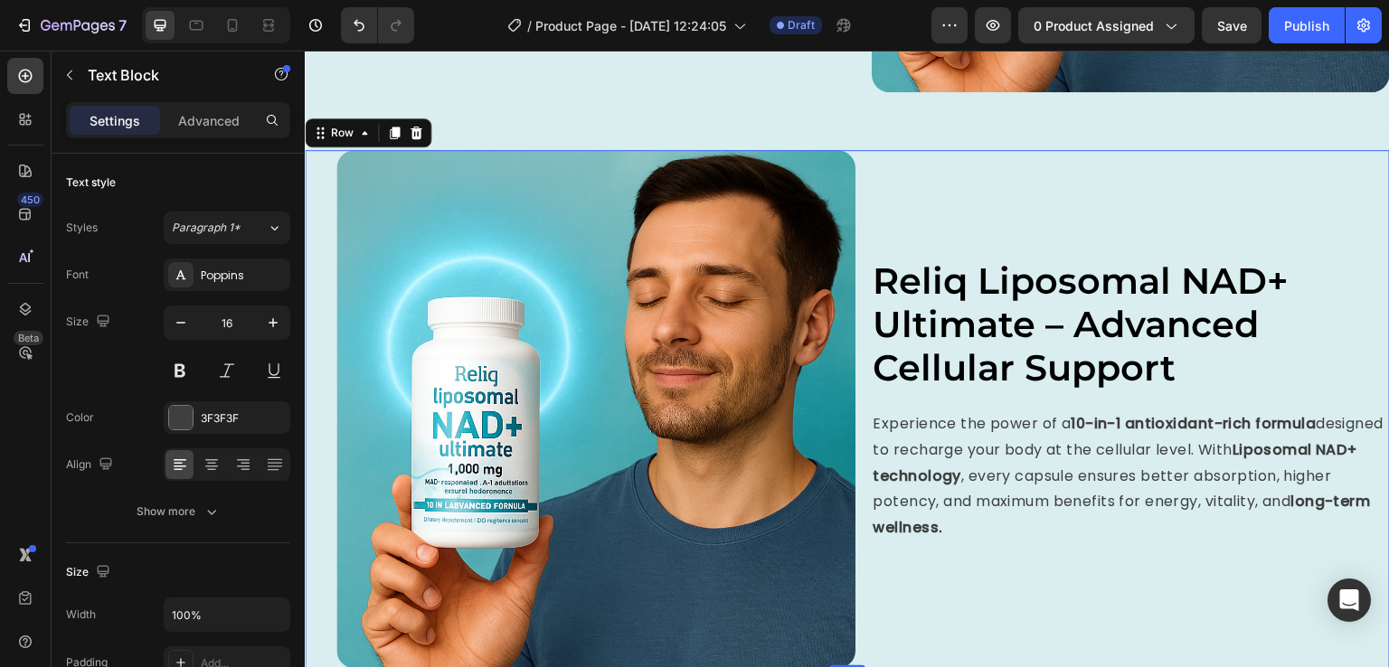
click at [872, 198] on div "⁠⁠⁠⁠⁠⁠⁠ Reliq Liposomal NAD+ Ultimate – Advanced Cellular Support Heading Exper…" at bounding box center [1131, 409] width 519 height 519
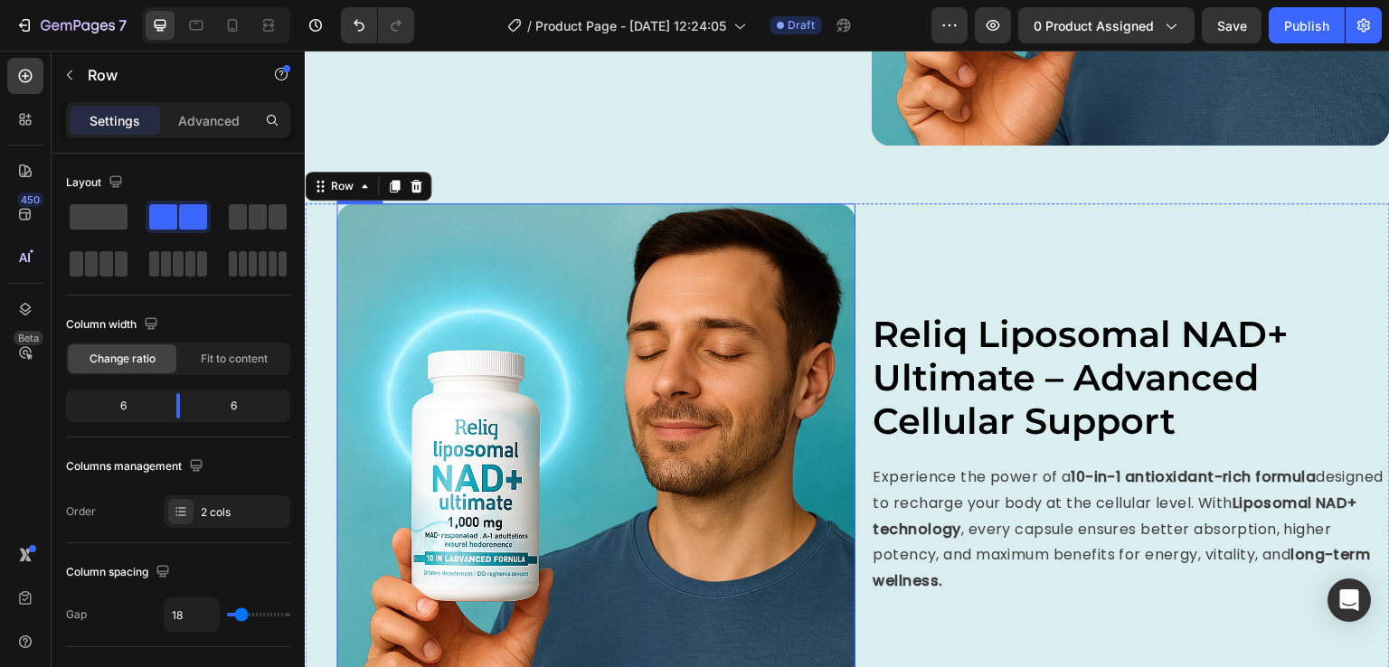
scroll to position [1376, 0]
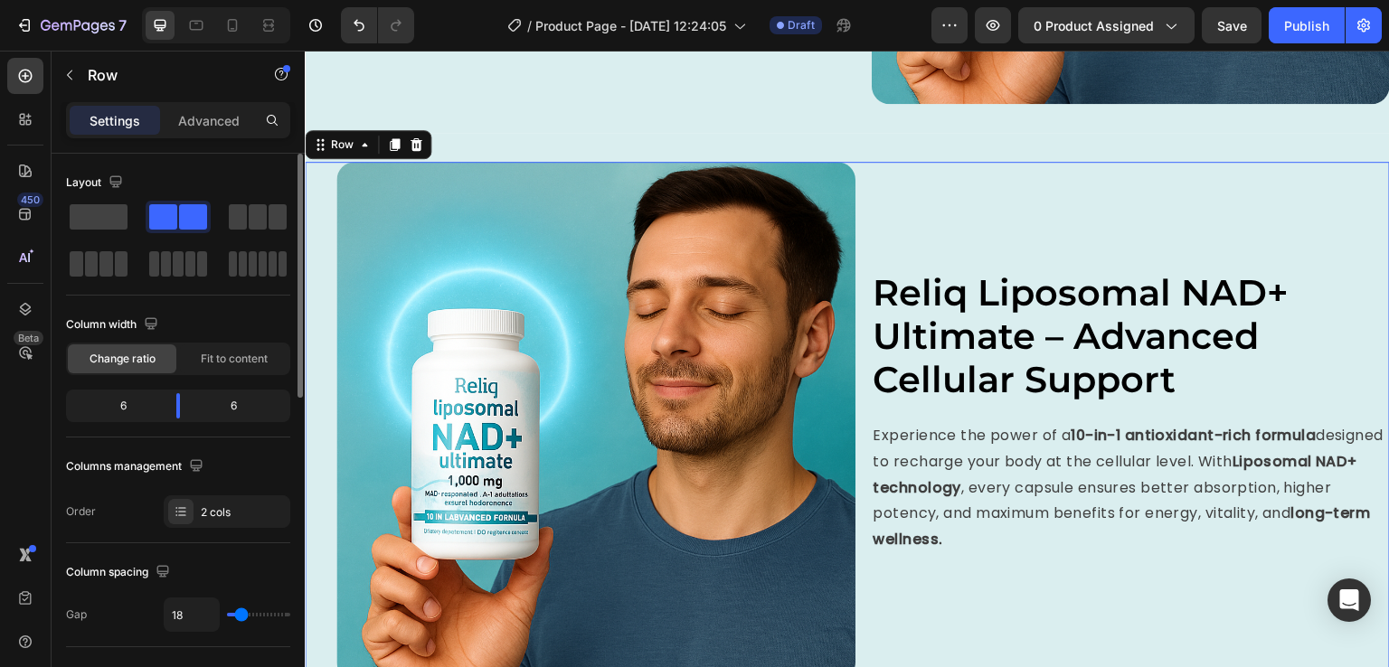
type input "29"
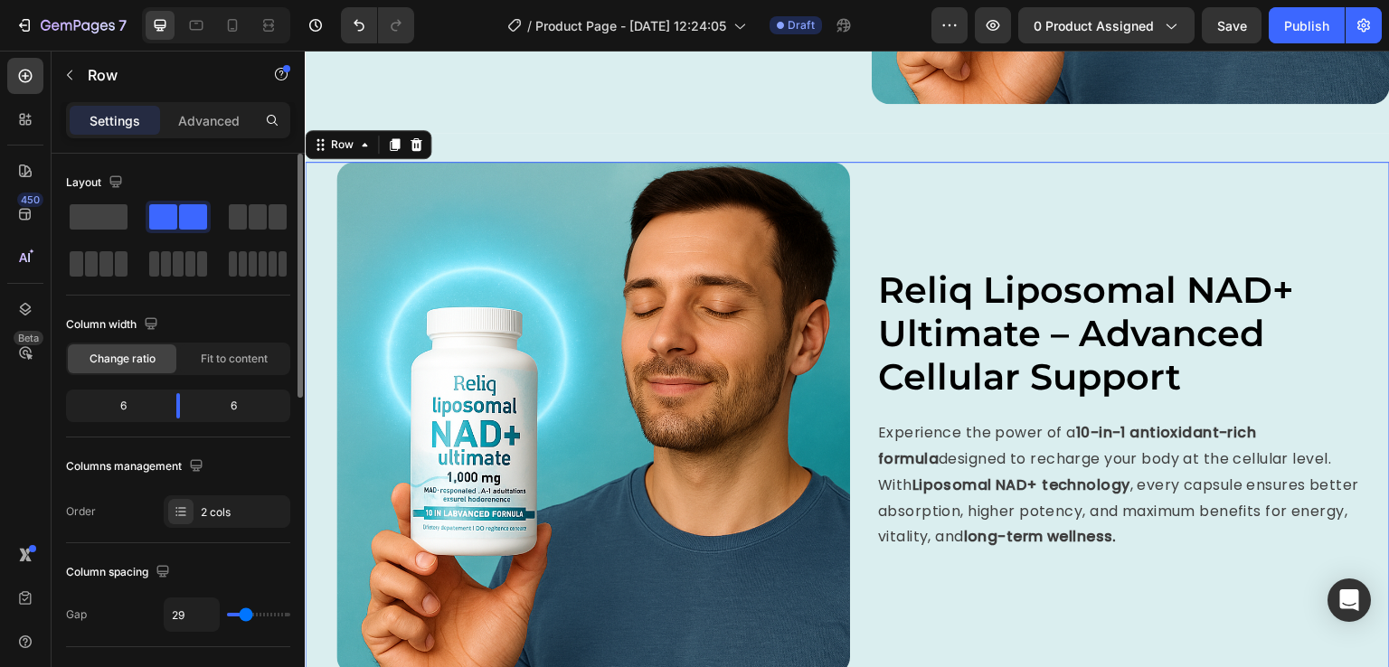
type input "25"
type input "24"
type input "22"
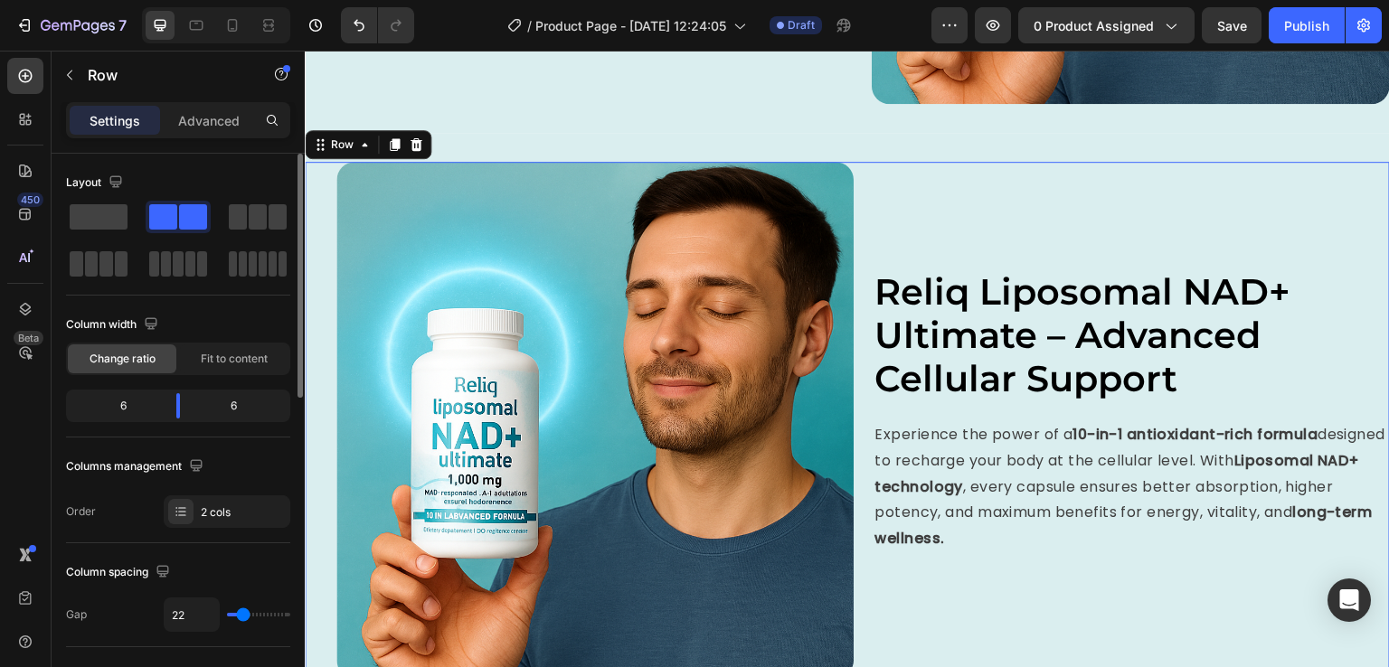
type input "22"
click at [242, 613] on input "range" at bounding box center [258, 615] width 63 height 4
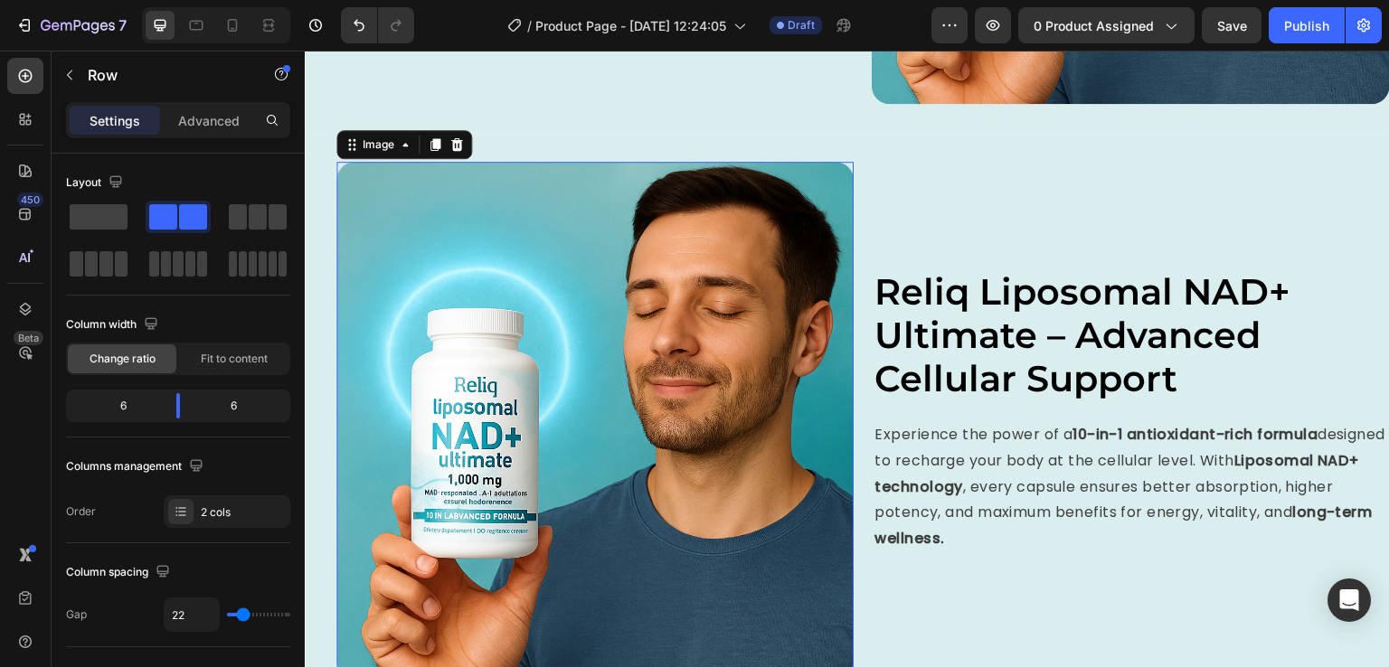
click at [445, 359] on img at bounding box center [594, 420] width 517 height 517
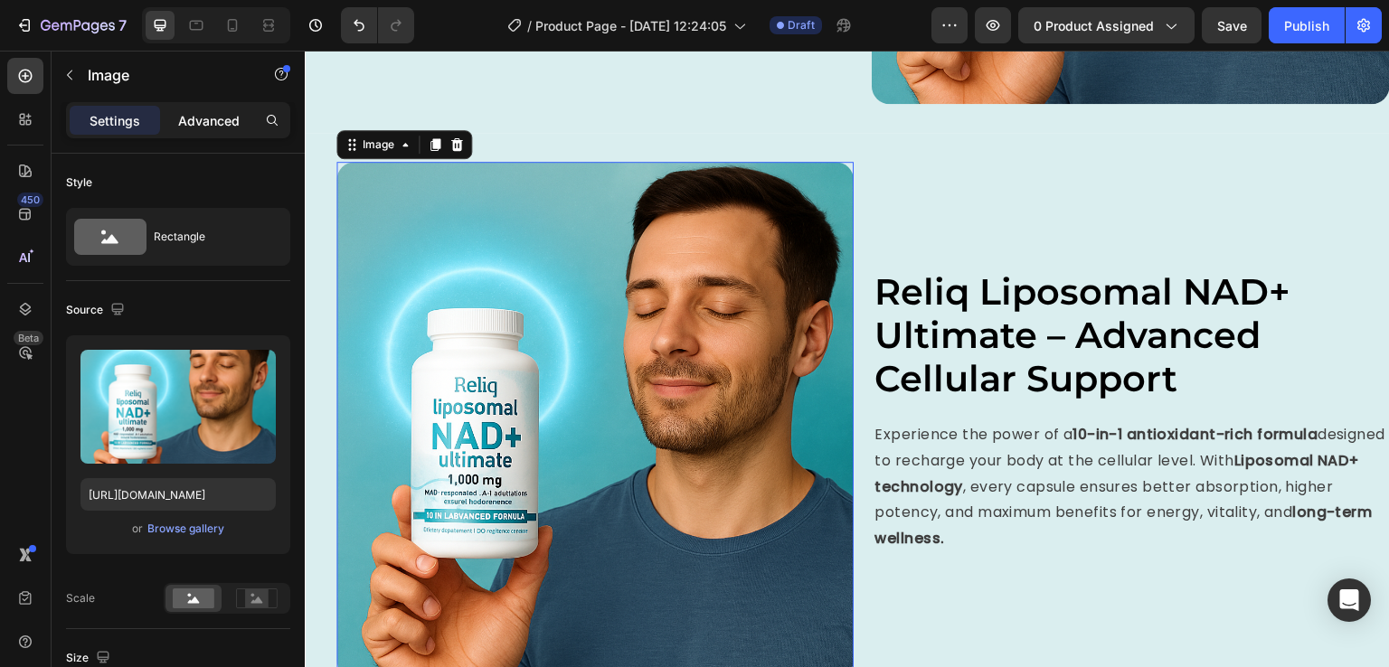
click at [214, 122] on p "Advanced" at bounding box center [208, 120] width 61 height 19
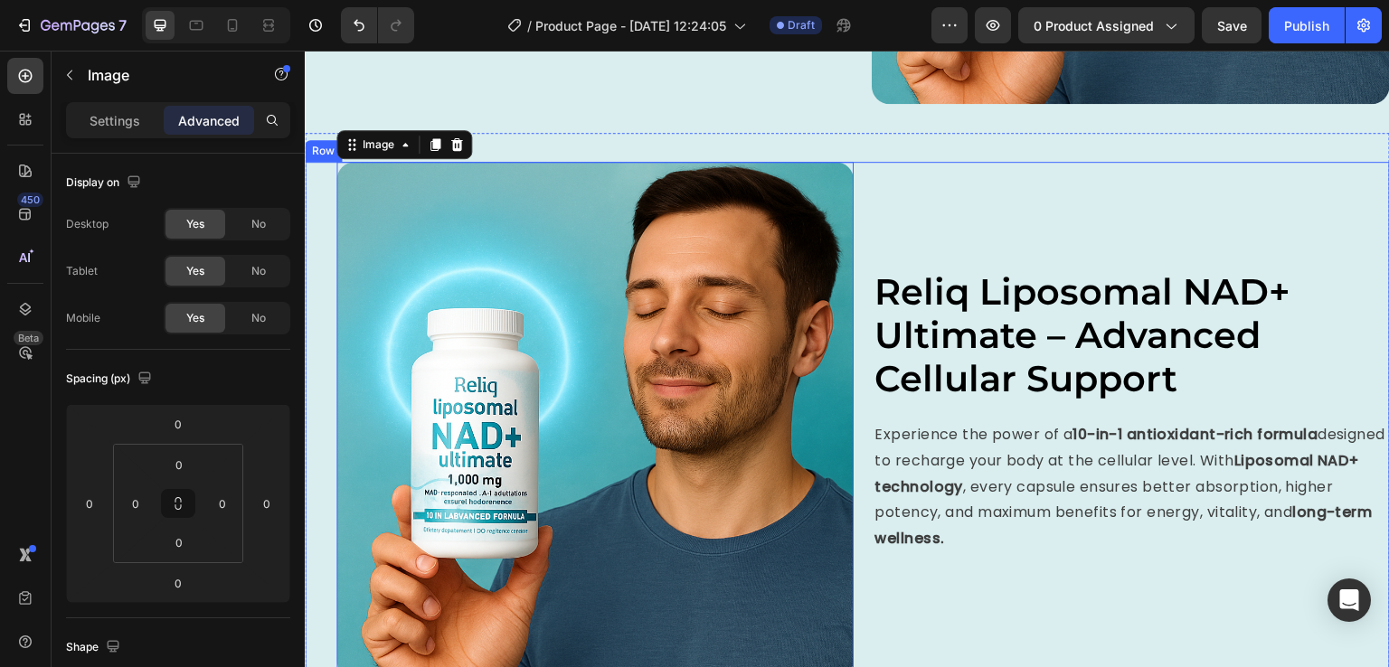
click at [335, 284] on div "Image 0 ⁠⁠⁠⁠⁠⁠⁠ Reliq Liposomal NAD+ Ultimate – Advanced Cellular Support Headi…" at bounding box center [847, 420] width 1085 height 517
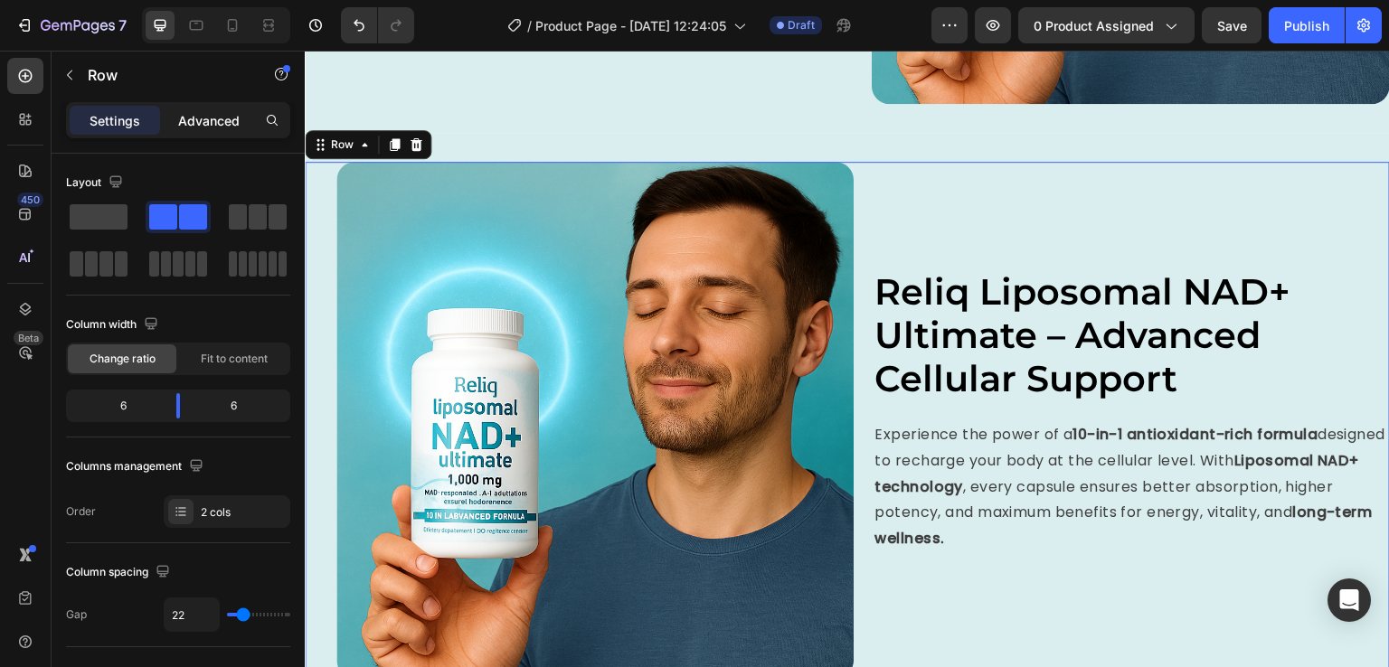
click at [217, 120] on p "Advanced" at bounding box center [208, 120] width 61 height 19
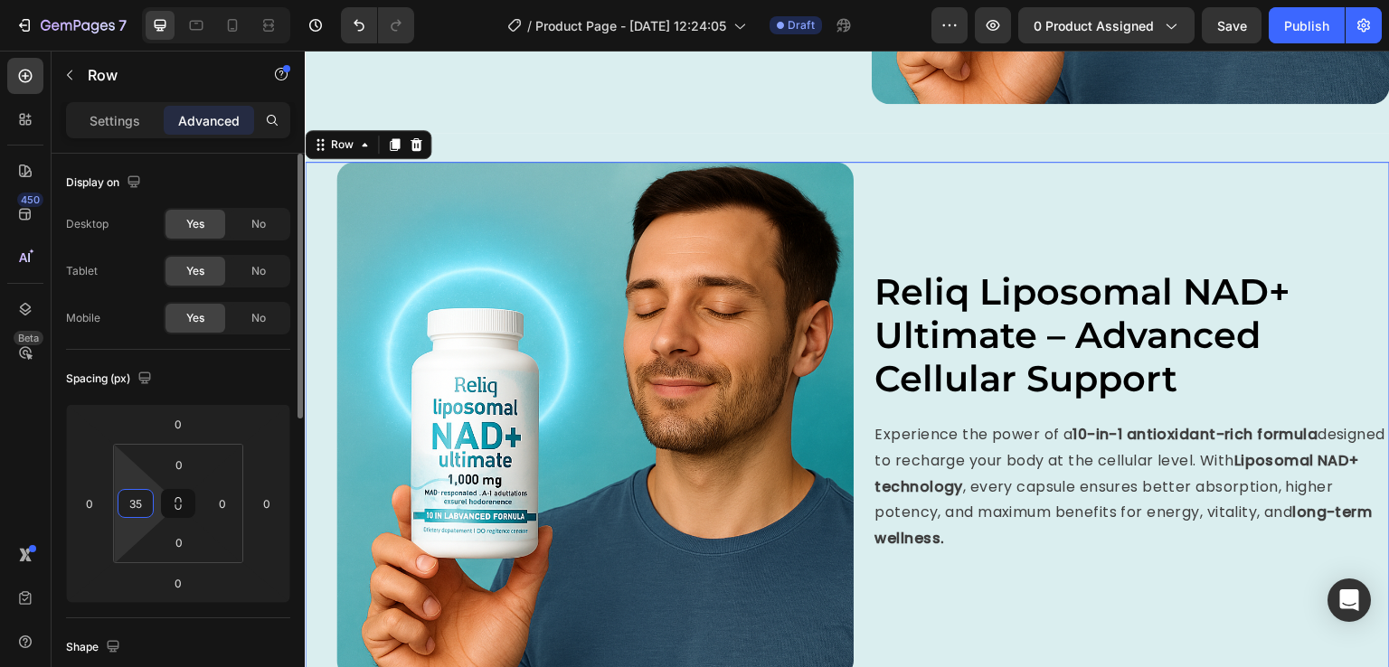
click at [143, 501] on input "35" at bounding box center [135, 503] width 27 height 27
type input "0"
click at [0, 0] on div "Spacing (px) 0 0 0 0 0 0 0 0" at bounding box center [0, 0] width 0 height 0
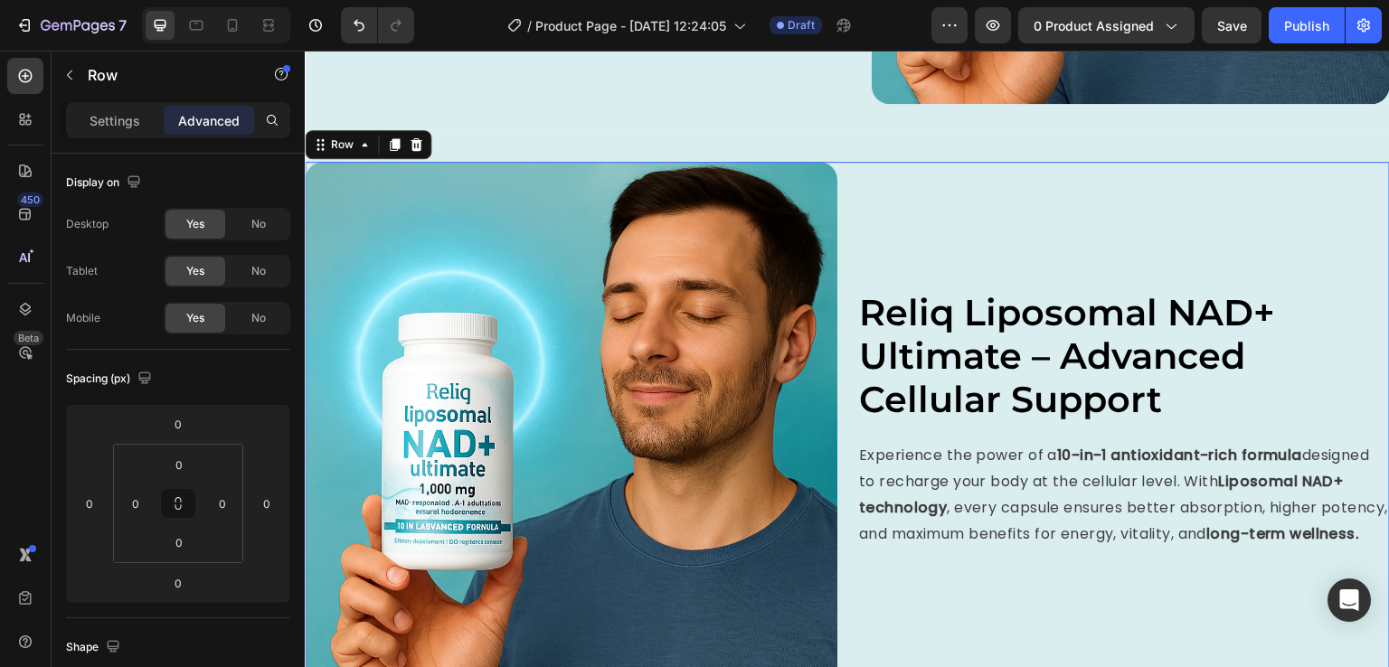
click at [264, 9] on div at bounding box center [216, 25] width 148 height 36
click at [267, 16] on icon at bounding box center [269, 25] width 18 height 18
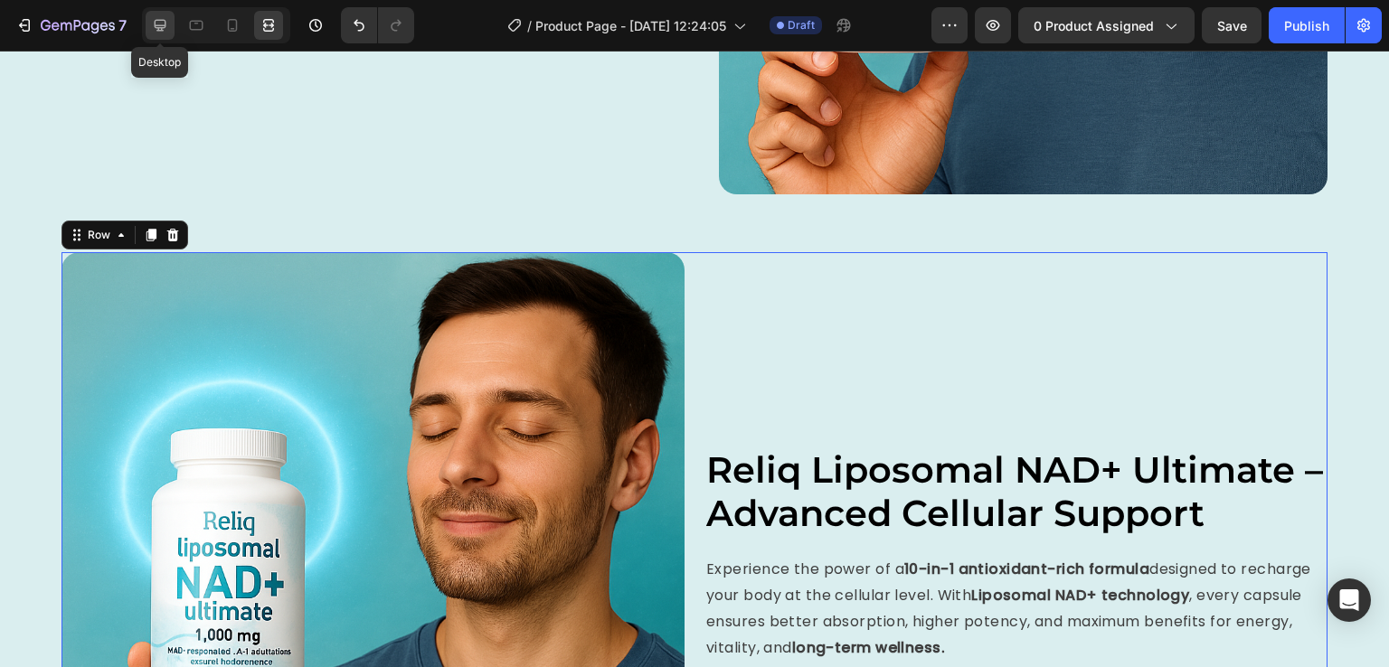
click at [156, 18] on icon at bounding box center [160, 25] width 18 height 18
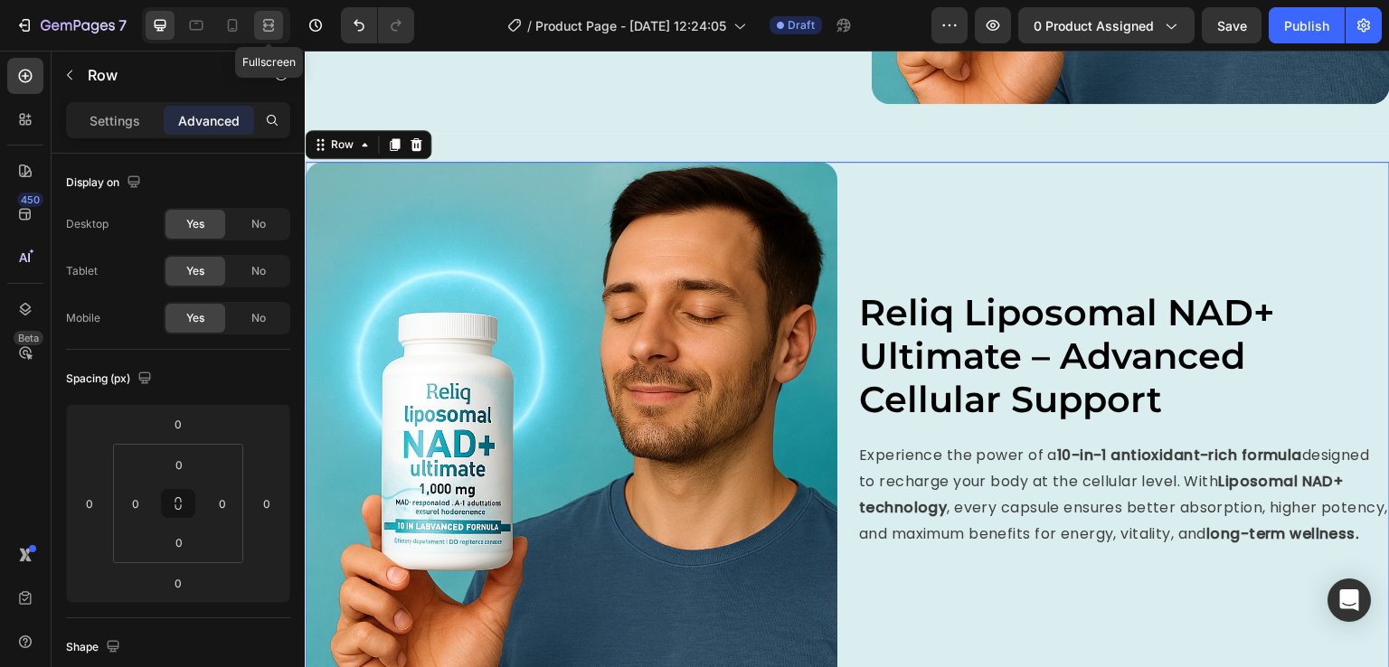
click at [268, 21] on icon at bounding box center [269, 25] width 18 height 18
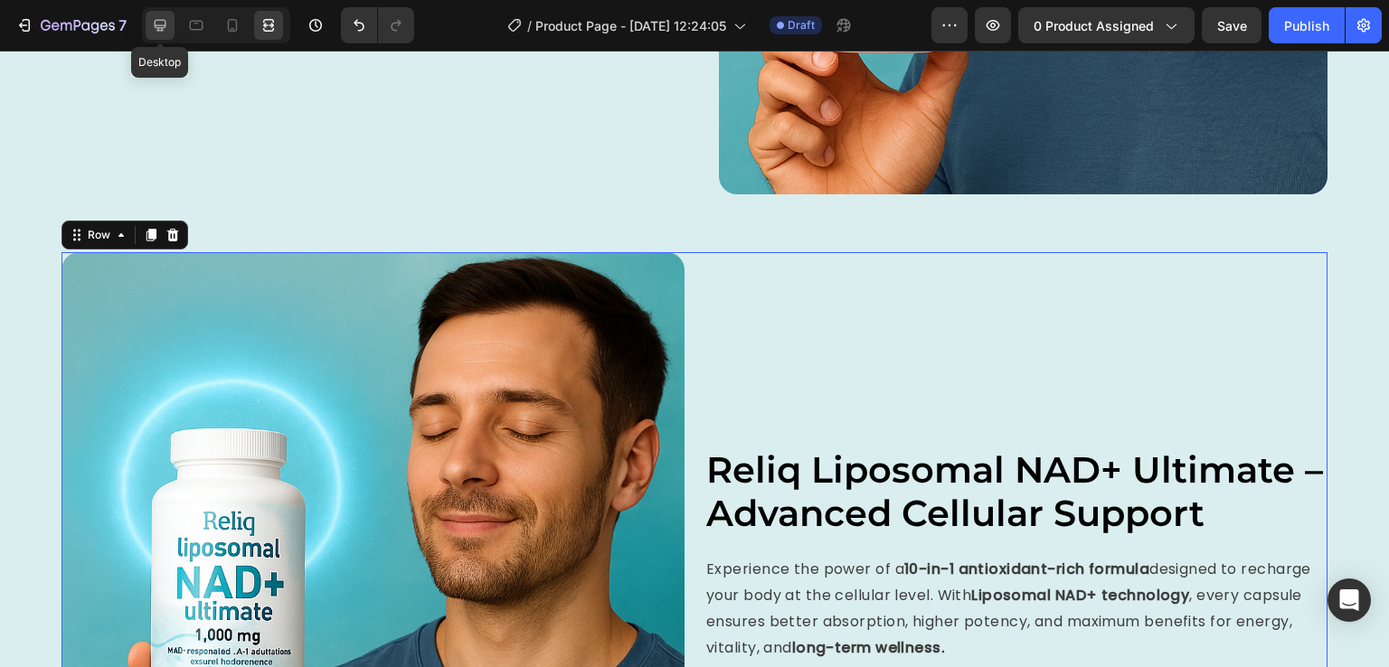
click at [172, 35] on div at bounding box center [160, 25] width 29 height 29
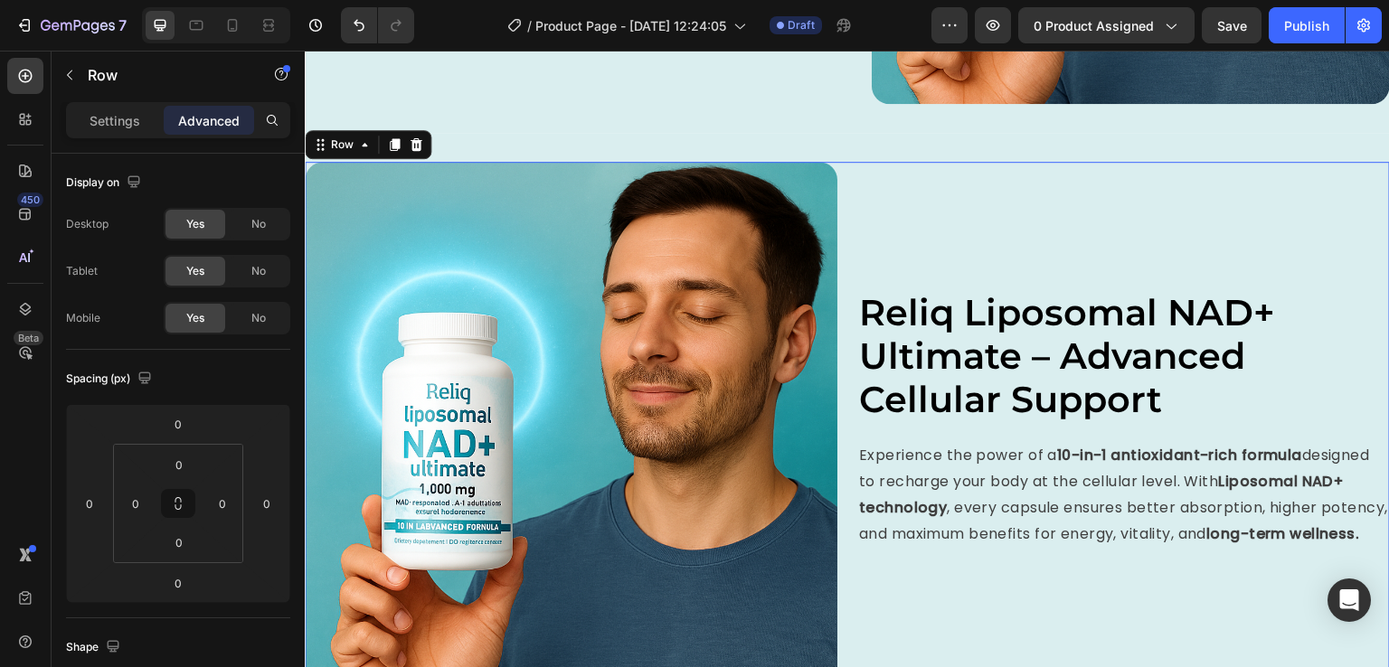
click at [950, 218] on div "⁠⁠⁠⁠⁠⁠⁠ Reliq Liposomal NAD+ Ultimate – Advanced Cellular Support Heading Exper…" at bounding box center [1123, 428] width 533 height 533
click at [231, 495] on input "0" at bounding box center [222, 503] width 27 height 27
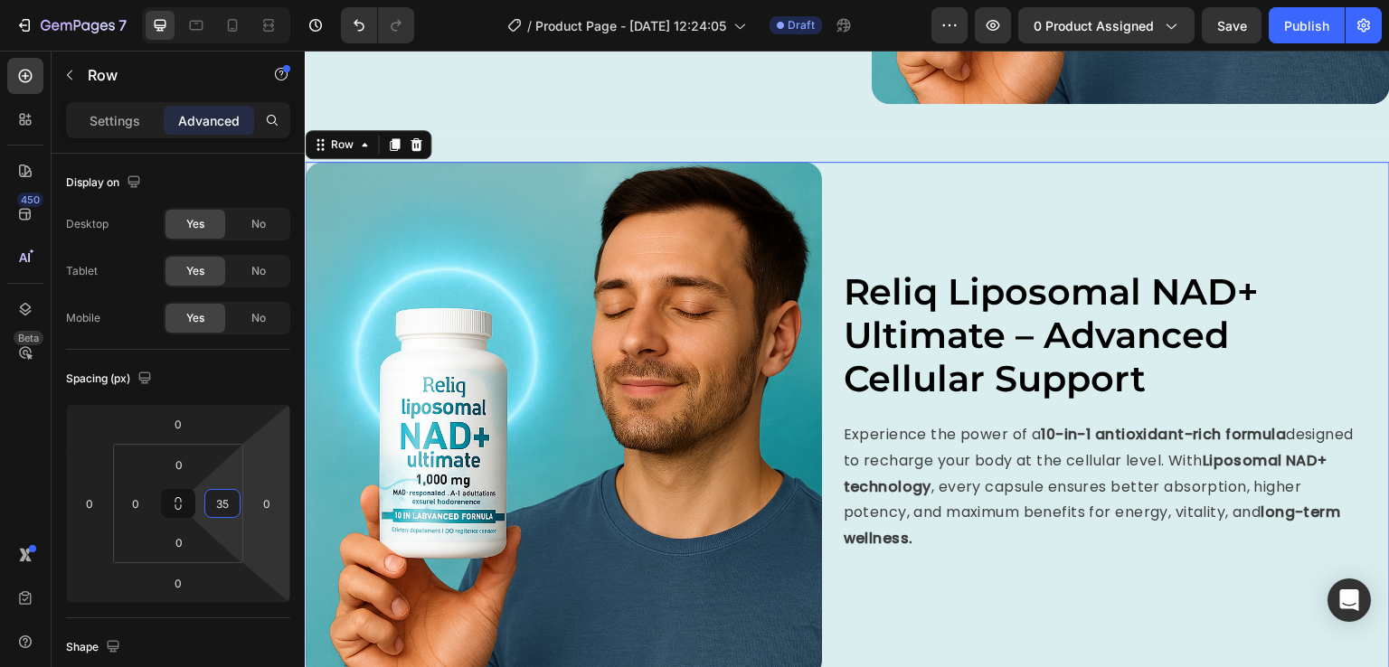
type input "35"
click at [1028, 585] on div "⁠⁠⁠⁠⁠⁠⁠ Reliq Liposomal NAD+ Ultimate – Advanced Cellular Support Heading Exper…" at bounding box center [1100, 420] width 517 height 517
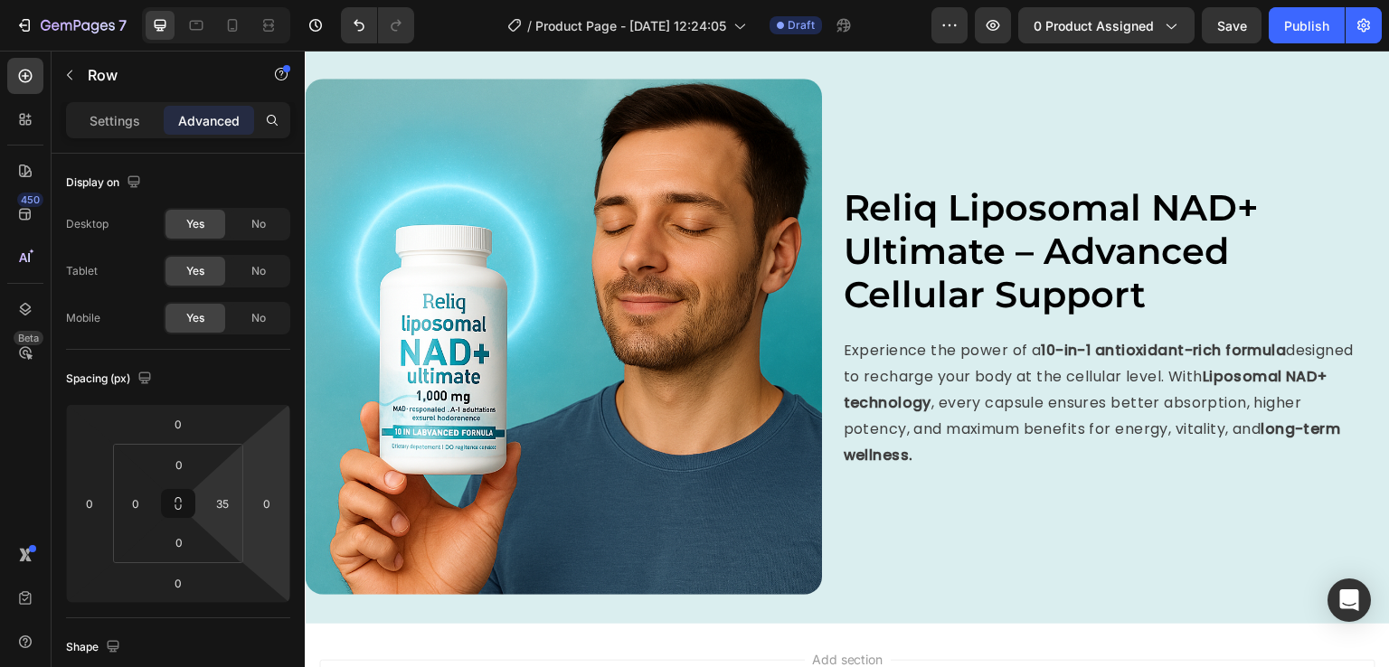
scroll to position [1454, 0]
click at [1077, 257] on span "Reliq Liposomal NAD+ Ultimate – Advanced Cellular Support" at bounding box center [1052, 249] width 416 height 131
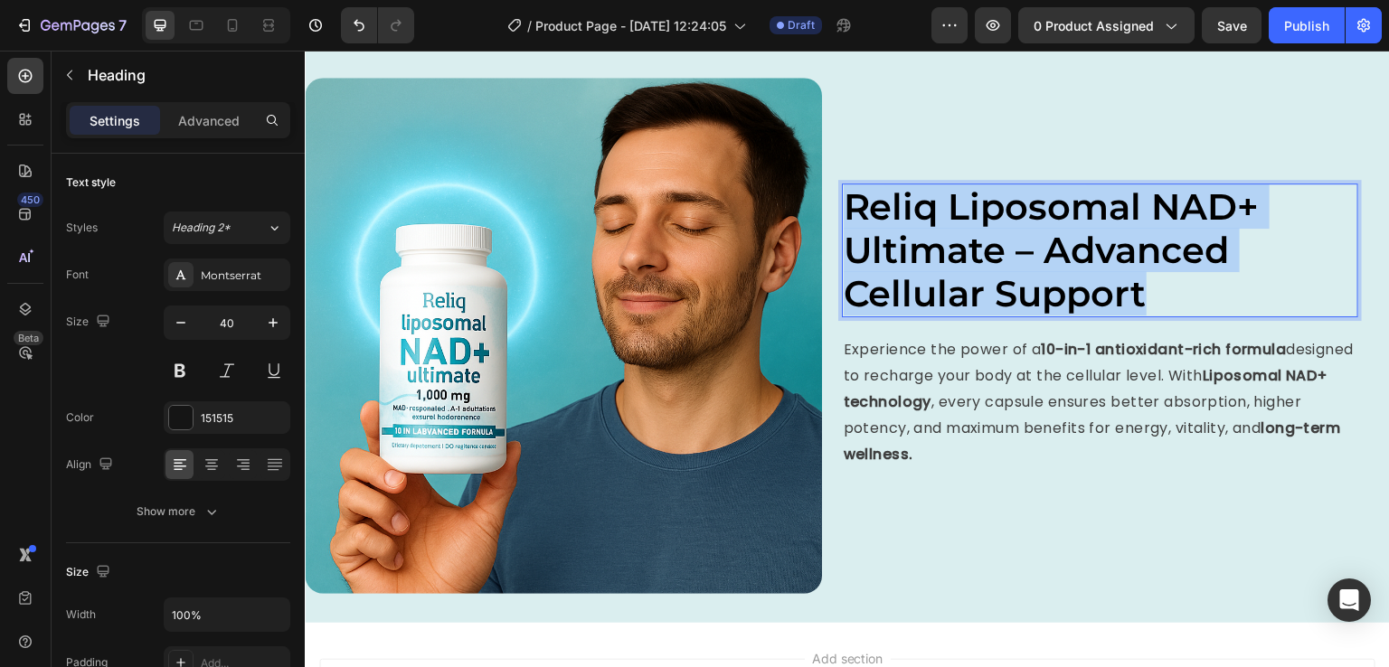
click at [1077, 257] on span "Reliq Liposomal NAD+ Ultimate – Advanced Cellular Support" at bounding box center [1052, 249] width 416 height 131
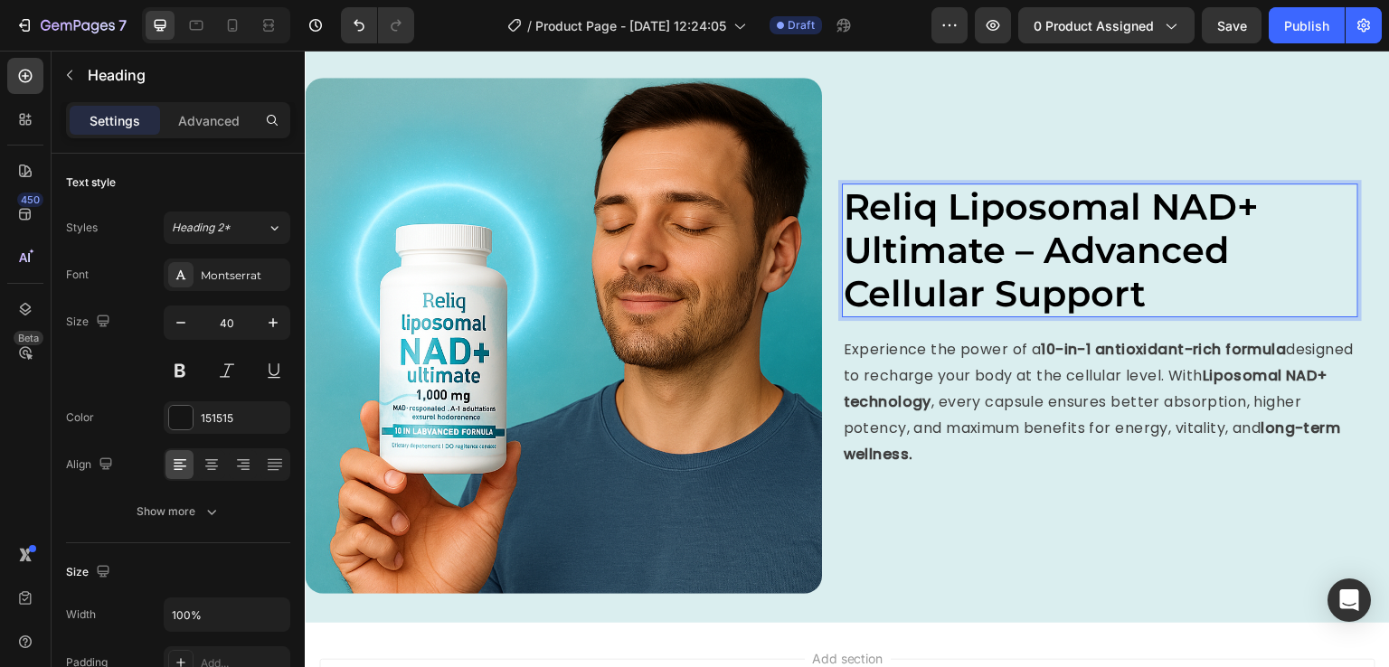
scroll to position [1497, 0]
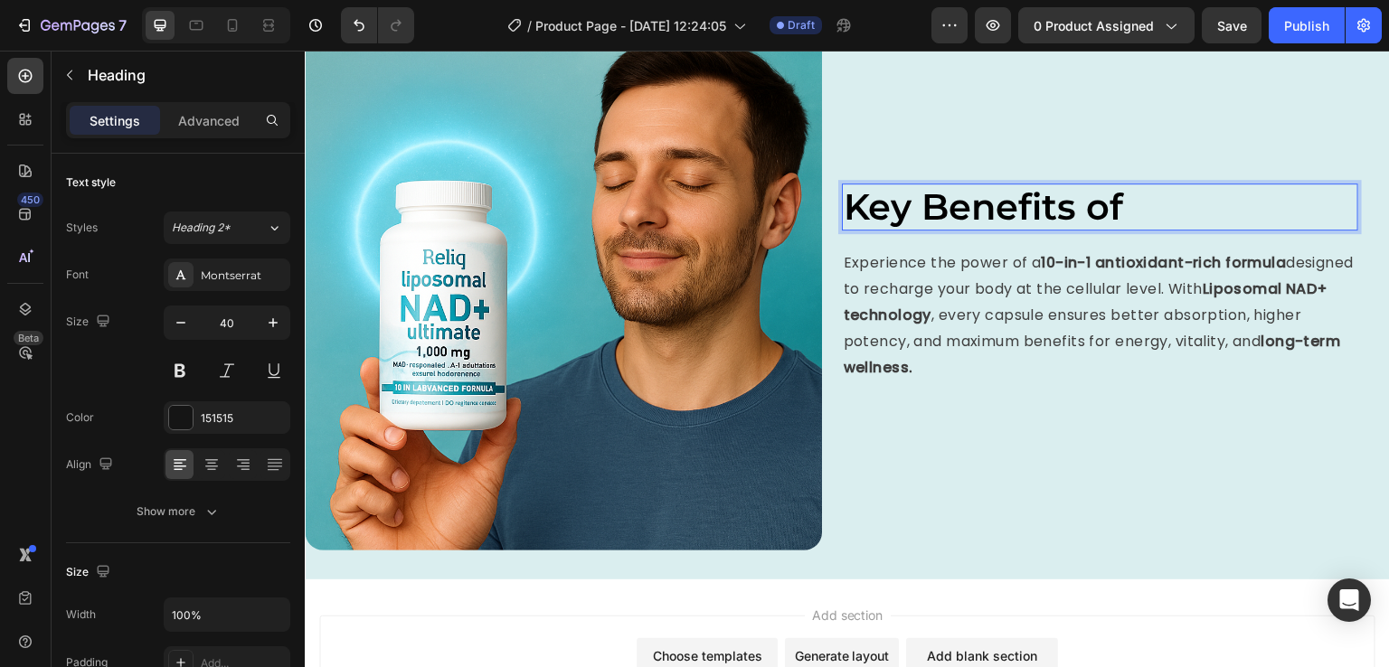
click at [909, 195] on span "Key Benefits of" at bounding box center [984, 206] width 280 height 44
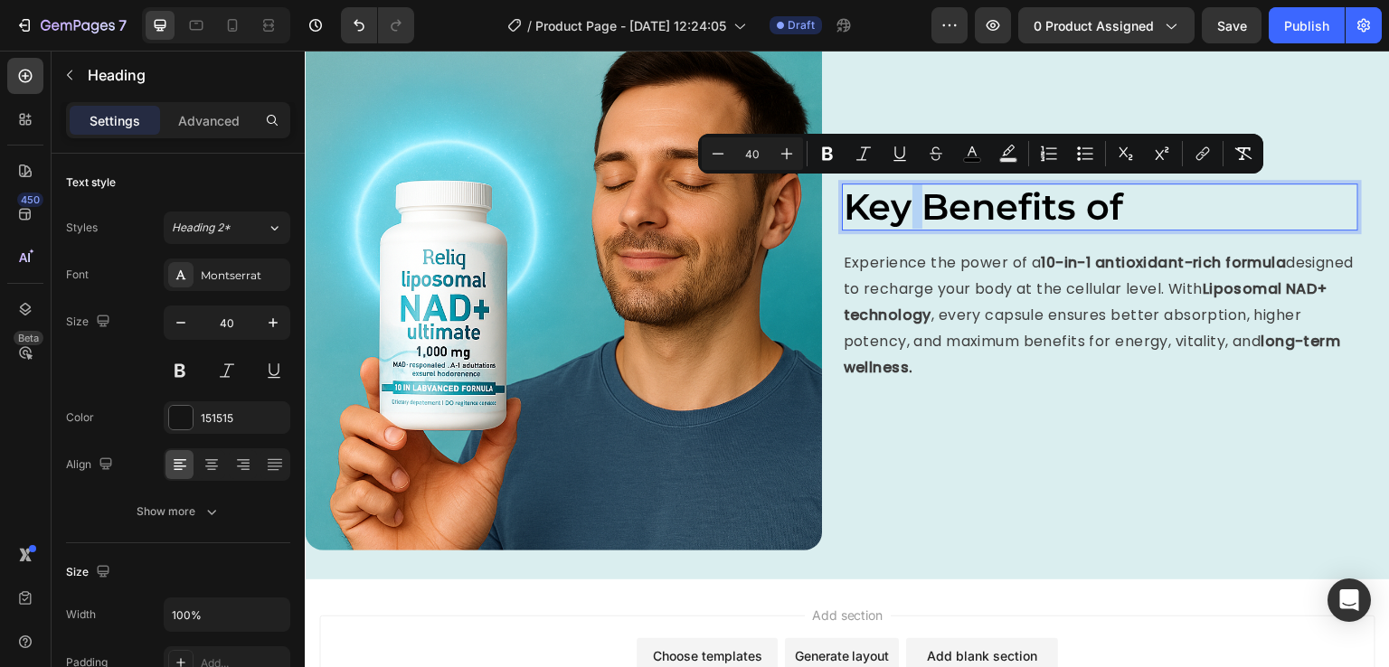
click at [1159, 189] on p "Key Benefits of" at bounding box center [1101, 206] width 514 height 43
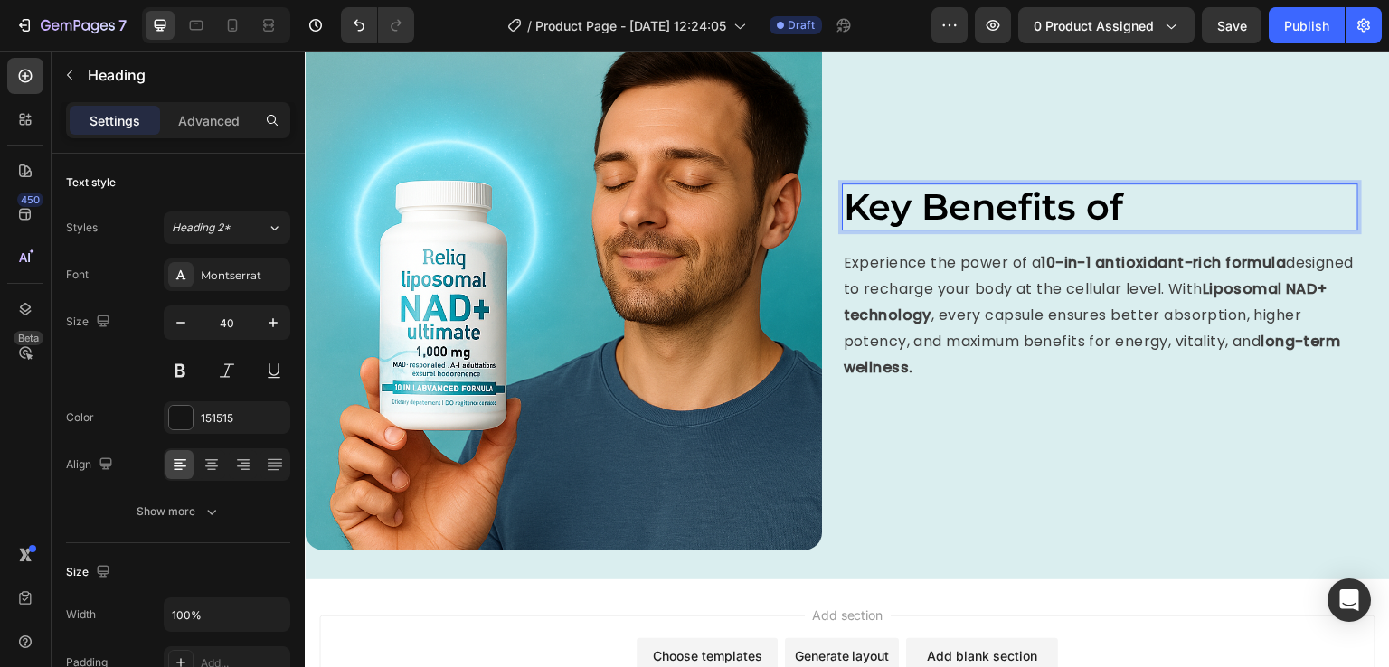
scroll to position [1476, 0]
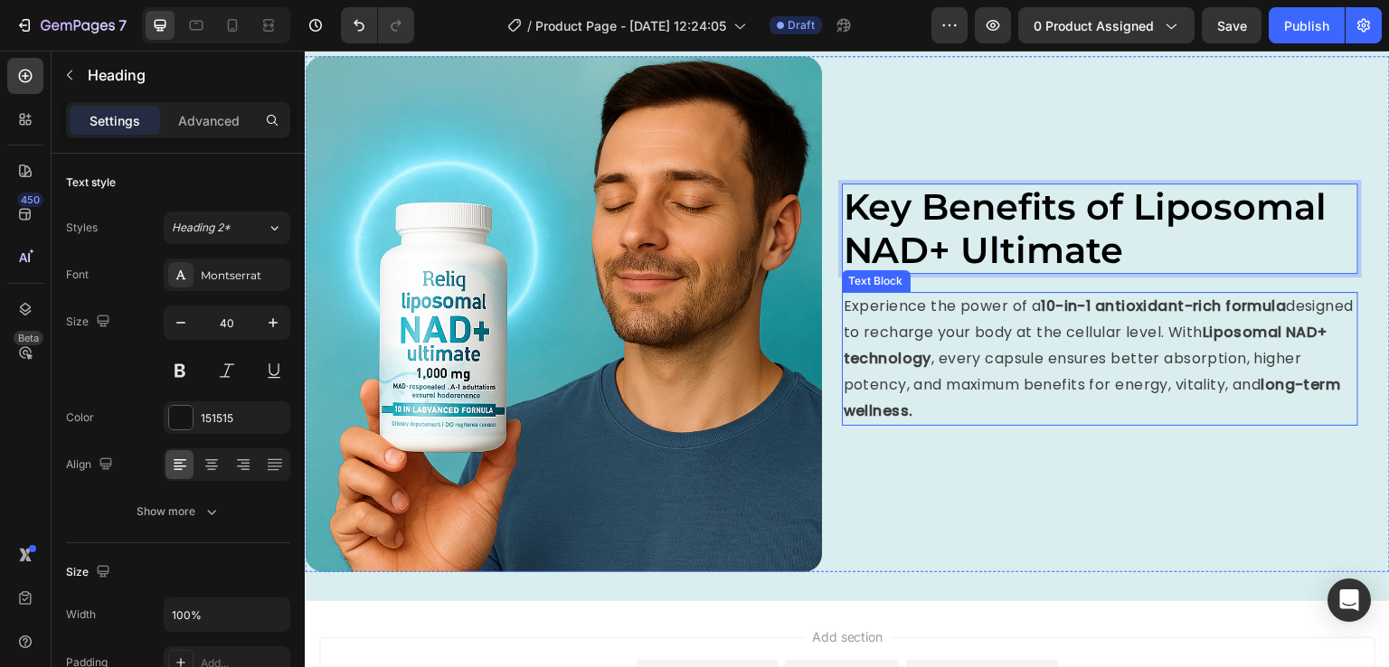
click at [1103, 358] on p "Experience the power of a 10-in-1 antioxidant-rich formula designed to recharge…" at bounding box center [1101, 359] width 514 height 130
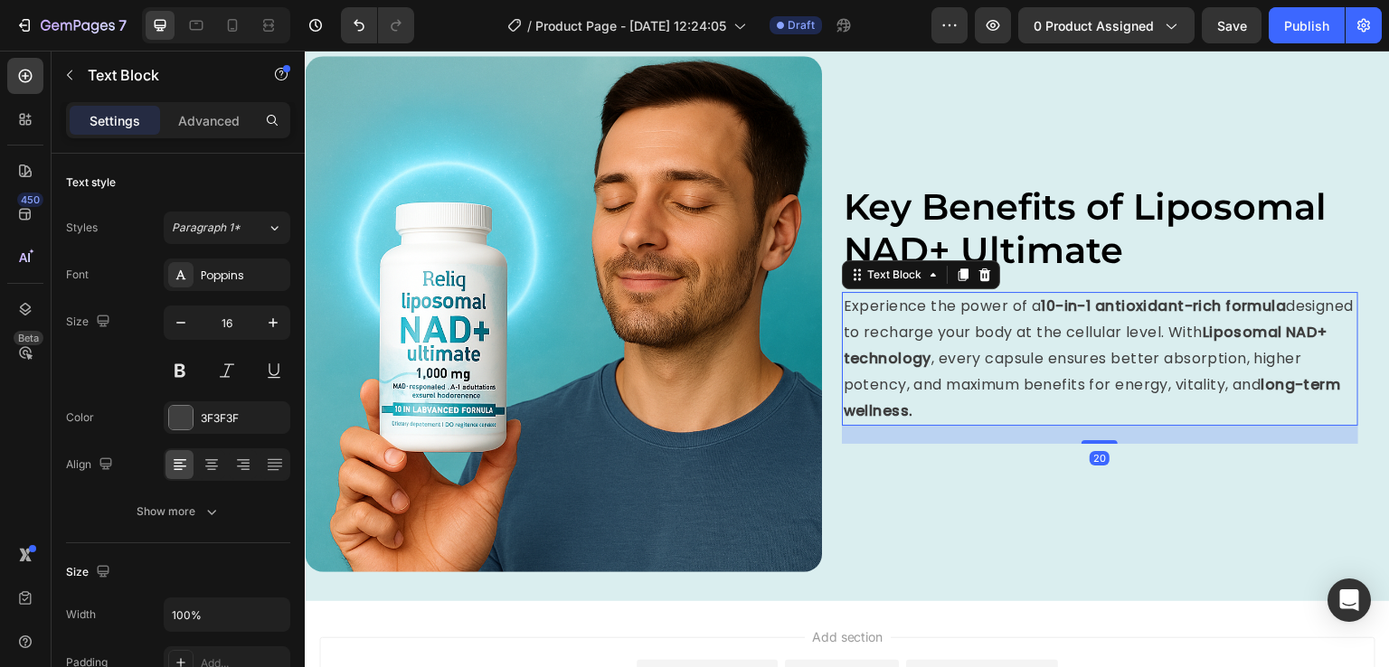
click at [1103, 358] on p "Experience the power of a 10-in-1 antioxidant-rich formula designed to recharge…" at bounding box center [1101, 359] width 514 height 130
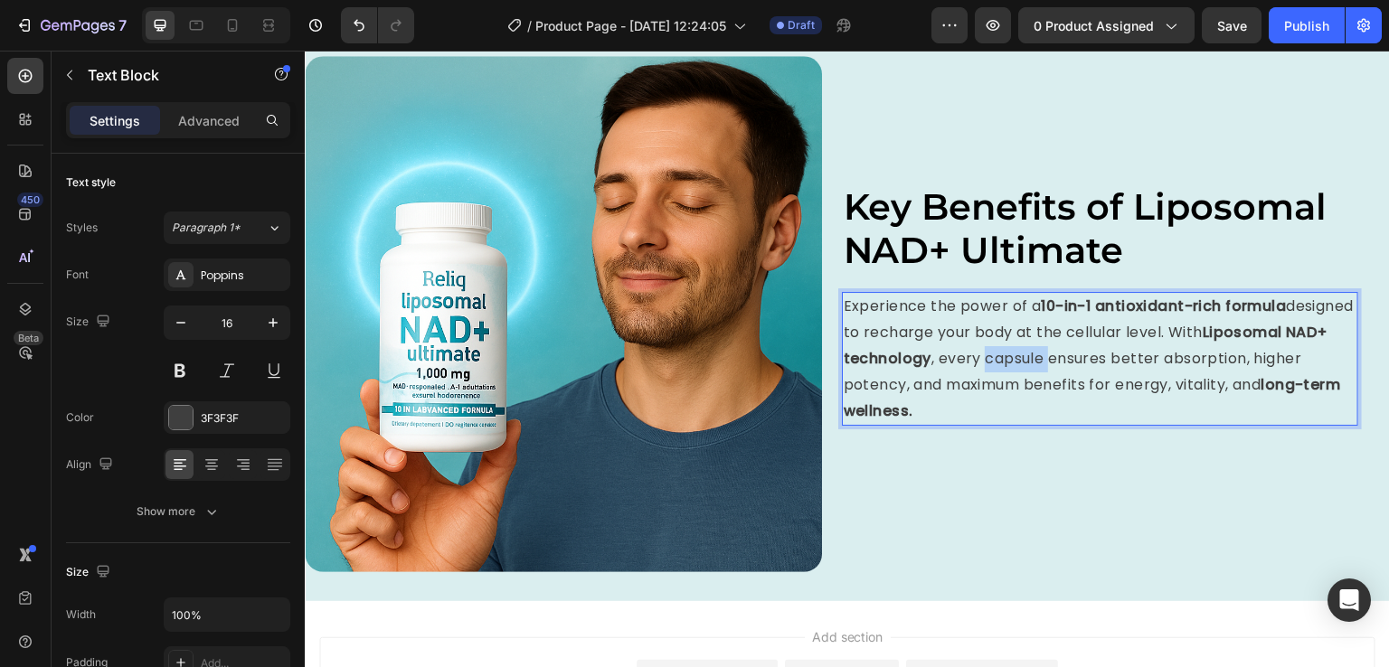
click at [1103, 358] on p "Experience the power of a 10-in-1 antioxidant-rich formula designed to recharge…" at bounding box center [1101, 359] width 514 height 130
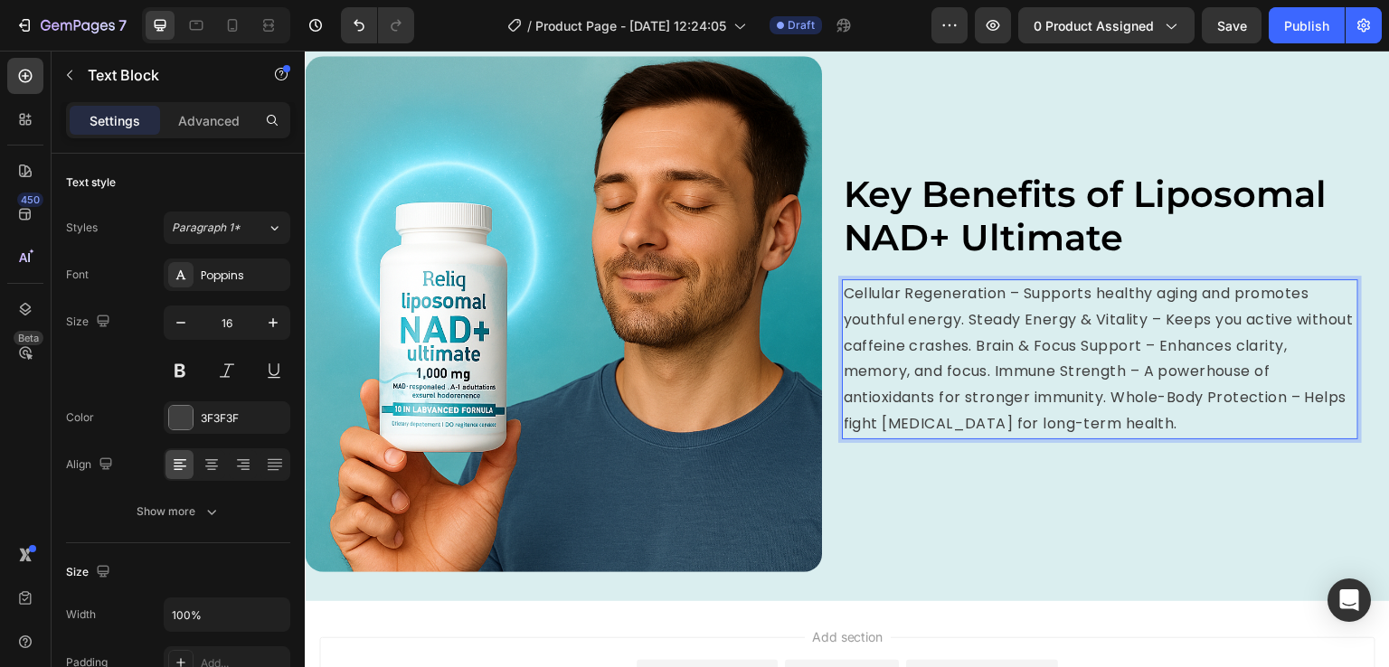
click at [1031, 352] on p "Cellular Regeneration – Supports healthy aging and promotes youthful energy. St…" at bounding box center [1101, 359] width 514 height 156
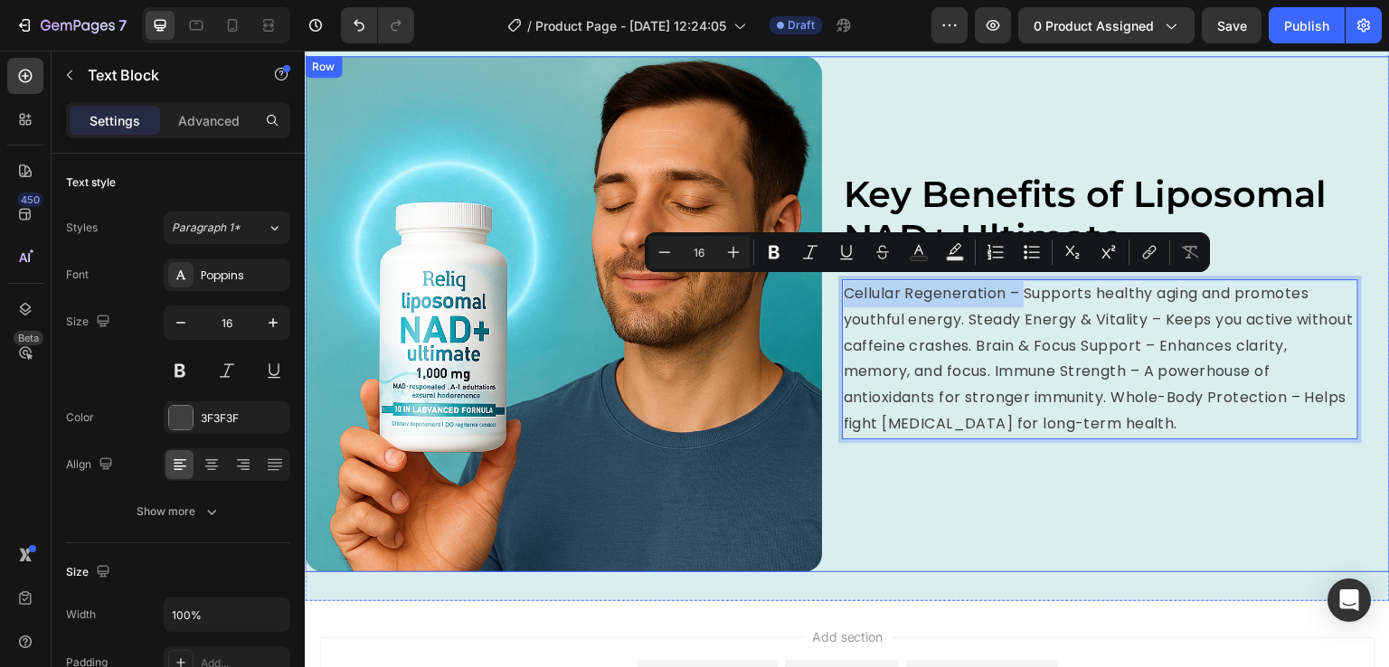
drag, startPoint x: 1023, startPoint y: 287, endPoint x: 834, endPoint y: 301, distance: 189.5
click at [834, 301] on div "Image ⁠⁠⁠⁠⁠⁠⁠ Key Benefits of Liposomal NAD+ Ultimate Heading Cellular Regenera…" at bounding box center [847, 314] width 1085 height 517
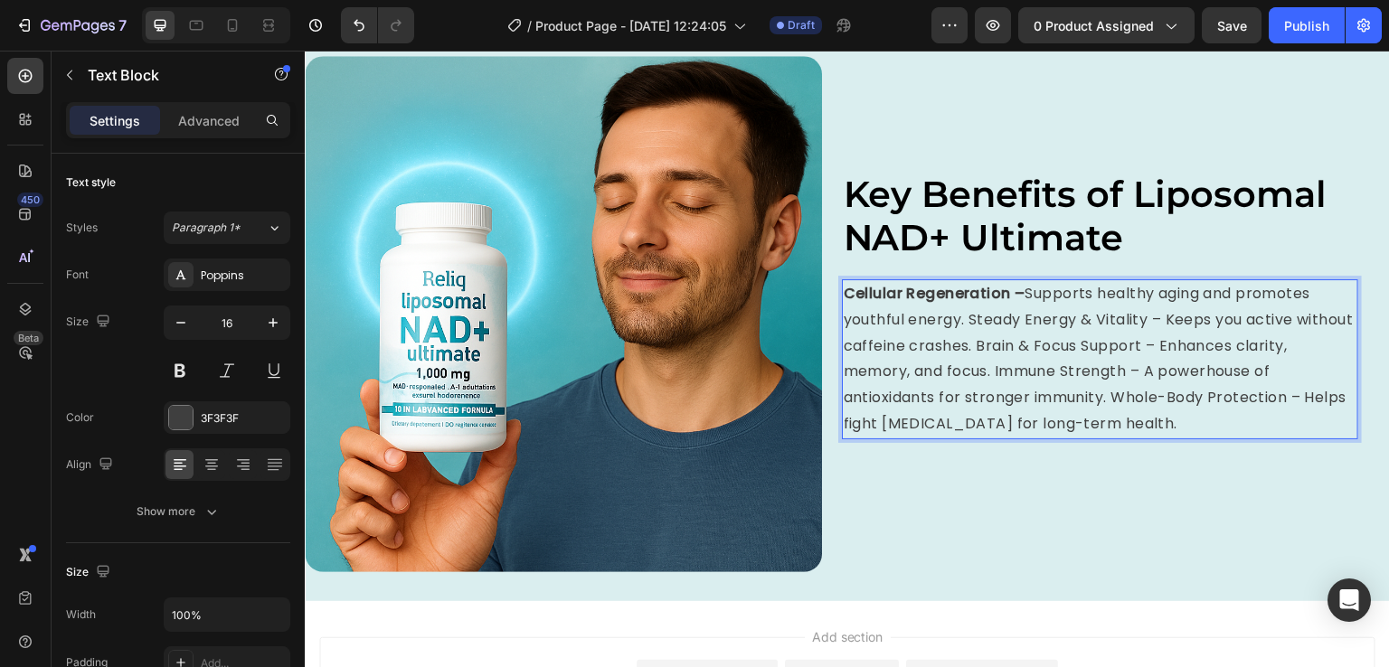
click at [966, 315] on p "Cellular Regeneration – Supports healthy aging and promotes youthful energy. St…" at bounding box center [1101, 359] width 514 height 156
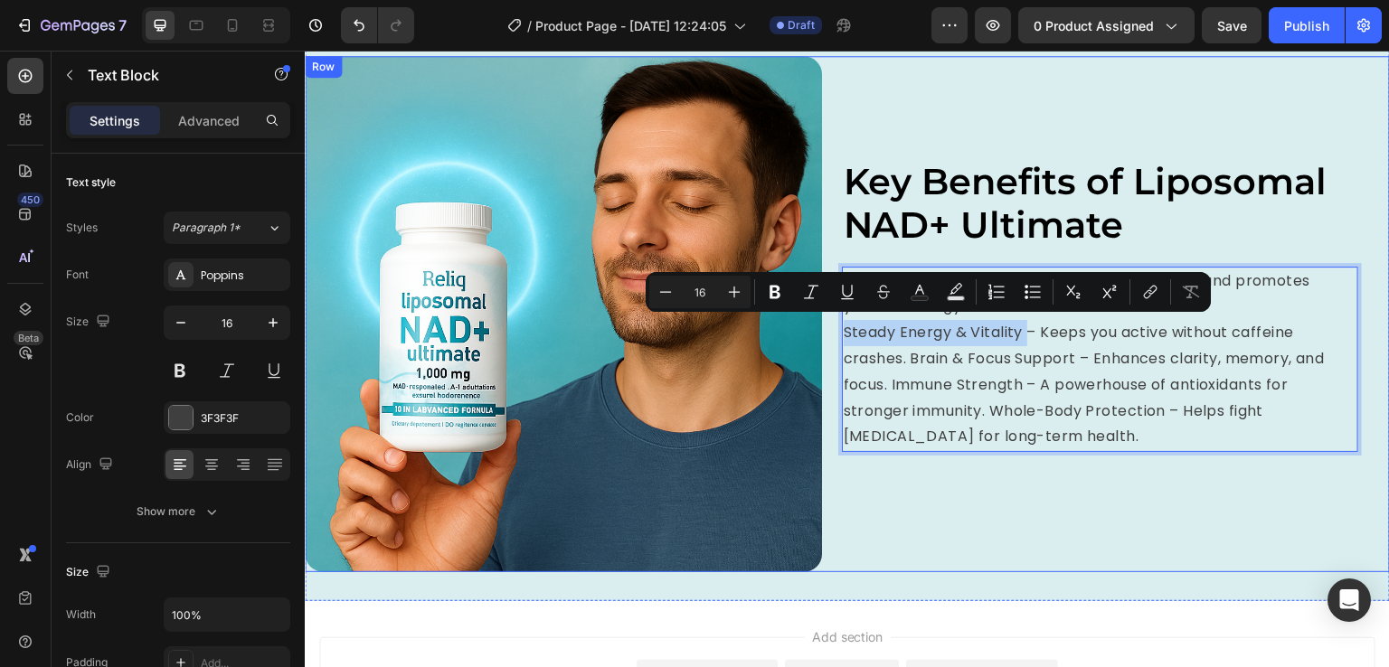
drag, startPoint x: 1023, startPoint y: 333, endPoint x: 833, endPoint y: 331, distance: 189.9
click at [833, 331] on div "Image ⁠⁠⁠⁠⁠⁠⁠ Key Benefits of Liposomal NAD+ Ultimate Heading Cellular Regenera…" at bounding box center [847, 314] width 1085 height 517
click at [899, 351] on p "Steady Energy & Vitality – Keeps you active without caffeine crashes. Brain & F…" at bounding box center [1101, 385] width 514 height 130
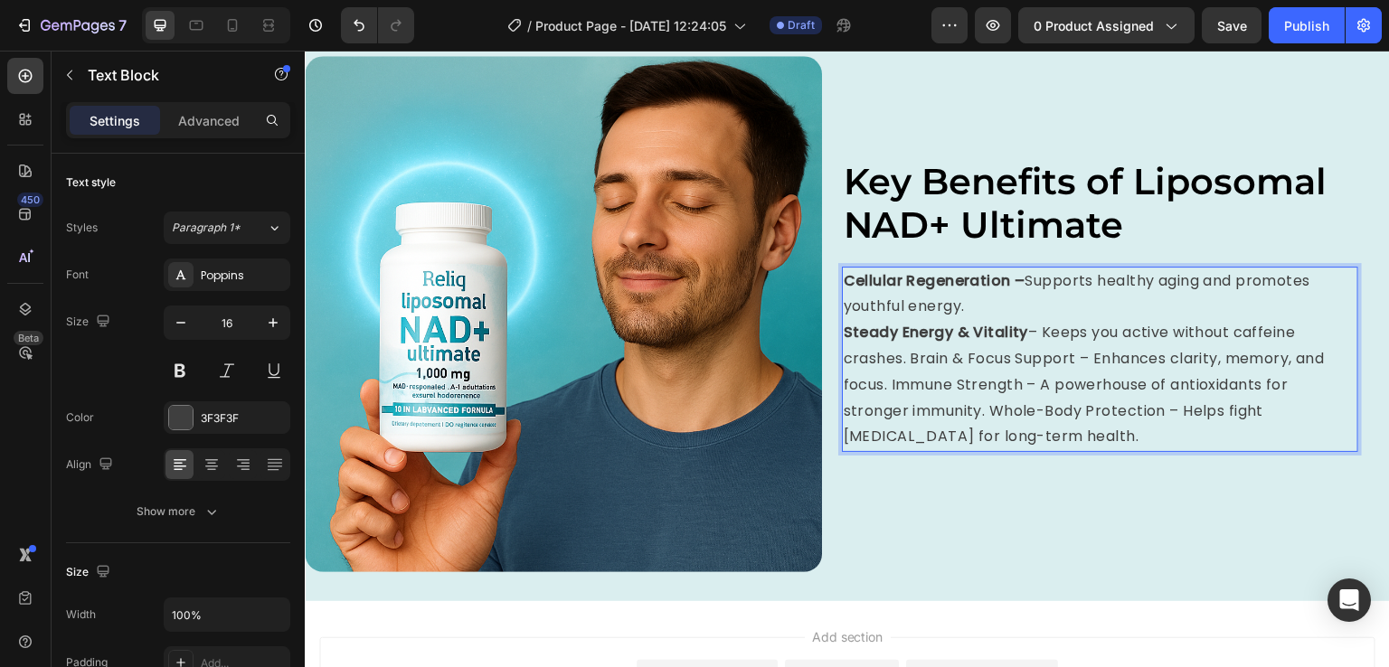
click at [903, 352] on p "Steady Energy & Vitality – Keeps you active without caffeine crashes. Brain & F…" at bounding box center [1101, 385] width 514 height 130
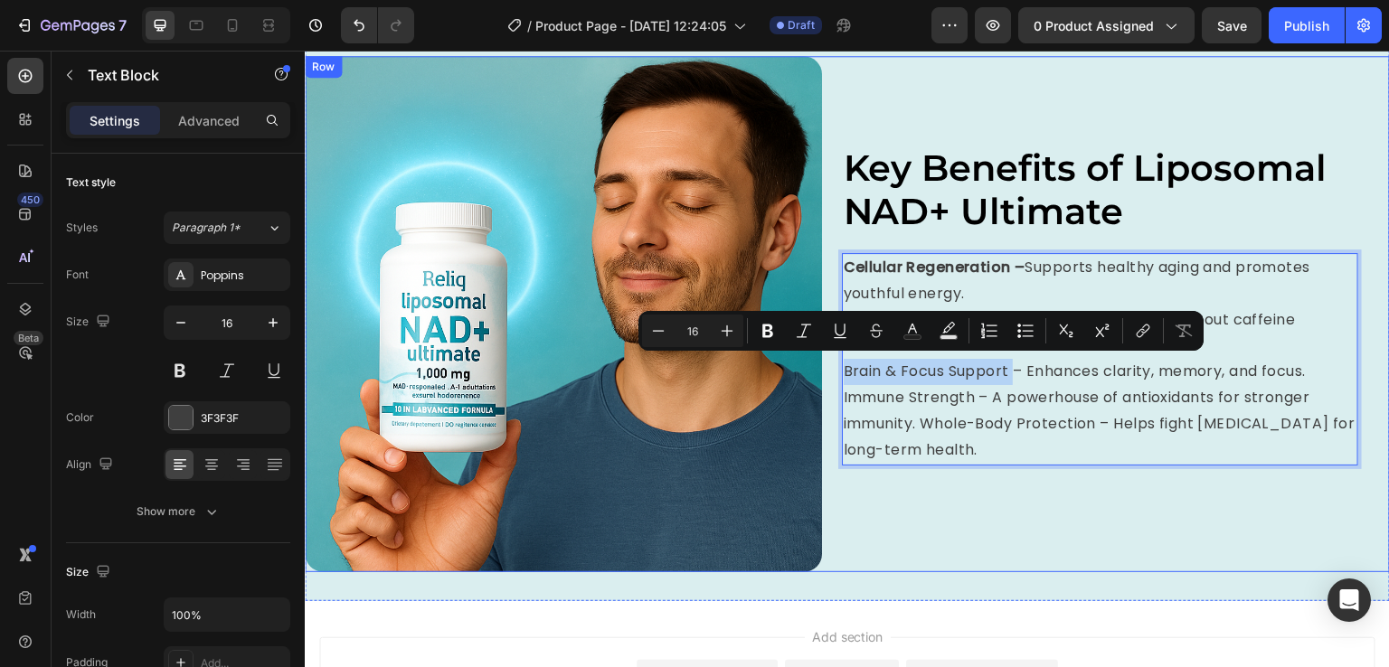
drag, startPoint x: 1009, startPoint y: 373, endPoint x: 826, endPoint y: 363, distance: 182.9
click at [826, 363] on div "Image ⁠⁠⁠⁠⁠⁠⁠ Key Benefits of Liposomal NAD+ Ultimate Heading Cellular Regenera…" at bounding box center [847, 314] width 1085 height 517
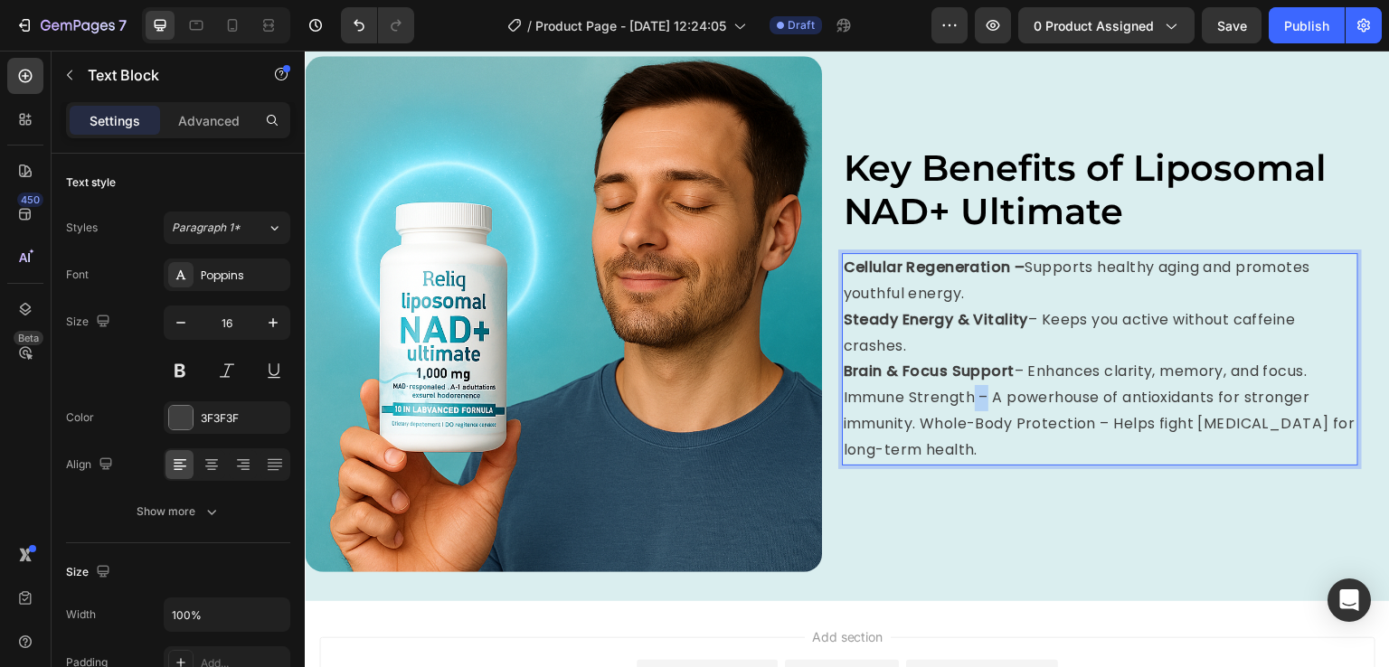
drag, startPoint x: 983, startPoint y: 390, endPoint x: 970, endPoint y: 390, distance: 12.7
click at [970, 390] on p "Brain & Focus Support – Enhances clarity, memory, and focus. Immune Strength – …" at bounding box center [1101, 411] width 514 height 104
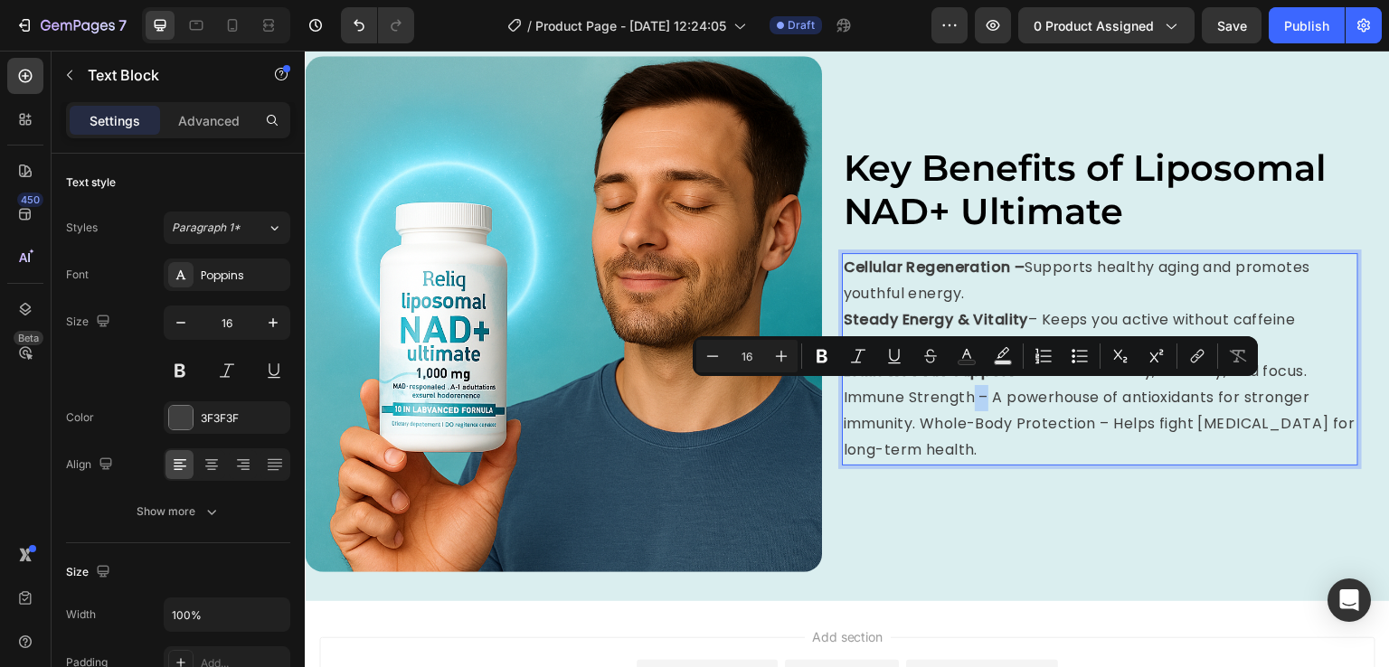
click at [970, 392] on p "Brain & Focus Support – Enhances clarity, memory, and focus. Immune Strength – …" at bounding box center [1101, 411] width 514 height 104
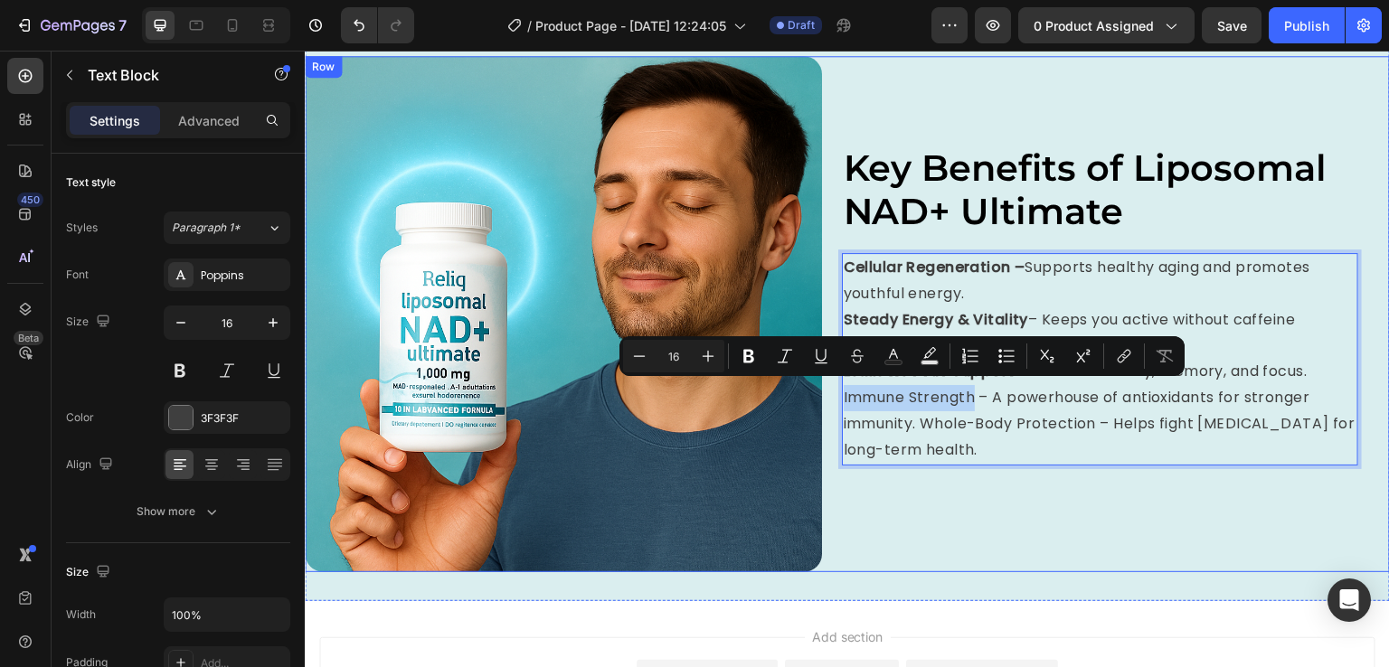
drag, startPoint x: 968, startPoint y: 399, endPoint x: 830, endPoint y: 393, distance: 138.4
click at [830, 393] on div "Image ⁠⁠⁠⁠⁠⁠⁠ Key Benefits of Liposomal NAD+ Ultimate Heading Cellular Regenera…" at bounding box center [847, 314] width 1085 height 517
click at [1025, 412] on p "Brain & Focus Support – Enhances clarity, memory, and focus. Immune Strength – …" at bounding box center [1101, 411] width 514 height 104
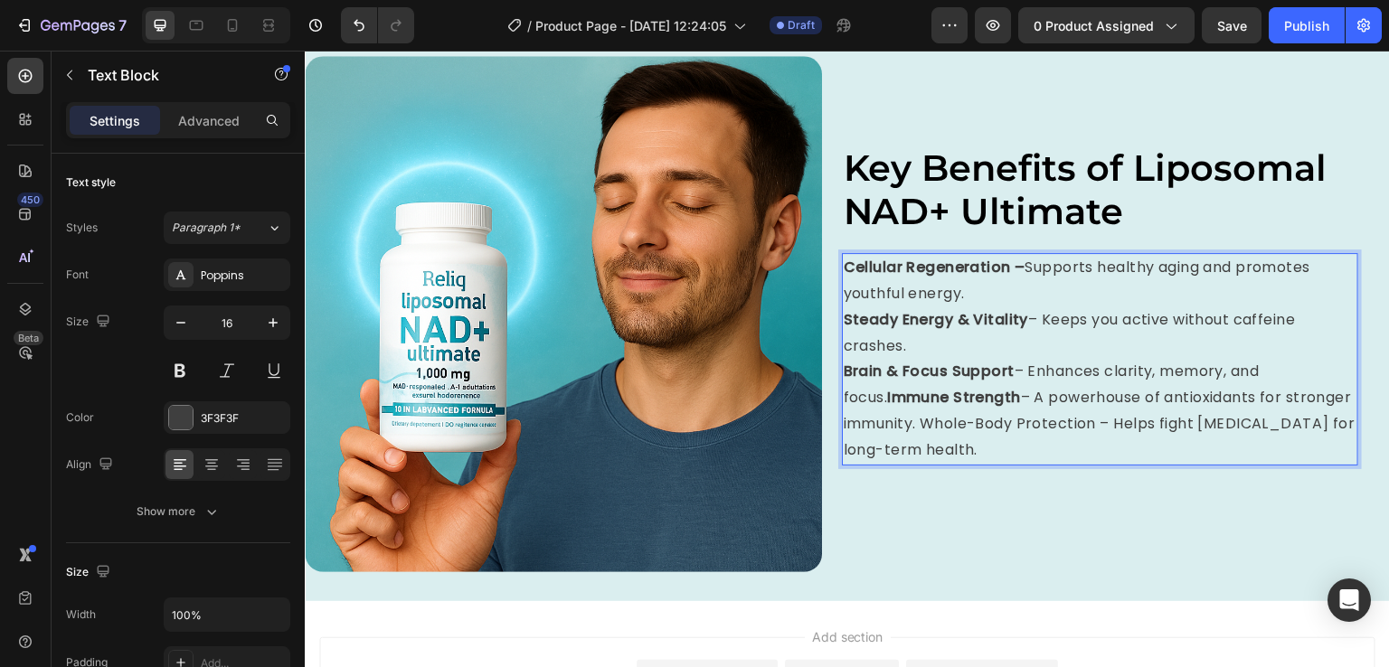
click at [917, 422] on p "Brain & Focus Support – Enhances clarity, memory, and focus. Immune Strength – …" at bounding box center [1101, 411] width 514 height 104
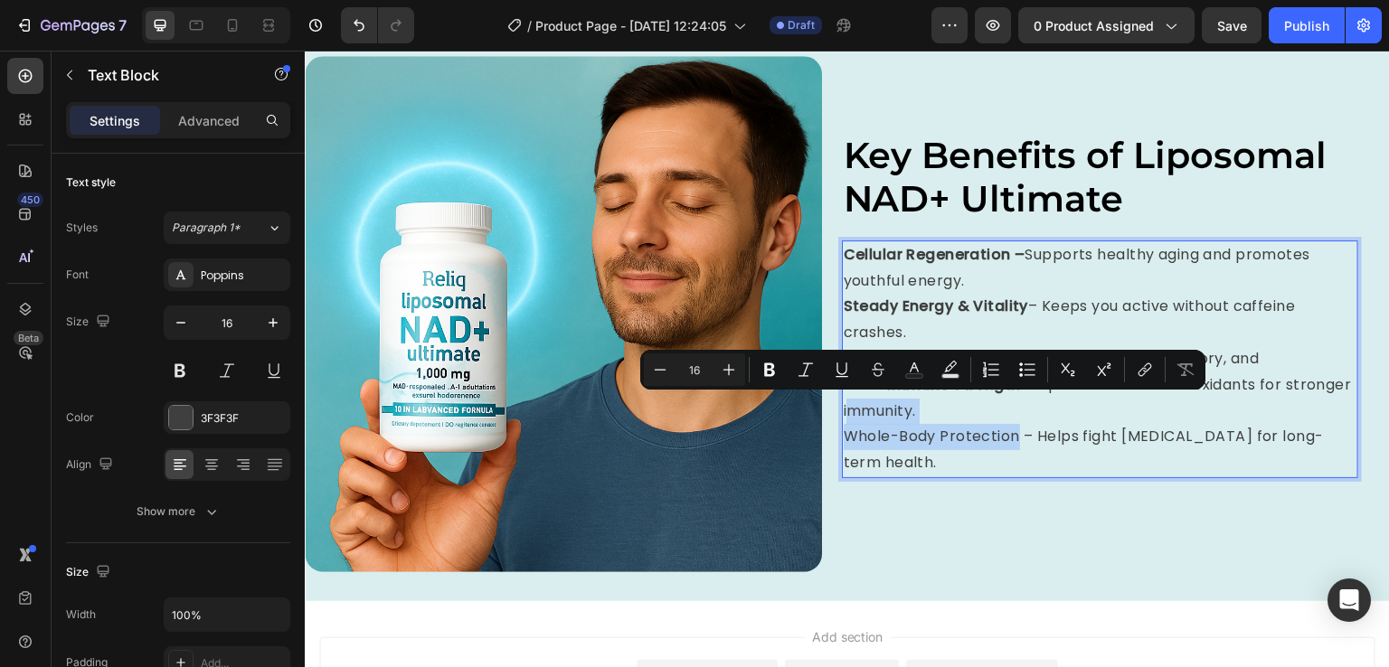
drag, startPoint x: 1012, startPoint y: 436, endPoint x: 837, endPoint y: 420, distance: 175.3
click at [842, 420] on div "Cellular Regeneration – Supports healthy aging and promotes youthful energy. St…" at bounding box center [1100, 360] width 517 height 238
click at [1056, 449] on p "Whole-Body Protection – Helps fight [MEDICAL_DATA] for long-term health." at bounding box center [1101, 450] width 514 height 52
click at [1011, 434] on p "Whole-Body Protection – Helps fight [MEDICAL_DATA] for long-term health." at bounding box center [1101, 450] width 514 height 52
click at [1012, 434] on p "Whole-Body Protection – Helps fight [MEDICAL_DATA] for long-term health." at bounding box center [1101, 450] width 514 height 52
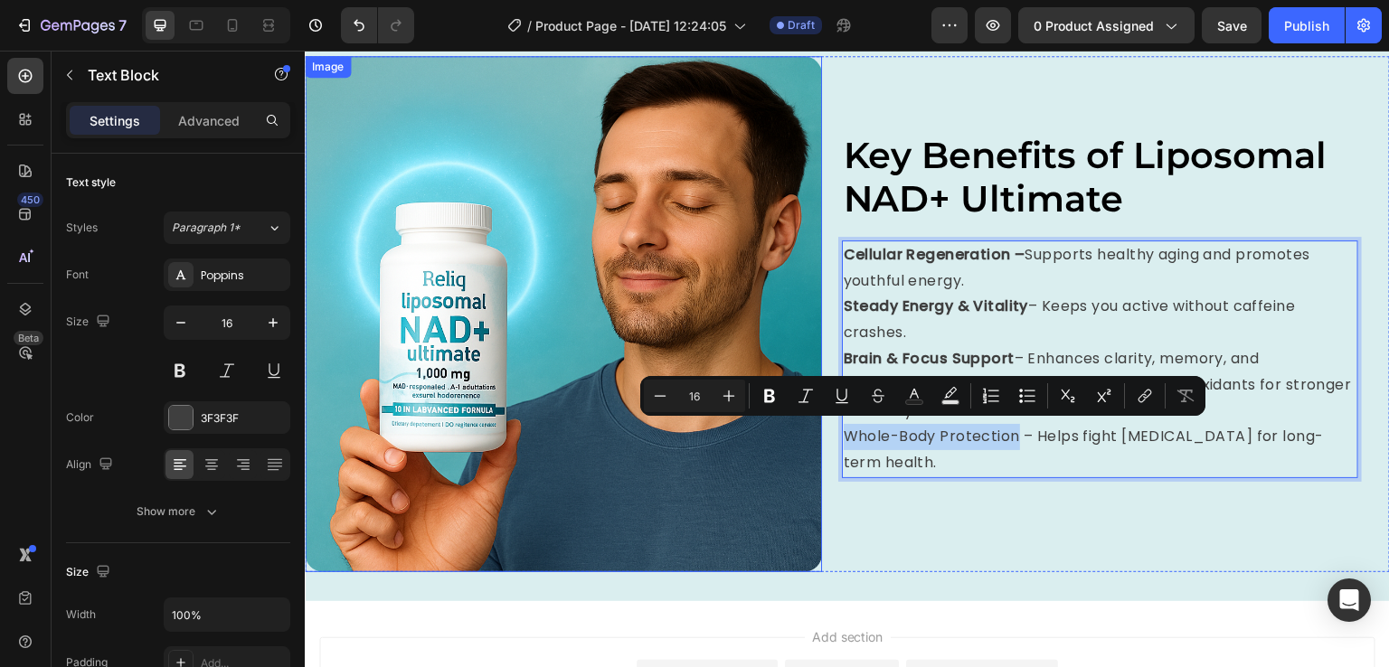
drag, startPoint x: 1012, startPoint y: 434, endPoint x: 814, endPoint y: 445, distance: 198.3
click at [814, 445] on div "Image ⁠⁠⁠⁠⁠⁠⁠ Key Benefits of Liposomal NAD+ Ultimate Heading Cellular Regenera…" at bounding box center [847, 314] width 1085 height 517
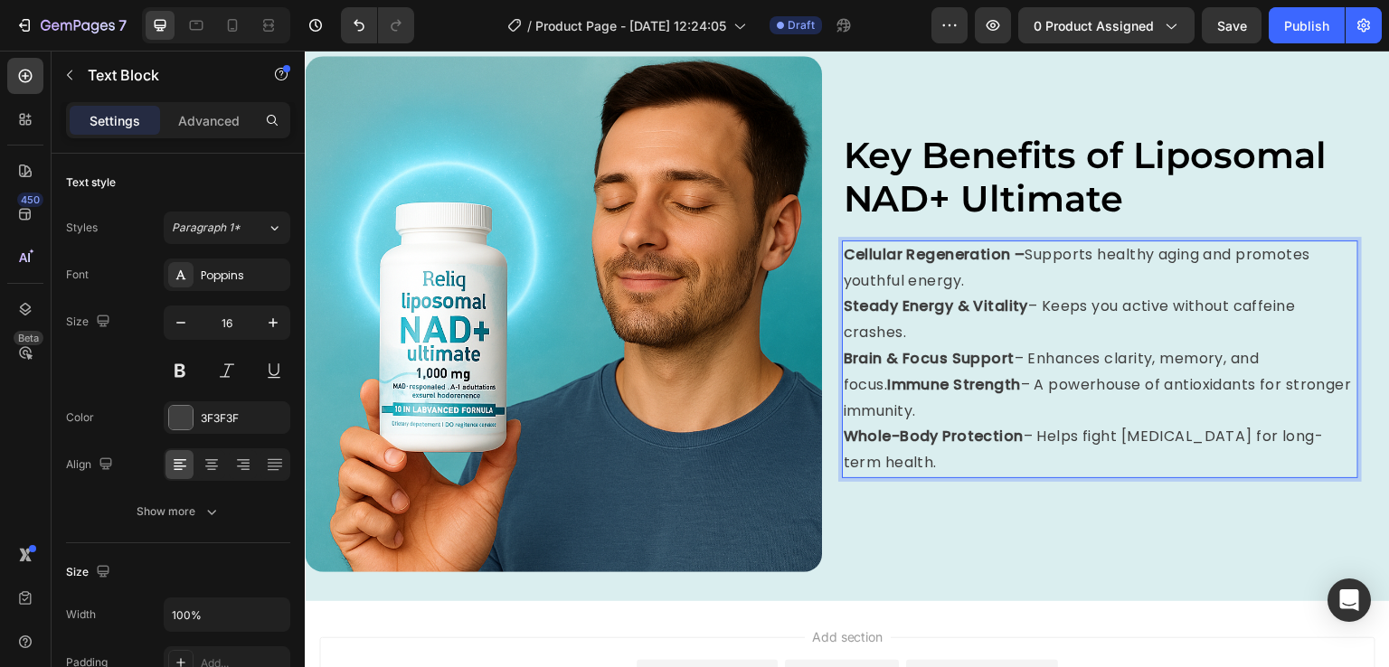
click at [1135, 461] on p "Whole-Body Protection – Helps fight [MEDICAL_DATA] for long-term health." at bounding box center [1101, 450] width 514 height 52
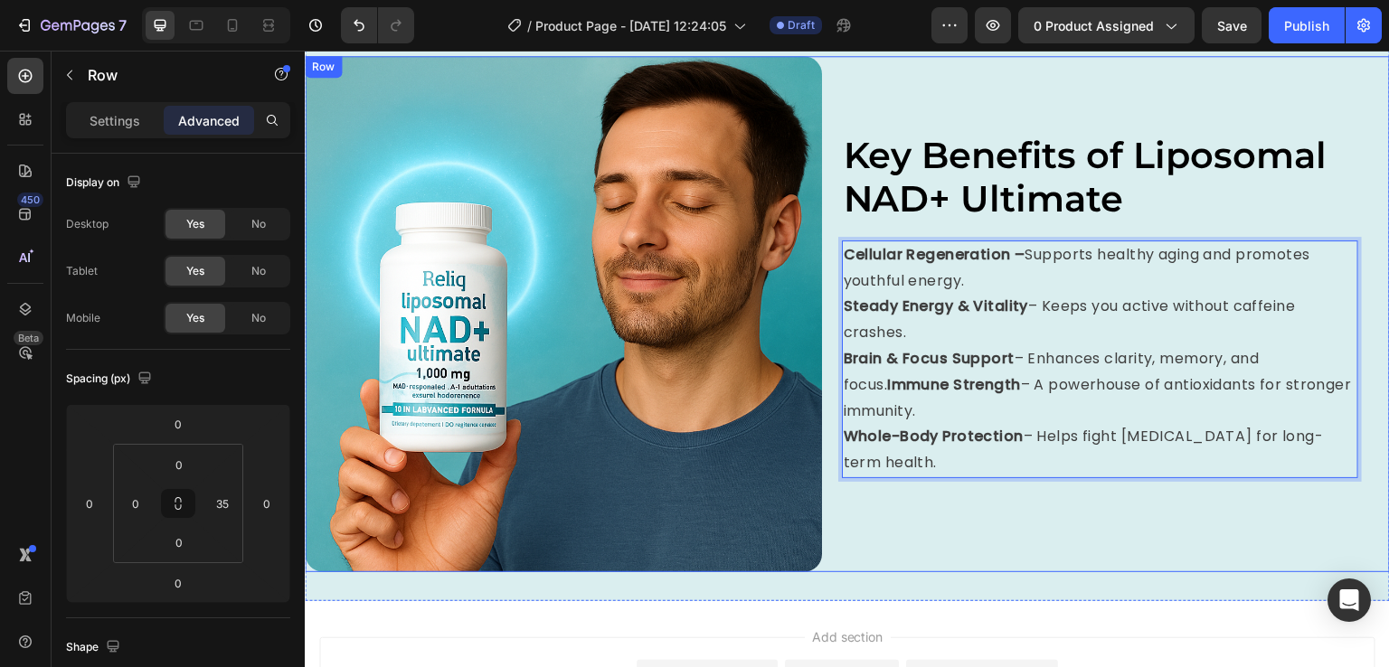
click at [1041, 561] on div "⁠⁠⁠⁠⁠⁠⁠ Key Benefits of Liposomal NAD+ Ultimate Heading Cellular Regeneration –…" at bounding box center [1100, 314] width 517 height 517
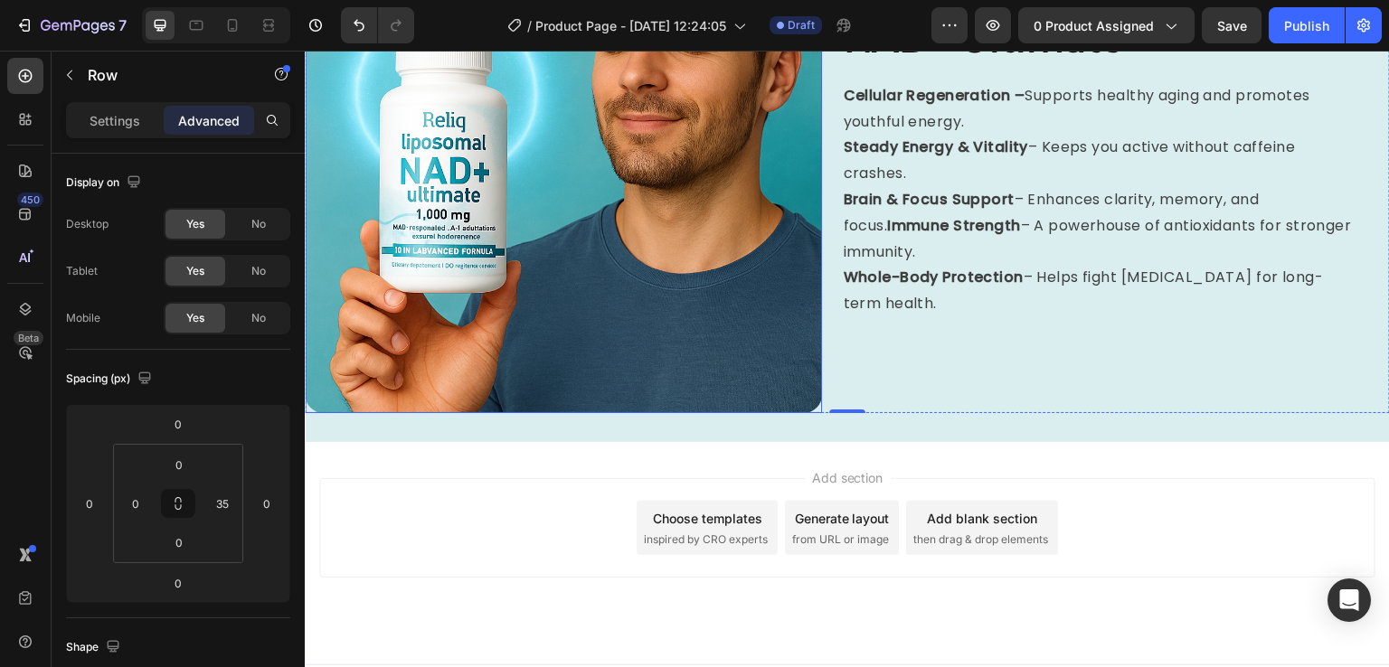
scroll to position [1662, 0]
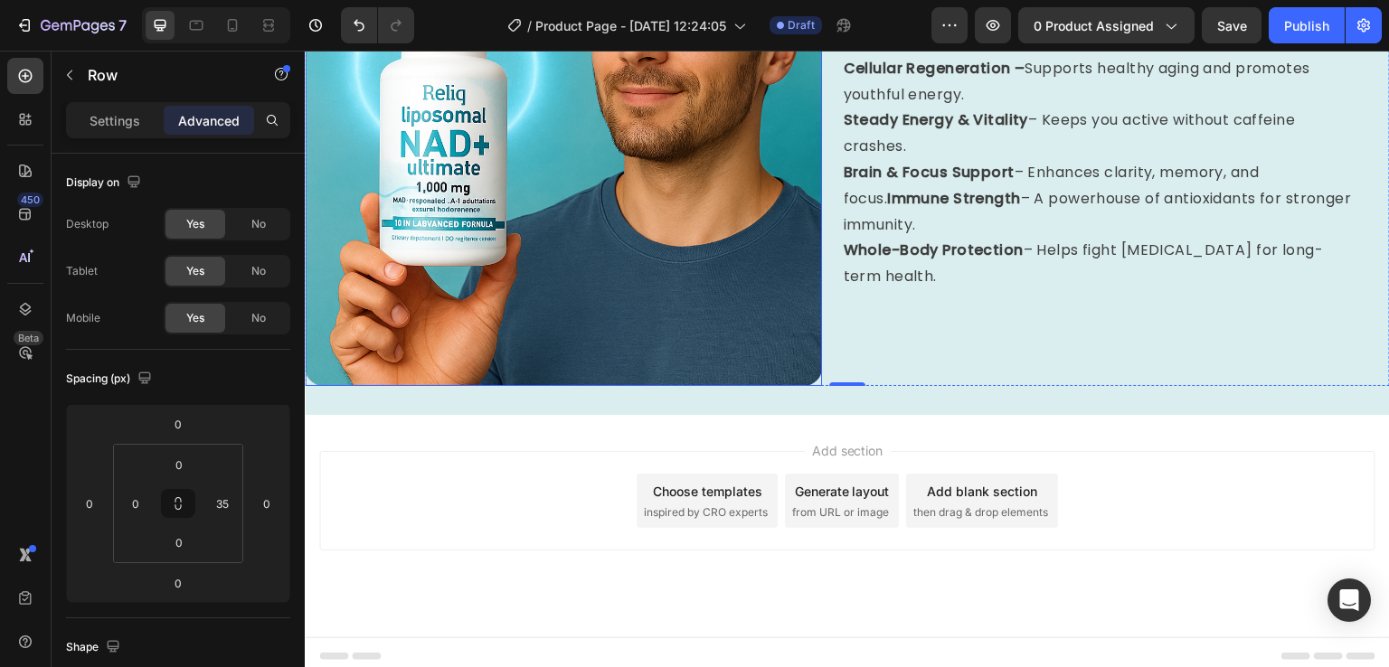
click at [500, 188] on img at bounding box center [563, 128] width 517 height 517
click at [92, 117] on p "Settings" at bounding box center [115, 120] width 51 height 19
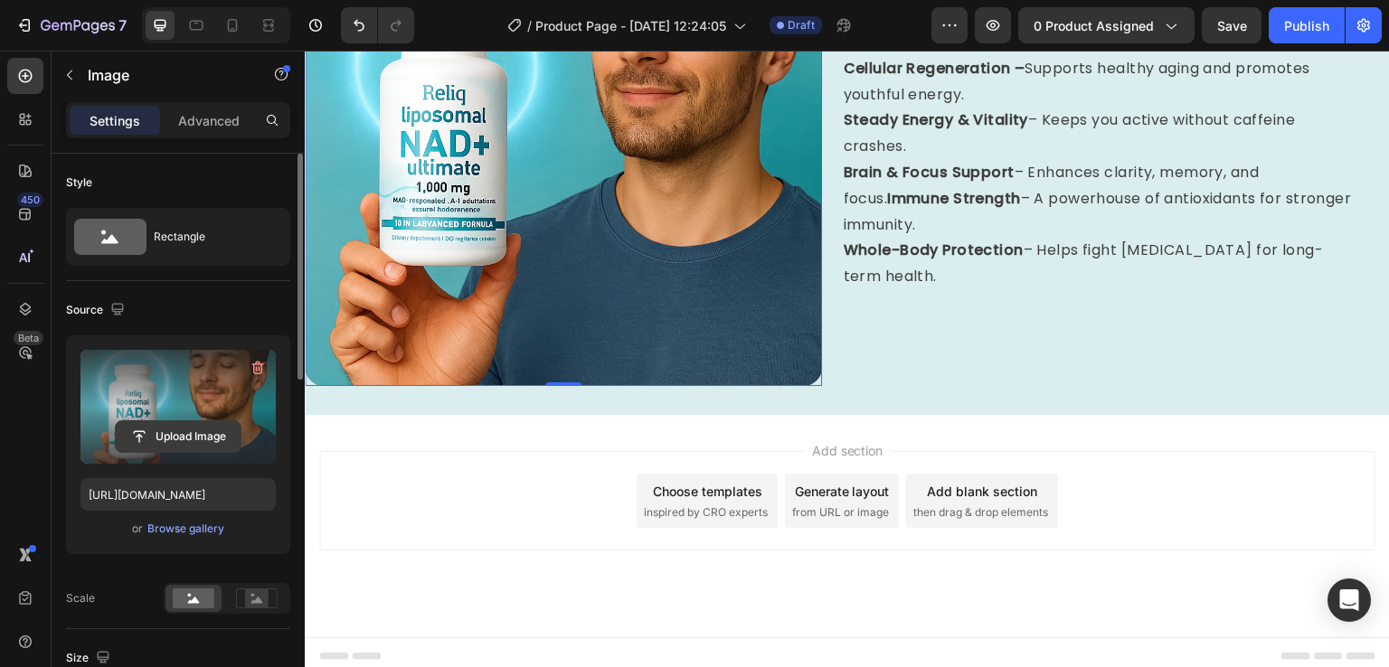
click at [185, 431] on input "file" at bounding box center [178, 436] width 125 height 31
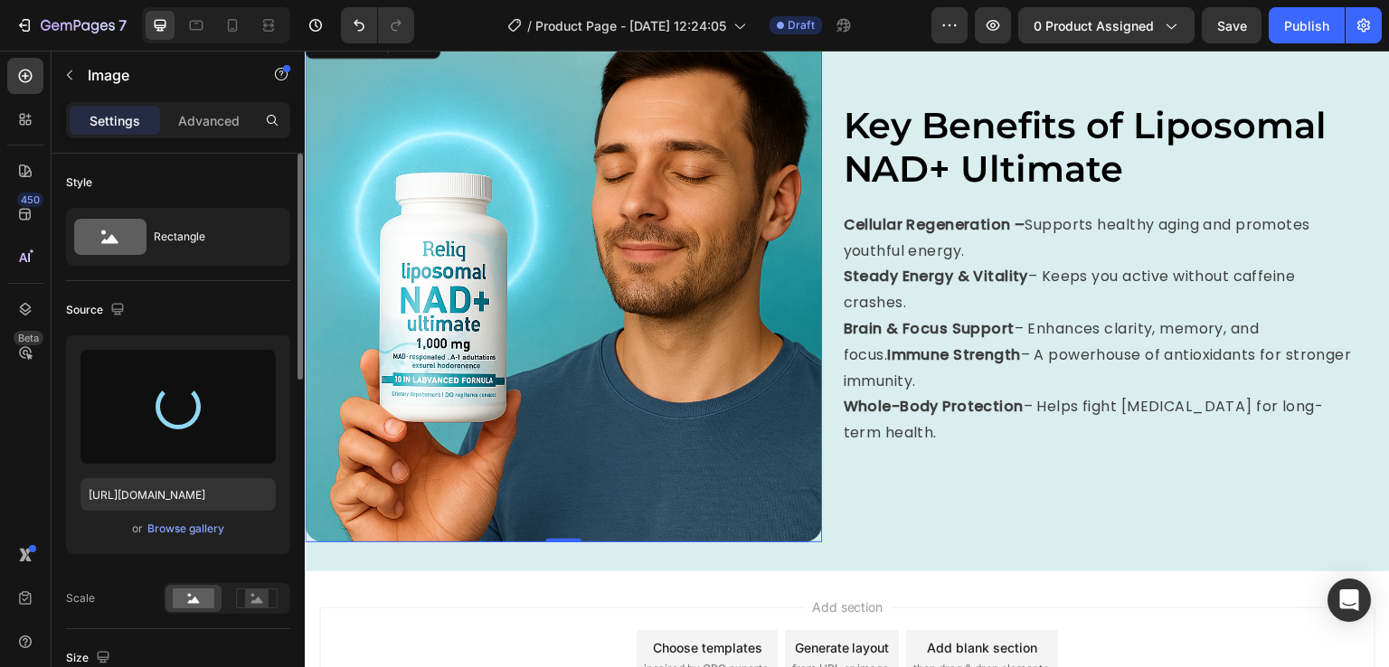
scroll to position [1507, 0]
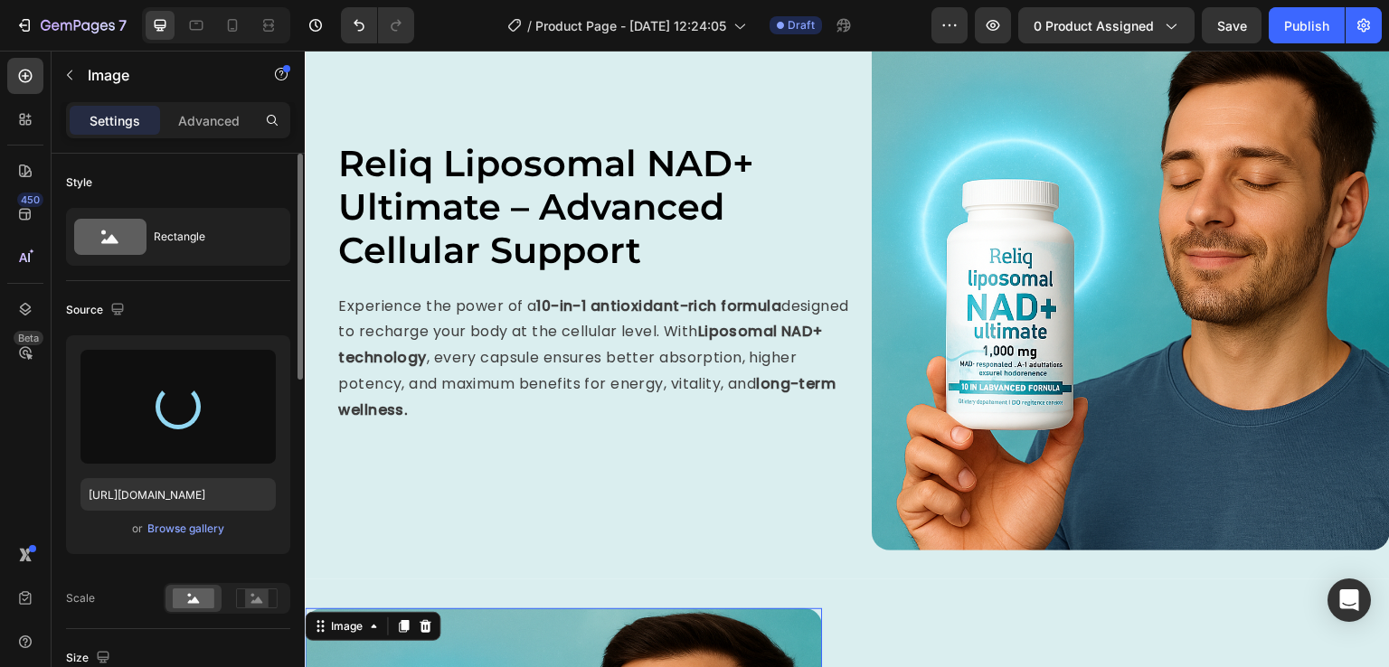
type input "[URL][DOMAIN_NAME]"
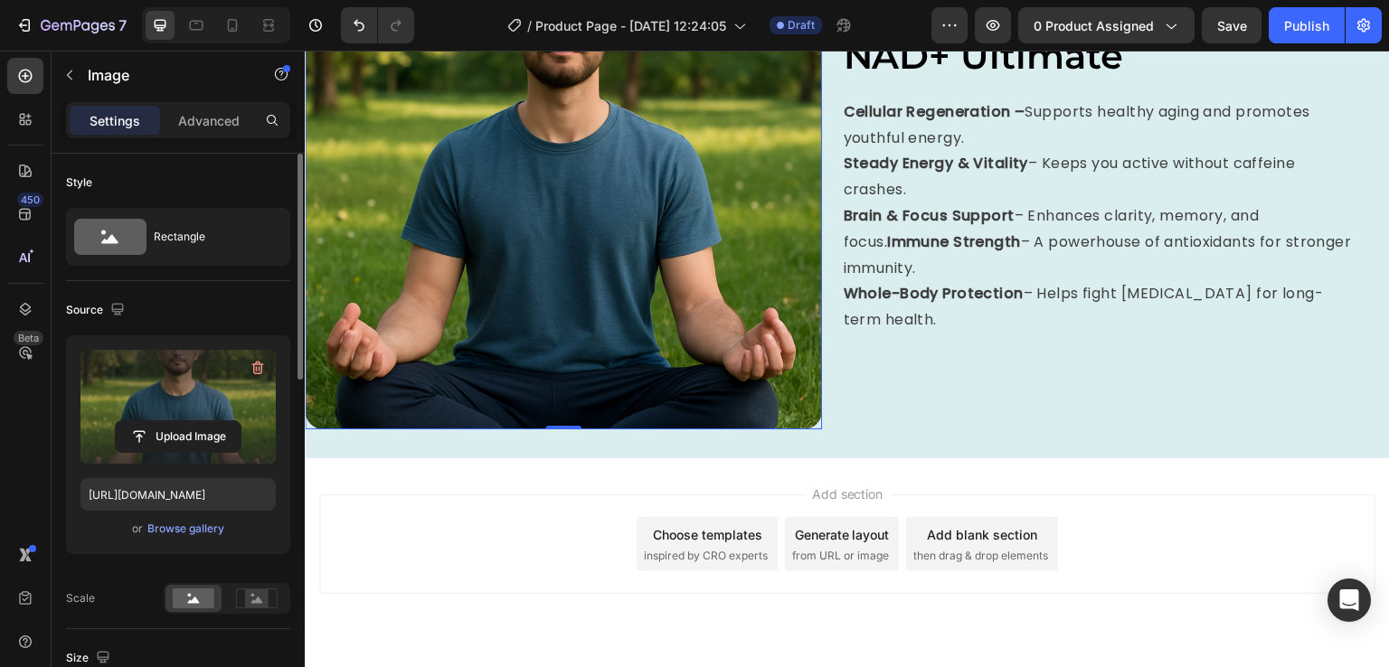
scroll to position [1662, 0]
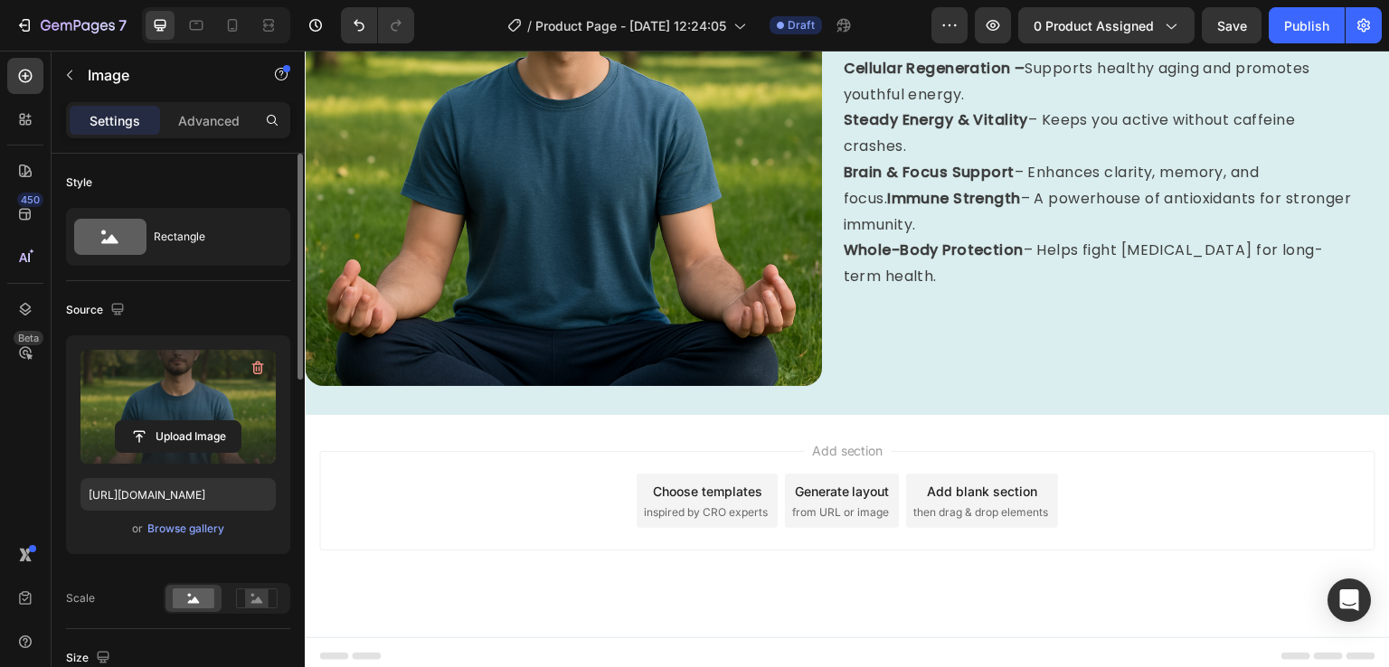
click at [645, 425] on div "Add section Choose templates inspired by CRO experts Generate layout from URL o…" at bounding box center [847, 526] width 1085 height 222
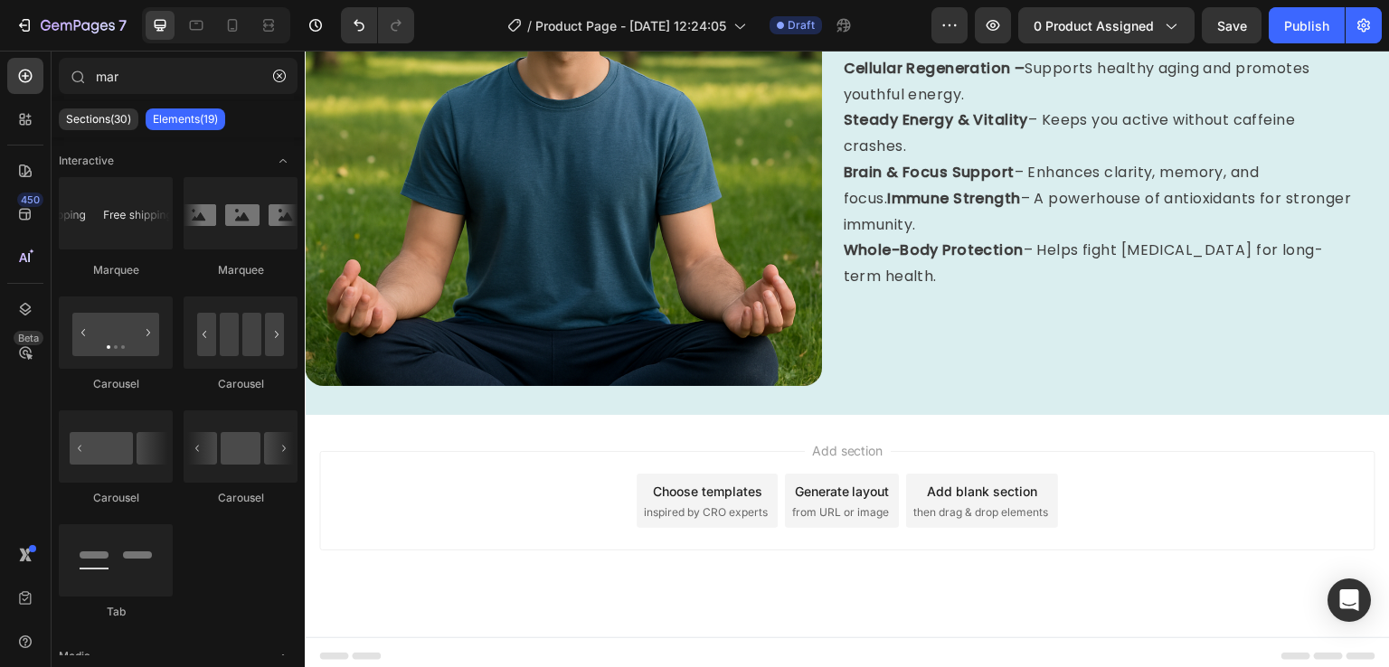
click at [742, 432] on div "Add section Choose templates inspired by CRO experts Generate layout from URL o…" at bounding box center [847, 526] width 1085 height 222
click at [536, 443] on div "Add section Choose templates inspired by CRO experts Generate layout from URL o…" at bounding box center [847, 526] width 1085 height 222
click at [199, 34] on div at bounding box center [196, 25] width 29 height 29
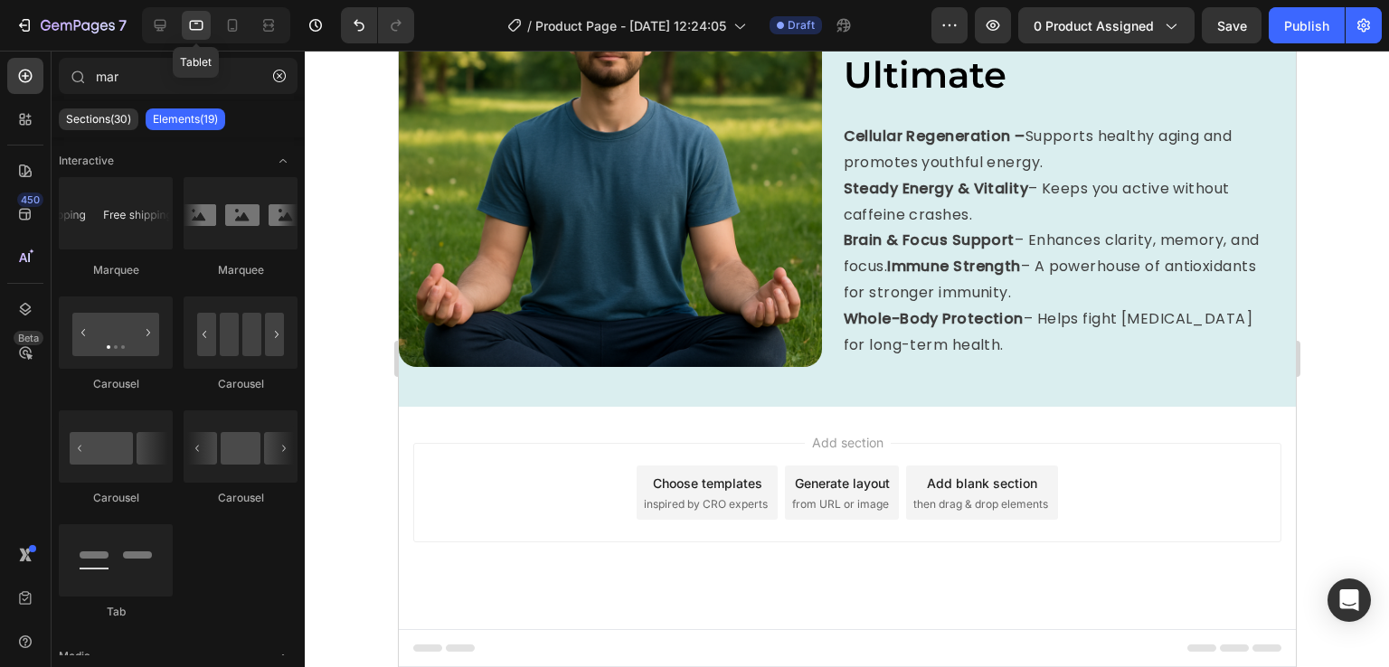
scroll to position [828, 0]
click at [151, 26] on icon at bounding box center [160, 25] width 18 height 18
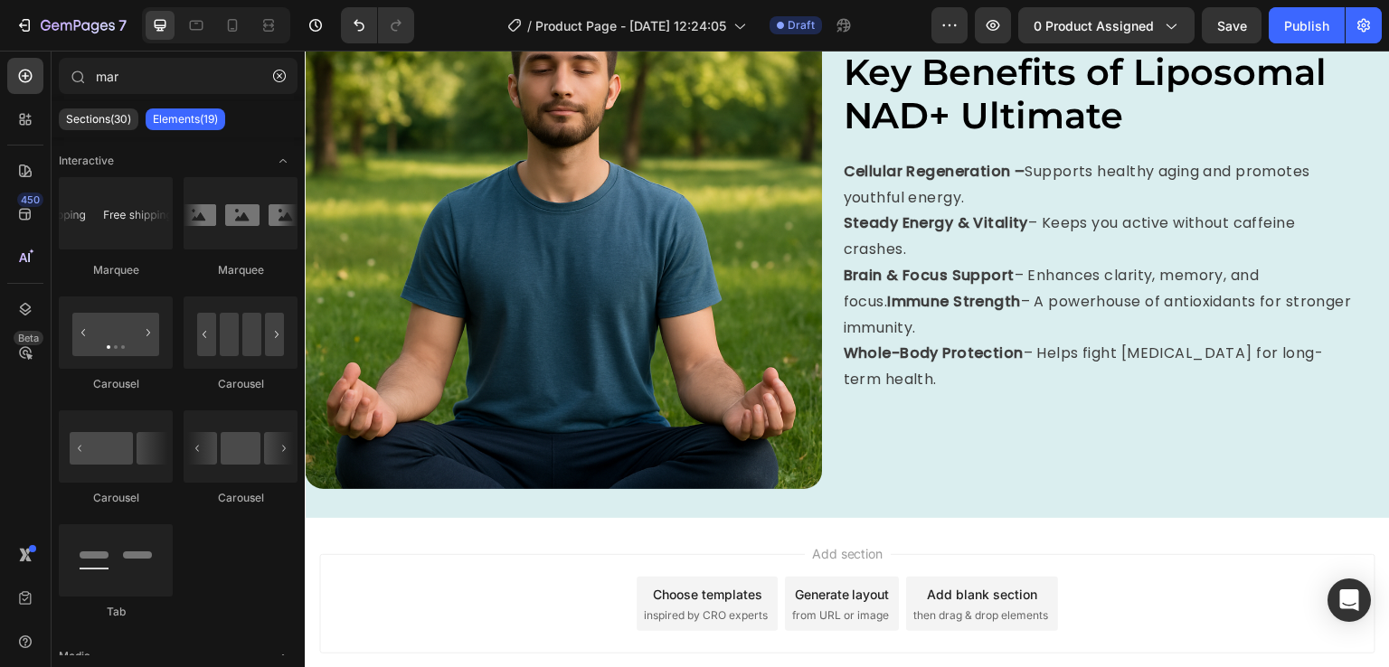
scroll to position [1662, 0]
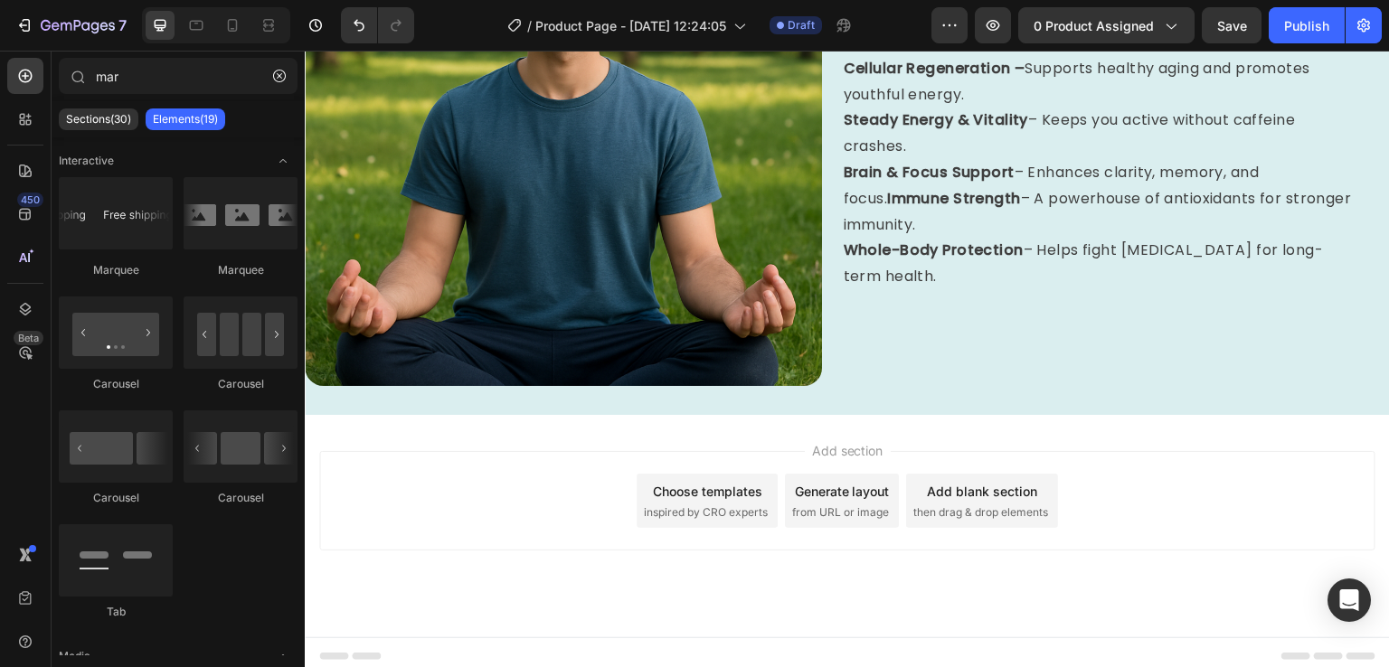
click at [501, 415] on div "Add section Choose templates inspired by CRO experts Generate layout from URL o…" at bounding box center [847, 526] width 1085 height 222
click at [556, 421] on div "Add section Choose templates inspired by CRO experts Generate layout from URL o…" at bounding box center [847, 526] width 1085 height 222
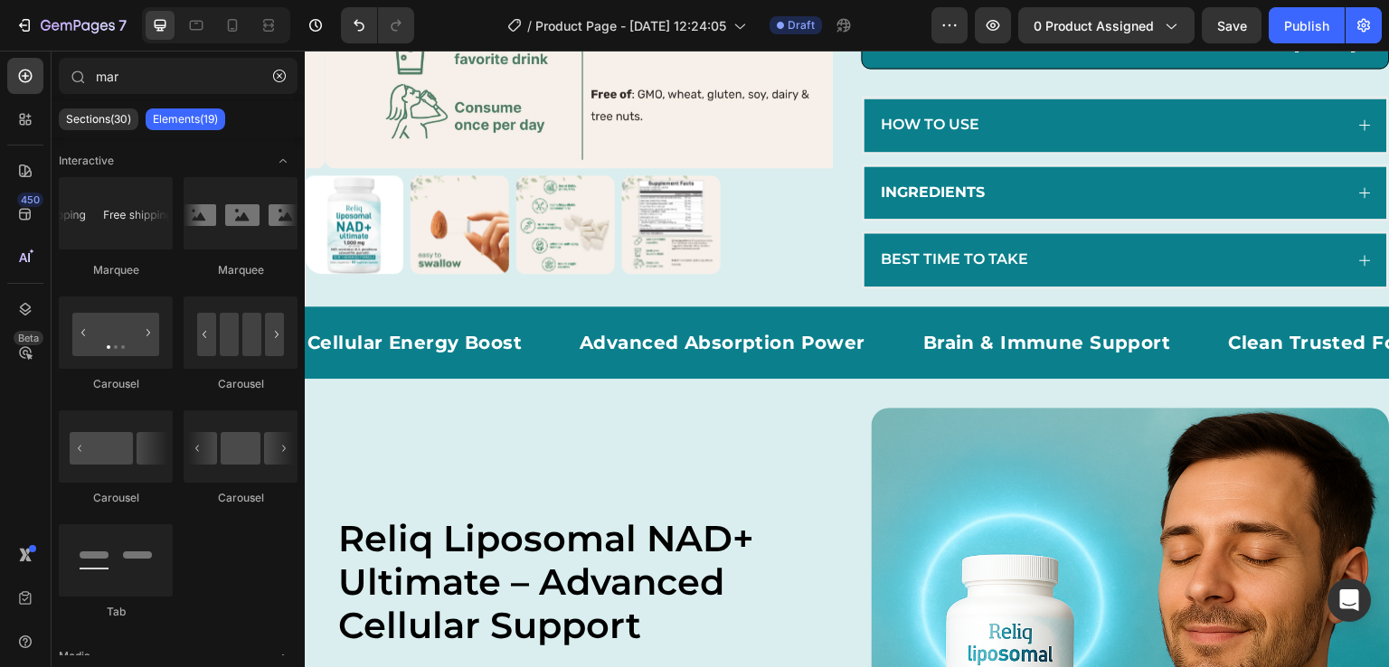
scroll to position [526, 0]
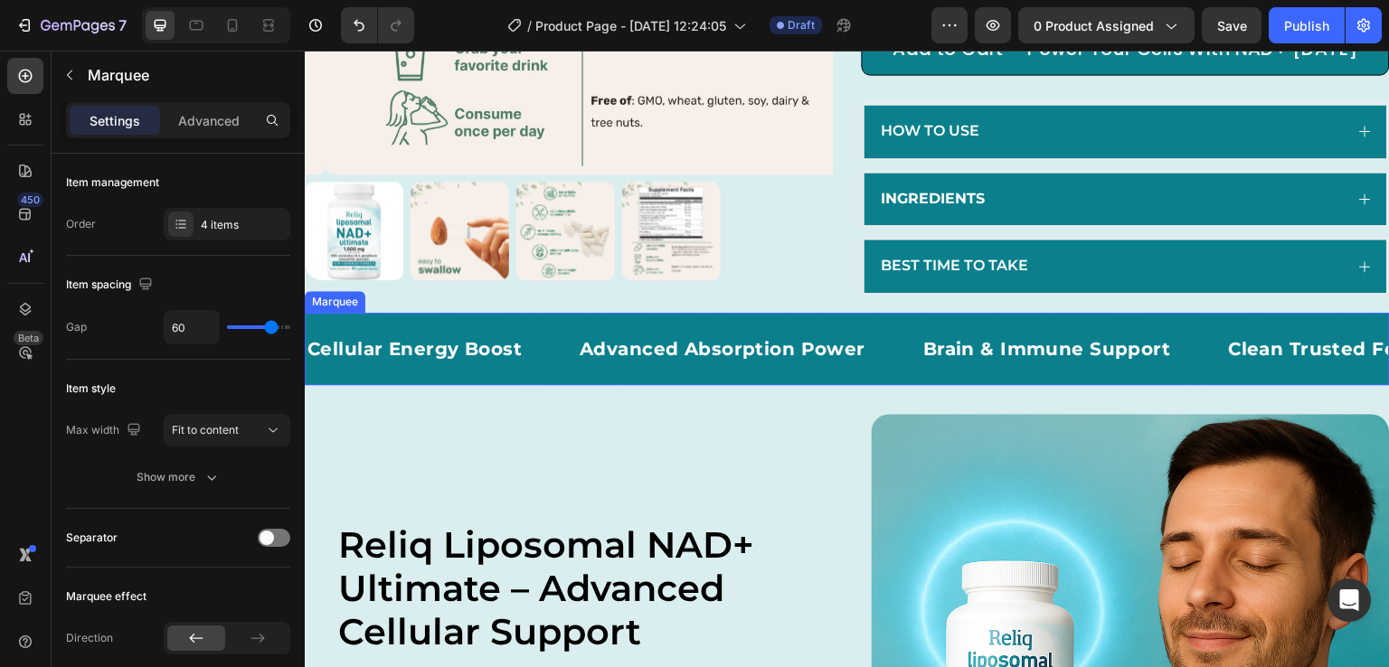
click at [527, 385] on div "Cellular Energy Boost Text Block Advanced Absorption Power Text Block Brain & I…" at bounding box center [847, 349] width 1085 height 72
click at [423, 303] on icon at bounding box center [418, 295] width 14 height 14
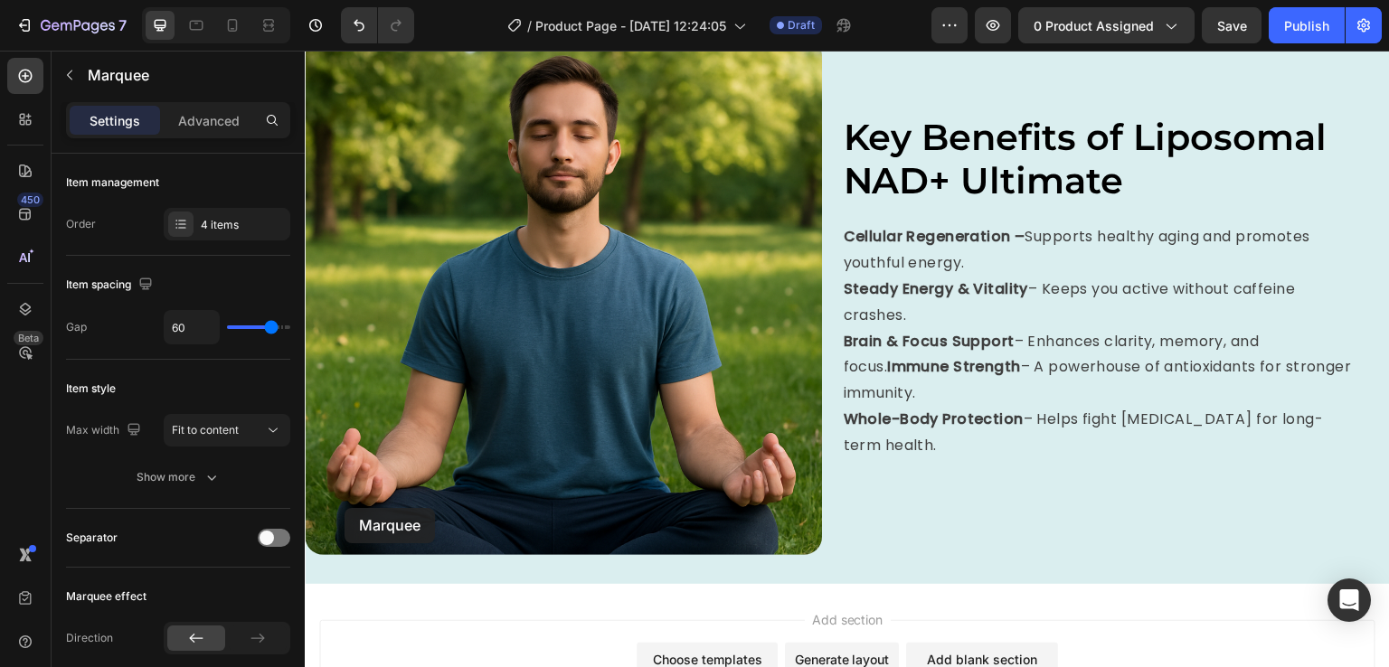
scroll to position [1614, 0]
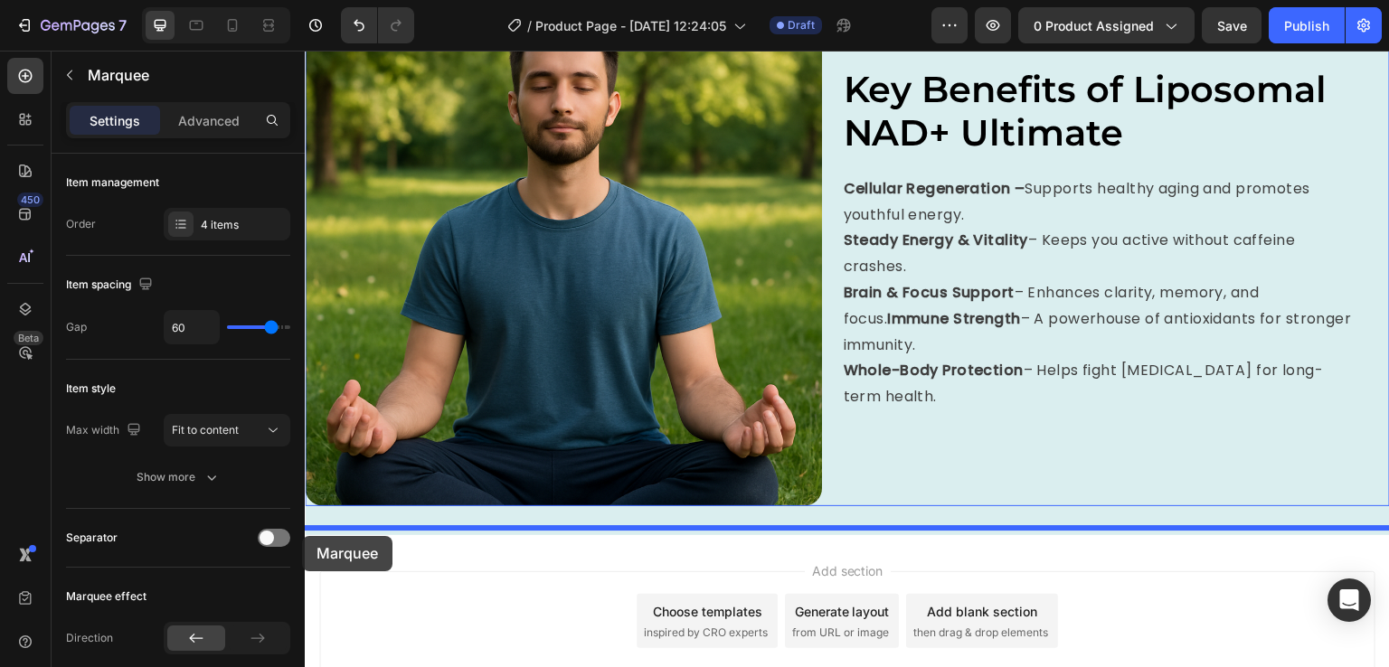
drag, startPoint x: 326, startPoint y: 392, endPoint x: 302, endPoint y: 536, distance: 145.7
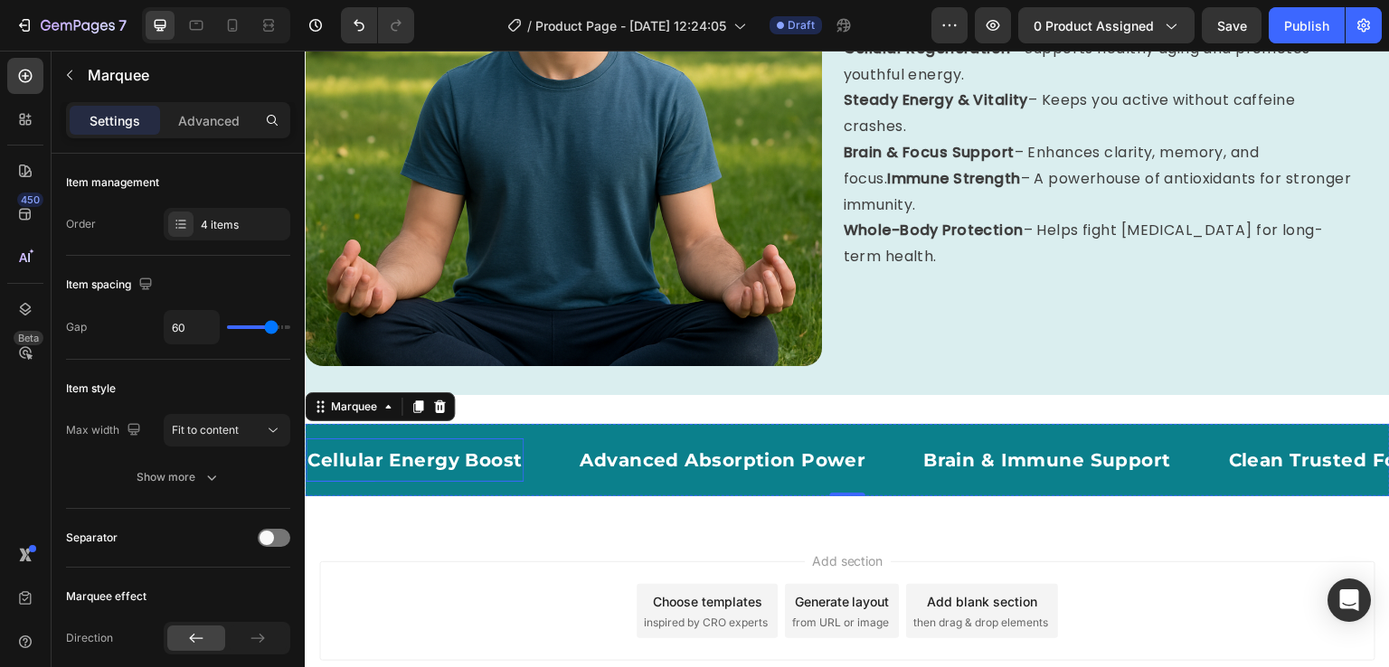
scroll to position [1755, 0]
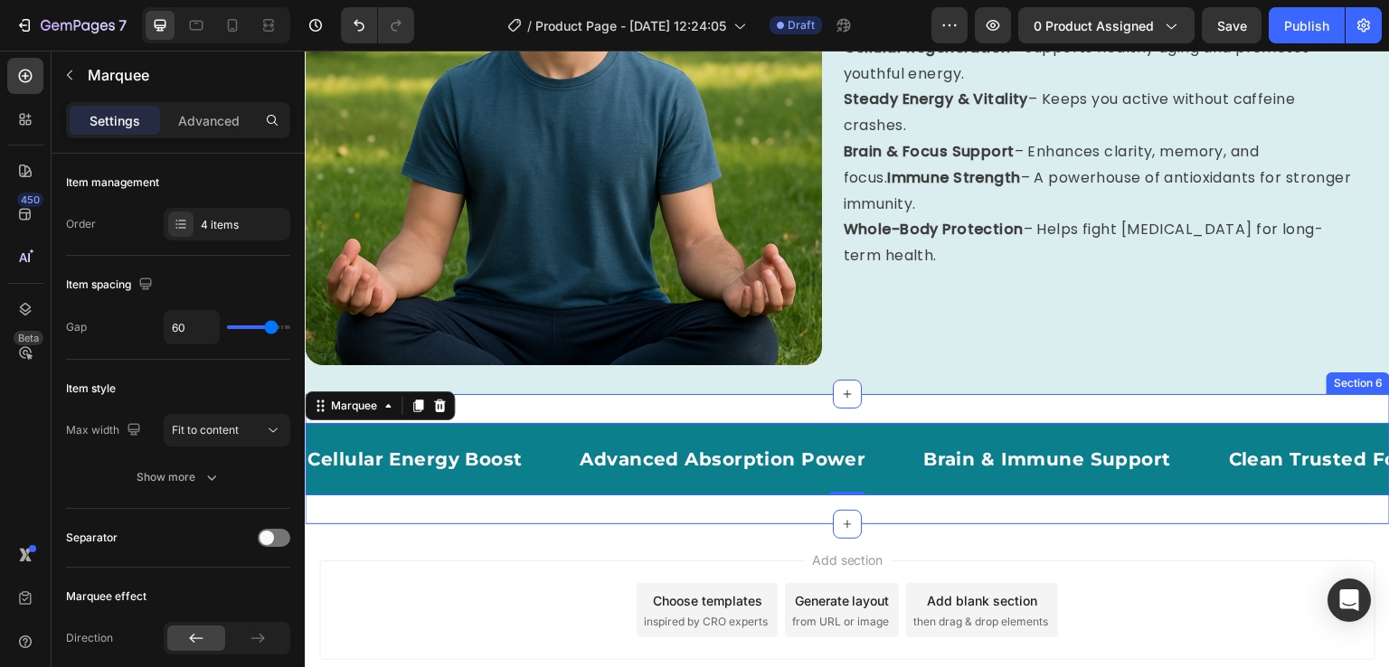
click at [595, 398] on div "Cellular Energy Boost Text Block Advanced Absorption Power Text Block Brain & I…" at bounding box center [847, 459] width 1085 height 130
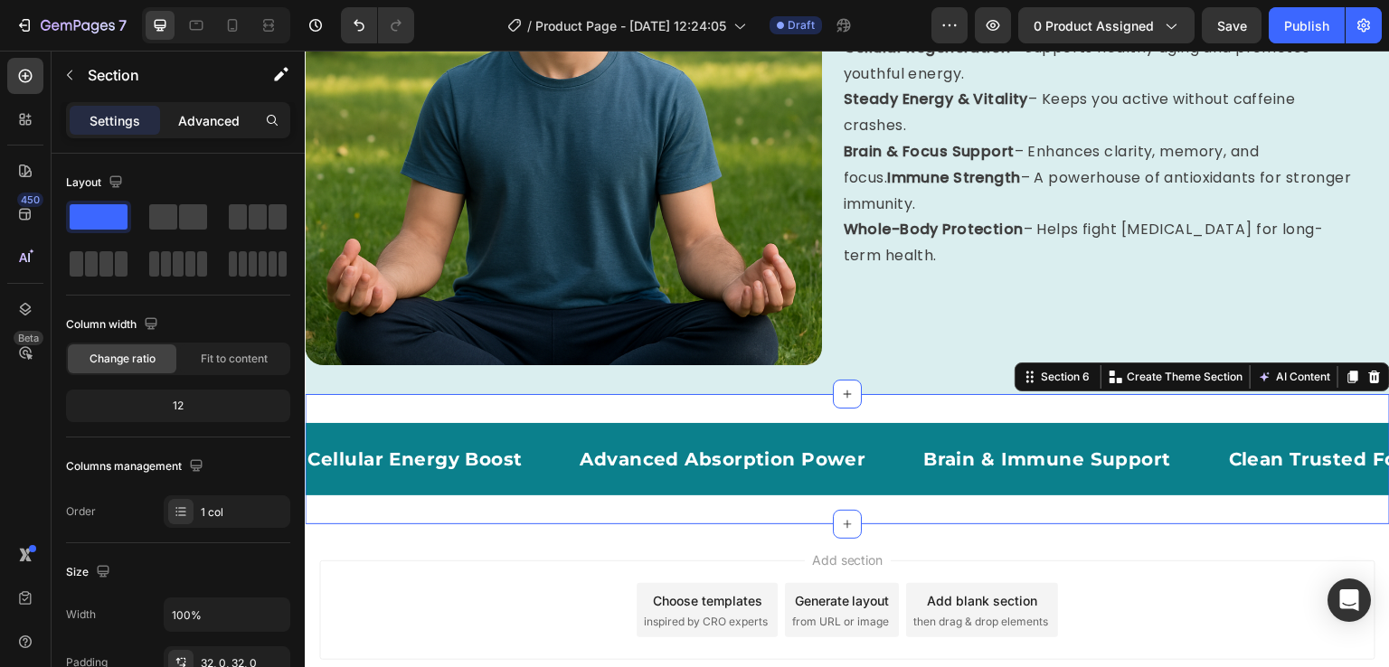
click at [232, 112] on p "Advanced" at bounding box center [208, 120] width 61 height 19
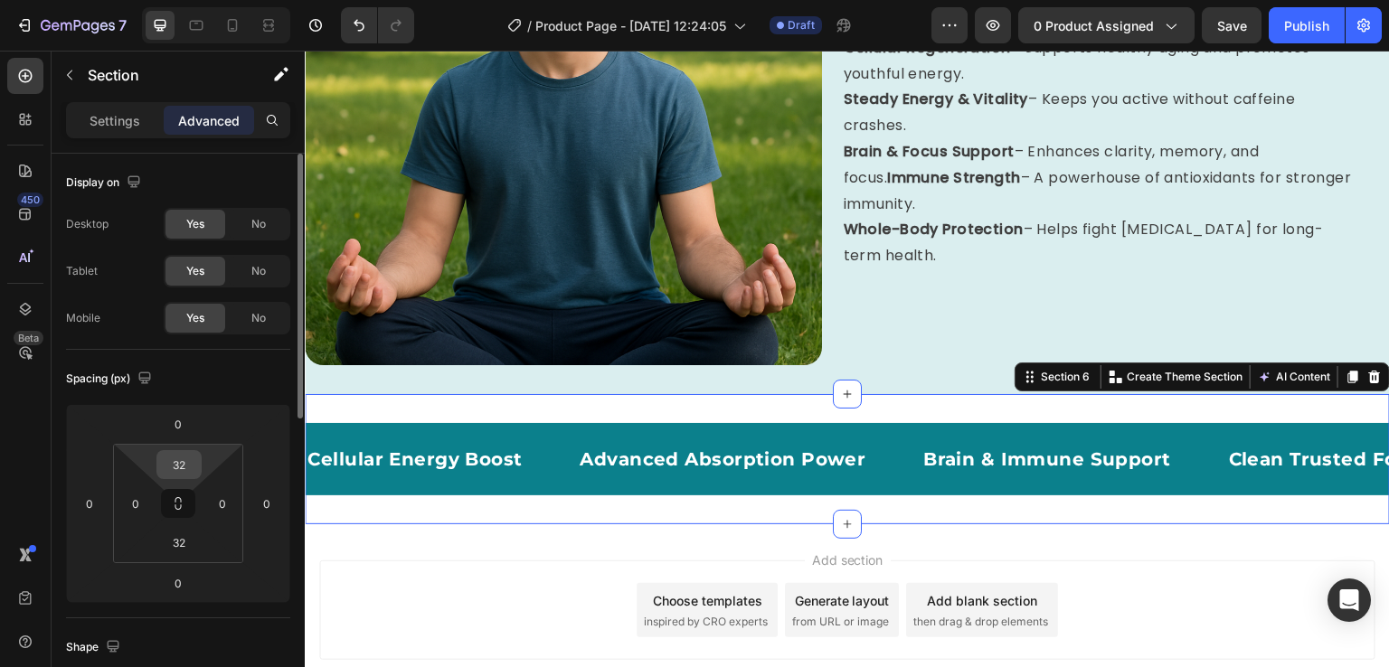
click at [199, 475] on div "32" at bounding box center [178, 464] width 45 height 29
click at [188, 460] on input "32" at bounding box center [179, 464] width 36 height 27
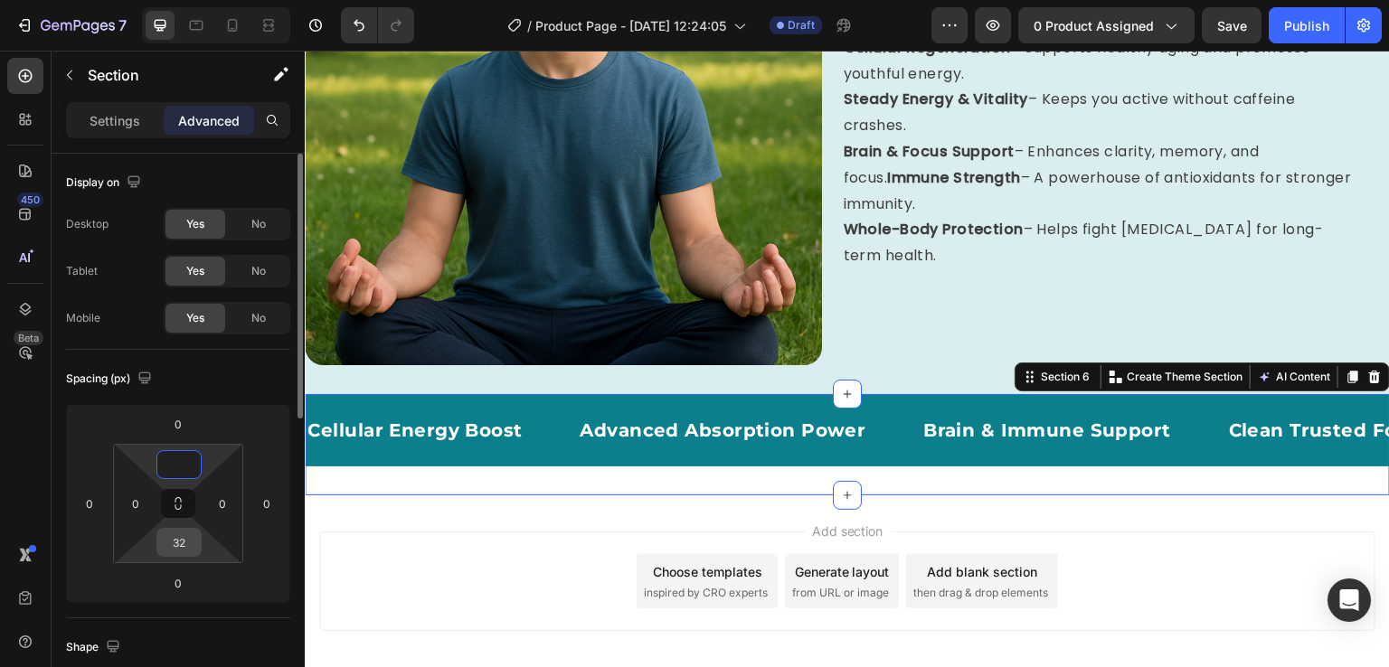
type input "0"
click at [182, 548] on input "32" at bounding box center [179, 542] width 36 height 27
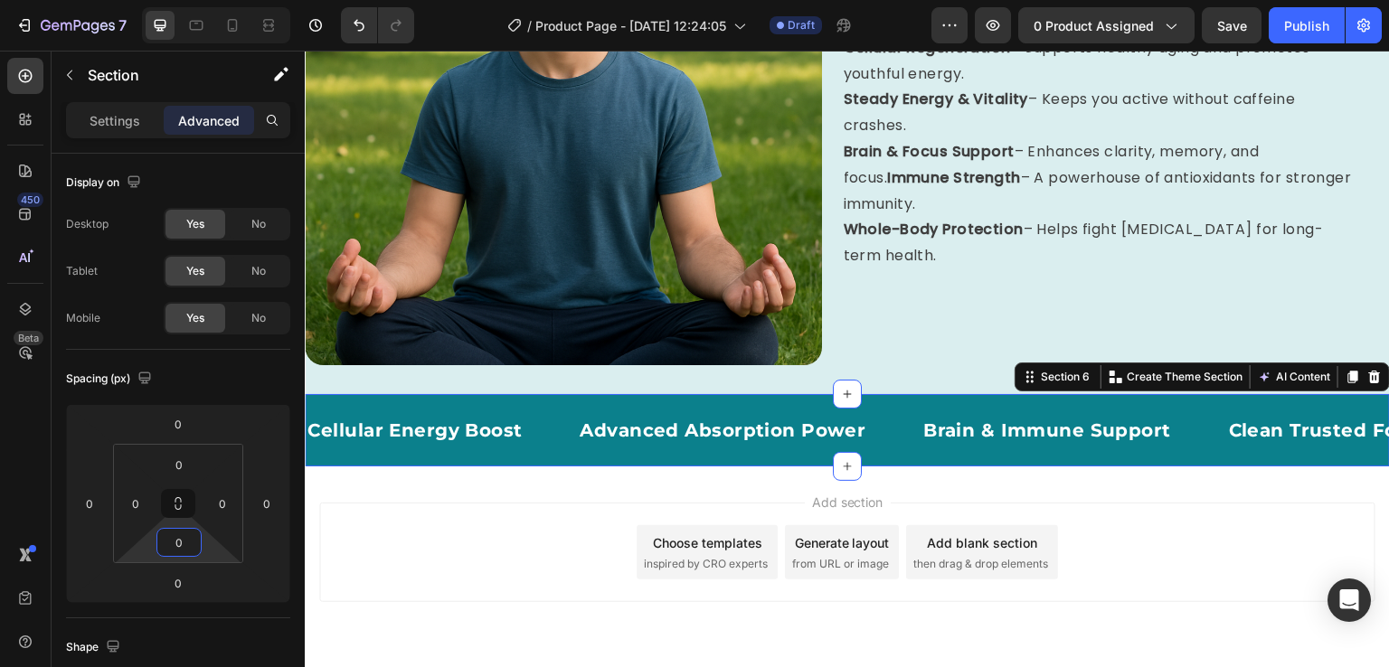
click at [418, 479] on div "Add section Choose templates inspired by CRO experts Generate layout from URL o…" at bounding box center [847, 578] width 1085 height 222
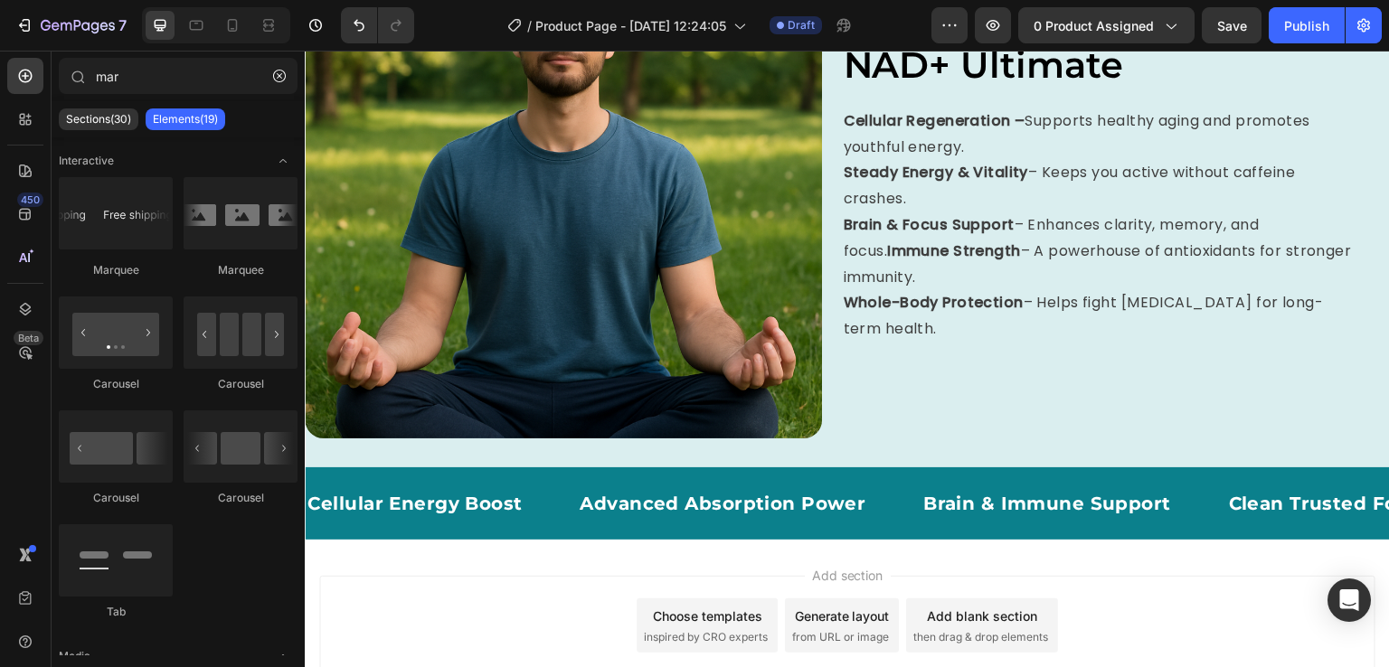
scroll to position [1685, 0]
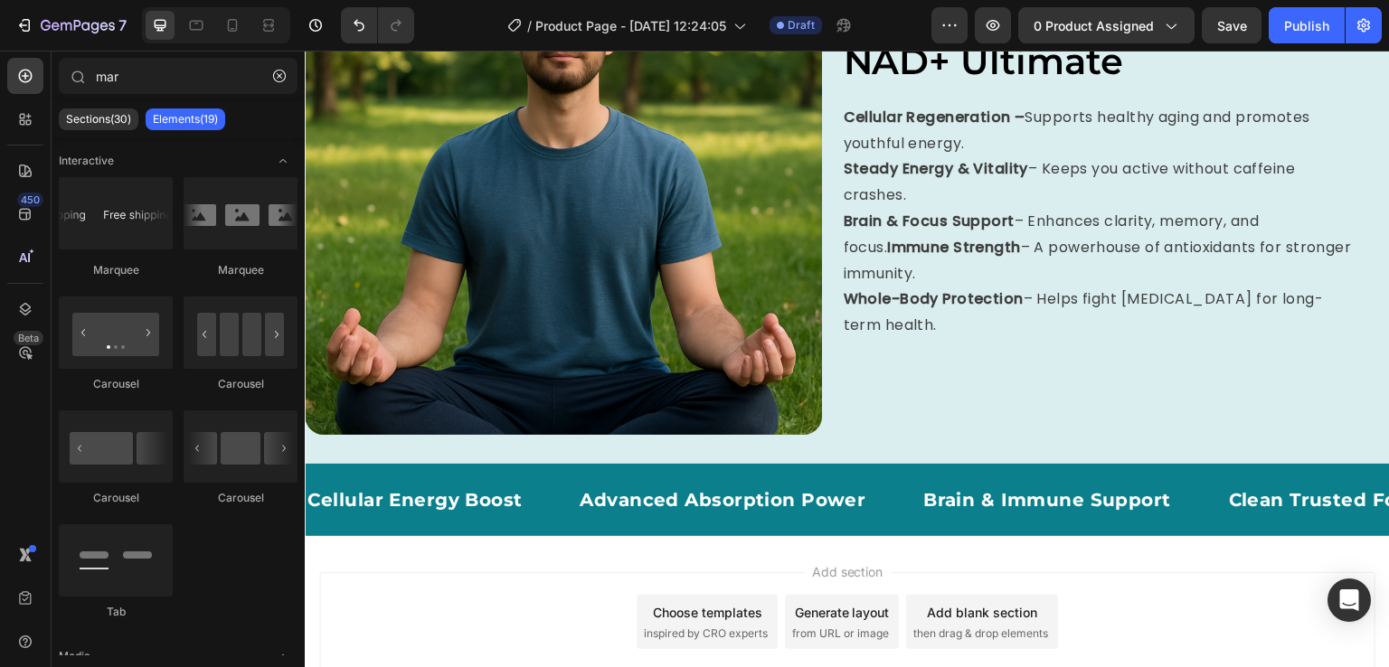
click at [452, 21] on div "/ Product Page - [DATE] 12:24:05 Draft" at bounding box center [680, 25] width 503 height 36
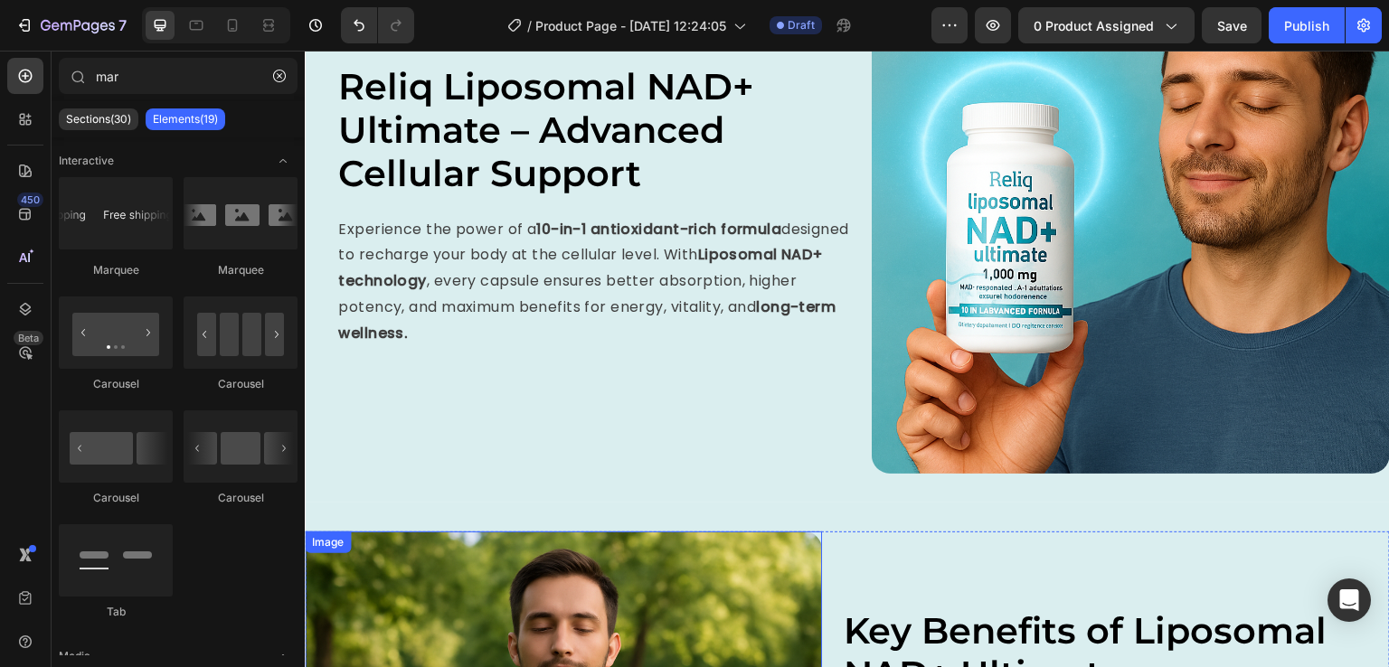
scroll to position [1807, 0]
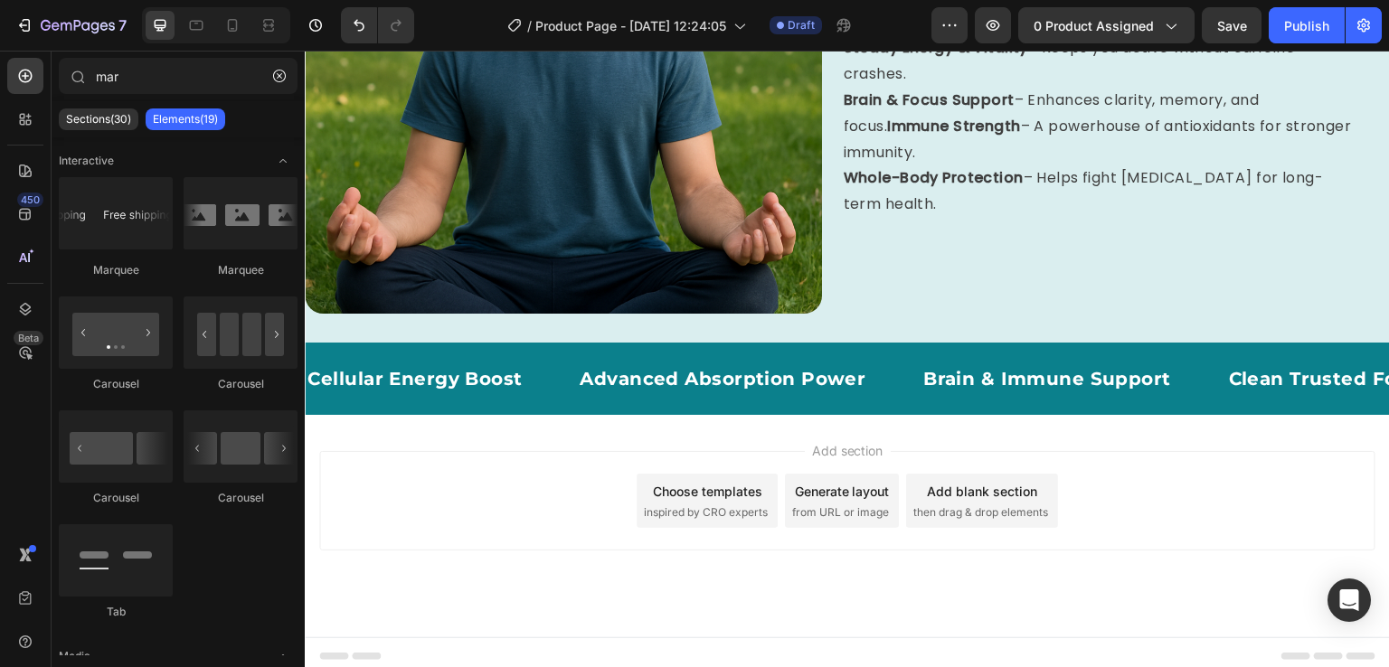
click at [524, 415] on div "Add section Choose templates inspired by CRO experts Generate layout from URL o…" at bounding box center [847, 526] width 1085 height 222
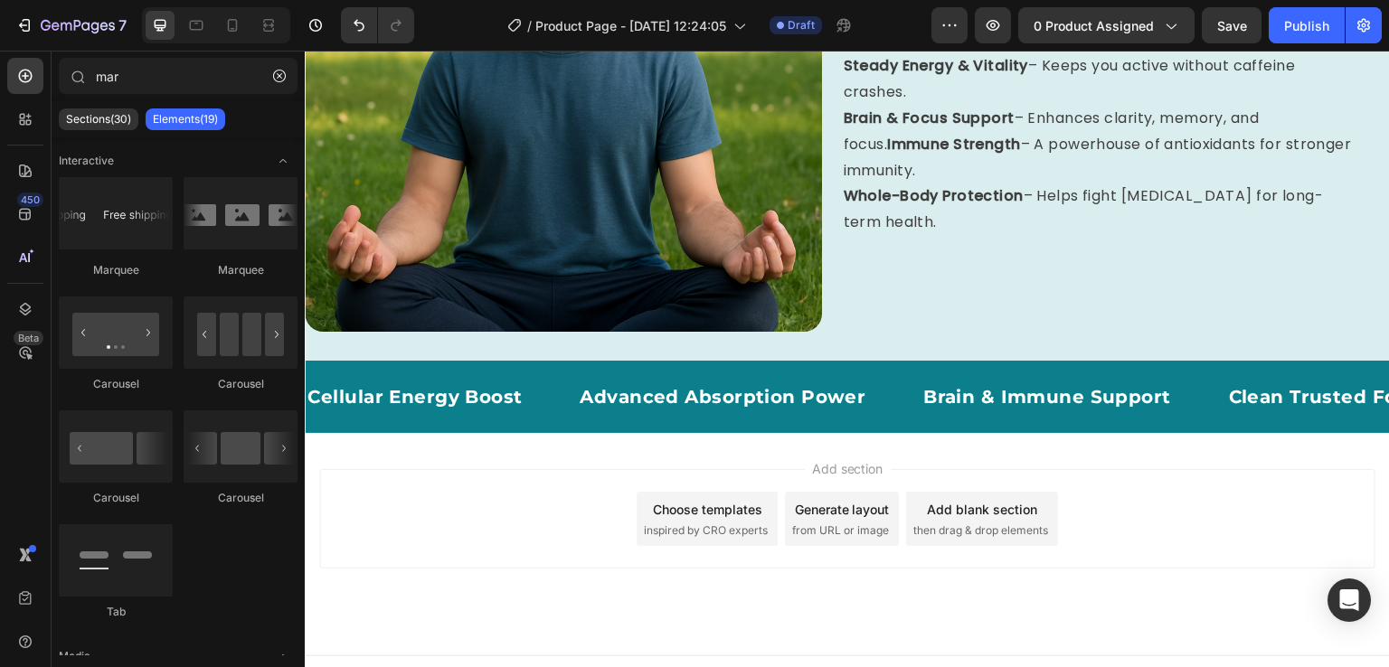
scroll to position [1734, 0]
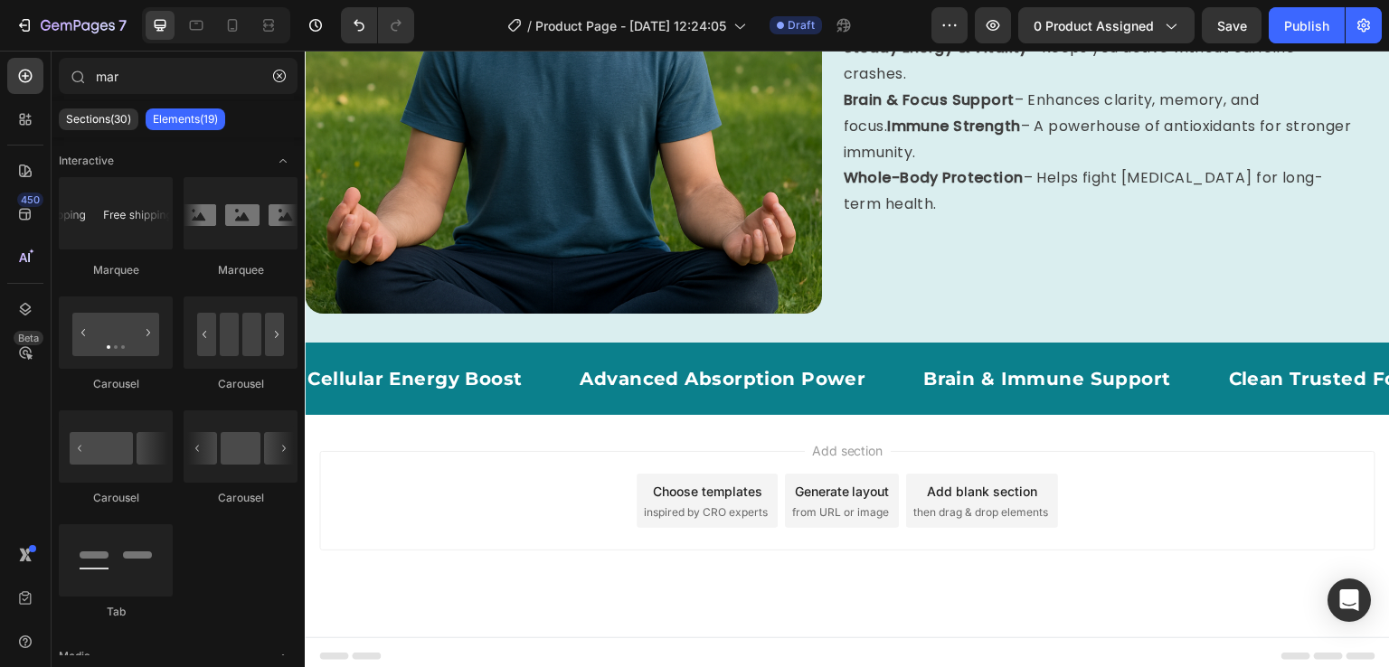
click at [492, 439] on div "Add section Choose templates inspired by CRO experts Generate layout from URL o…" at bounding box center [847, 526] width 1085 height 222
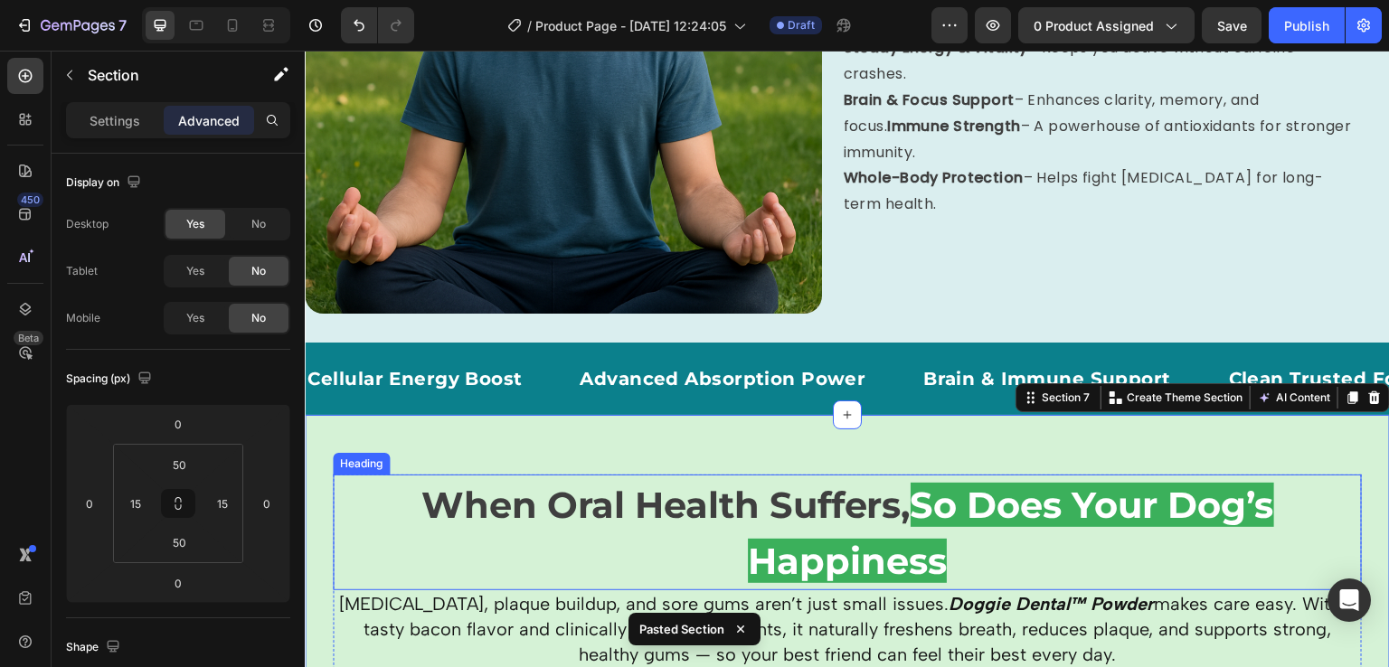
click at [583, 505] on span "When Oral Health Suffers," at bounding box center [665, 505] width 489 height 44
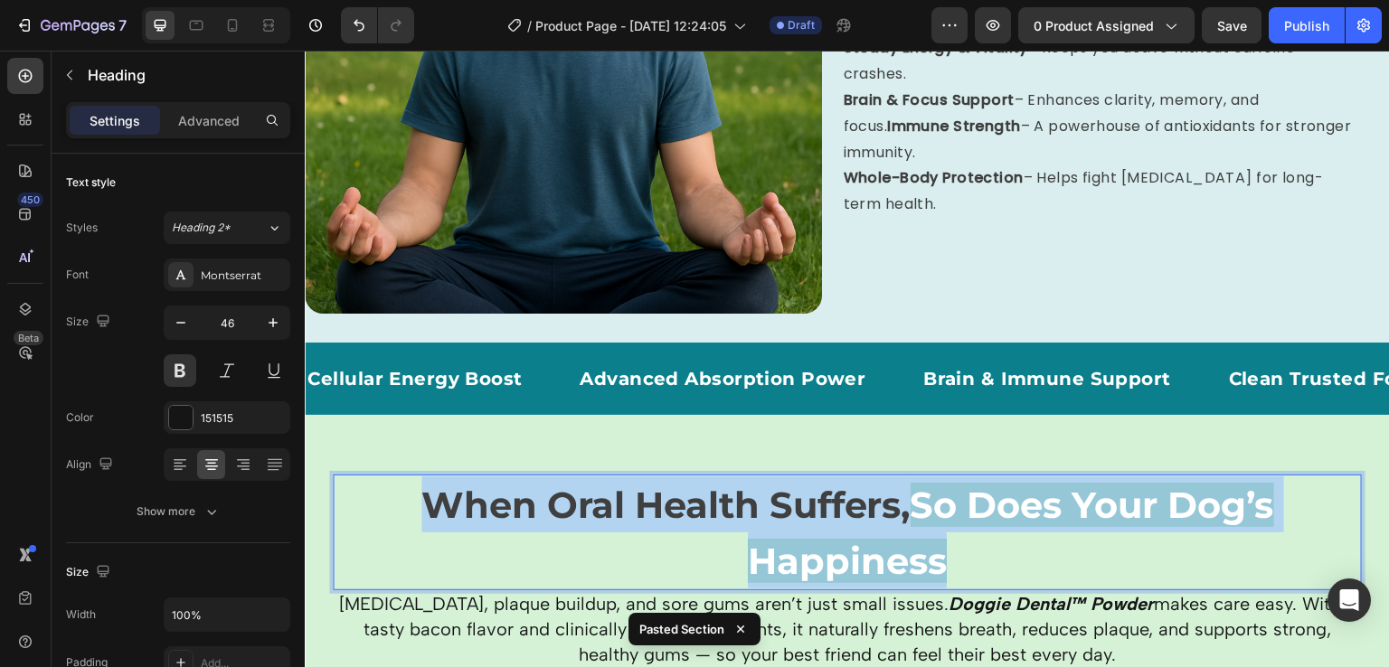
click at [583, 505] on span "When Oral Health Suffers," at bounding box center [665, 505] width 489 height 44
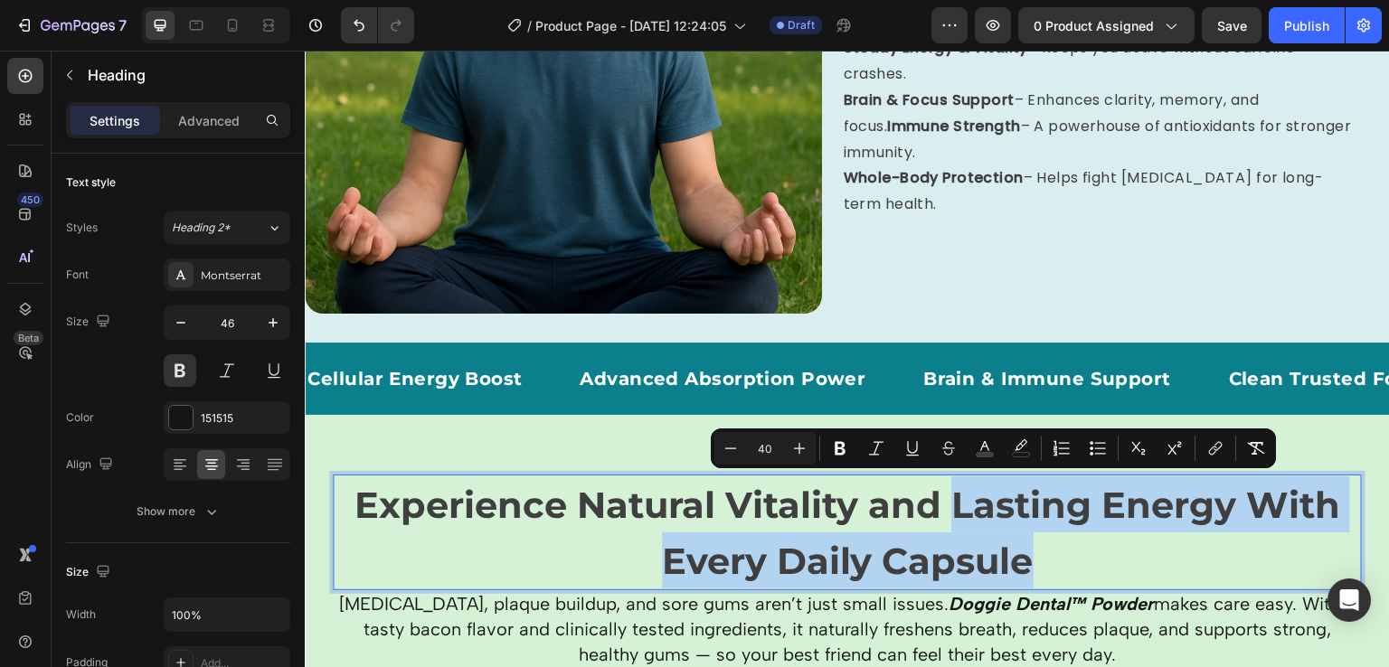
drag, startPoint x: 1033, startPoint y: 559, endPoint x: 951, endPoint y: 498, distance: 102.2
click at [951, 498] on p "Experience Natural Vitality and Lasting Energy With Every Daily Capsule" at bounding box center [847, 533] width 1025 height 112
click at [1022, 453] on rect "Editor contextual toolbar" at bounding box center [1021, 455] width 17 height 5
type input "29597A"
type input "0"
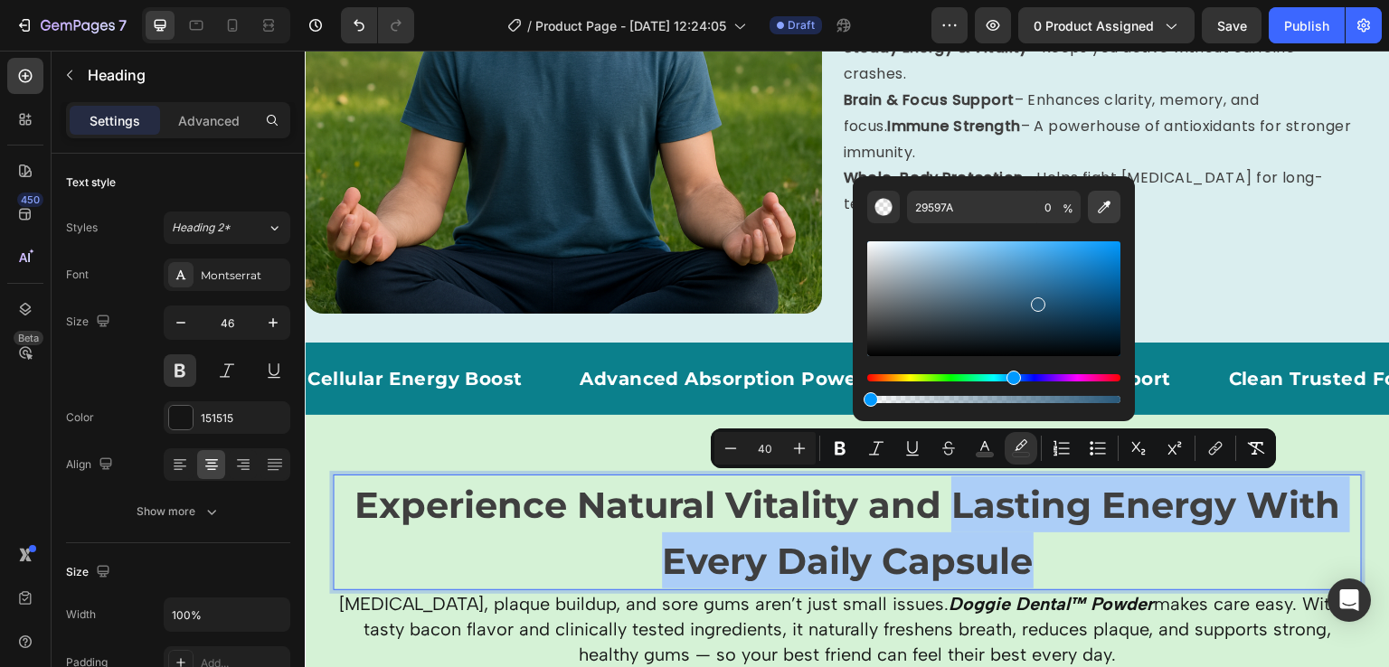
click at [1104, 205] on icon "Editor contextual toolbar" at bounding box center [1104, 207] width 18 height 18
type input "0B808C"
type input "100"
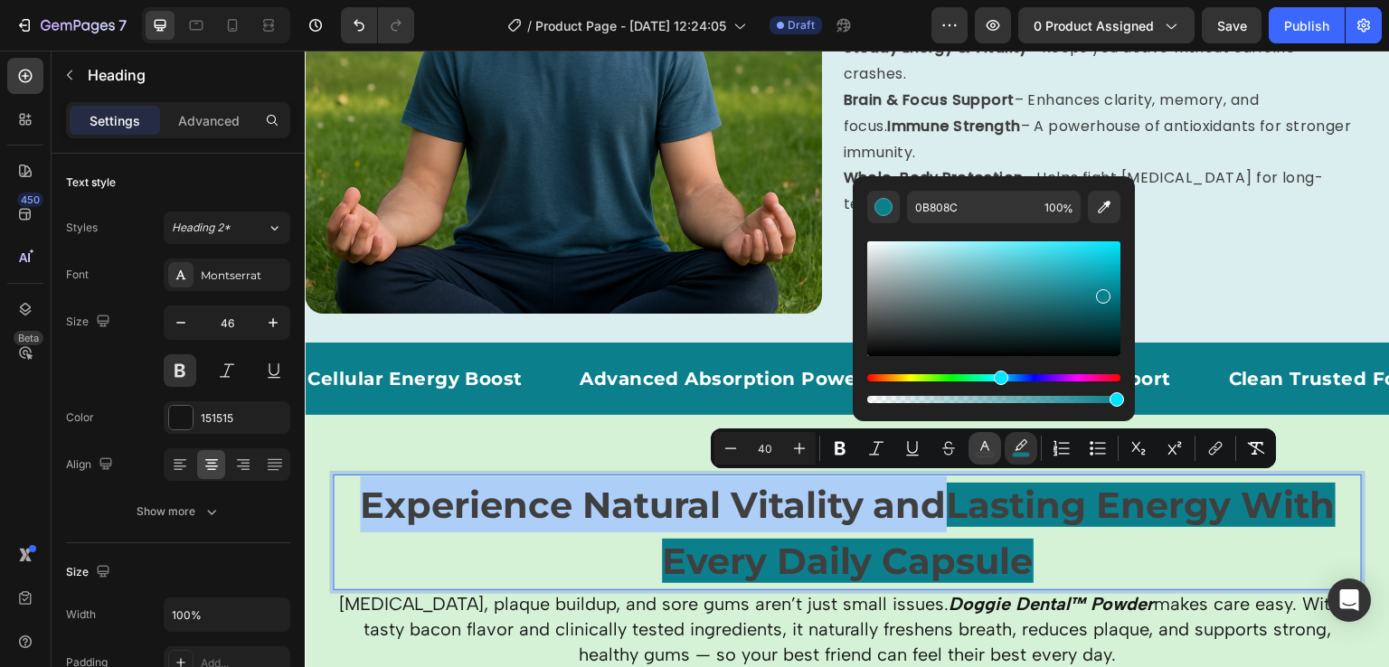
click at [983, 450] on icon "Editor contextual toolbar" at bounding box center [985, 448] width 18 height 18
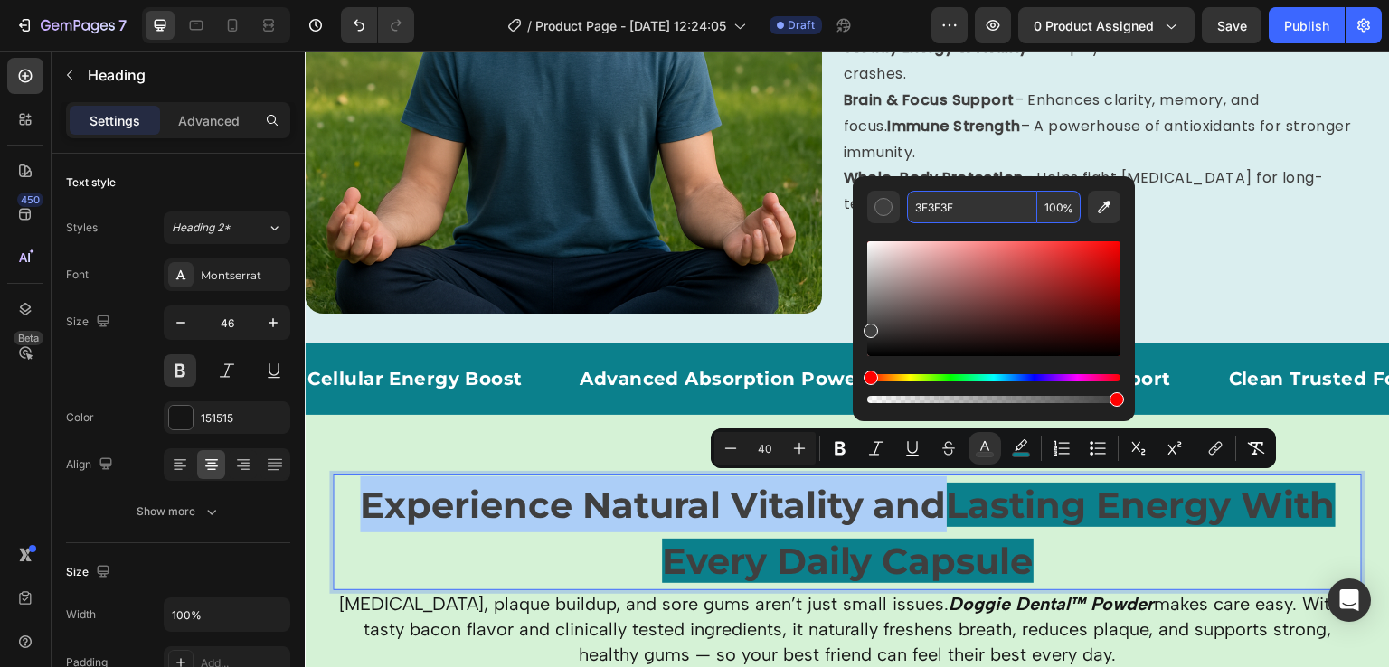
click at [948, 200] on input "3F3F3F" at bounding box center [972, 207] width 130 height 33
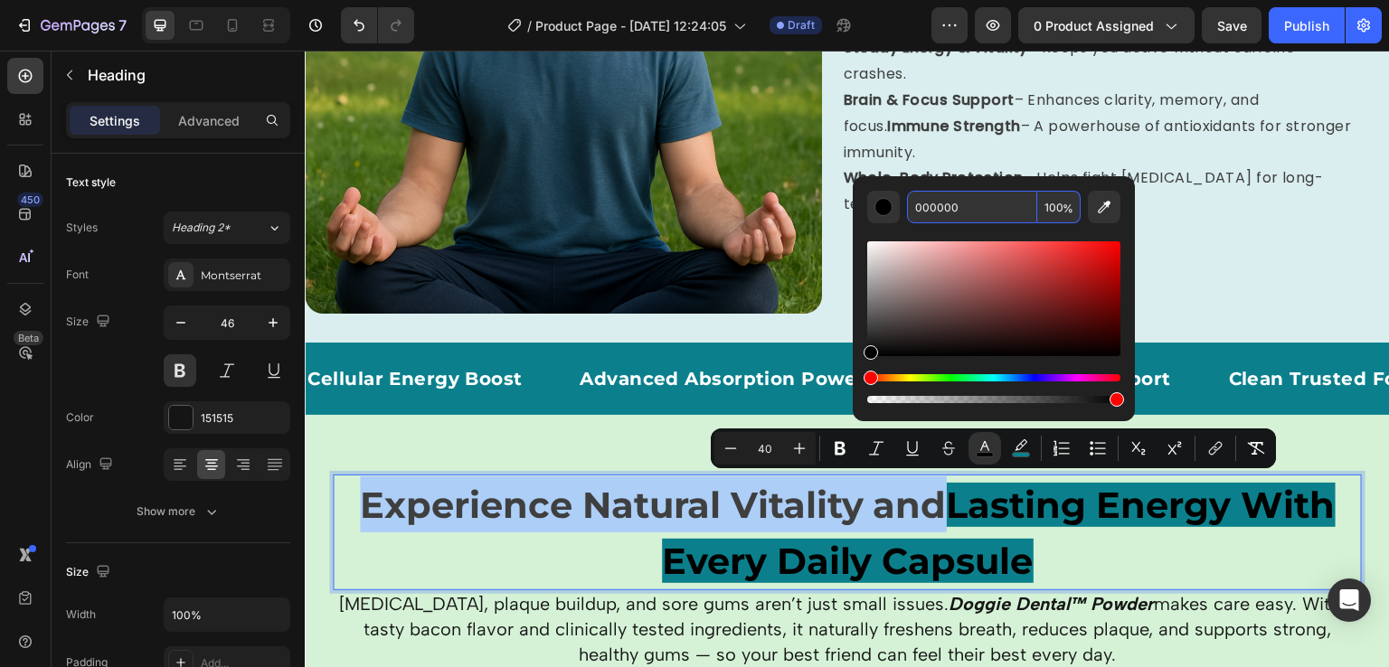
click at [971, 216] on input "000000" at bounding box center [972, 207] width 130 height 33
type input "FFFFFF"
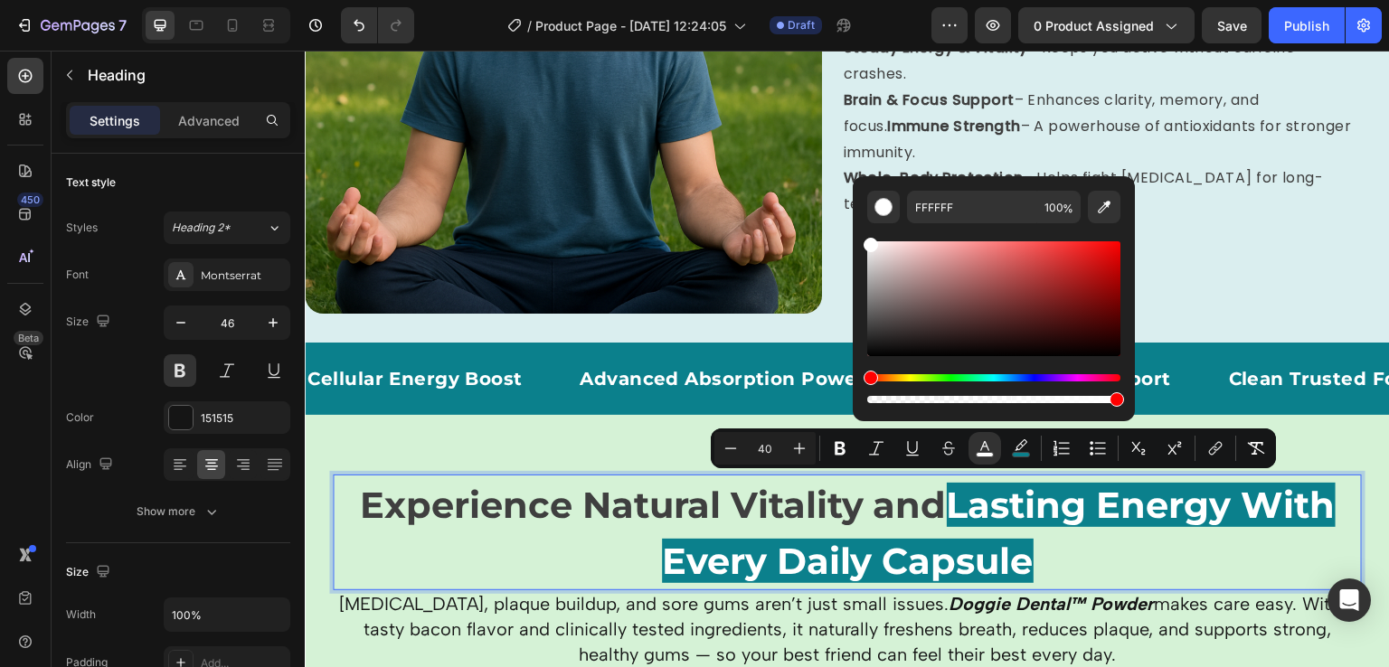
click at [984, 231] on div "Editor contextual toolbar" at bounding box center [993, 315] width 253 height 184
click at [1055, 530] on p "Experience Natural Vitality and Lasting Energy With Every Daily Capsule" at bounding box center [847, 533] width 1025 height 112
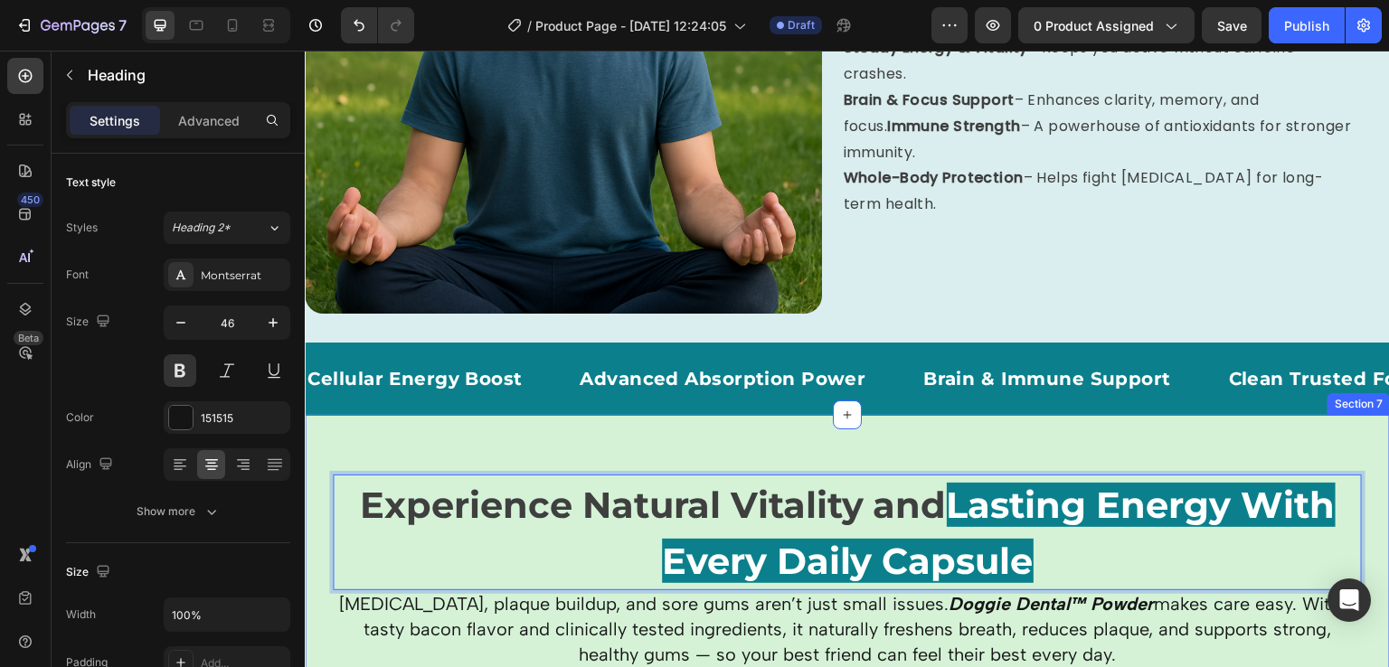
click at [545, 418] on div "Experience Natural Vitality and Lasting Energy With Every Daily Capsule Heading…" at bounding box center [847, 576] width 1085 height 323
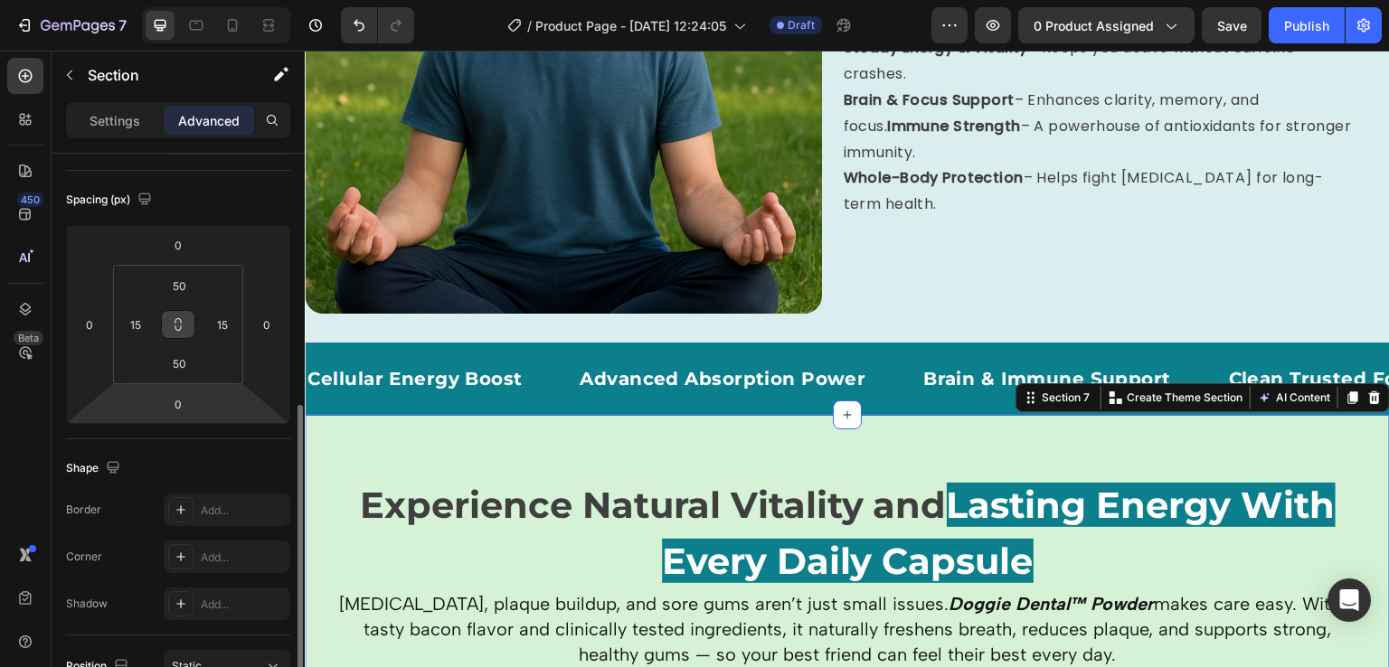
scroll to position [326, 0]
